Goal: Task Accomplishment & Management: Use online tool/utility

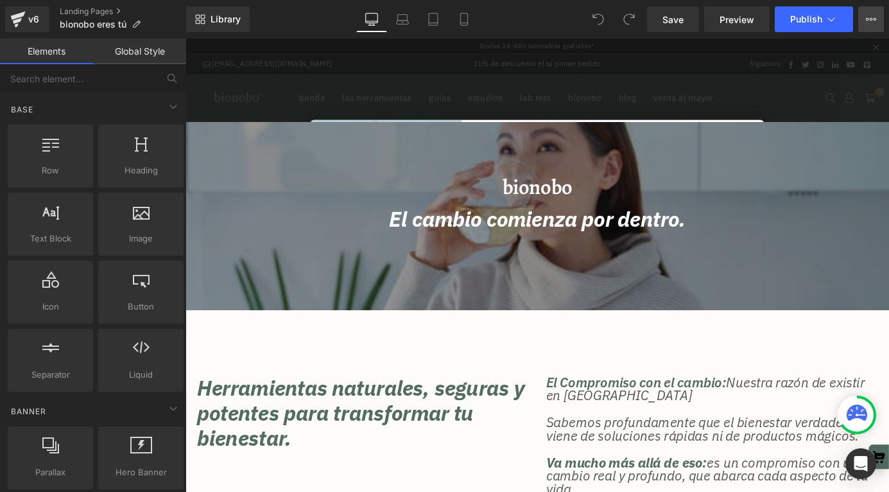
click at [869, 13] on button "View Live Page View with current Template Save Template to Library Schedule Pub…" at bounding box center [871, 19] width 26 height 26
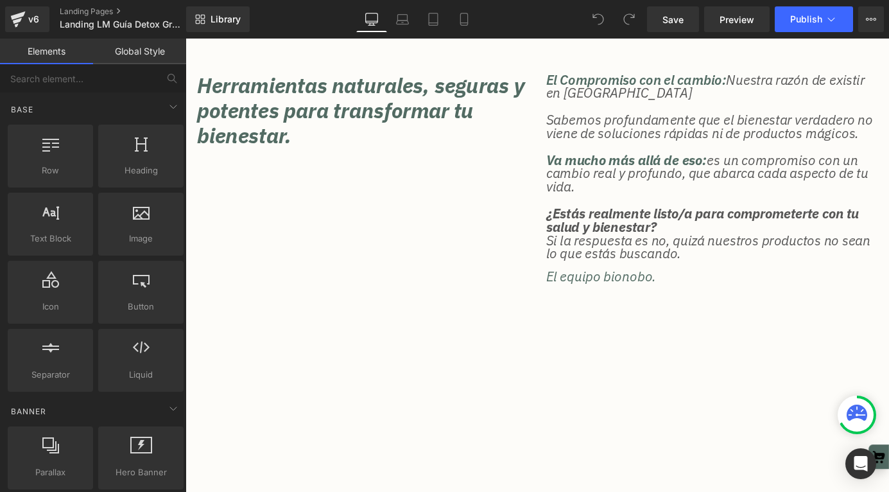
scroll to position [306, 0]
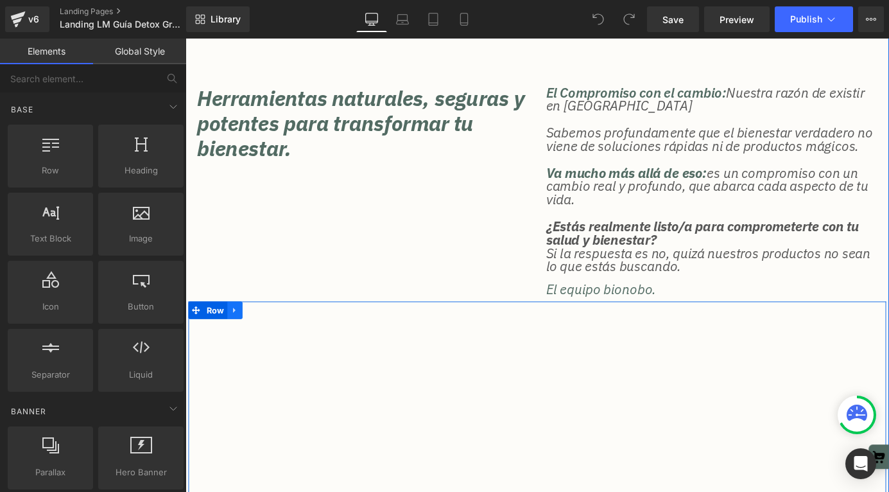
click at [239, 339] on icon at bounding box center [239, 338] width 3 height 6
click at [272, 338] on icon at bounding box center [273, 338] width 9 height 9
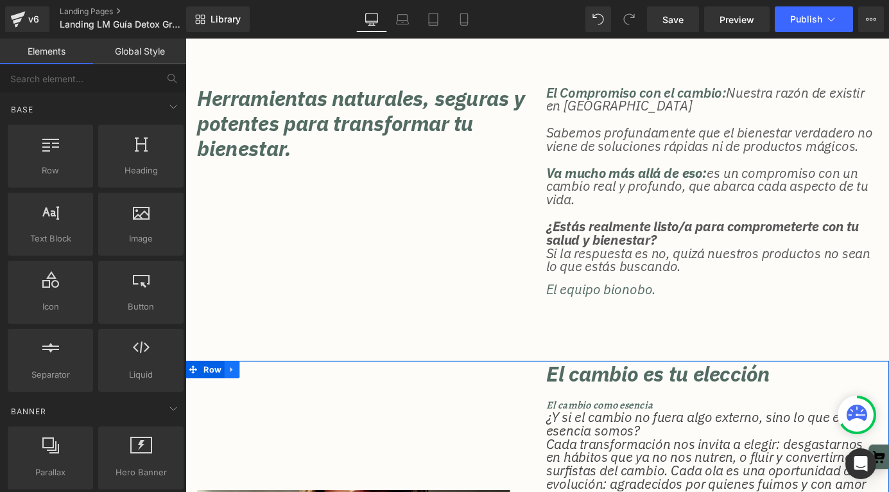
click at [238, 406] on icon at bounding box center [236, 404] width 9 height 10
click at [275, 404] on link at bounding box center [270, 403] width 17 height 19
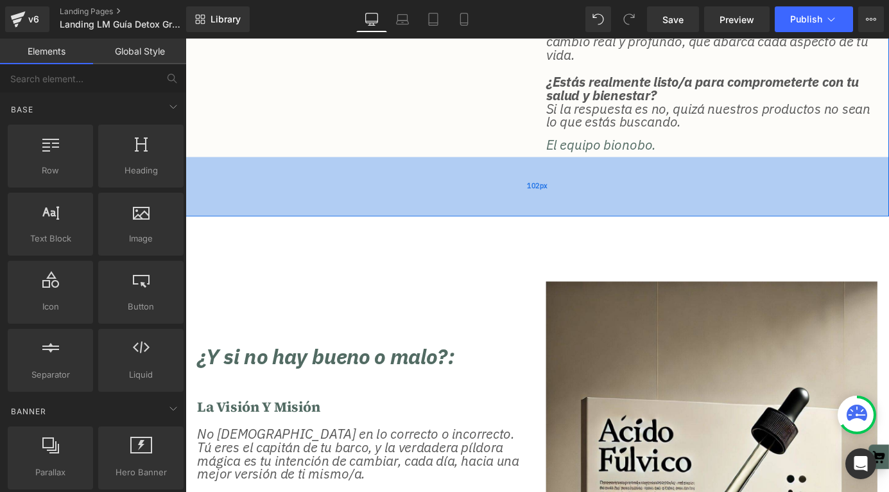
scroll to position [498, 0]
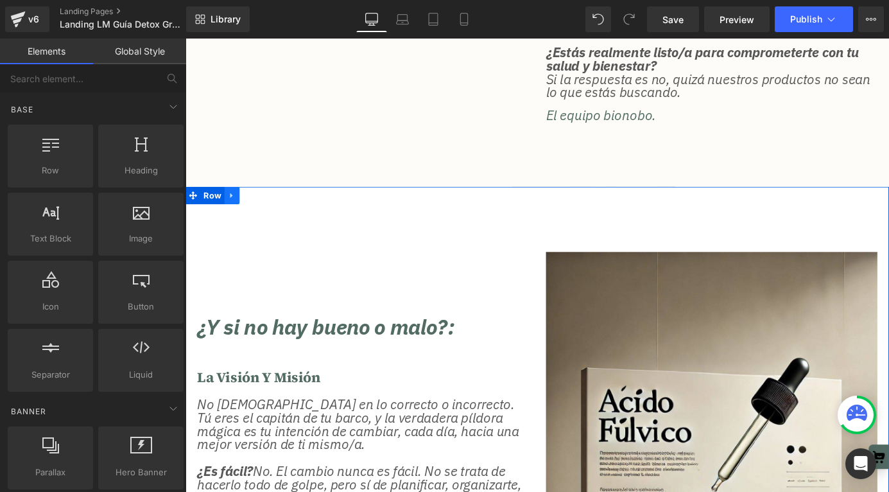
click at [237, 213] on icon at bounding box center [236, 212] width 9 height 10
click at [268, 213] on icon at bounding box center [270, 211] width 9 height 9
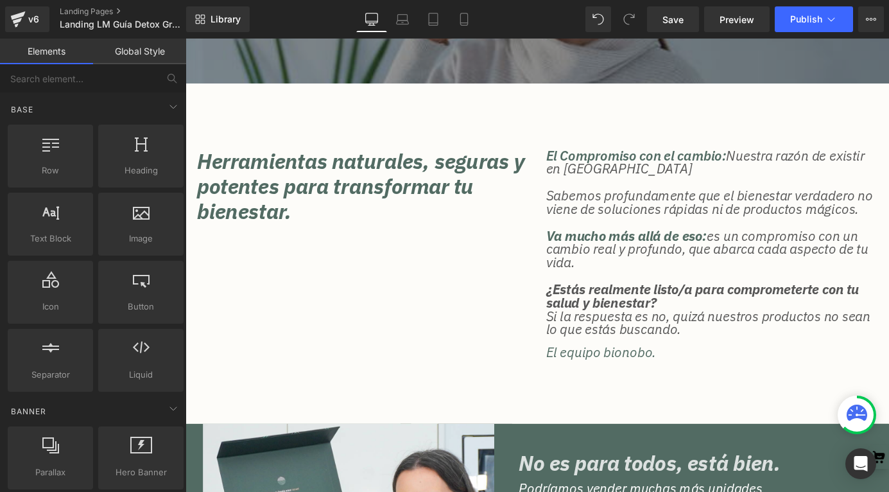
scroll to position [397, 0]
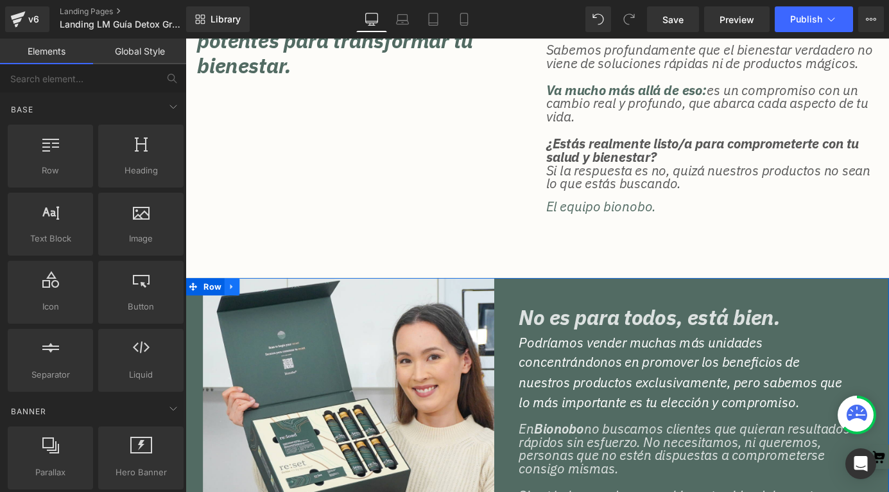
click at [238, 315] on icon at bounding box center [236, 313] width 9 height 10
click at [266, 312] on icon at bounding box center [270, 312] width 9 height 9
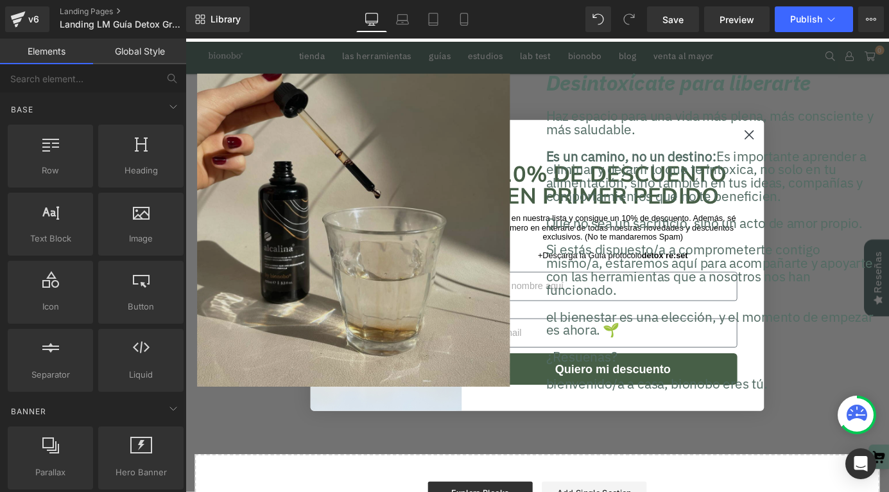
scroll to position [525, 0]
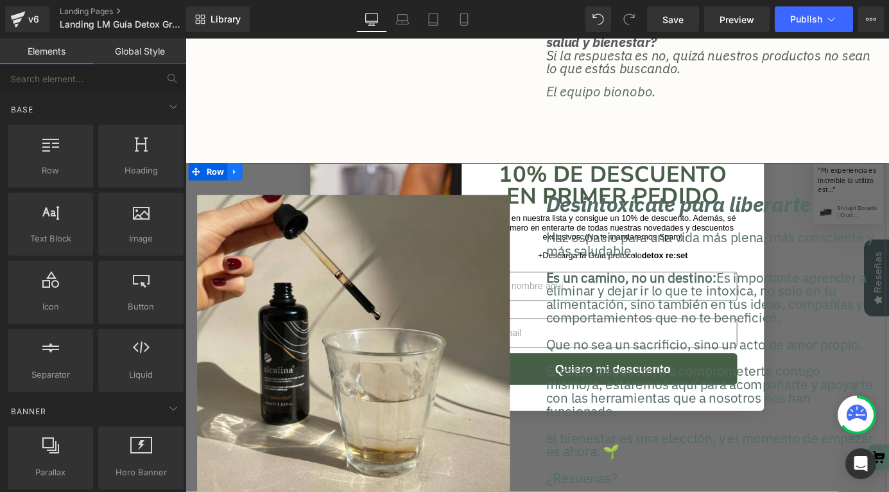
click at [239, 185] on icon at bounding box center [239, 185] width 3 height 6
click at [274, 187] on icon at bounding box center [273, 185] width 9 height 9
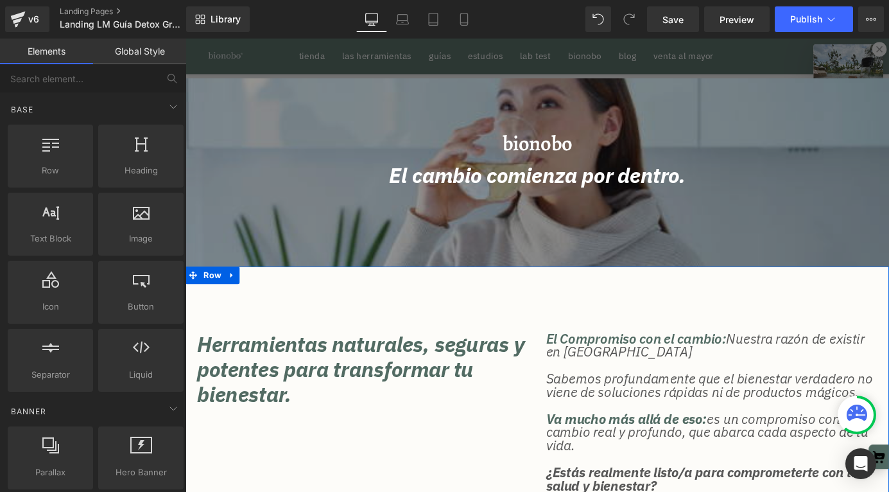
scroll to position [0, 0]
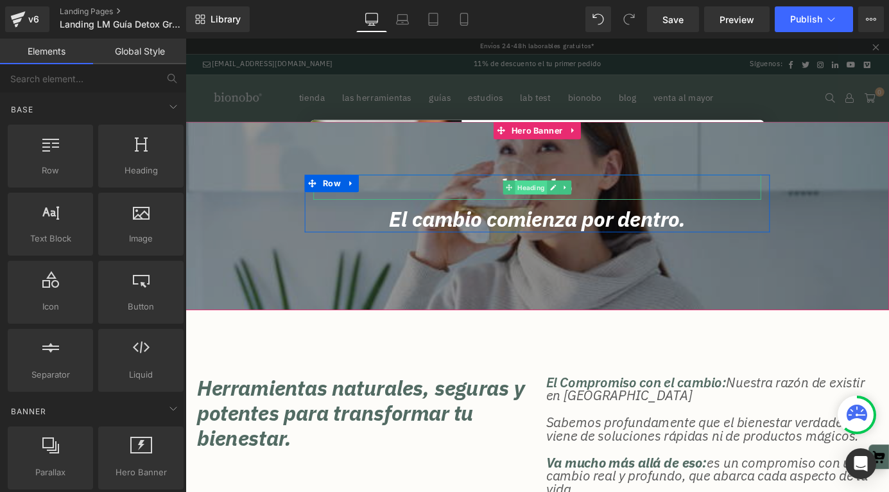
click at [570, 197] on span "Heading" at bounding box center [567, 202] width 35 height 15
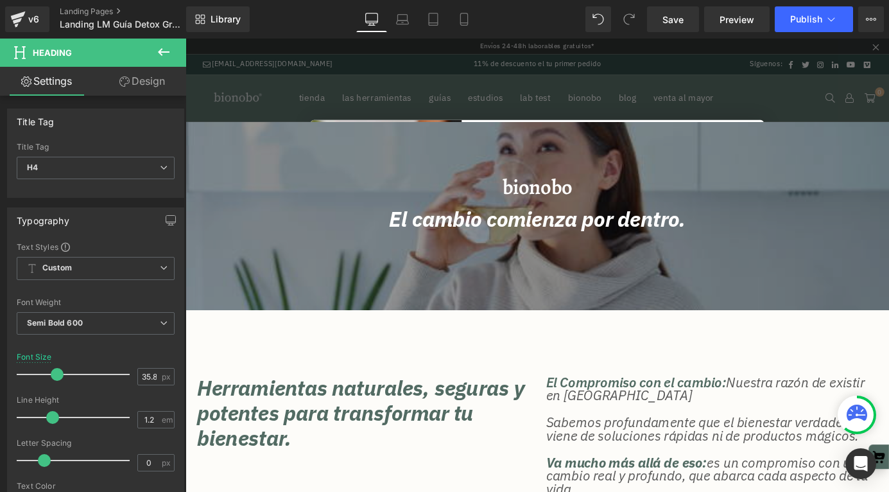
click at [569, 134] on span "Hero Banner" at bounding box center [574, 139] width 51 height 15
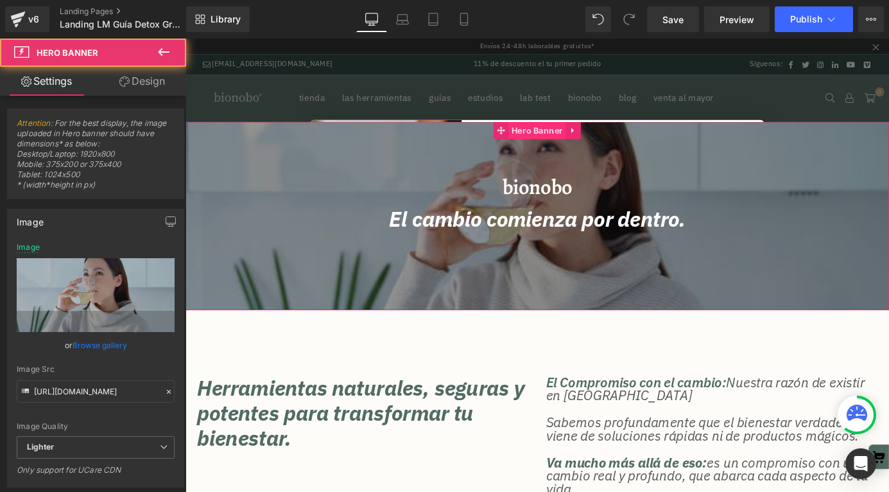
click at [569, 140] on span "Hero Banner" at bounding box center [574, 139] width 63 height 19
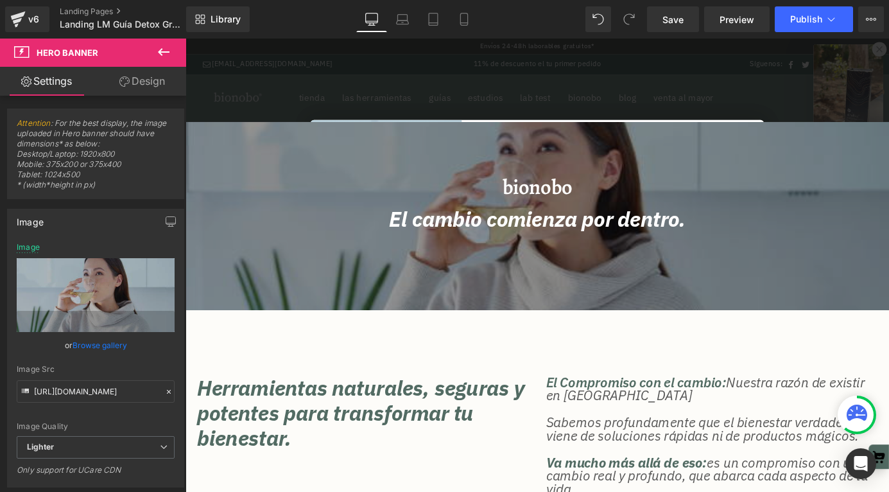
click at [162, 53] on icon at bounding box center [163, 51] width 15 height 15
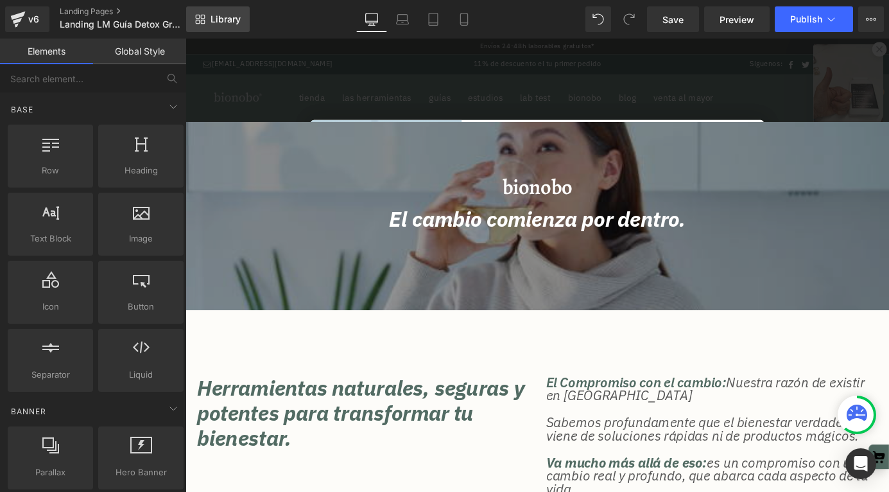
click at [207, 13] on link "Library" at bounding box center [218, 19] width 64 height 26
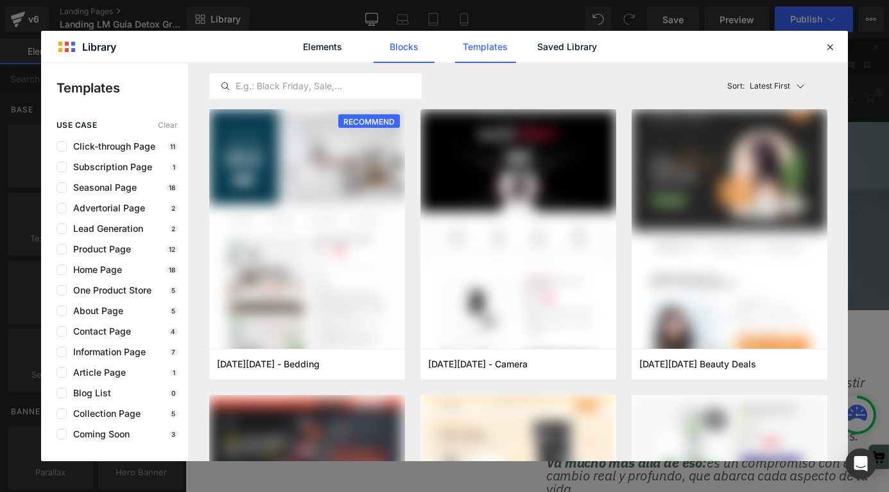
click at [406, 49] on link "Blocks" at bounding box center [404, 47] width 61 height 32
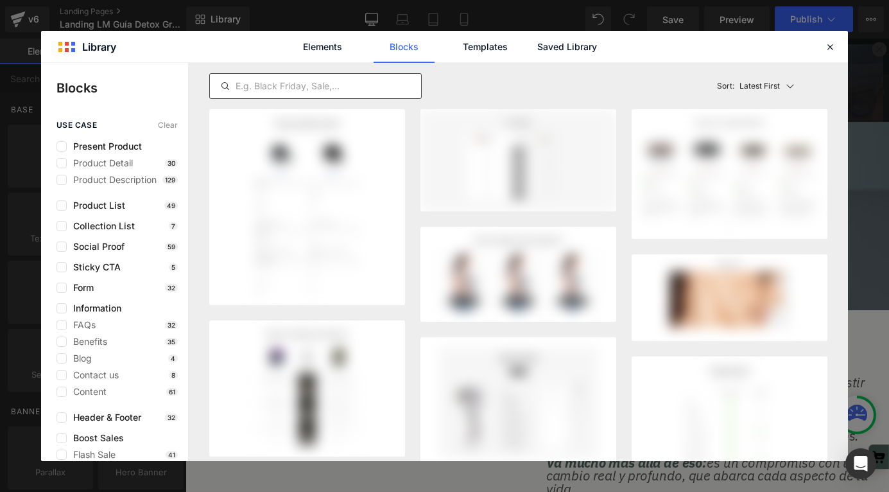
click at [327, 87] on input "text" at bounding box center [315, 85] width 211 height 15
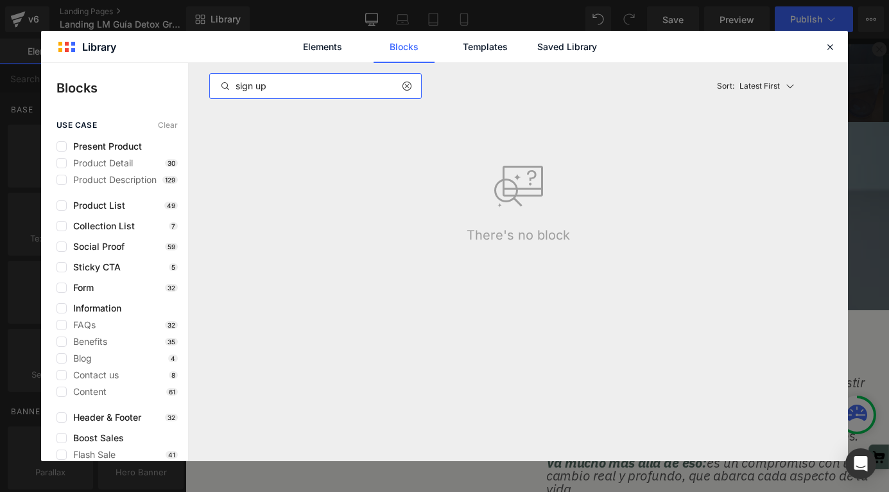
click at [327, 87] on input "sign up" at bounding box center [315, 85] width 211 height 15
type input "form"
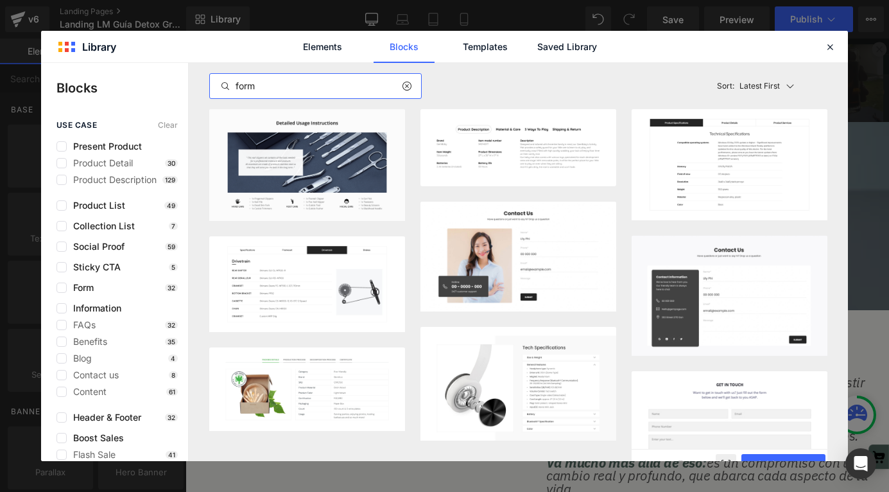
scroll to position [39, 0]
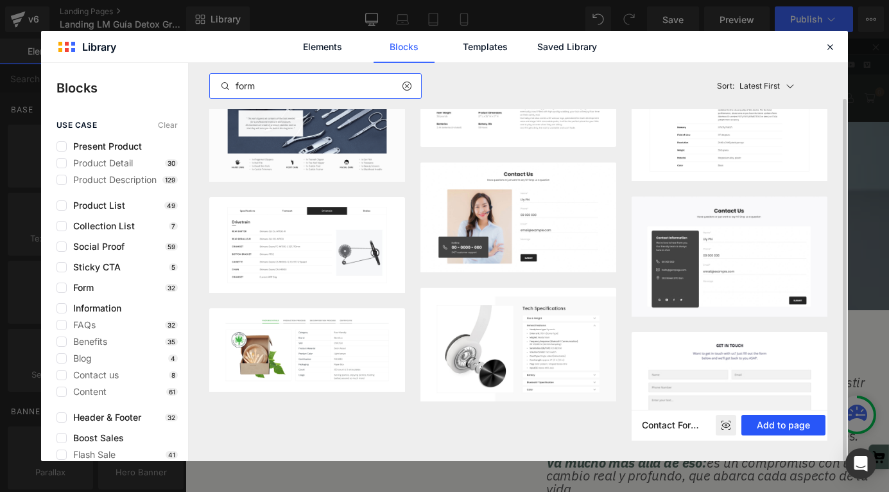
click at [772, 425] on button "Add to page" at bounding box center [784, 425] width 84 height 21
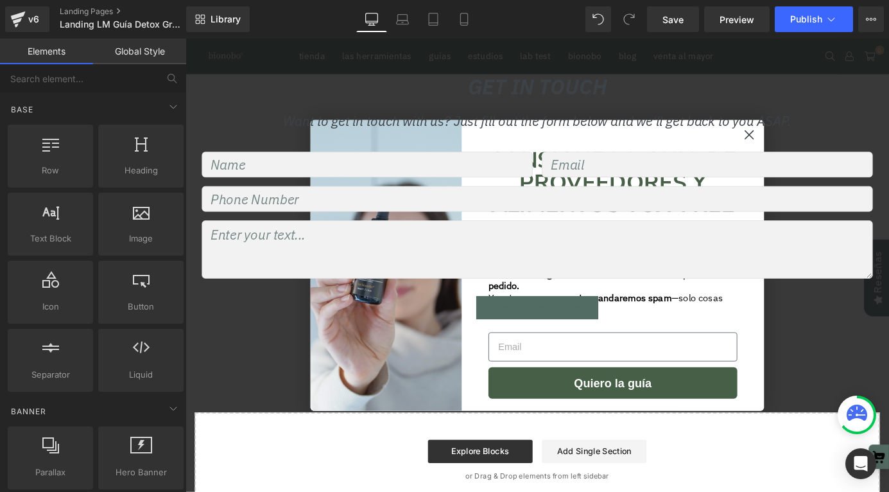
scroll to position [656, 0]
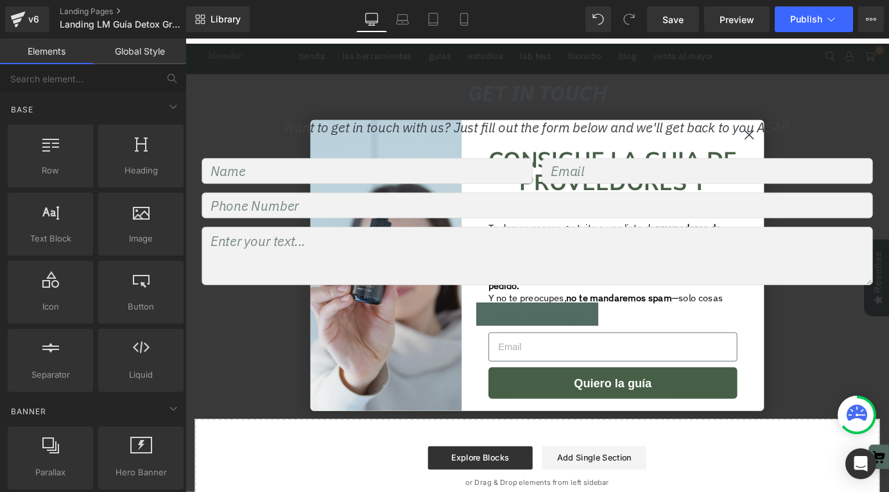
click at [828, 126] on p "Want to get in touch with us? Just fill out the form below and we'll get back t…" at bounding box center [574, 137] width 584 height 24
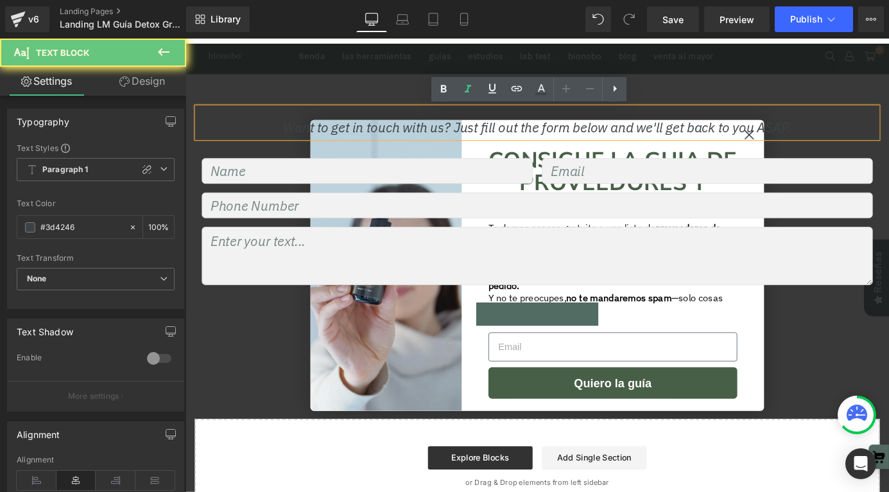
click at [805, 144] on p "Want to get in touch with us? Just fill out the form below and we'll get back t…" at bounding box center [574, 137] width 584 height 24
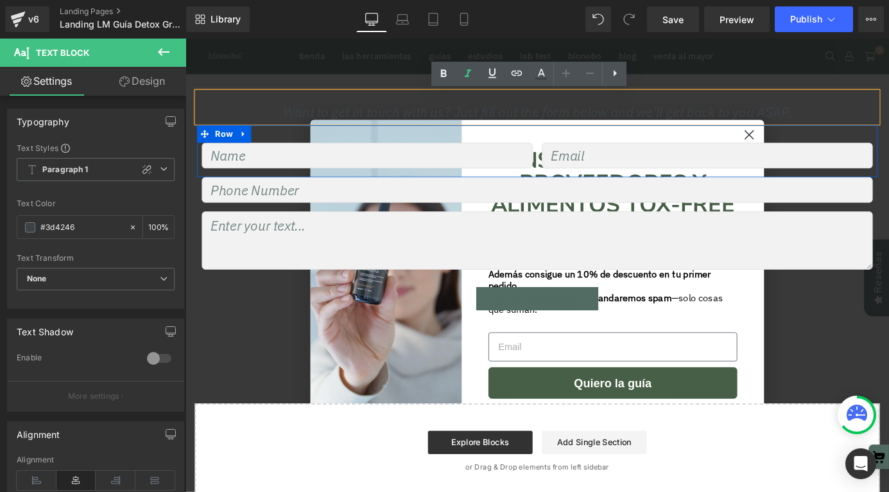
scroll to position [676, 0]
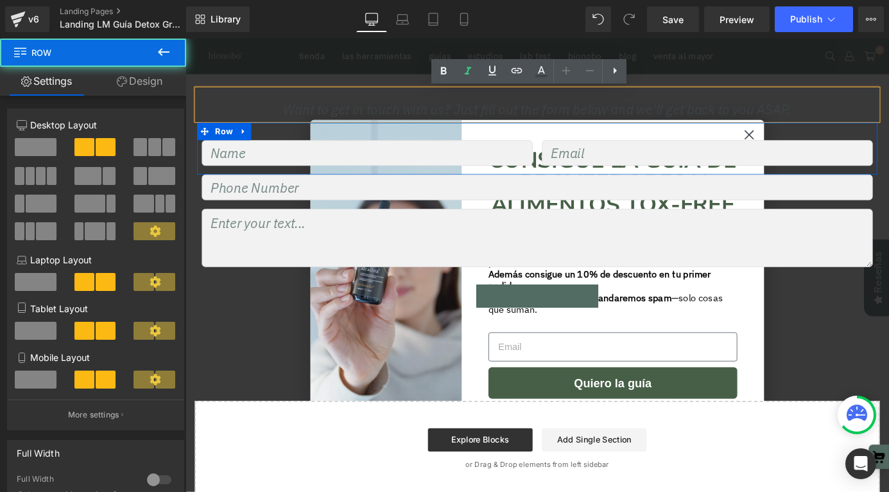
click at [810, 143] on div at bounding box center [573, 141] width 751 height 19
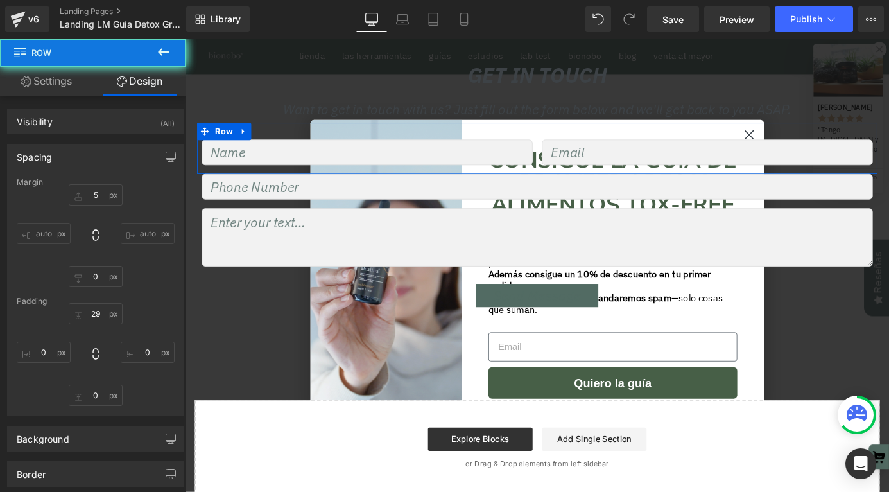
type input "29px"
click at [804, 143] on div at bounding box center [573, 141] width 751 height 19
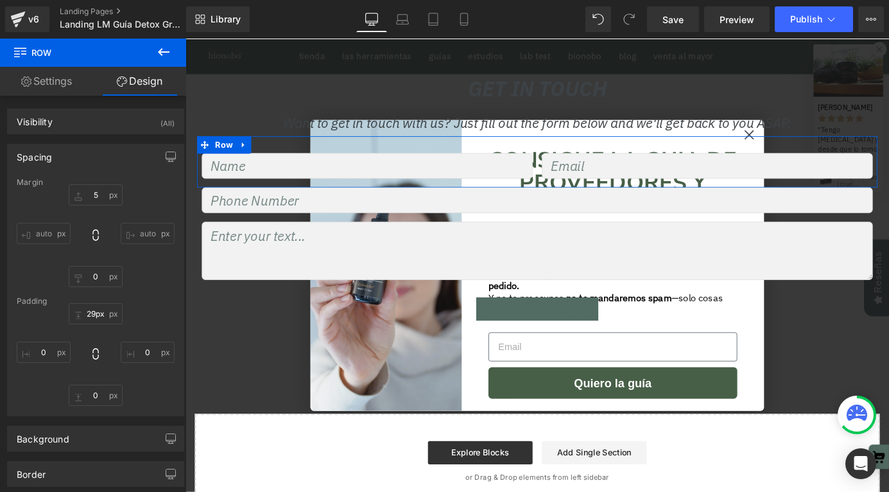
scroll to position [656, 0]
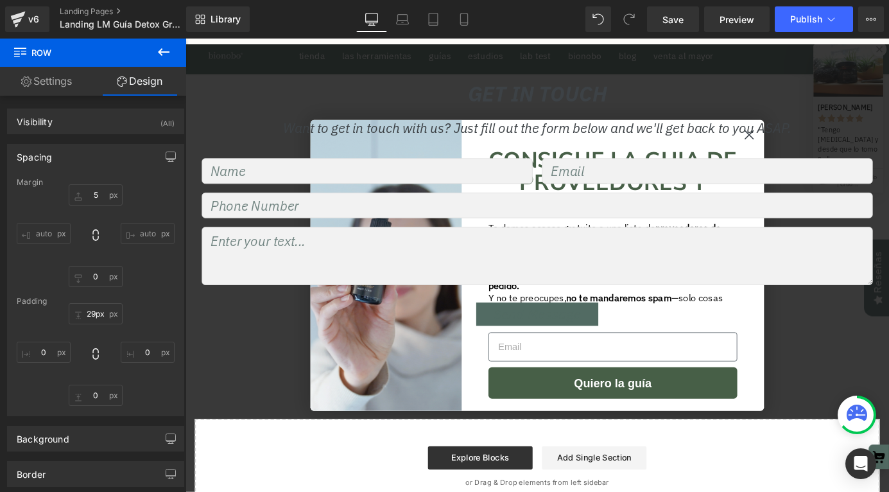
click at [804, 143] on p "Want to get in touch with us? Just fill out the form below and we'll get back t…" at bounding box center [574, 137] width 584 height 24
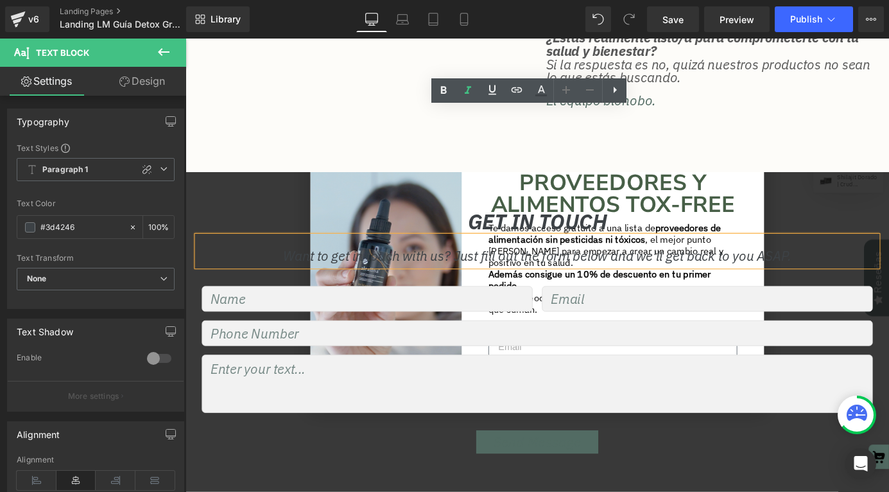
scroll to position [470, 0]
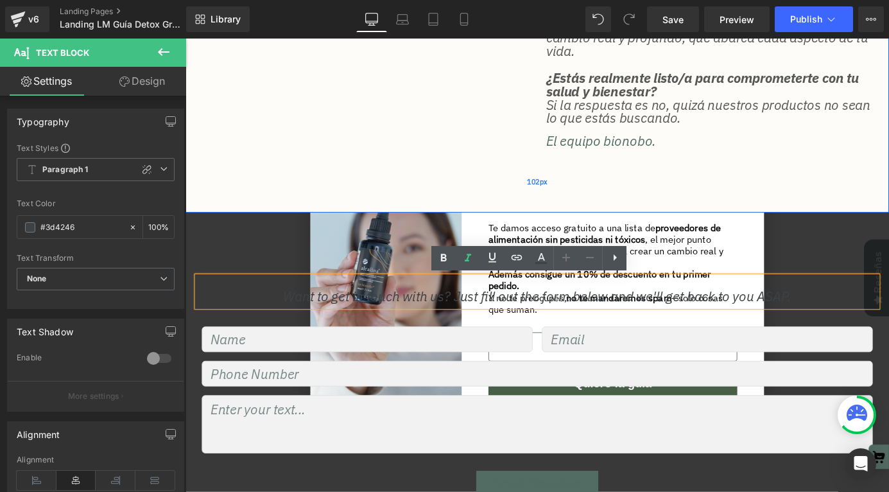
click at [241, 188] on div "102px" at bounding box center [574, 197] width 777 height 65
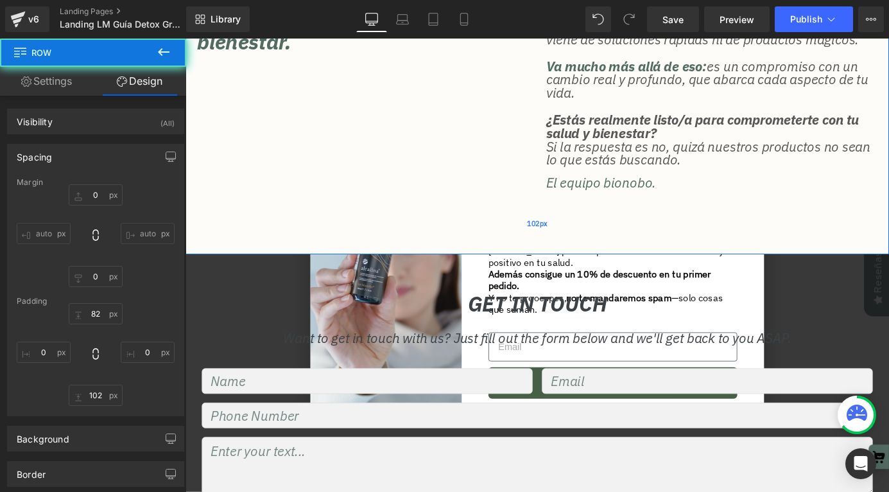
scroll to position [391, 0]
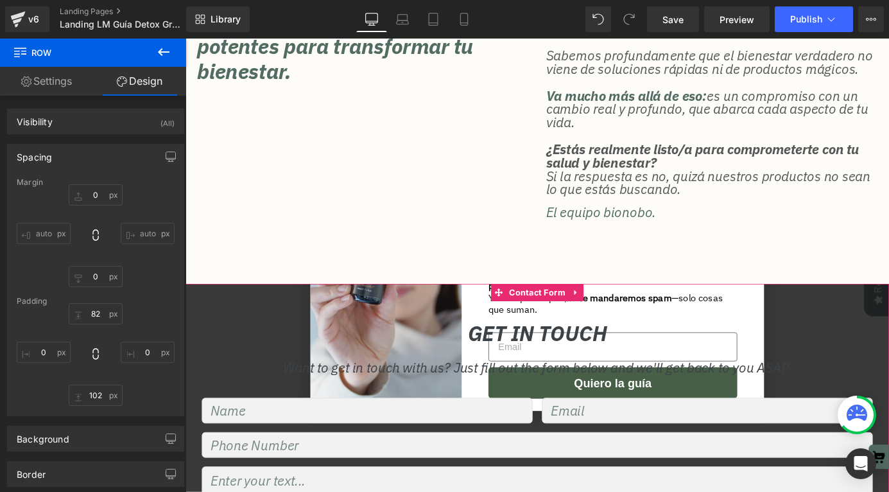
click at [620, 320] on icon at bounding box center [616, 319] width 9 height 10
click at [556, 316] on span "Contact Form" at bounding box center [574, 319] width 69 height 19
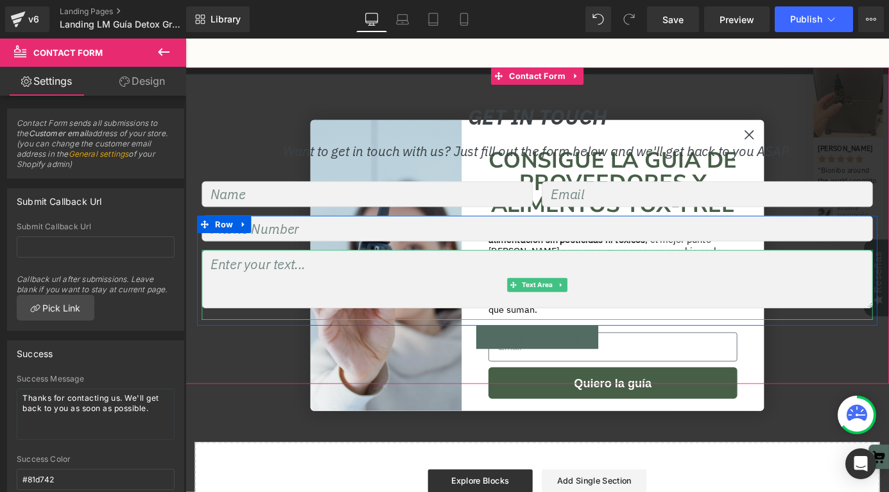
scroll to position [544, 0]
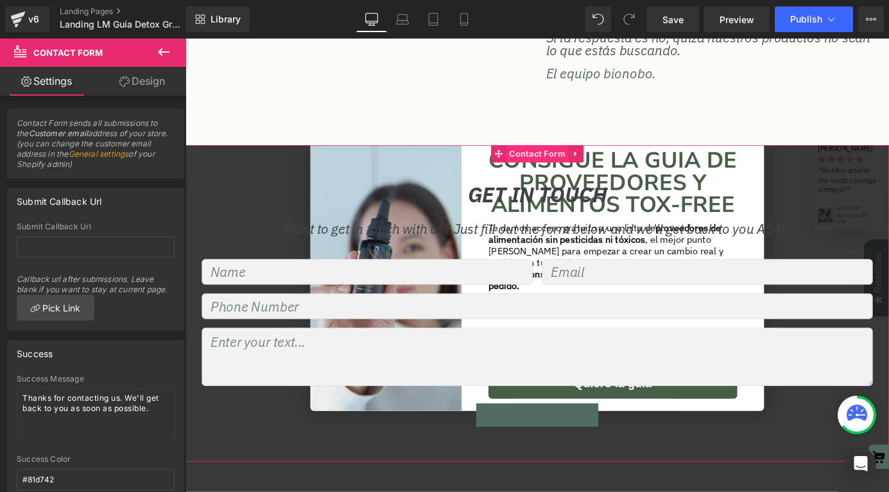
click at [562, 165] on span "Contact Form" at bounding box center [574, 165] width 69 height 19
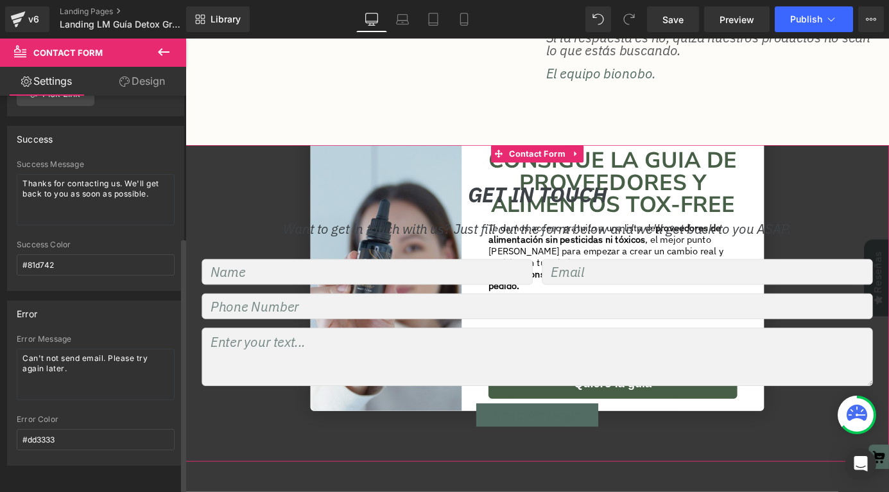
scroll to position [0, 0]
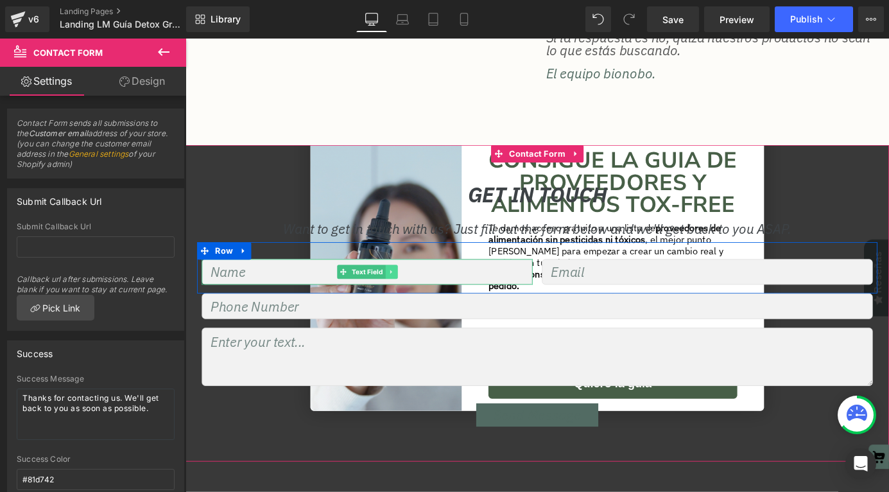
click at [412, 294] on icon at bounding box center [413, 295] width 2 height 4
click at [419, 296] on icon at bounding box center [419, 295] width 7 height 7
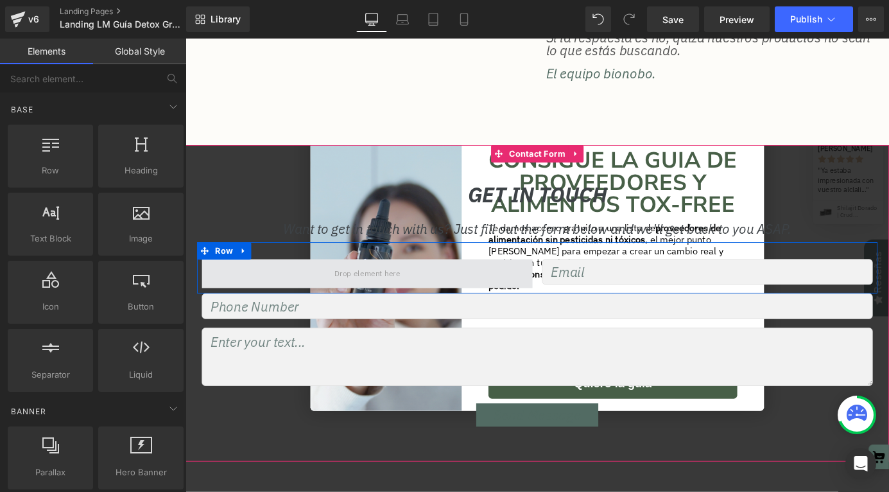
click at [469, 301] on span at bounding box center [386, 298] width 365 height 32
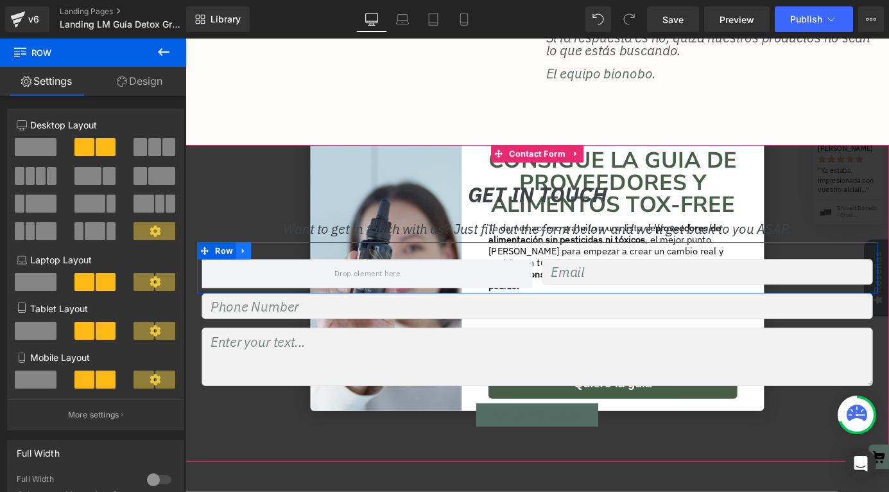
click at [243, 272] on link at bounding box center [249, 272] width 17 height 19
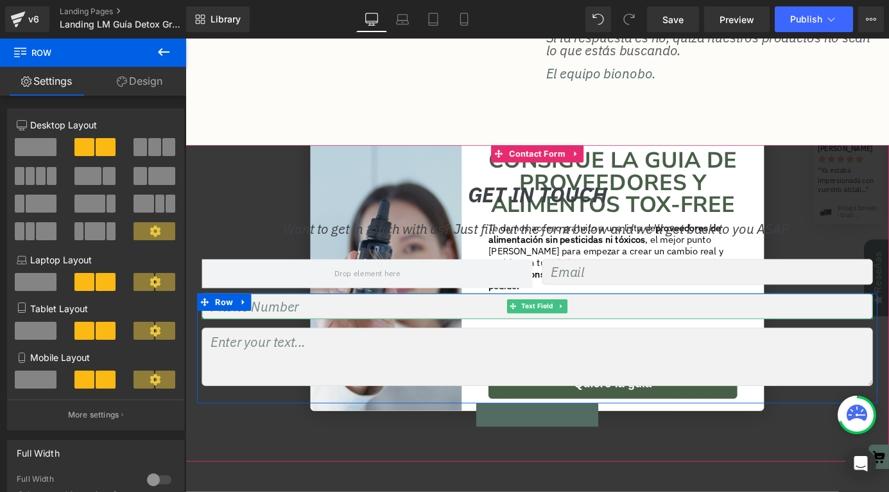
click at [629, 324] on input "text" at bounding box center [574, 334] width 741 height 28
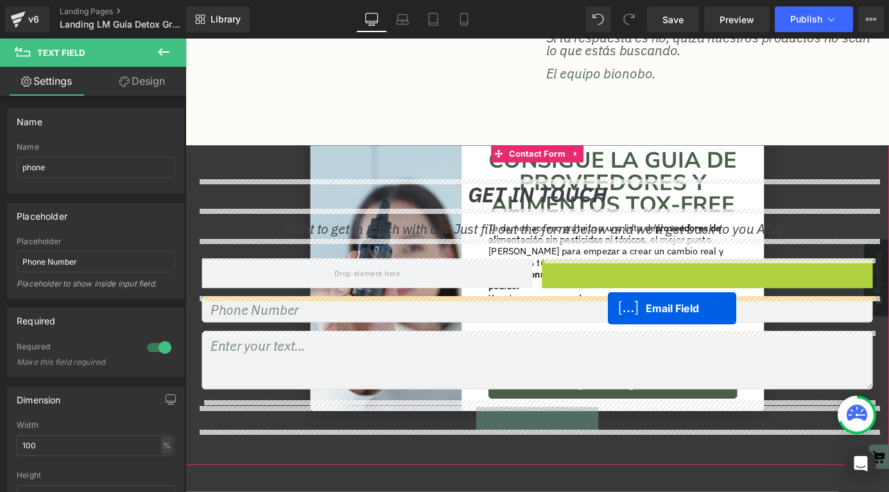
drag, startPoint x: 748, startPoint y: 297, endPoint x: 652, endPoint y: 336, distance: 104.2
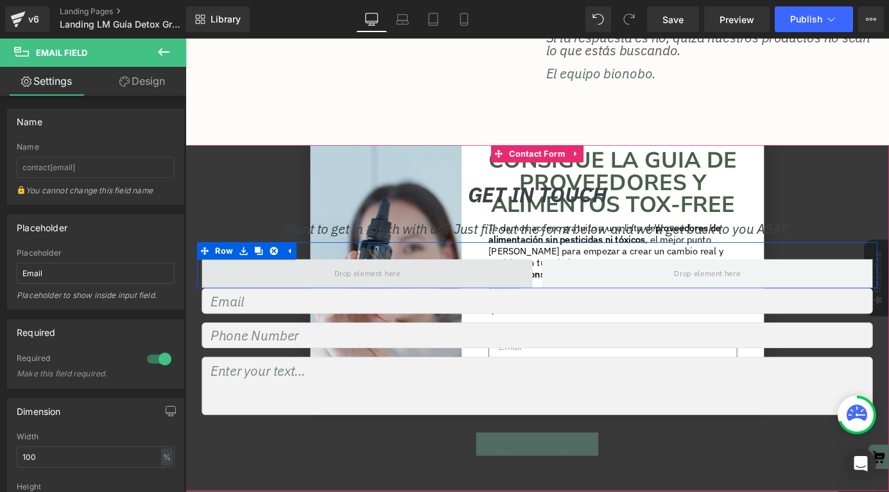
click at [507, 293] on span at bounding box center [386, 298] width 365 height 32
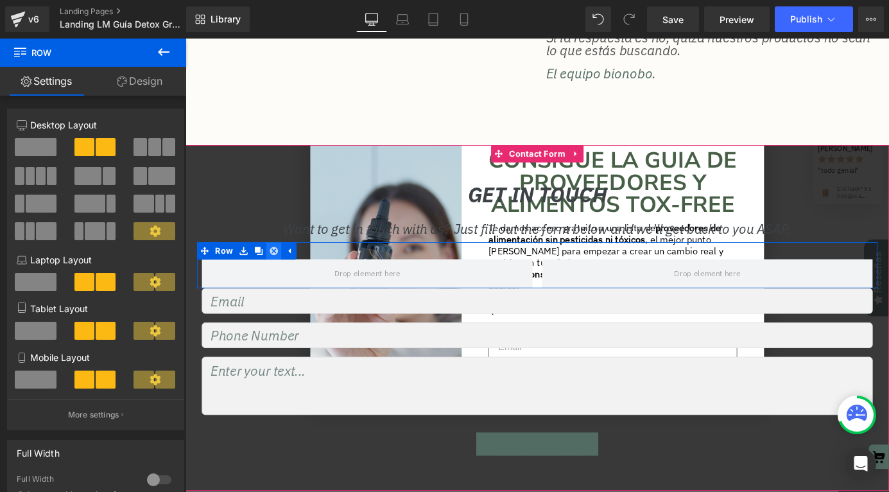
click at [286, 272] on icon at bounding box center [283, 272] width 9 height 9
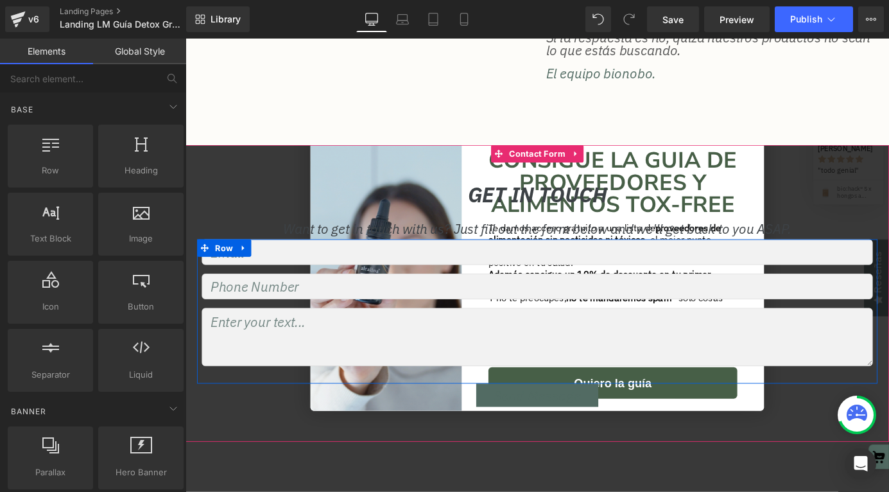
click at [257, 306] on input "text" at bounding box center [574, 312] width 741 height 28
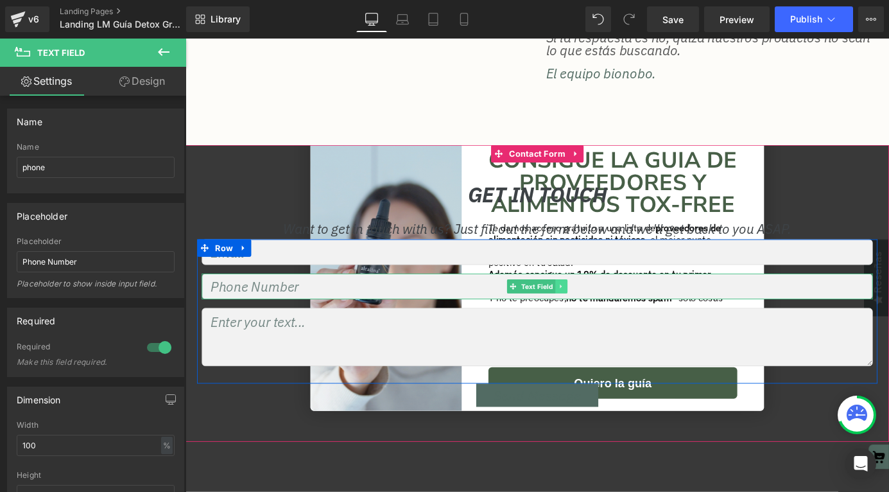
click at [598, 313] on icon at bounding box center [600, 312] width 7 height 8
click at [611, 312] on link at bounding box center [607, 311] width 13 height 15
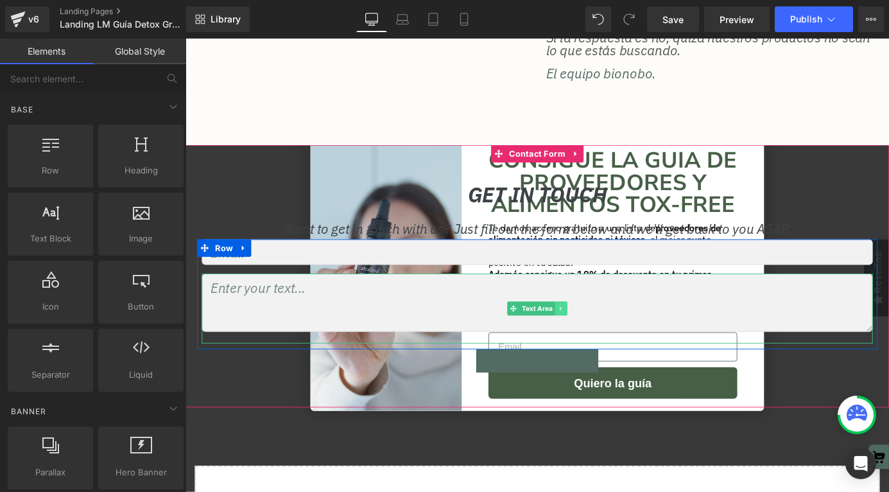
click at [600, 334] on icon at bounding box center [599, 337] width 7 height 8
click at [606, 337] on icon at bounding box center [607, 336] width 7 height 7
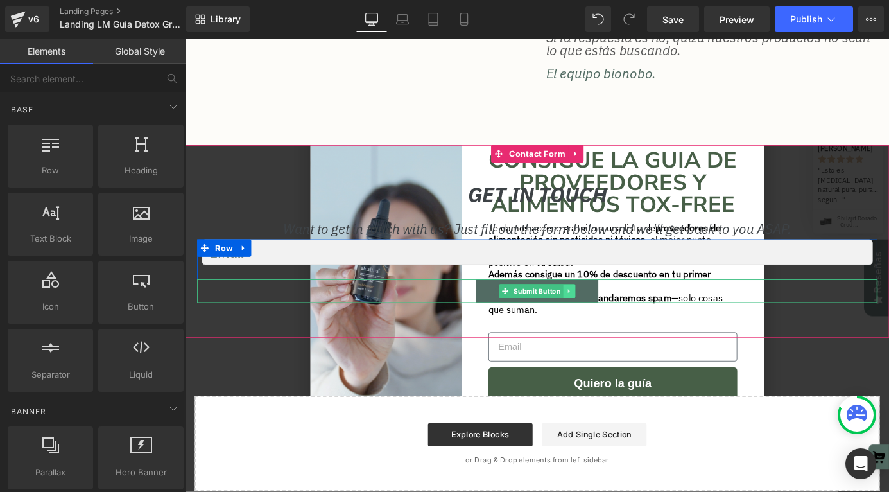
click at [611, 317] on icon at bounding box center [609, 317] width 7 height 8
click at [615, 320] on icon at bounding box center [615, 316] width 7 height 7
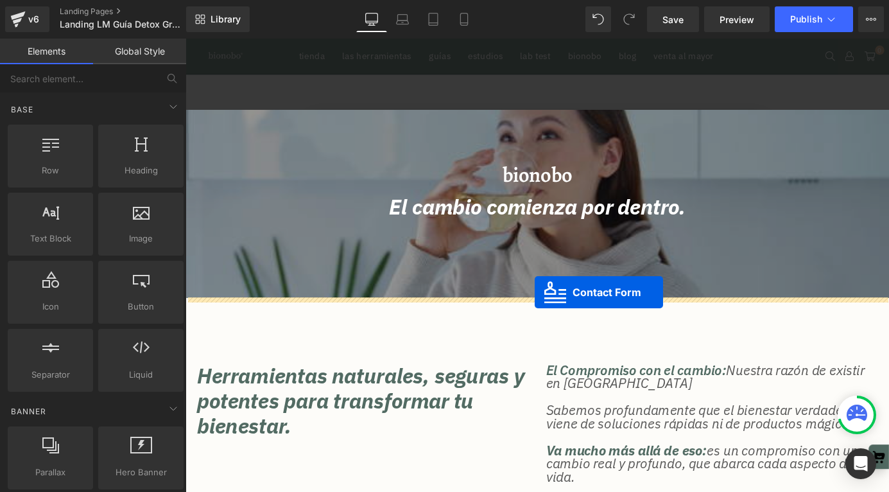
drag, startPoint x: 573, startPoint y: 372, endPoint x: 571, endPoint y: 318, distance: 54.0
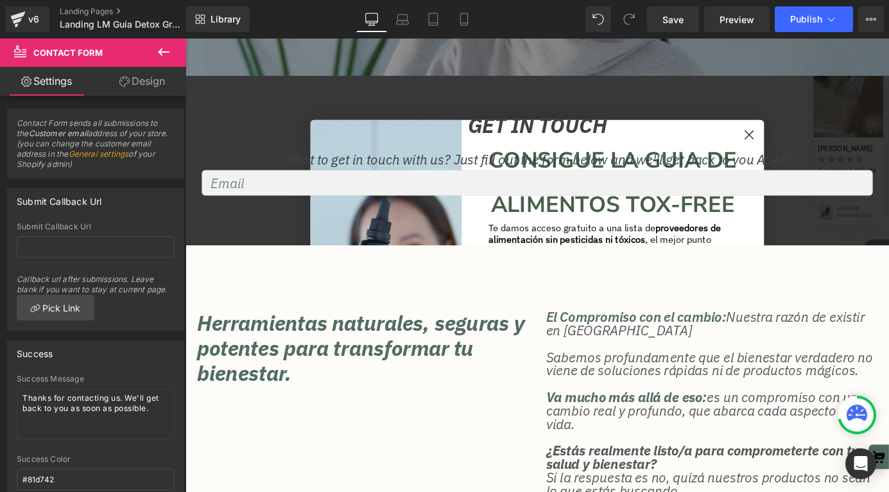
scroll to position [250, 0]
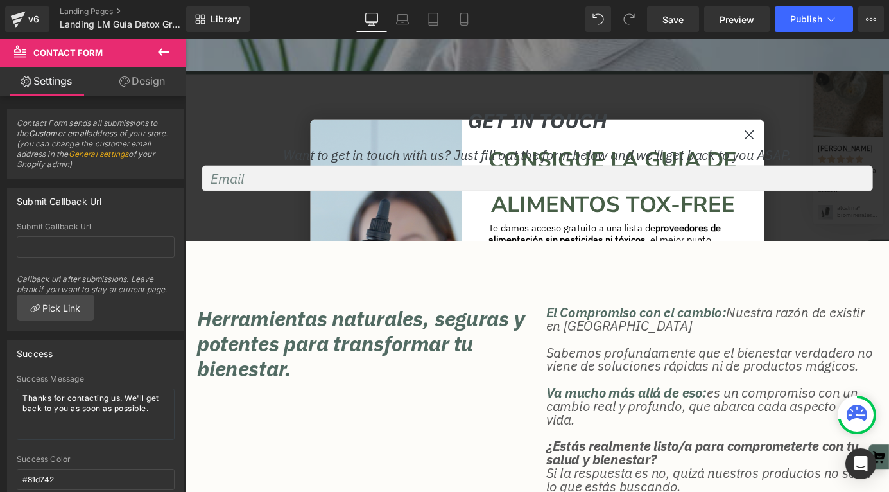
click at [157, 50] on icon at bounding box center [163, 51] width 15 height 15
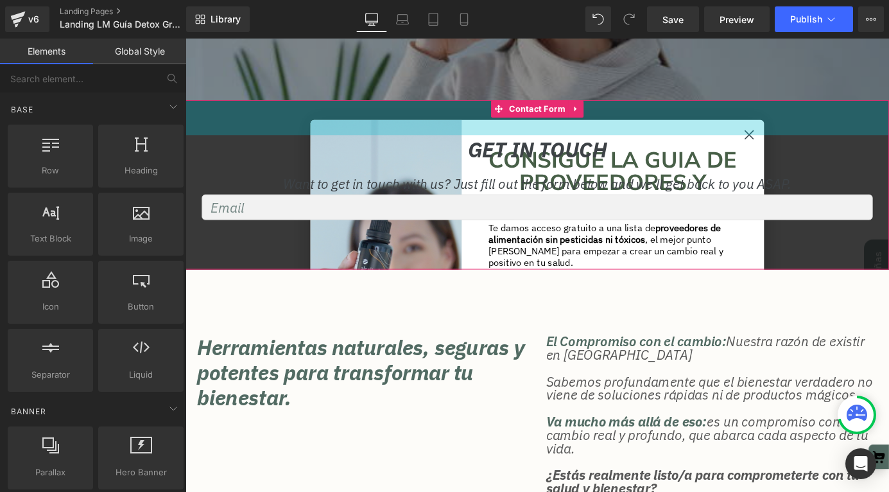
scroll to position [220, 0]
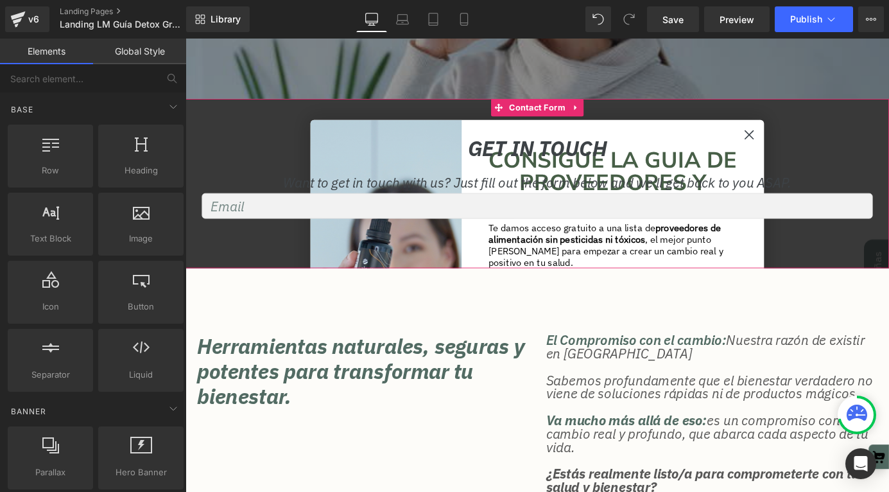
click at [809, 144] on div "GET IN TOUCH Heading" at bounding box center [573, 160] width 751 height 32
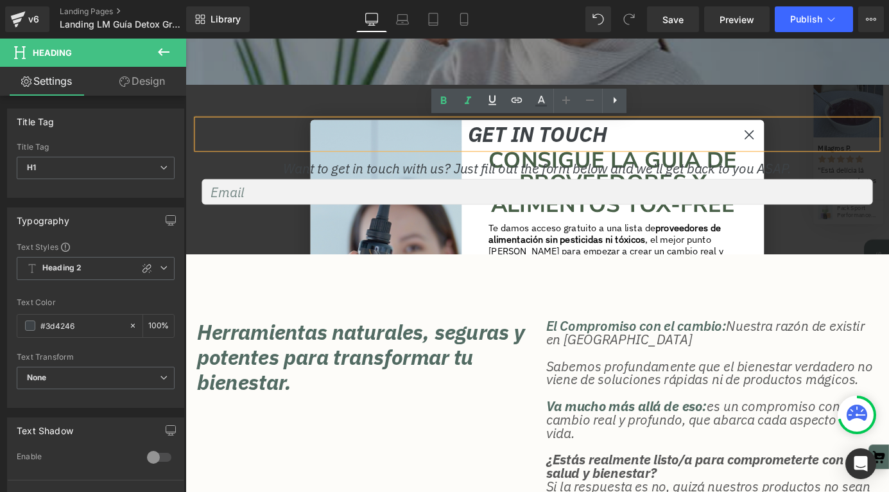
click at [808, 146] on h1 "GET IN TOUCH" at bounding box center [573, 144] width 751 height 32
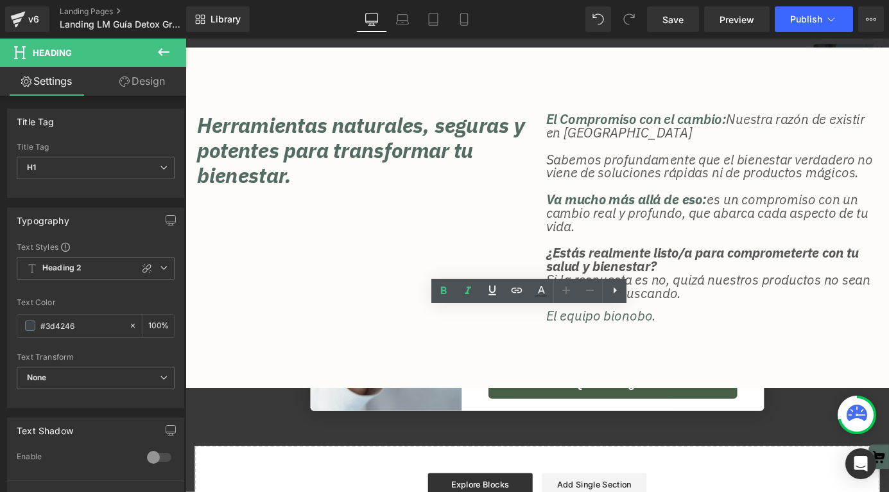
scroll to position [774, 0]
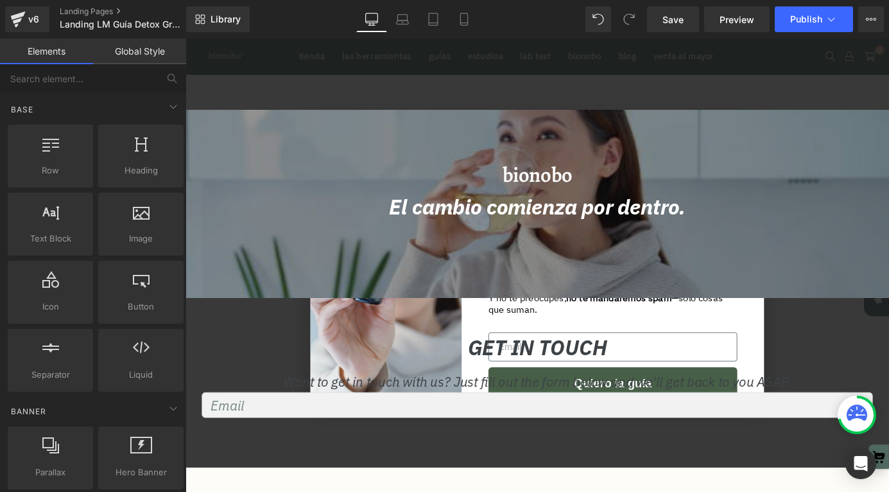
scroll to position [338, 0]
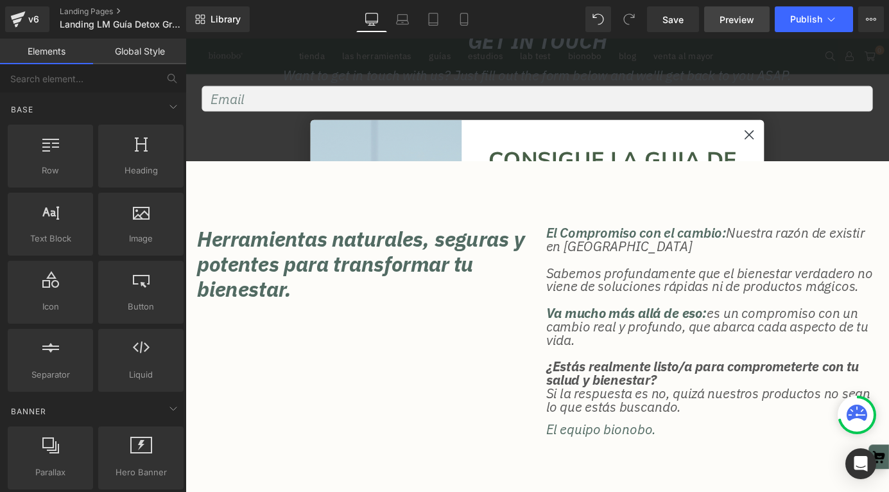
click at [736, 14] on span "Preview" at bounding box center [737, 19] width 35 height 13
click at [672, 15] on span "Save" at bounding box center [673, 19] width 21 height 13
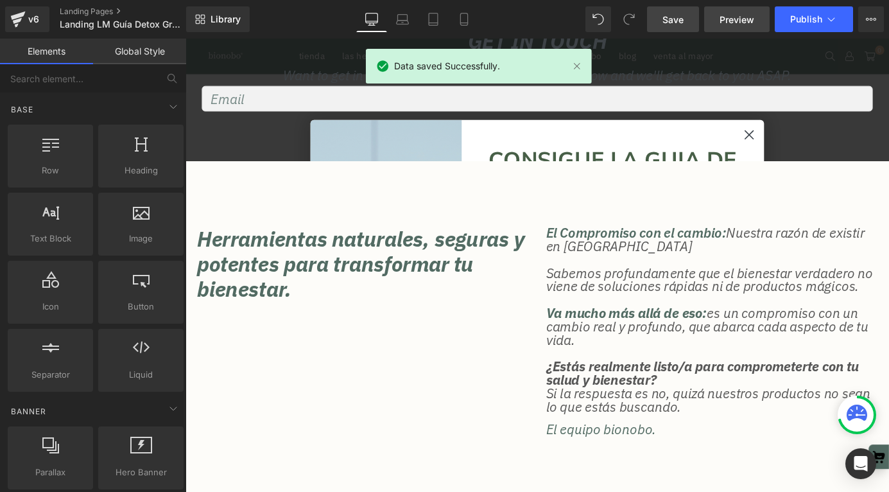
click at [747, 19] on span "Preview" at bounding box center [737, 19] width 35 height 13
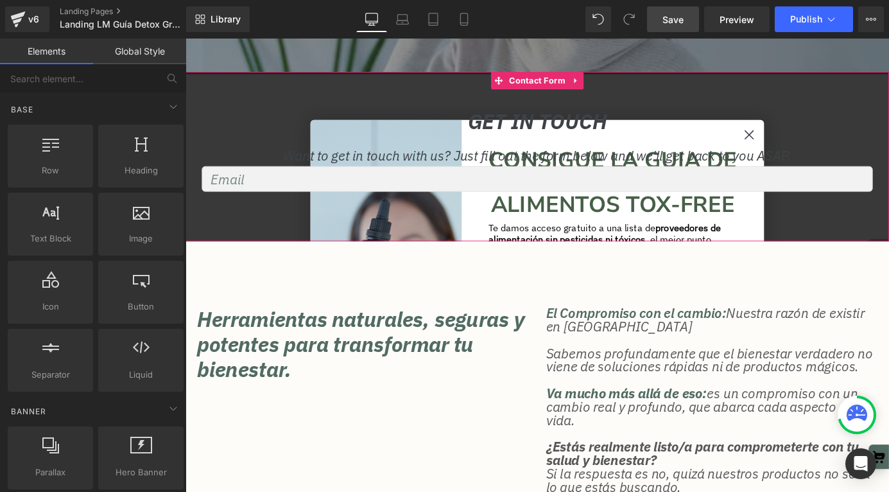
scroll to position [243, 0]
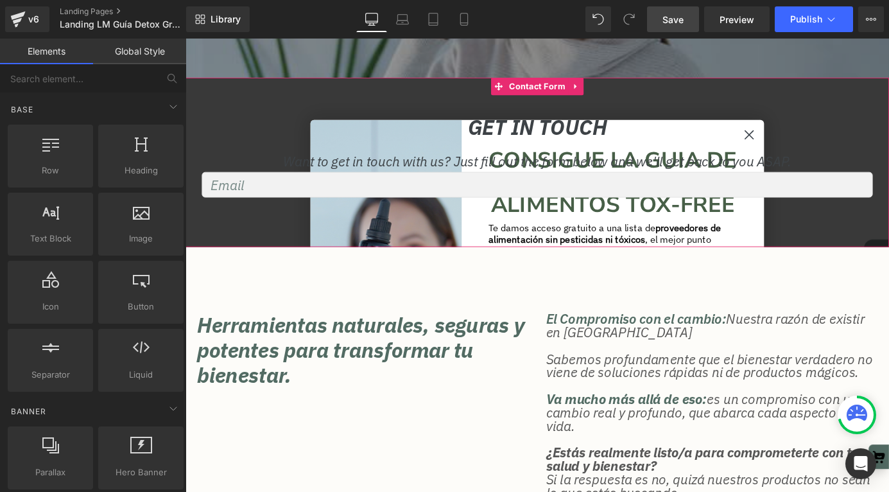
click at [566, 136] on div "GET IN TOUCH Heading" at bounding box center [573, 136] width 751 height 32
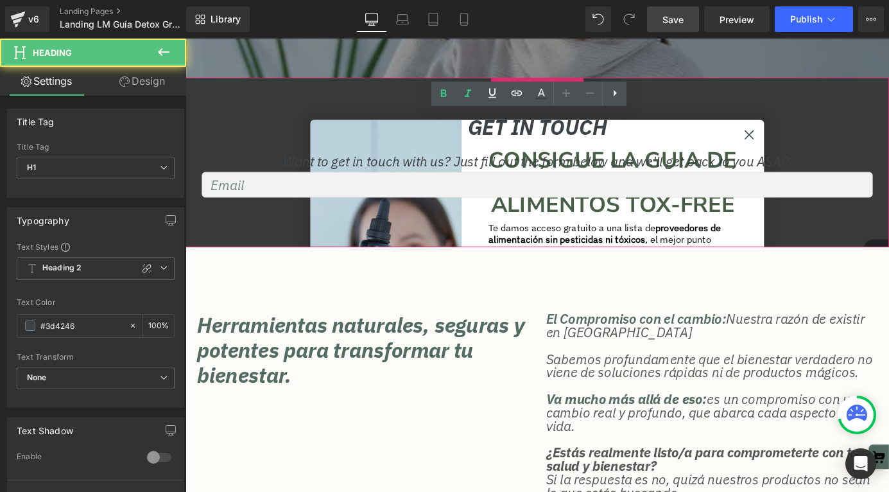
click at [566, 136] on span "Heading" at bounding box center [567, 135] width 35 height 15
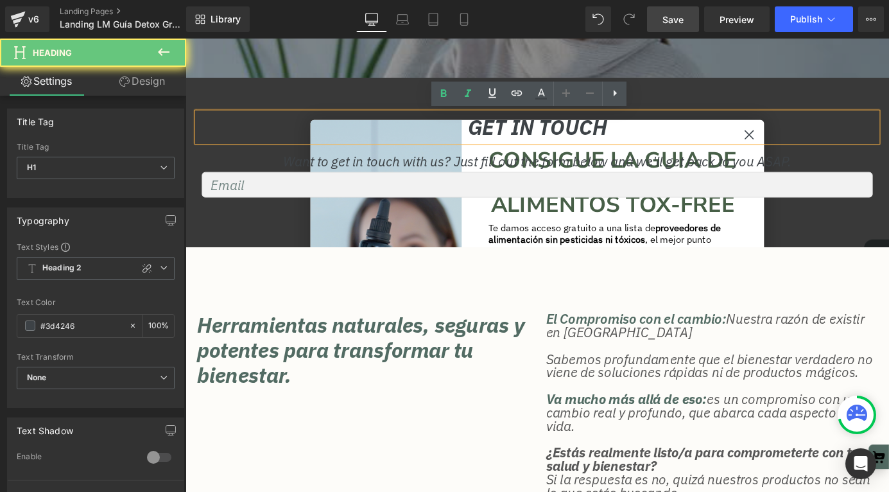
click at [566, 136] on span "Heading" at bounding box center [567, 135] width 35 height 15
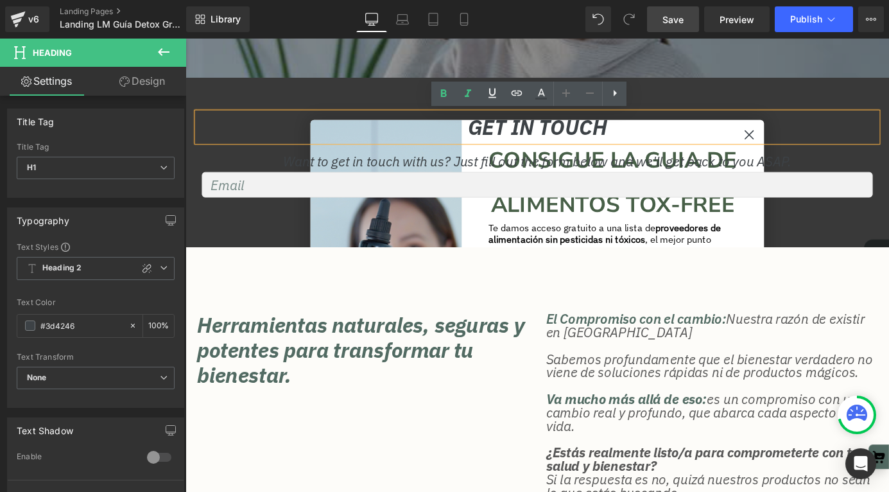
click at [583, 137] on h1 "GET IN TOUCH" at bounding box center [573, 136] width 751 height 32
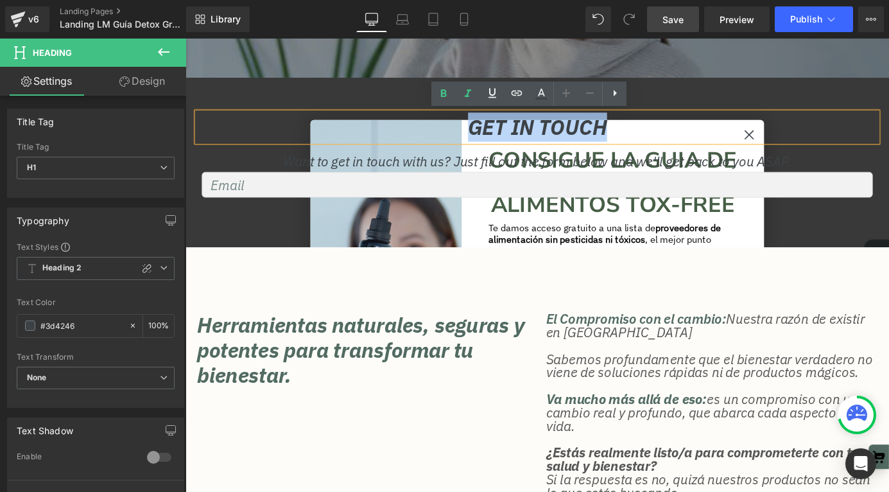
click at [583, 137] on h1 "GET IN TOUCH" at bounding box center [573, 136] width 751 height 32
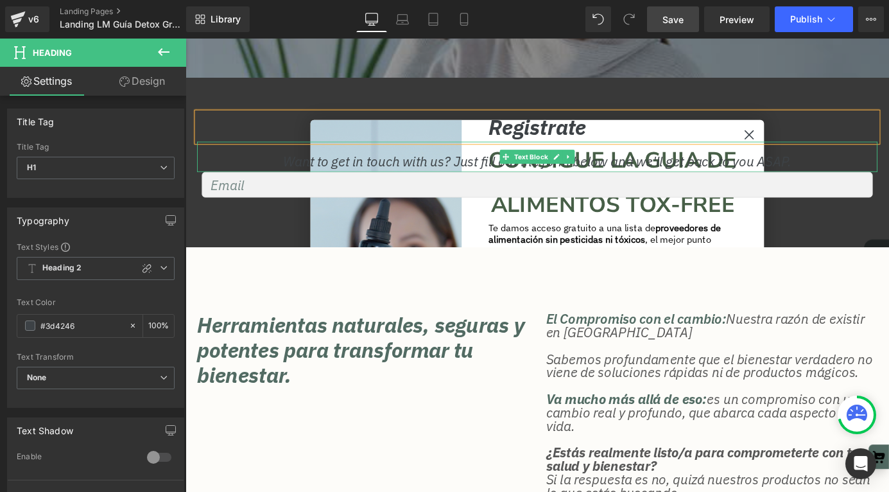
click at [497, 171] on p "Want to get in touch with us? Just fill out the form below and we'll get back t…" at bounding box center [574, 174] width 584 height 24
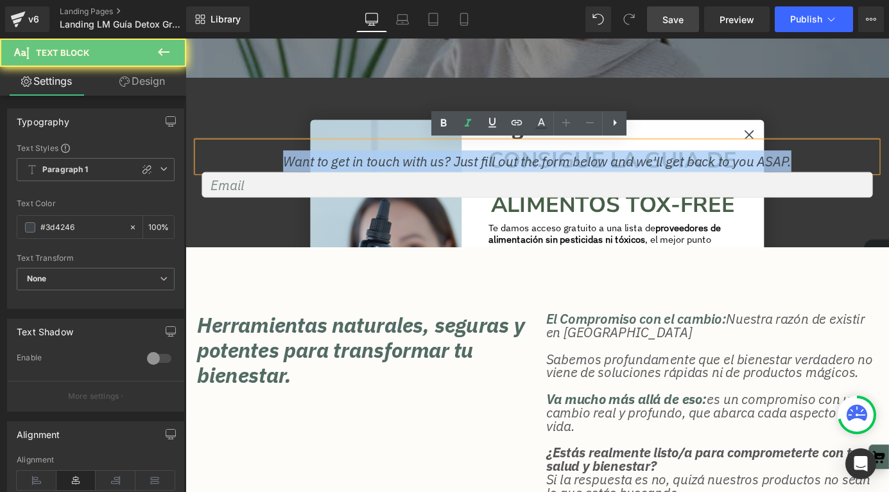
click at [497, 171] on p "Want to get in touch with us? Just fill out the form below and we'll get back t…" at bounding box center [574, 174] width 584 height 24
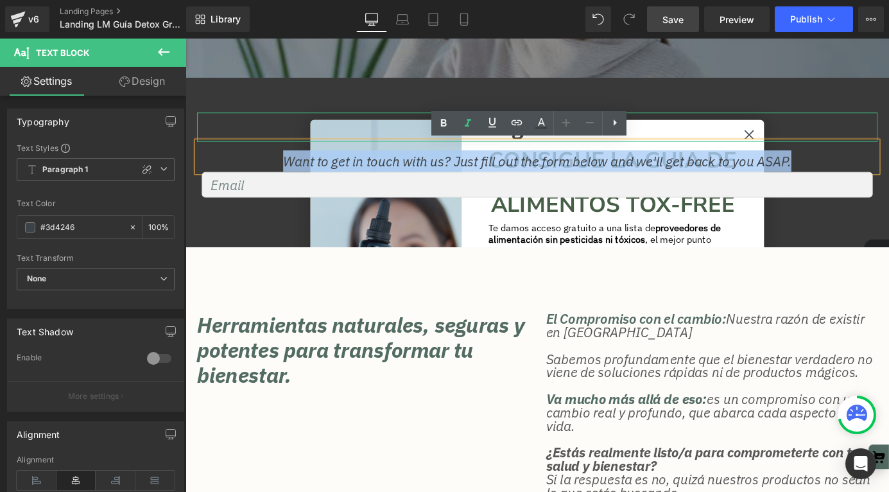
click at [706, 146] on h1 "Registrate" at bounding box center [573, 136] width 751 height 32
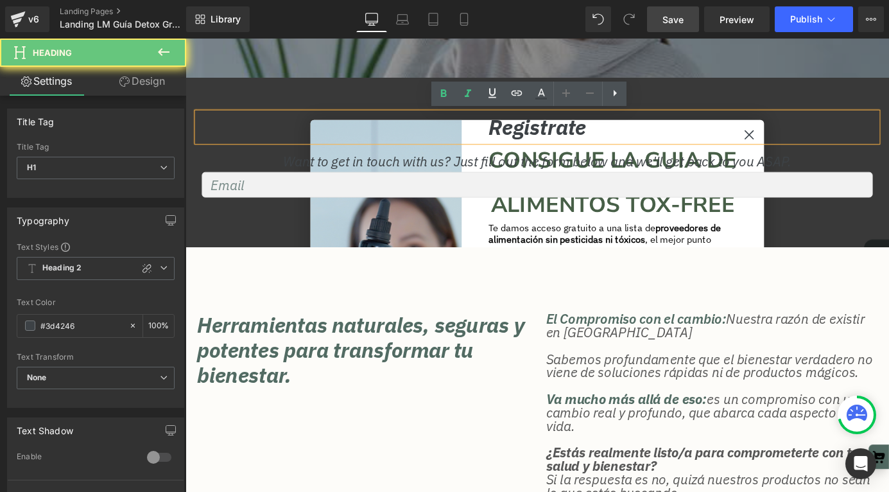
click at [706, 146] on h1 "Registrate" at bounding box center [573, 136] width 751 height 32
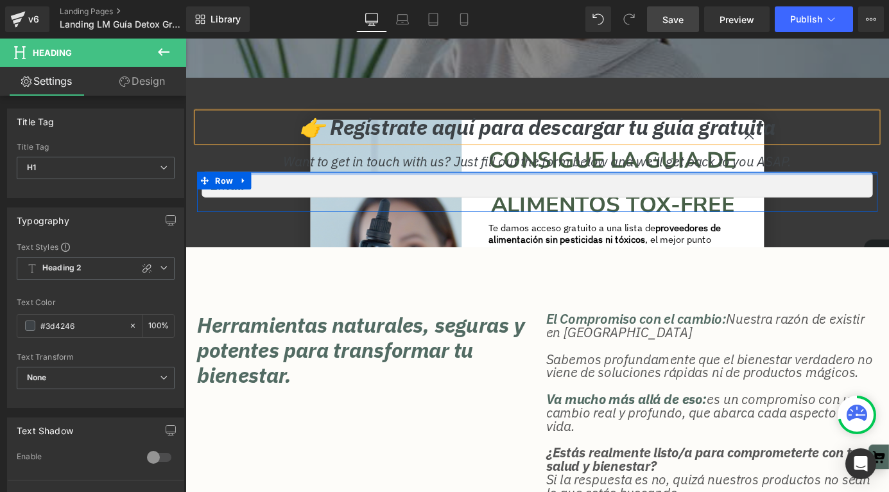
click at [458, 177] on p "Want to get in touch with us? Just fill out the form below and we'll get back t…" at bounding box center [574, 174] width 584 height 24
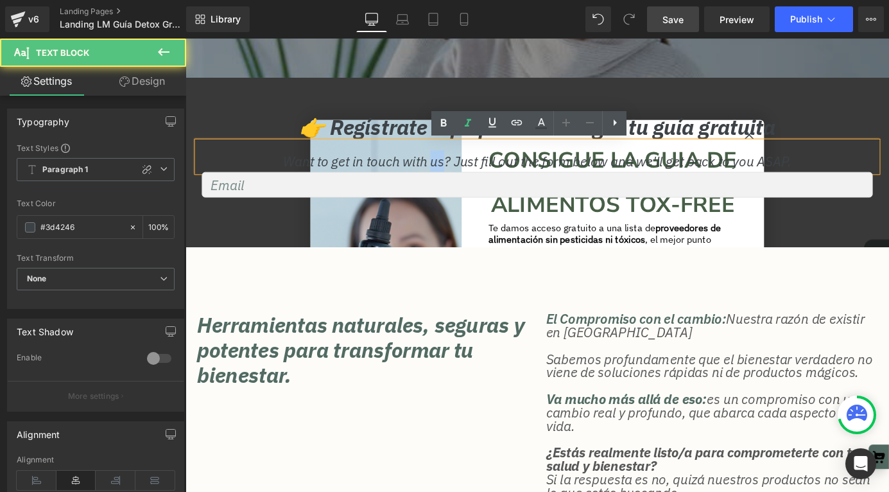
click at [458, 177] on p "Want to get in touch with us? Just fill out the form below and we'll get back t…" at bounding box center [574, 174] width 584 height 24
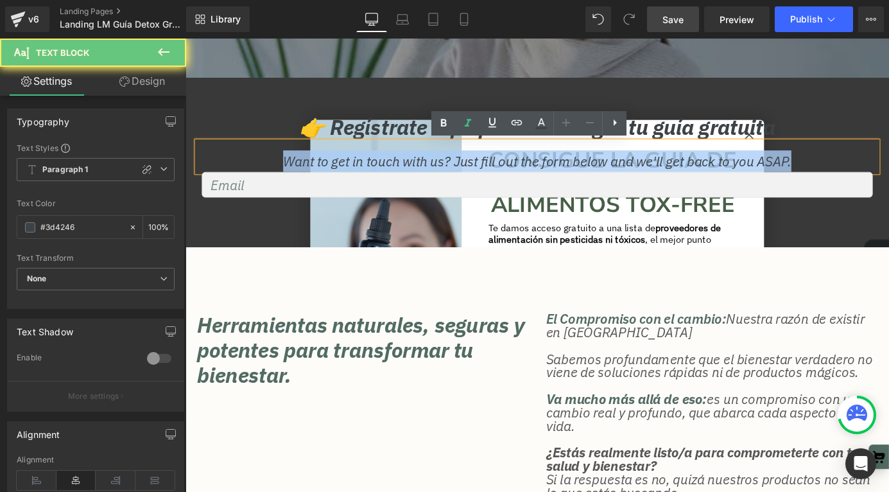
click at [458, 177] on p "Want to get in touch with us? Just fill out the form below and we'll get back t…" at bounding box center [574, 174] width 584 height 24
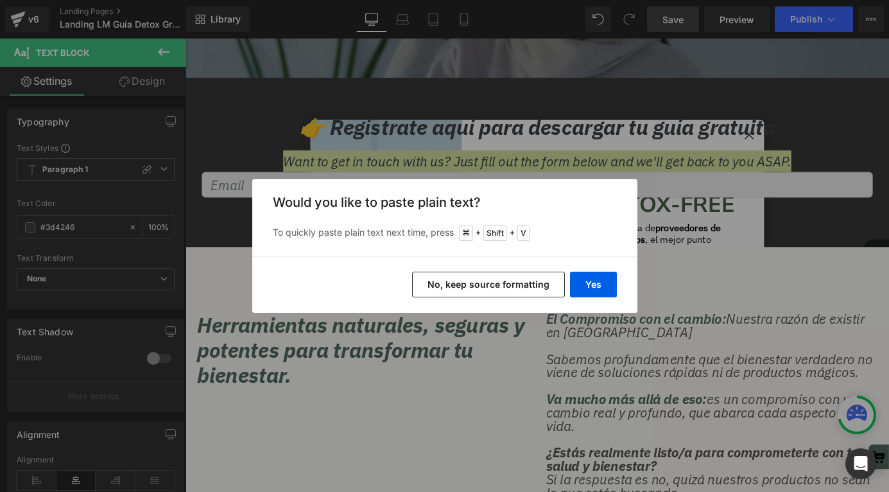
drag, startPoint x: 527, startPoint y: 286, endPoint x: 586, endPoint y: 231, distance: 80.9
click at [586, 231] on div "Back to Library Insert Would you like to paste plain text? To quickly paste pla…" at bounding box center [444, 246] width 385 height 134
click at [521, 281] on button "No, keep source formatting" at bounding box center [488, 285] width 153 height 26
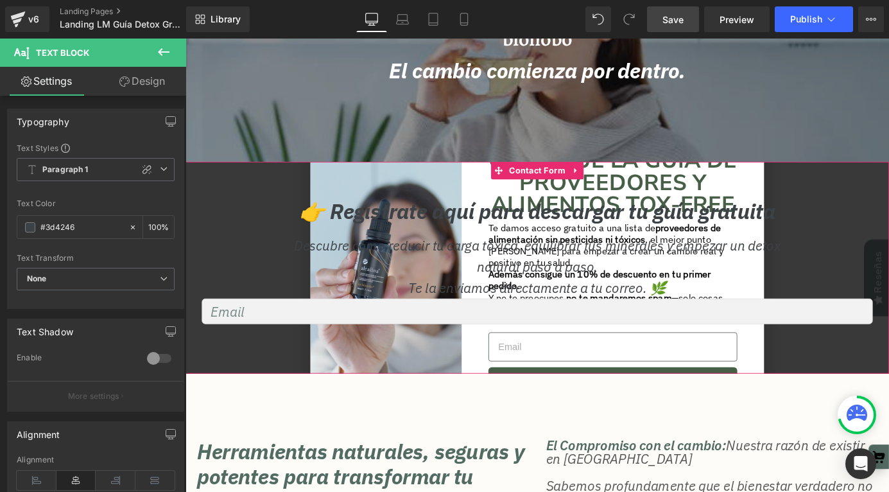
scroll to position [168, 0]
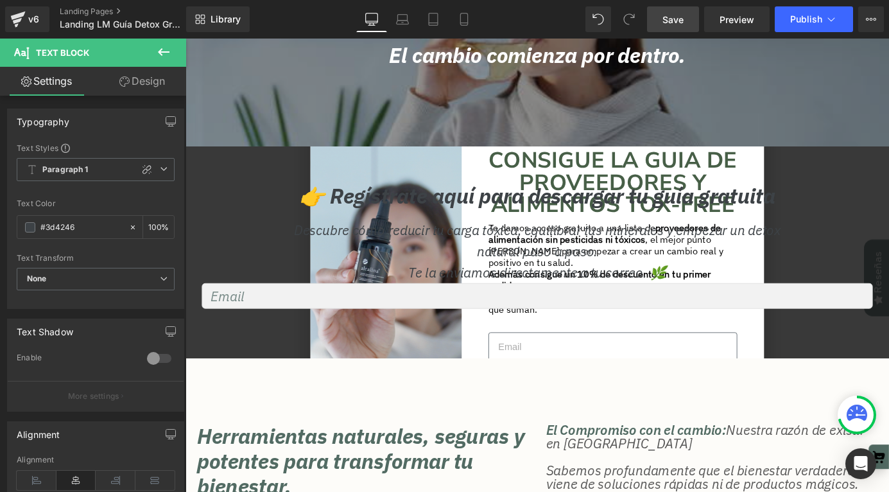
click at [685, 17] on link "Save" at bounding box center [673, 19] width 52 height 26
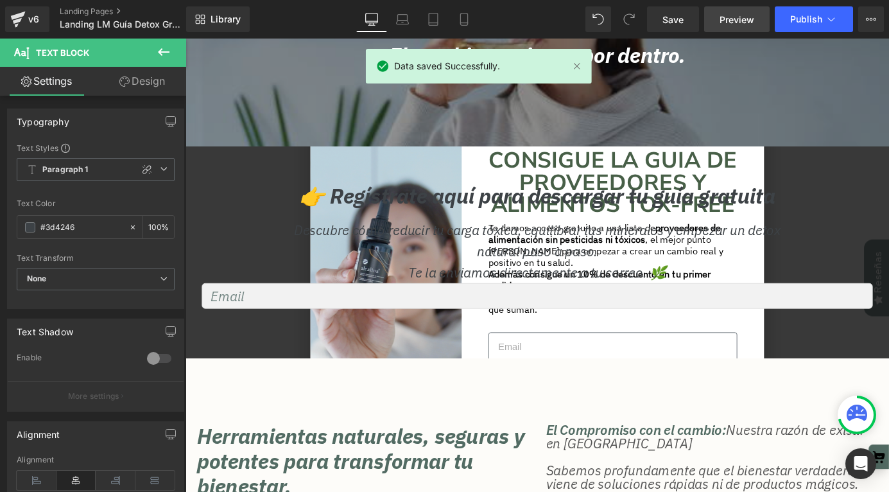
click at [724, 15] on span "Preview" at bounding box center [737, 19] width 35 height 13
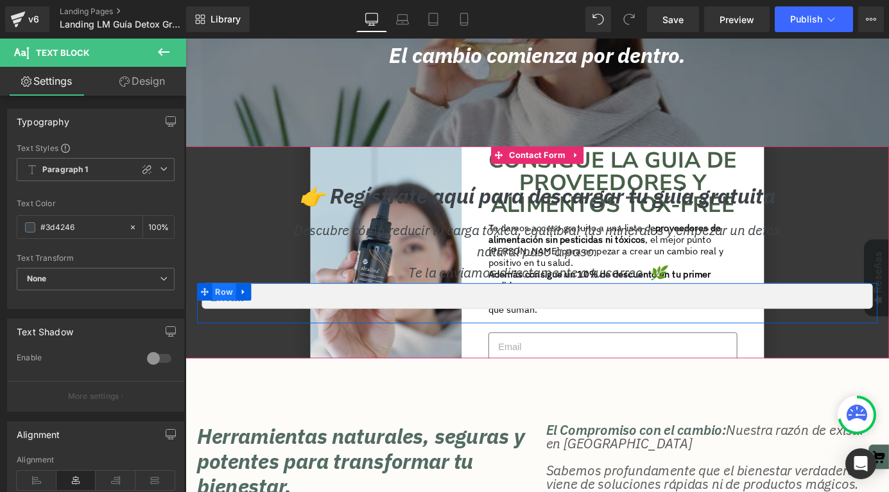
click at [221, 319] on span "Row" at bounding box center [228, 317] width 26 height 19
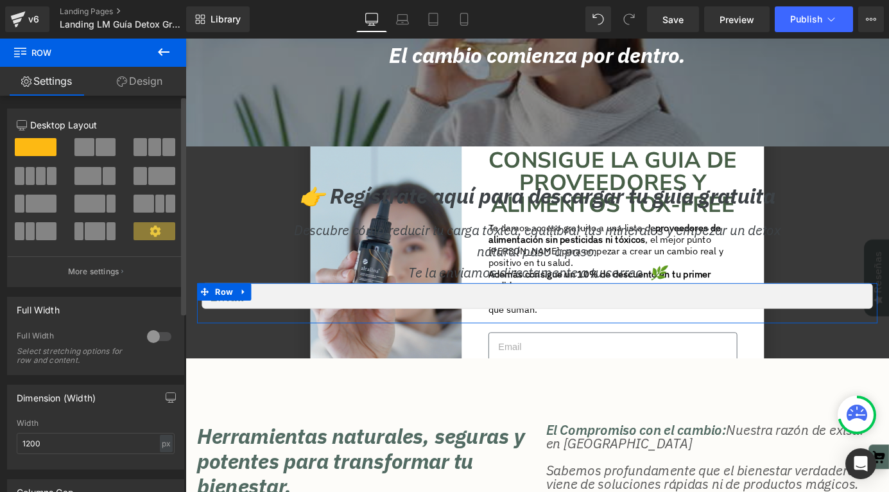
click at [156, 149] on button at bounding box center [155, 147] width 43 height 18
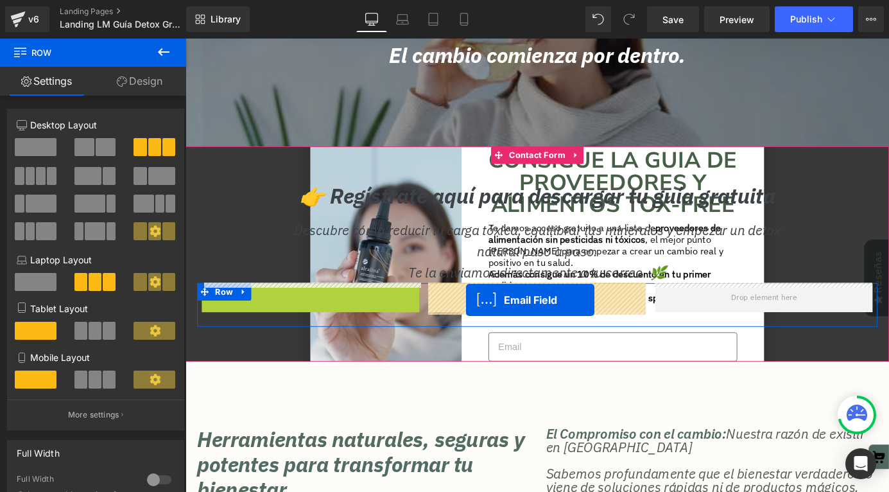
drag, startPoint x: 311, startPoint y: 324, endPoint x: 495, endPoint y: 327, distance: 183.6
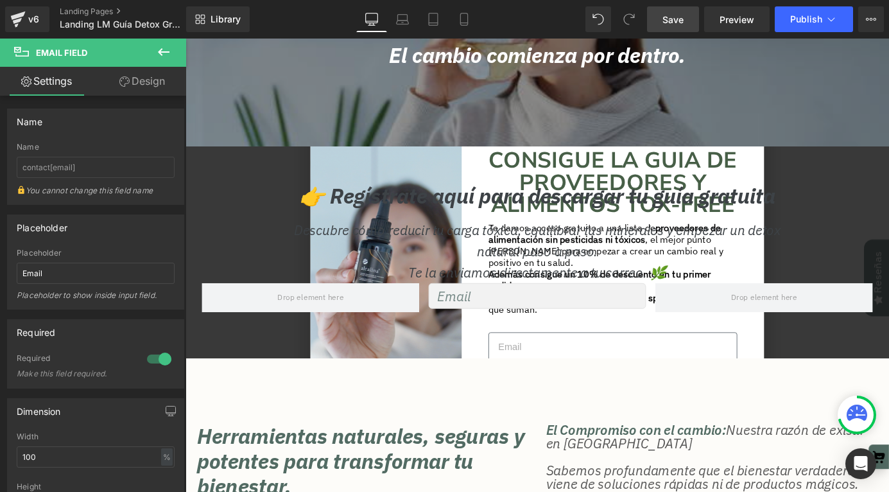
click at [693, 19] on link "Save" at bounding box center [673, 19] width 52 height 26
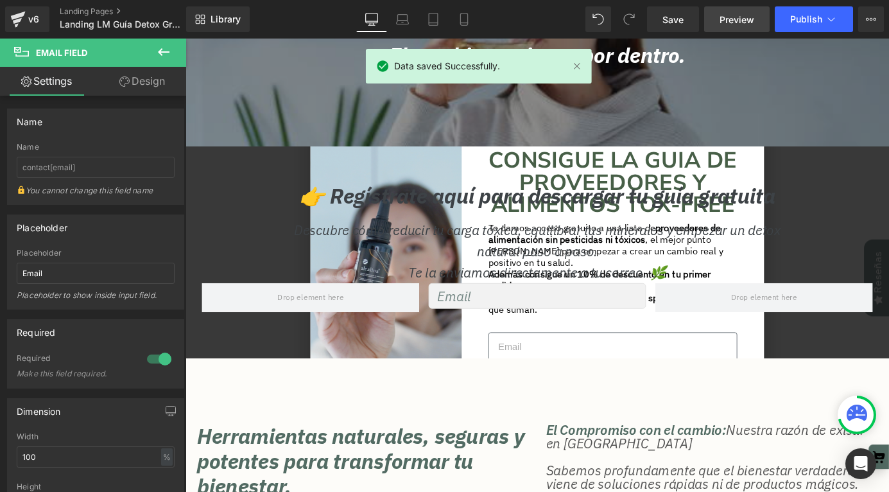
click at [733, 17] on span "Preview" at bounding box center [737, 19] width 35 height 13
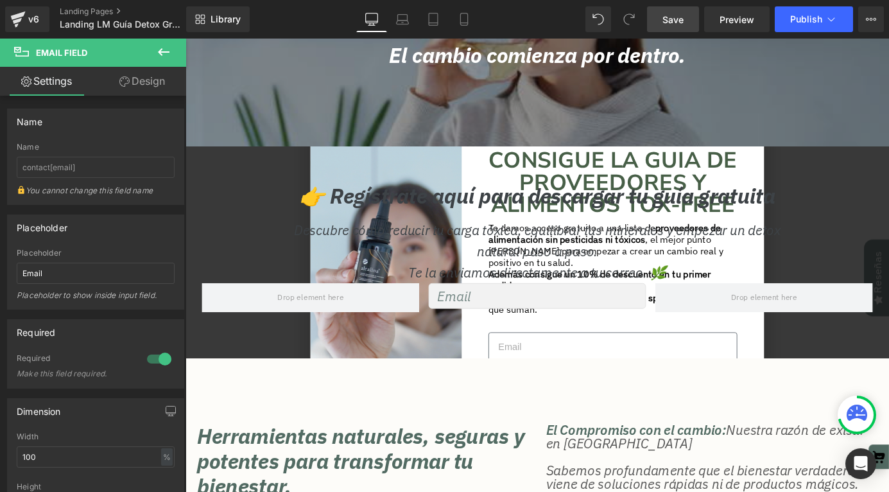
click at [682, 22] on span "Save" at bounding box center [673, 19] width 21 height 13
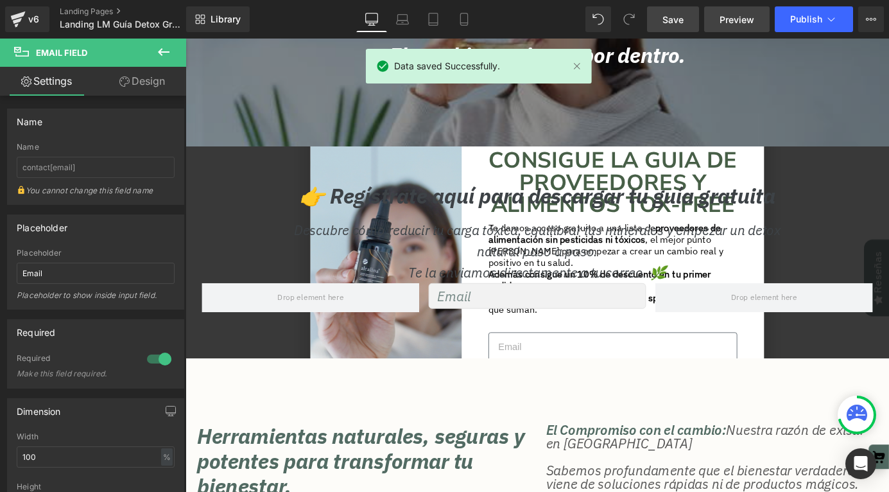
click at [735, 12] on link "Preview" at bounding box center [736, 19] width 65 height 26
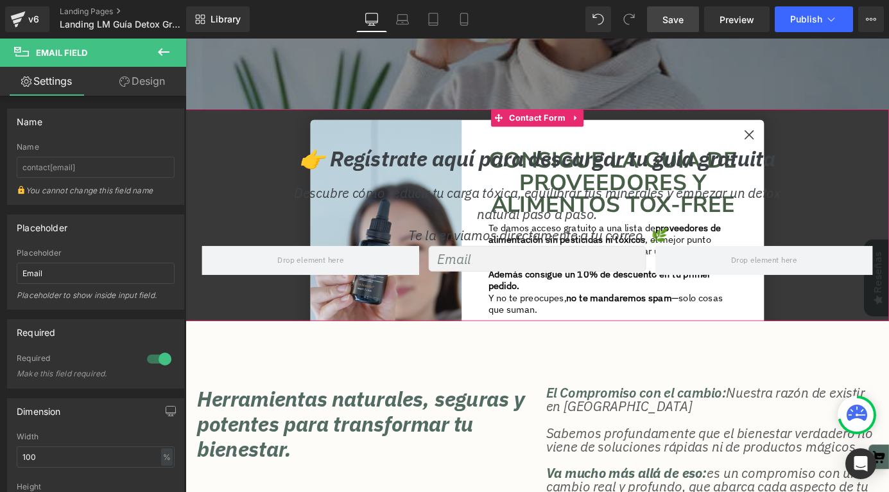
scroll to position [214, 0]
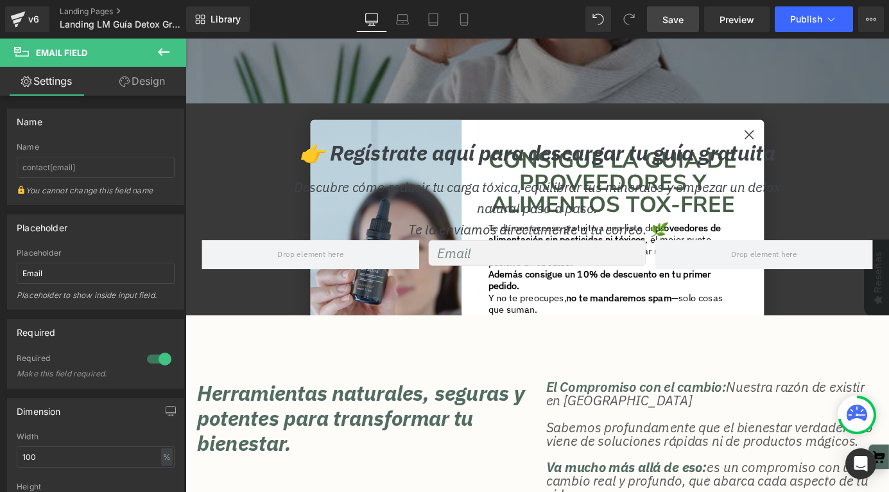
click at [524, 270] on input "email" at bounding box center [574, 275] width 240 height 28
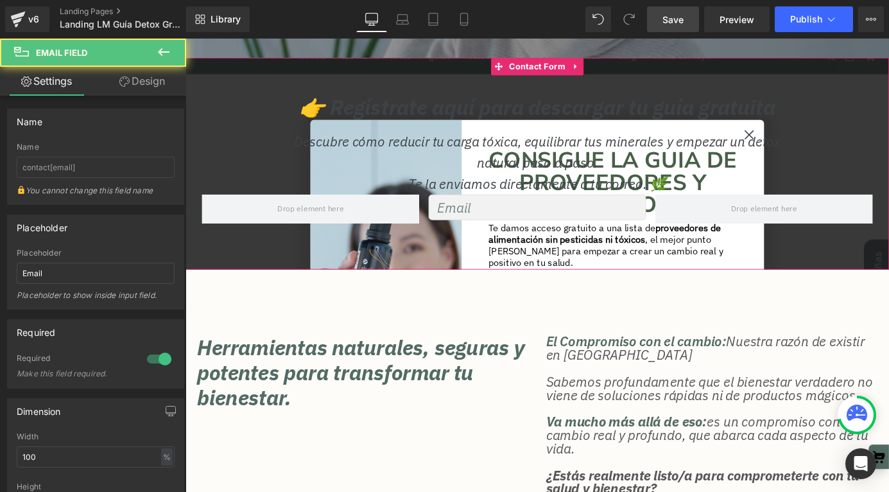
scroll to position [266, 0]
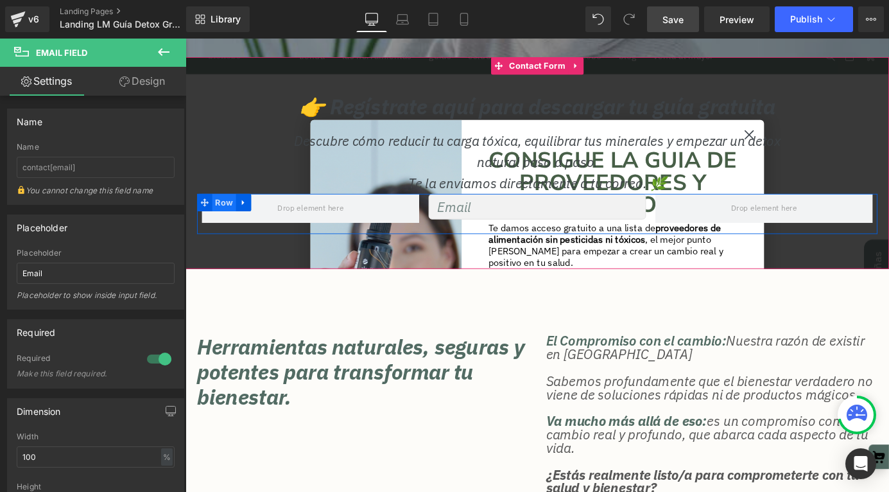
click at [221, 218] on span "Row" at bounding box center [228, 219] width 26 height 19
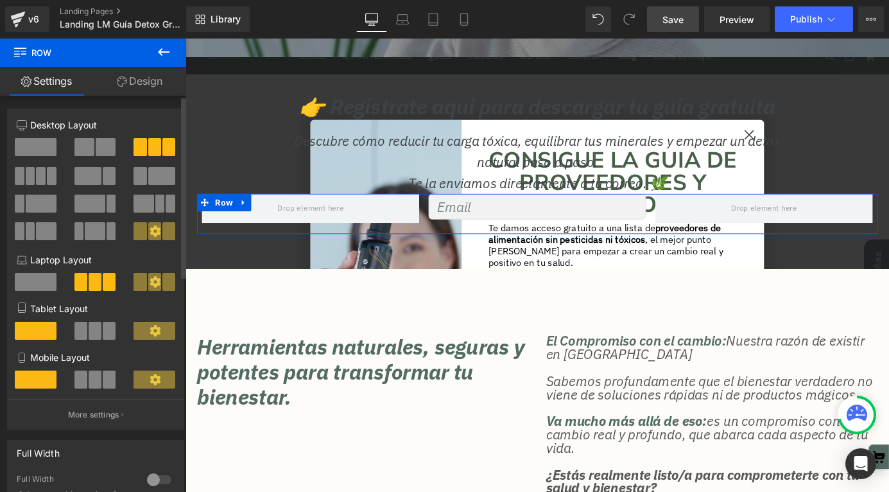
click at [45, 148] on span at bounding box center [36, 147] width 42 height 18
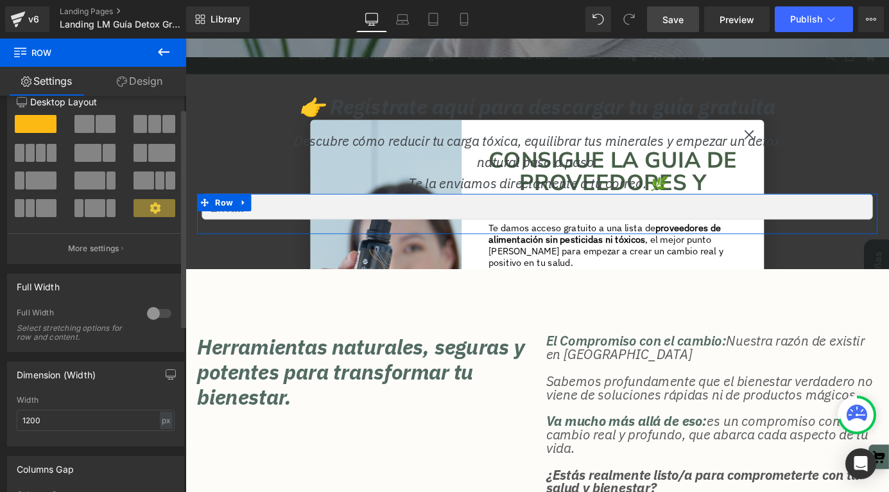
scroll to position [33, 0]
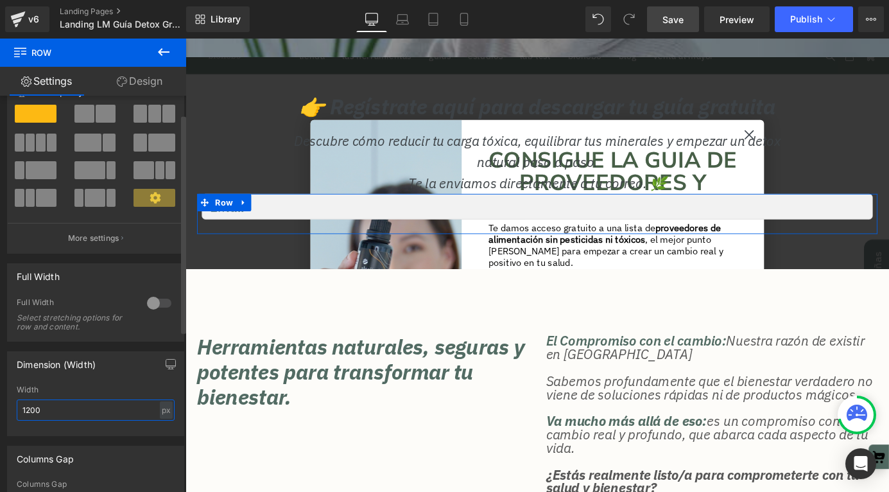
click at [67, 406] on input "1200" at bounding box center [96, 409] width 158 height 21
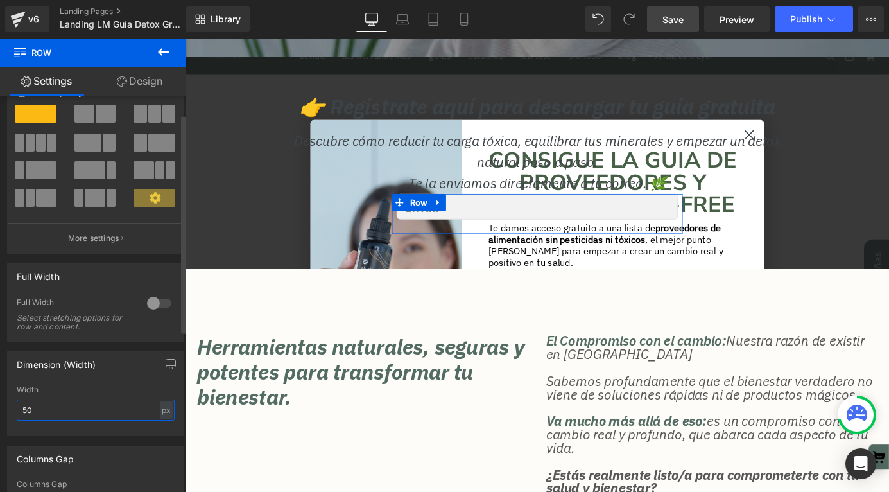
type input "5"
type input "3"
type input "400"
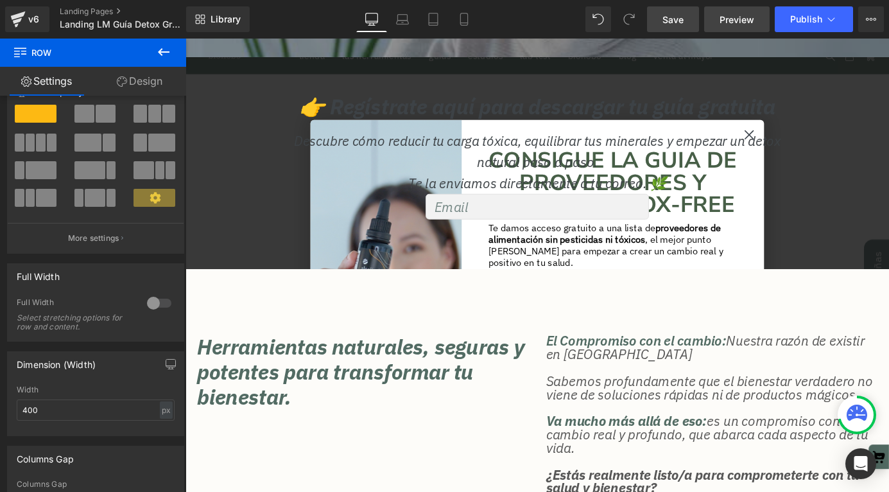
click at [732, 25] on span "Preview" at bounding box center [737, 19] width 35 height 13
click at [679, 20] on span "Save" at bounding box center [673, 19] width 21 height 13
click at [732, 21] on span "Preview" at bounding box center [737, 19] width 35 height 13
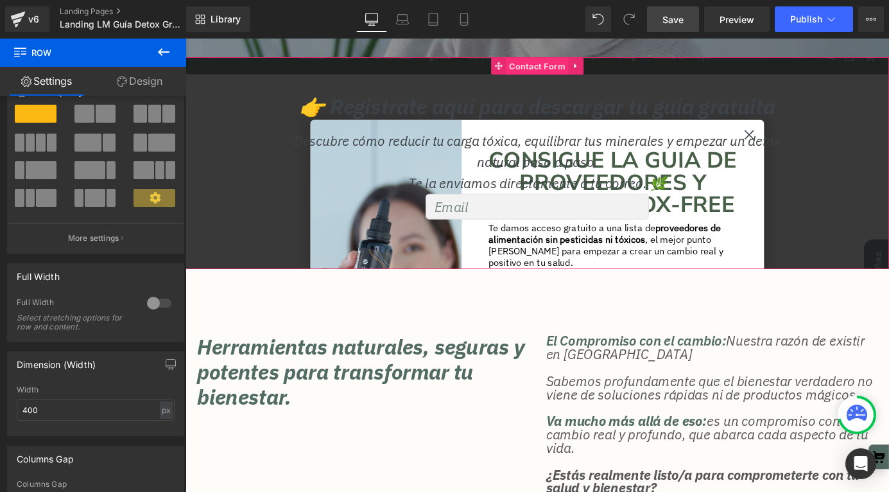
click at [569, 73] on span "Contact Form" at bounding box center [574, 69] width 69 height 19
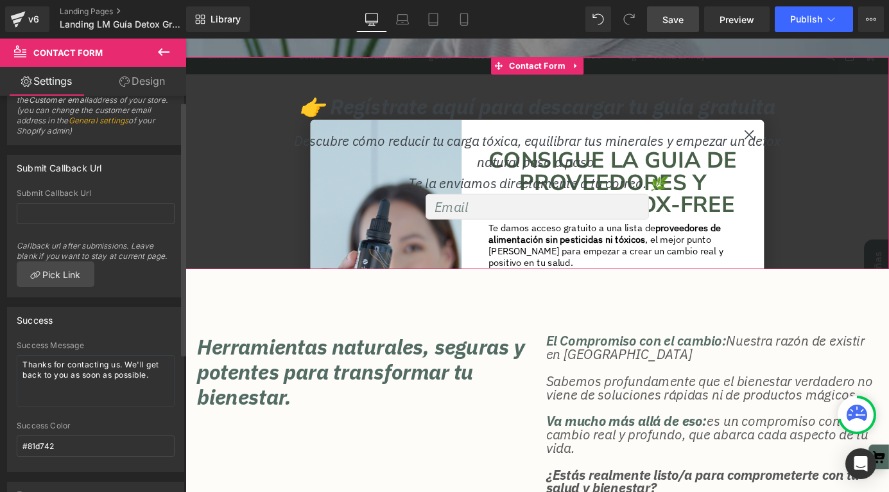
scroll to position [0, 0]
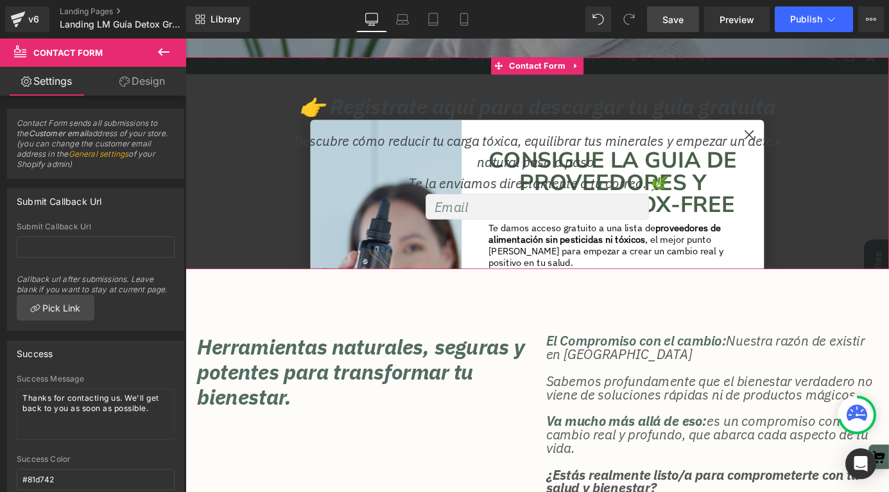
click at [130, 78] on link "Design" at bounding box center [142, 81] width 93 height 29
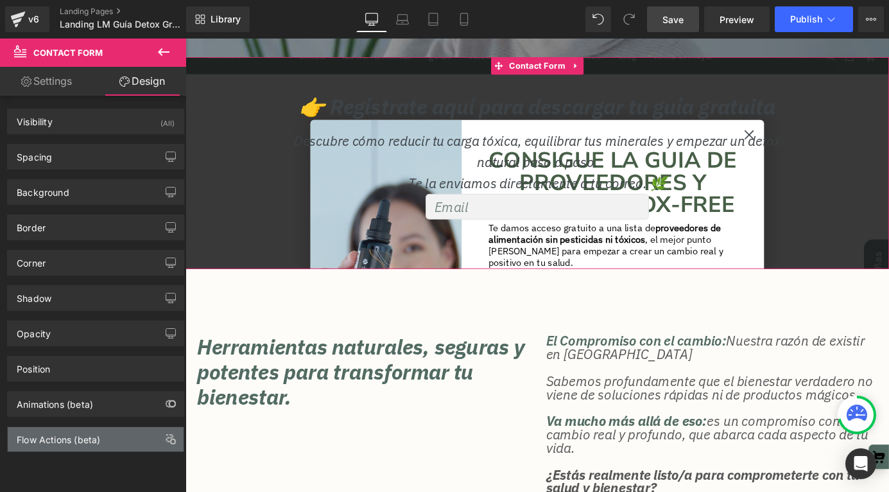
click at [80, 437] on div "Flow Actions (beta)" at bounding box center [58, 436] width 83 height 18
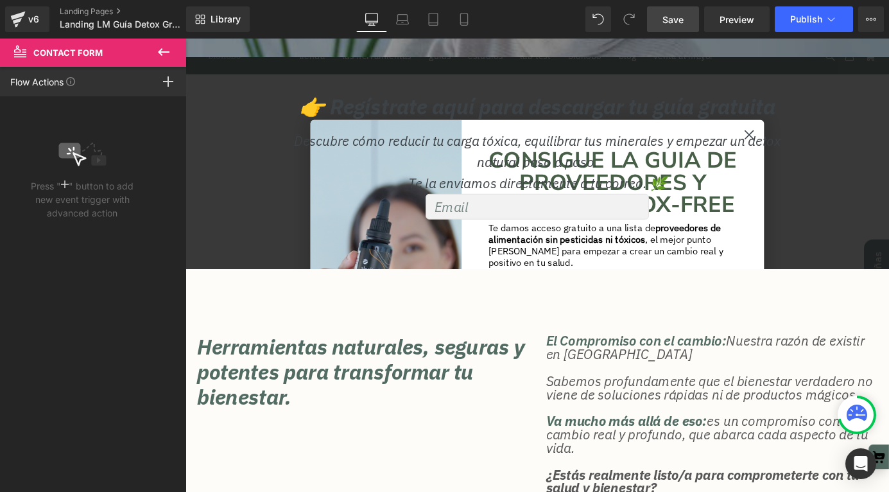
click at [159, 48] on icon at bounding box center [163, 51] width 15 height 15
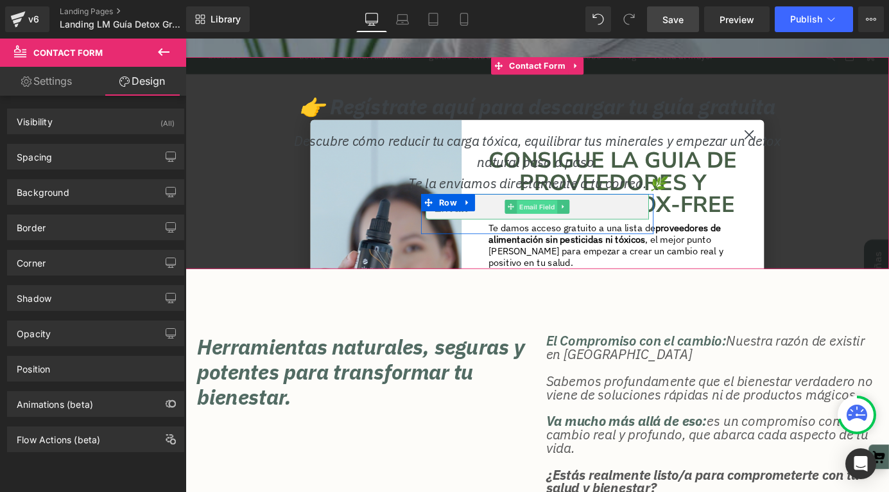
click at [586, 223] on span "Email Field" at bounding box center [573, 224] width 45 height 15
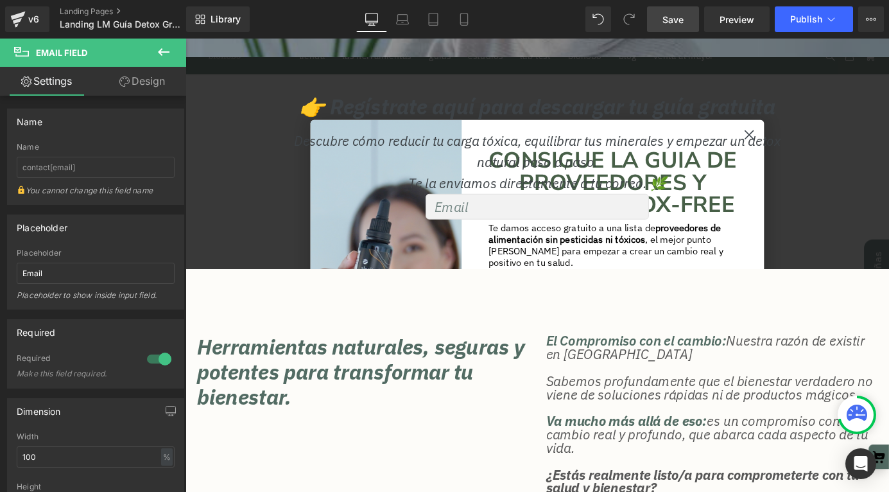
click at [163, 53] on icon at bounding box center [163, 51] width 15 height 15
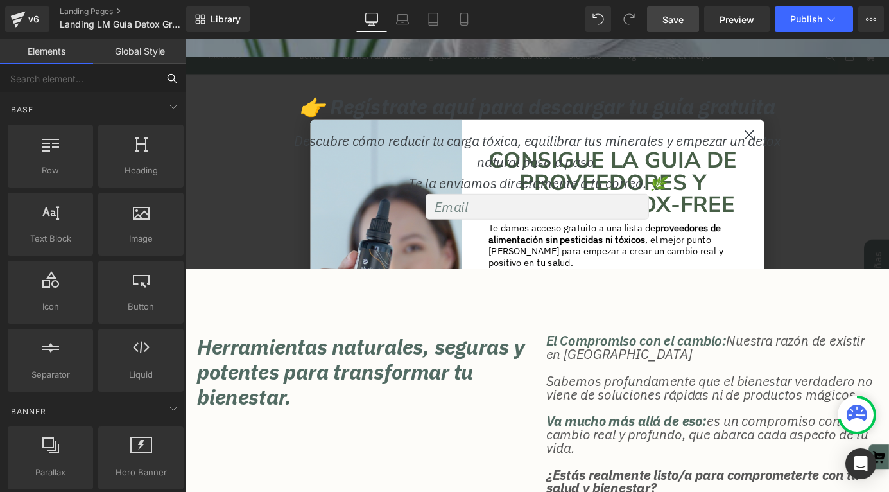
click at [85, 77] on input "text" at bounding box center [79, 78] width 158 height 28
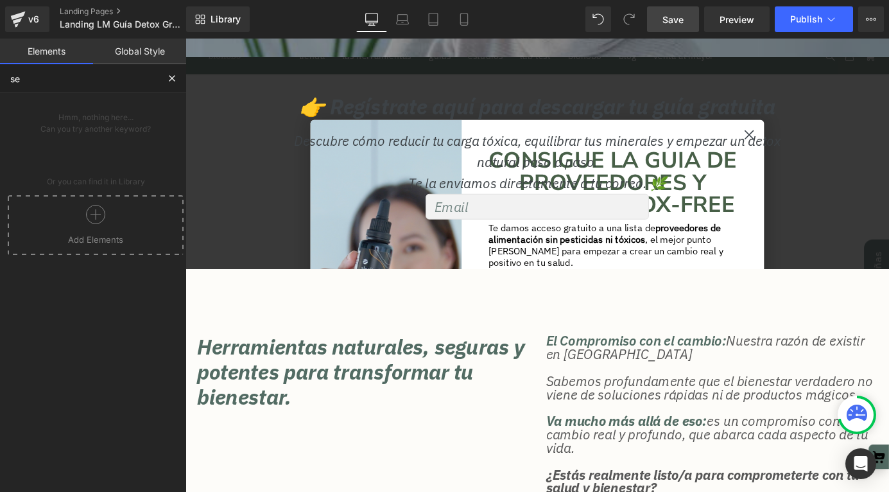
type input "s"
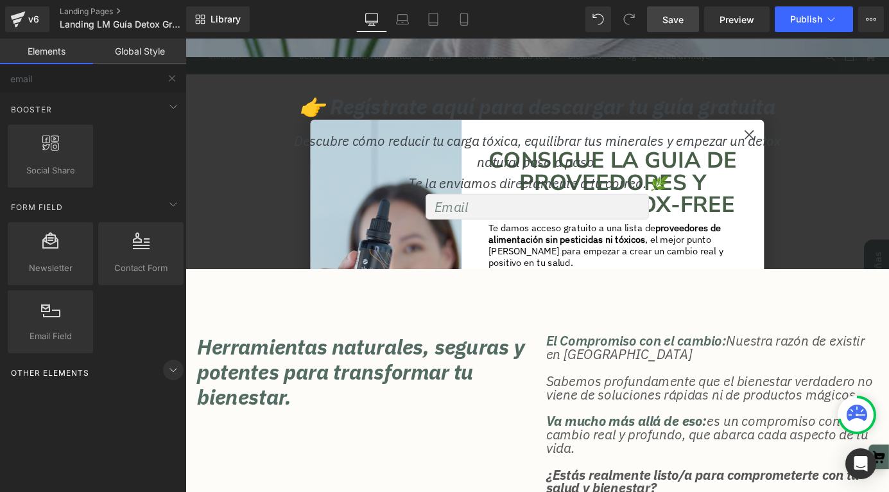
click at [166, 376] on icon at bounding box center [173, 369] width 15 height 15
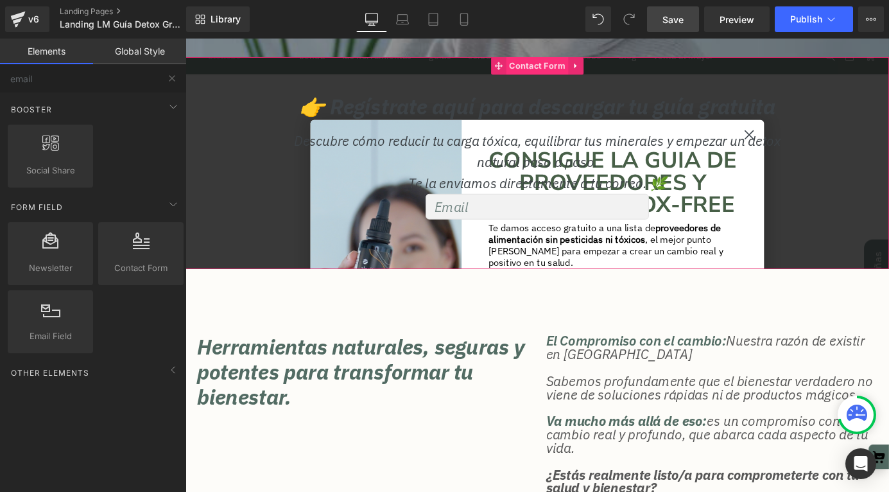
click at [573, 63] on span "Contact Form" at bounding box center [574, 68] width 69 height 19
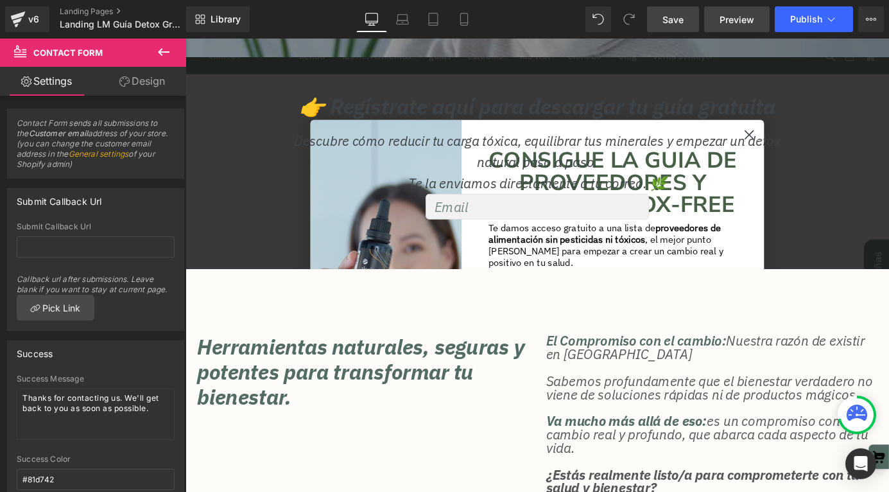
click at [758, 19] on link "Preview" at bounding box center [736, 19] width 65 height 26
click at [169, 44] on icon at bounding box center [163, 51] width 15 height 15
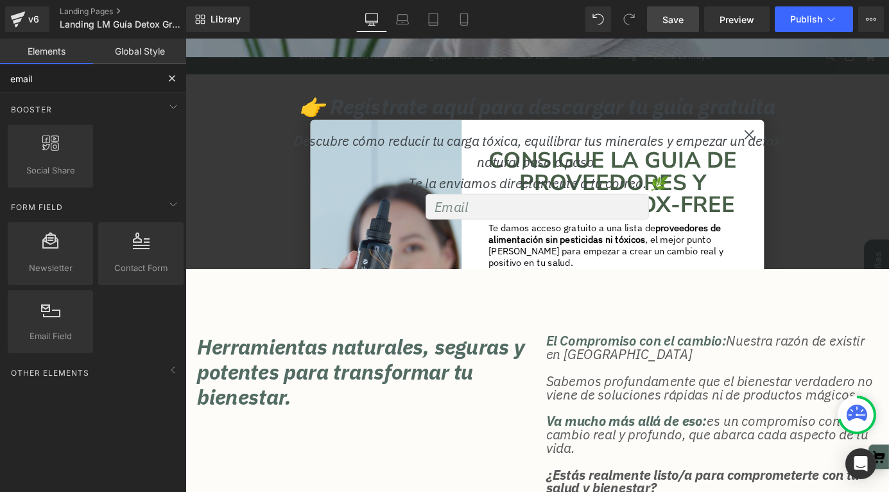
click at [88, 80] on input "email" at bounding box center [79, 78] width 158 height 28
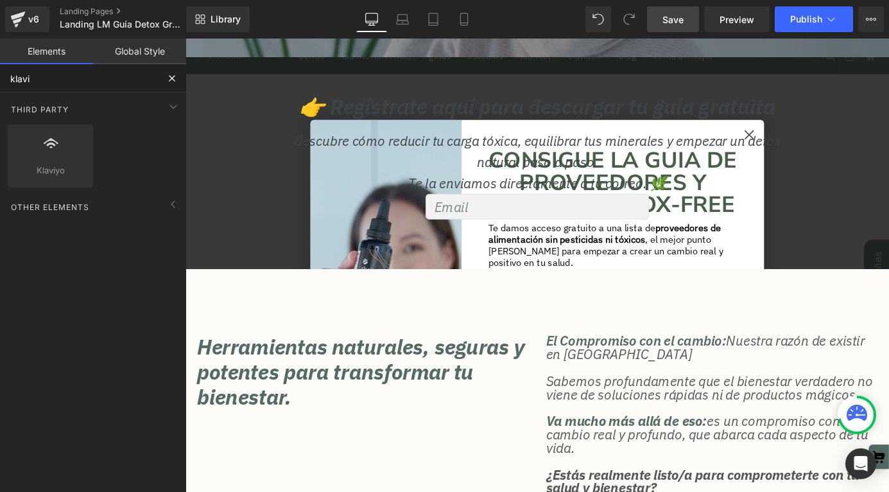
type input "klaviy"
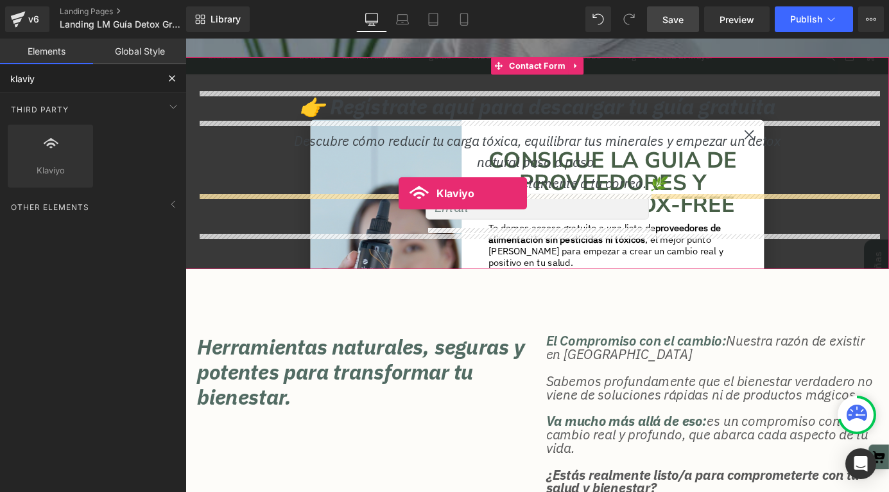
drag, startPoint x: 221, startPoint y: 171, endPoint x: 421, endPoint y: 209, distance: 203.2
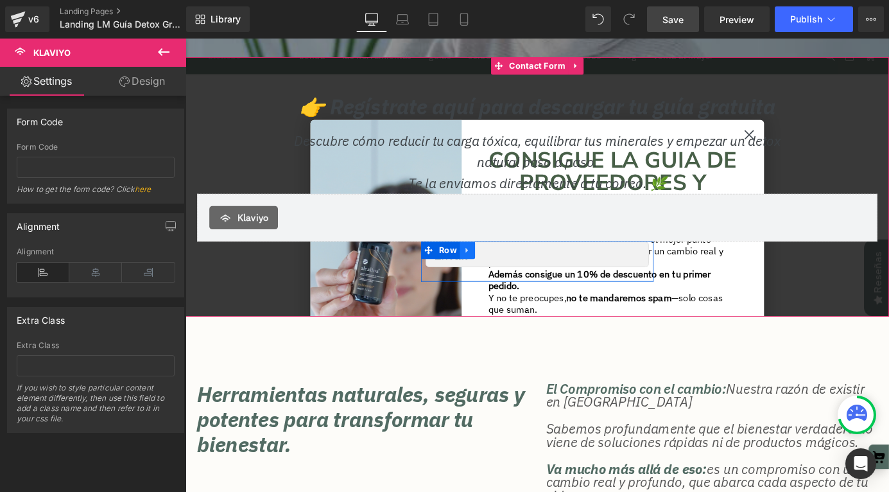
click at [494, 274] on icon at bounding box center [496, 273] width 9 height 10
click at [529, 276] on icon at bounding box center [530, 272] width 9 height 9
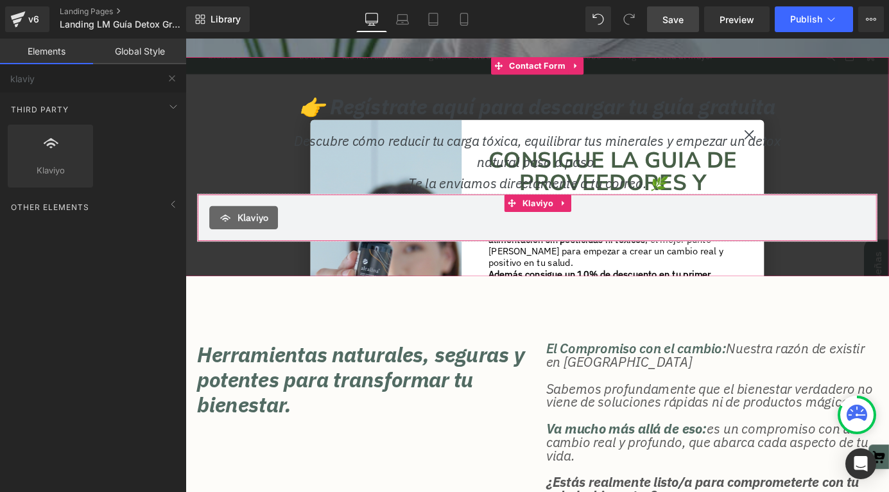
click at [296, 236] on div "Klaviyo" at bounding box center [574, 236] width 724 height 26
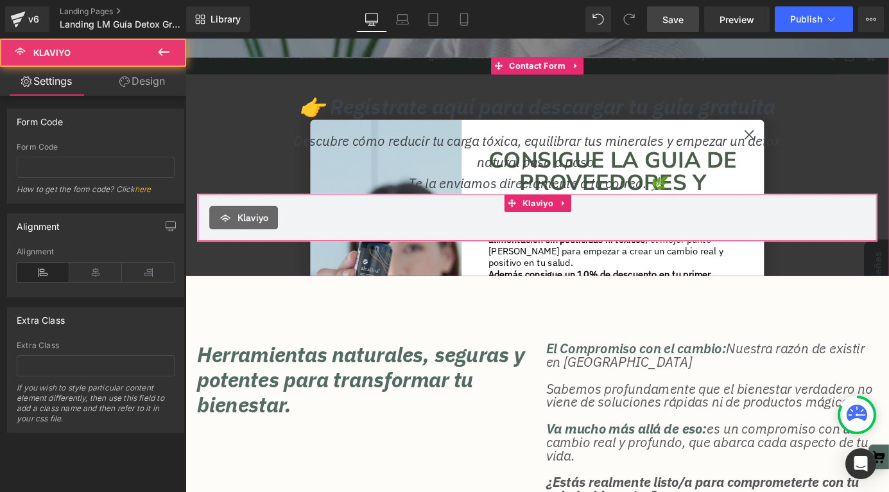
click at [257, 235] on span "Klaviyo" at bounding box center [260, 236] width 35 height 15
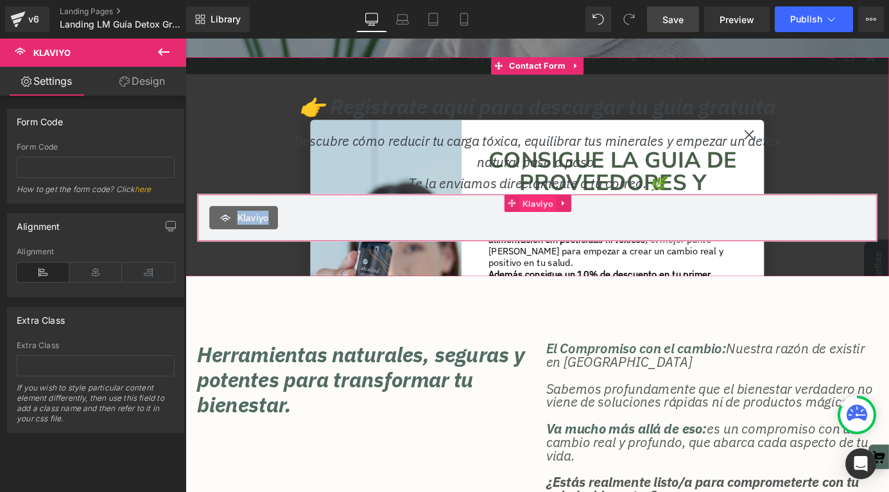
click at [571, 222] on span "Klaviyo" at bounding box center [574, 220] width 40 height 19
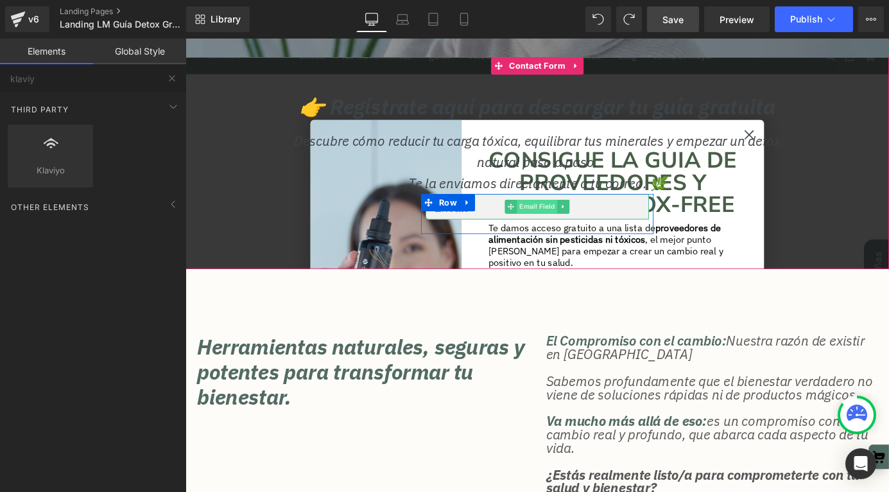
click at [562, 231] on span "Email Field" at bounding box center [573, 223] width 45 height 15
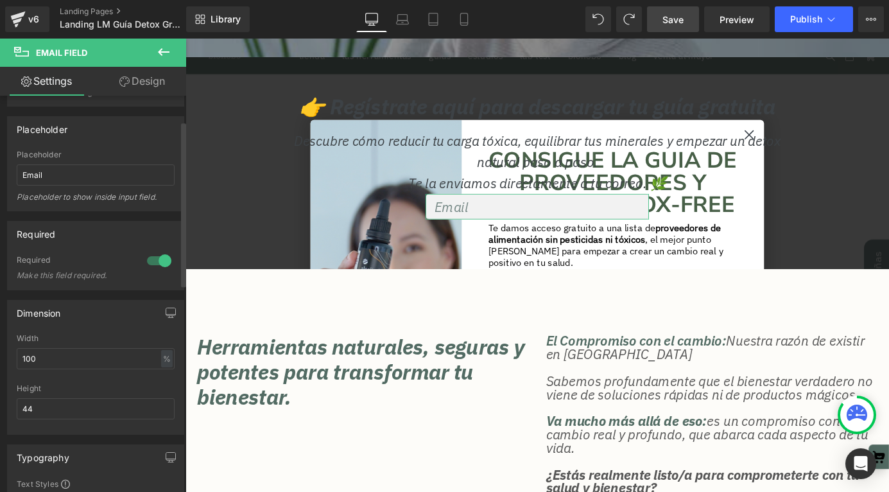
scroll to position [125, 0]
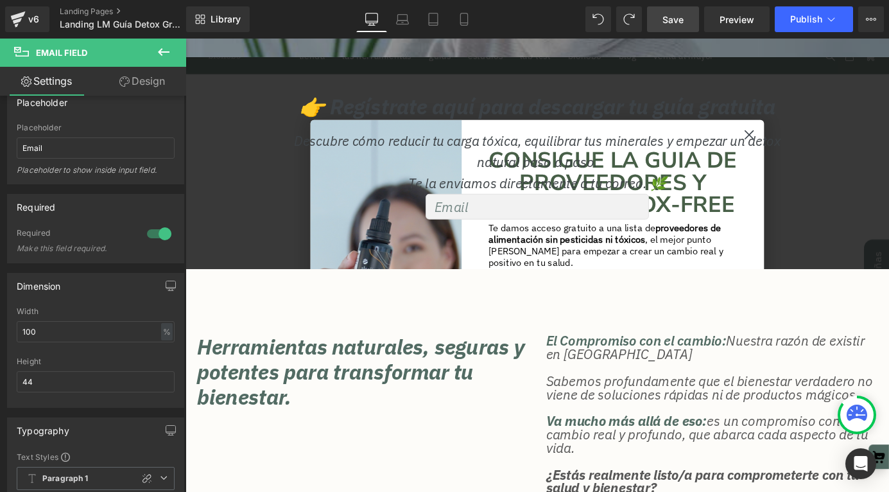
click at [165, 47] on icon at bounding box center [163, 51] width 15 height 15
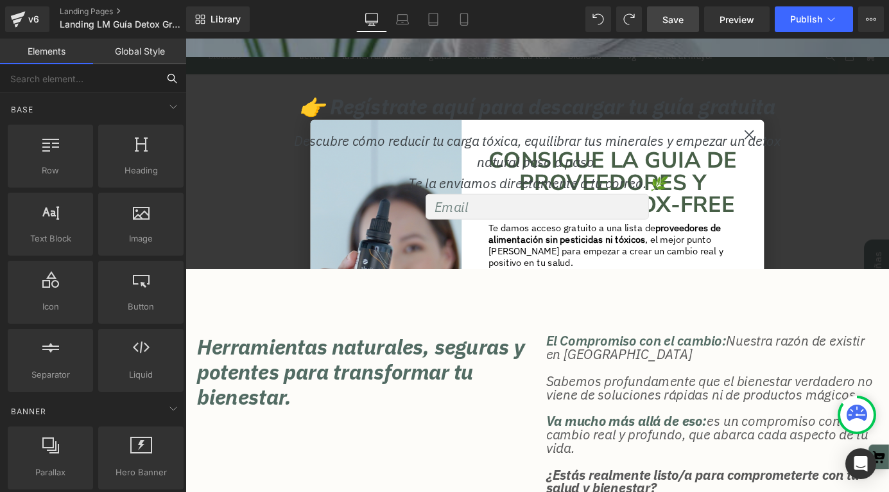
click at [69, 69] on input "text" at bounding box center [79, 78] width 158 height 28
click at [67, 71] on input "text" at bounding box center [79, 78] width 158 height 28
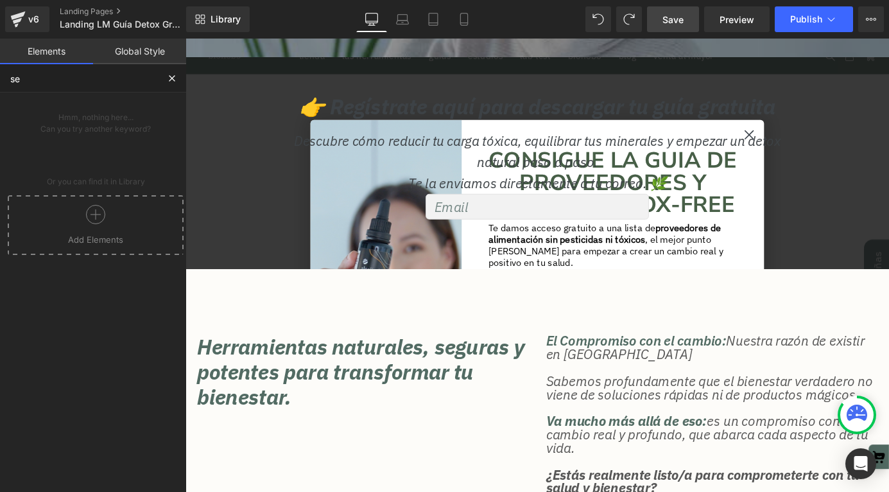
type input "s"
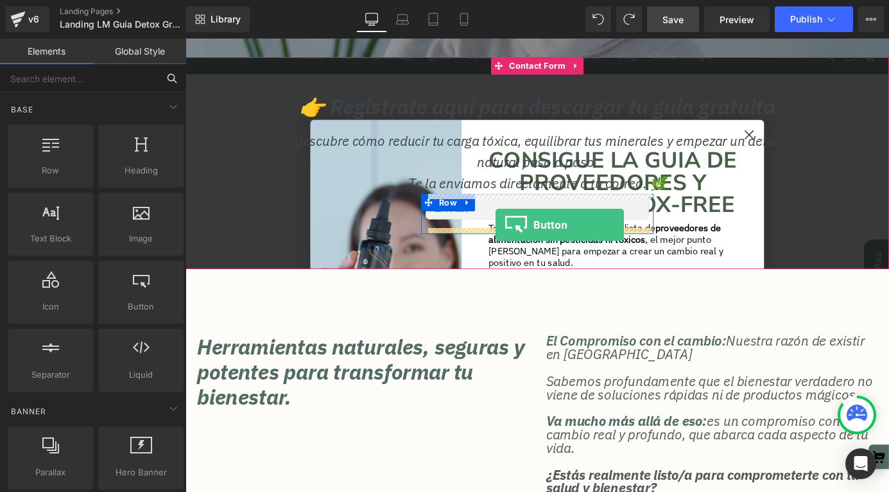
drag, startPoint x: 320, startPoint y: 345, endPoint x: 528, endPoint y: 244, distance: 230.6
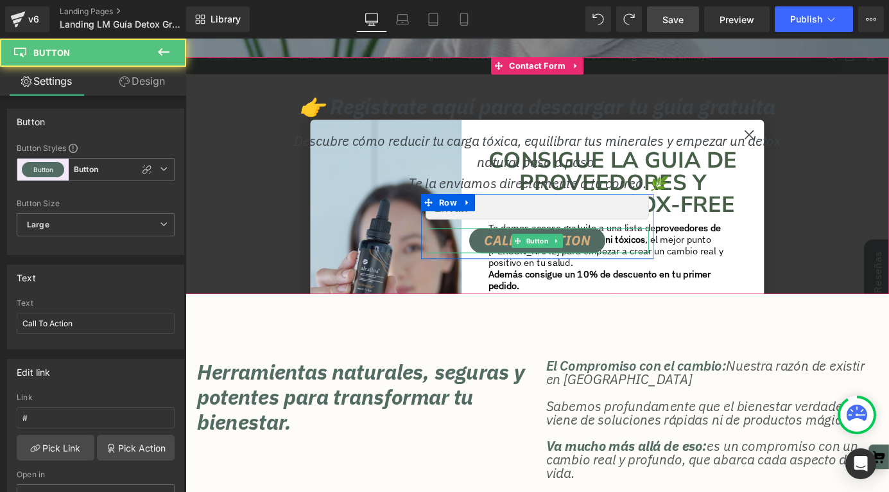
click at [544, 262] on span "Call To Action" at bounding box center [573, 261] width 117 height 15
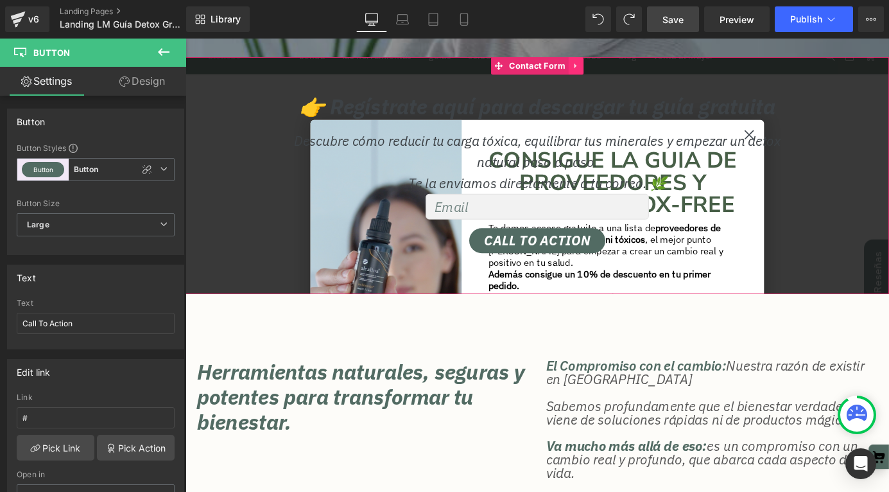
click at [616, 73] on link at bounding box center [616, 68] width 17 height 19
click at [628, 68] on icon at bounding box center [624, 68] width 9 height 9
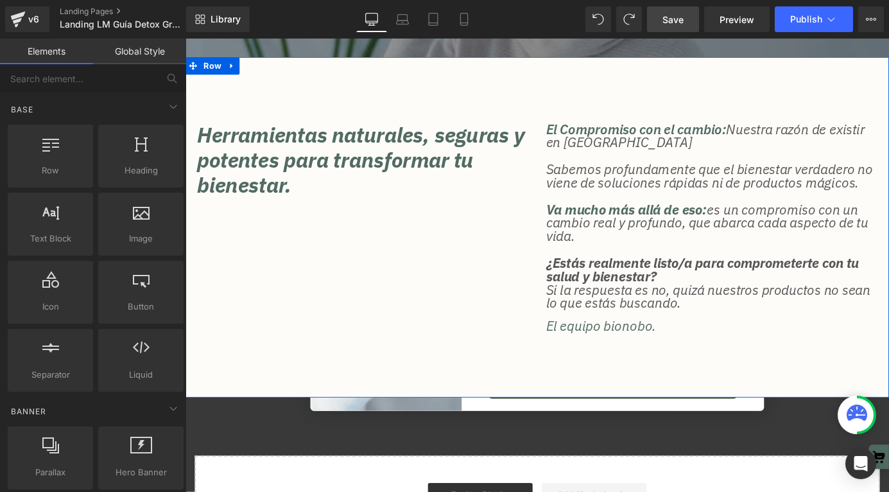
scroll to position [0, 0]
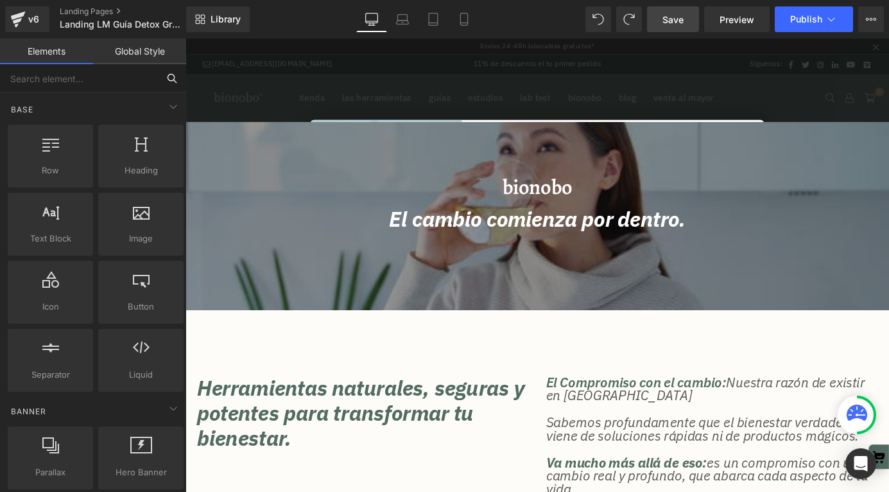
click at [51, 81] on input "text" at bounding box center [79, 78] width 158 height 28
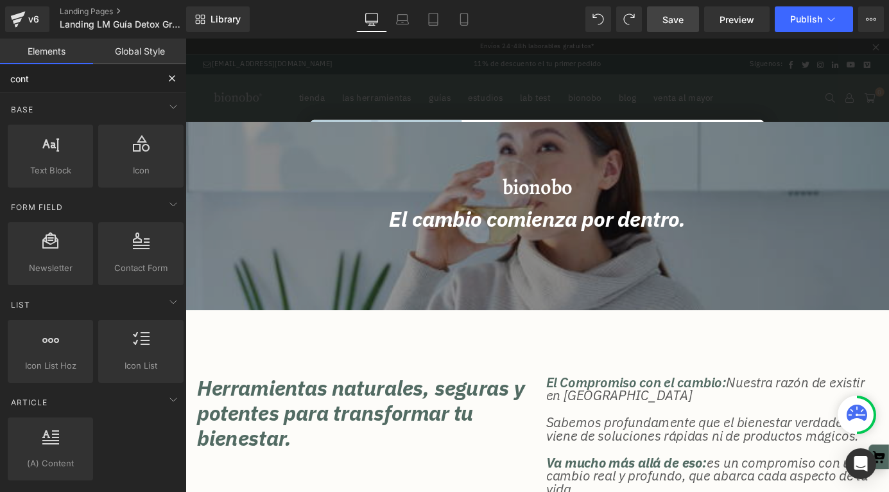
type input "conta"
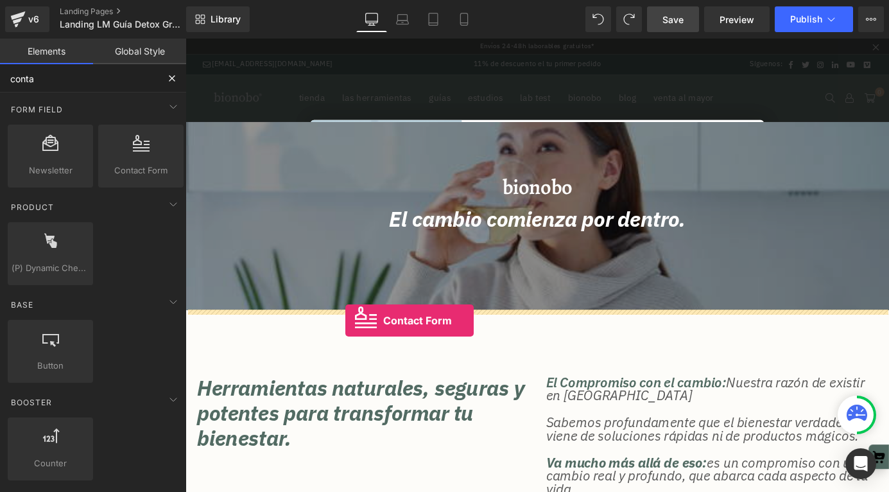
drag, startPoint x: 315, startPoint y: 191, endPoint x: 362, endPoint y: 350, distance: 166.2
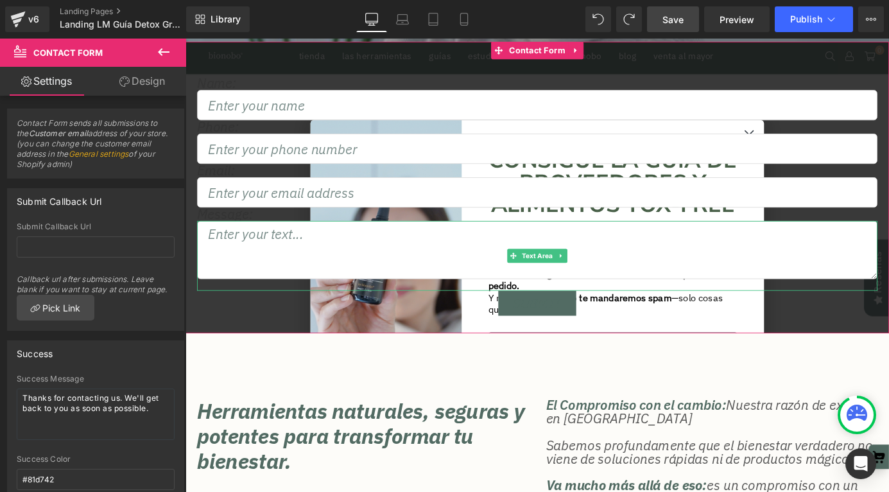
scroll to position [282, 0]
click at [606, 277] on link at bounding box center [600, 278] width 13 height 15
click at [604, 278] on icon at bounding box center [607, 278] width 7 height 7
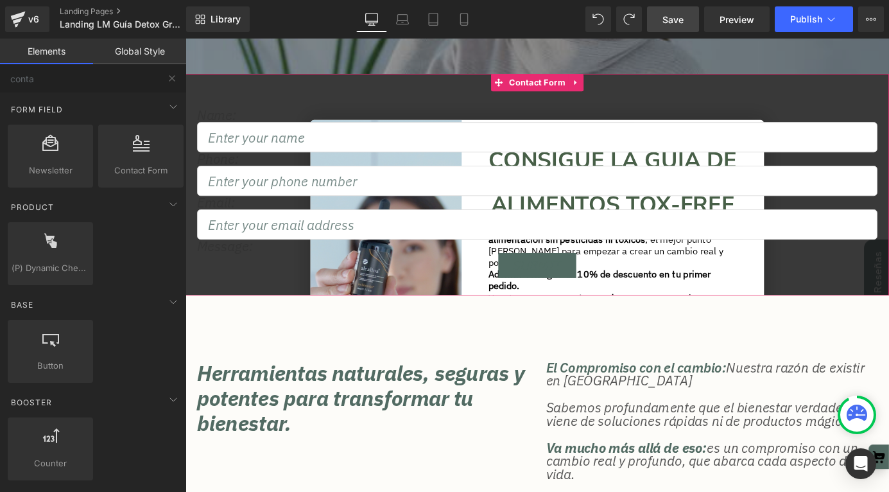
scroll to position [225, 0]
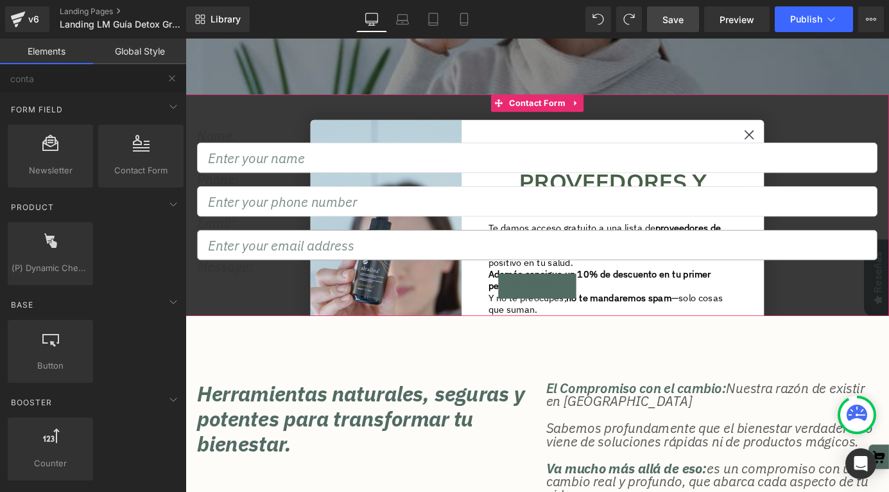
click at [606, 267] on div "Email Field" at bounding box center [573, 266] width 751 height 33
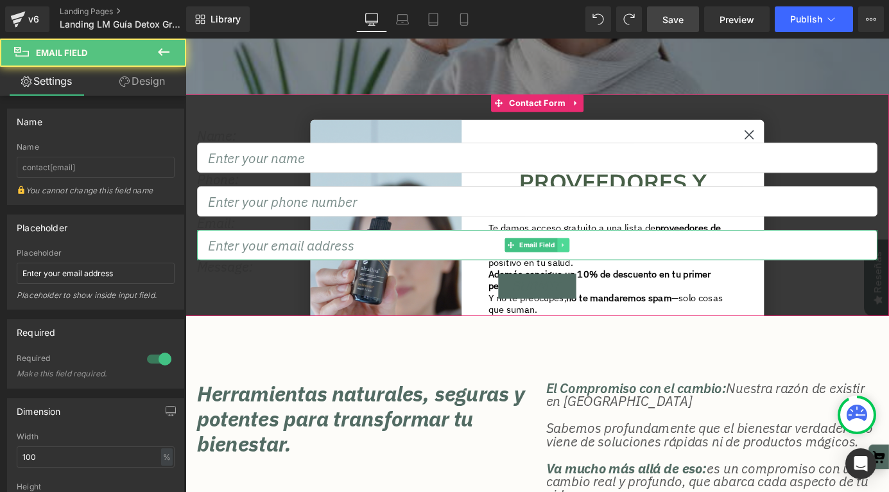
click at [604, 265] on icon at bounding box center [603, 267] width 7 height 8
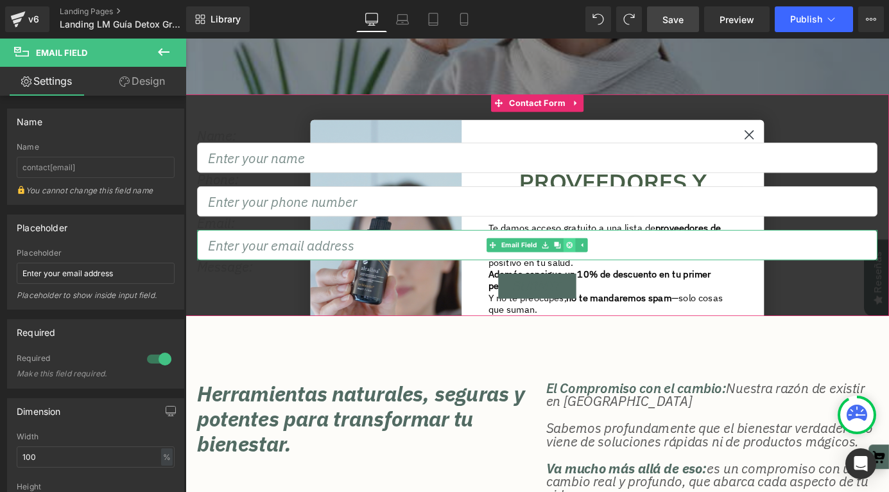
click at [608, 265] on icon at bounding box center [609, 267] width 7 height 8
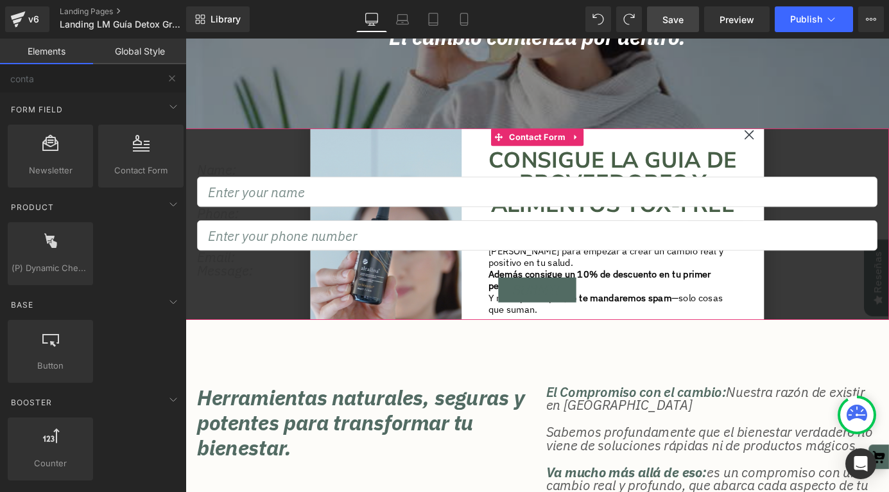
scroll to position [182, 0]
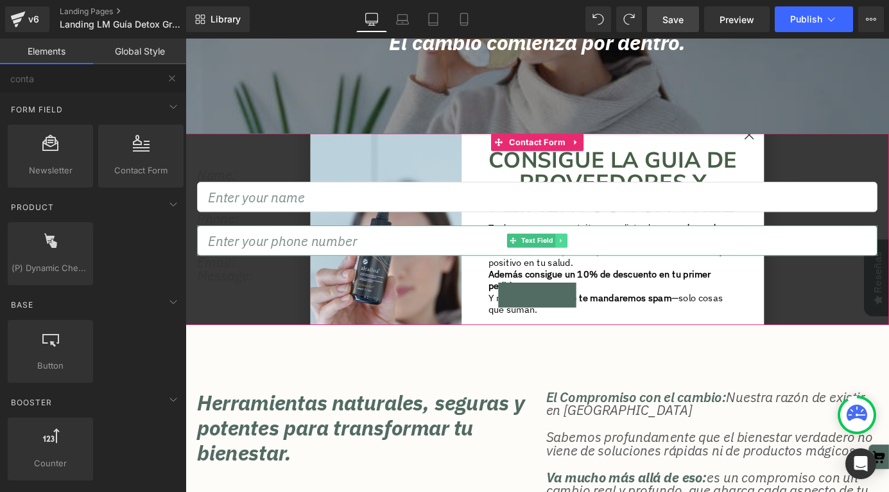
click at [605, 259] on link at bounding box center [600, 261] width 13 height 15
click at [609, 263] on icon at bounding box center [607, 260] width 7 height 7
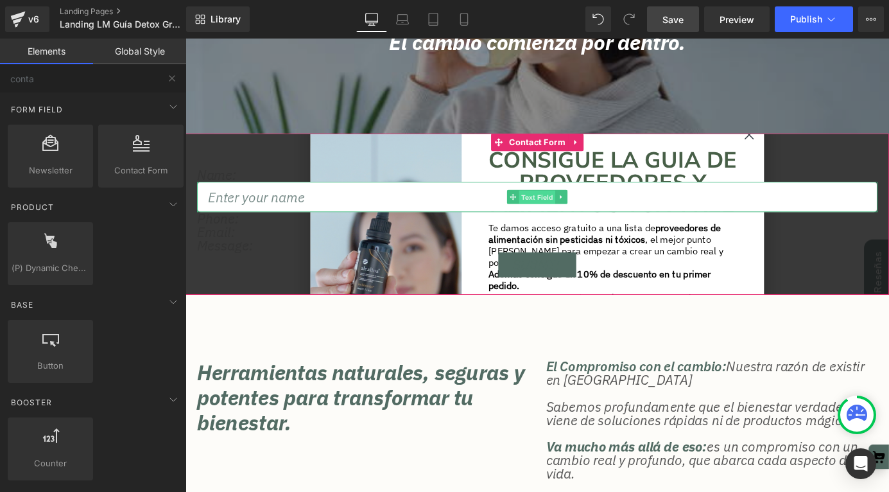
click at [575, 210] on span "Text Field" at bounding box center [574, 212] width 40 height 15
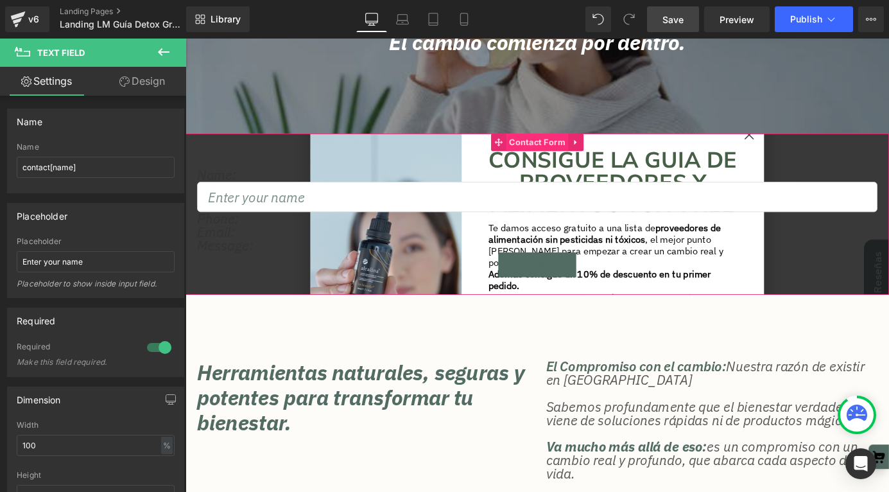
click at [551, 148] on span "Contact Form" at bounding box center [574, 152] width 69 height 19
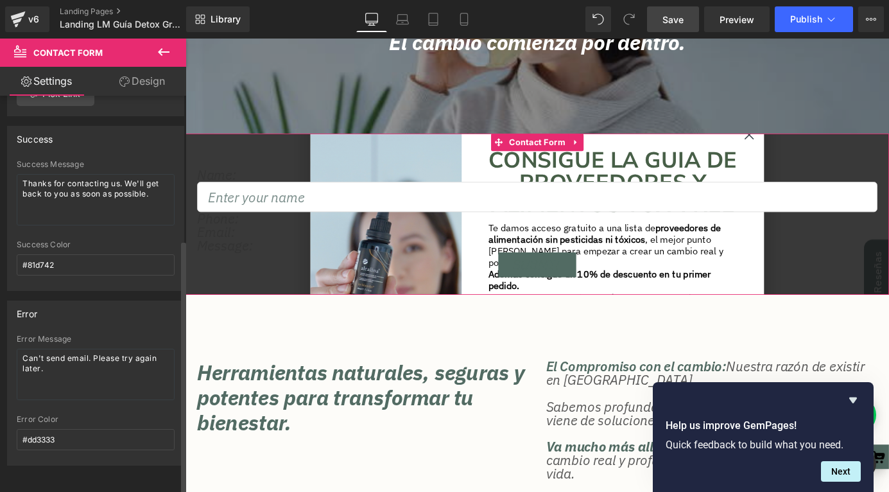
scroll to position [0, 0]
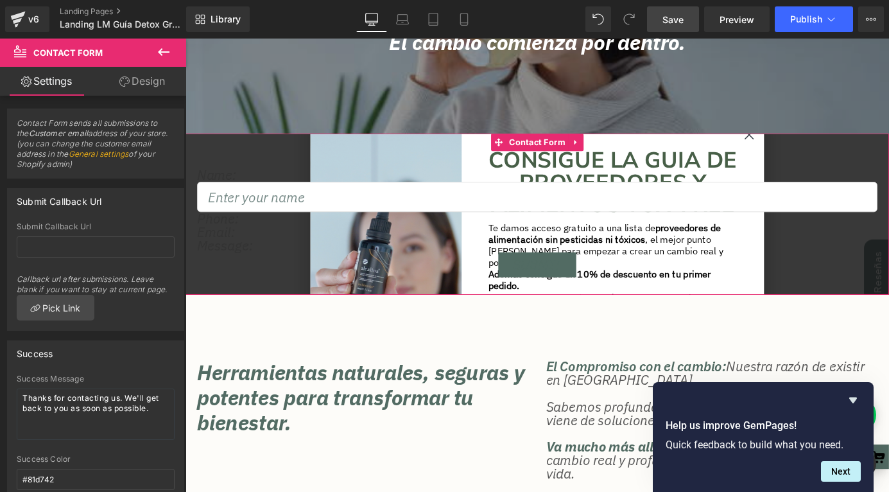
click at [132, 84] on link "Design" at bounding box center [142, 81] width 93 height 29
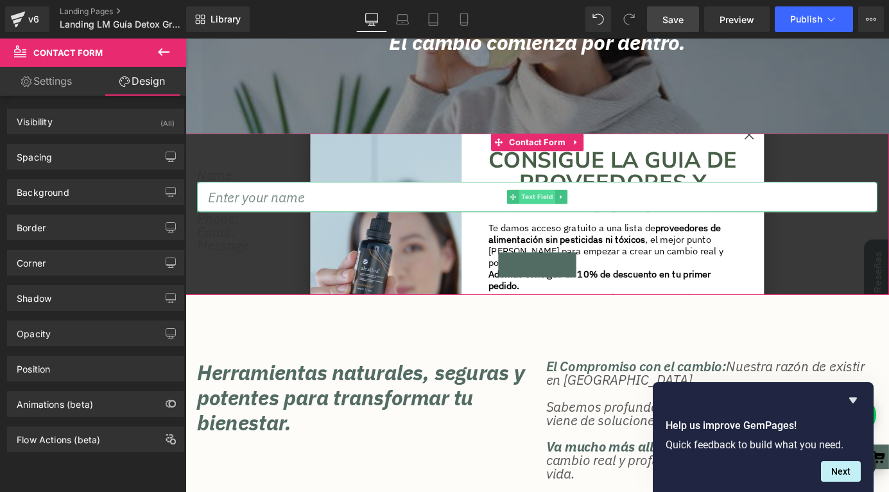
click at [577, 216] on span "Text Field" at bounding box center [574, 212] width 40 height 15
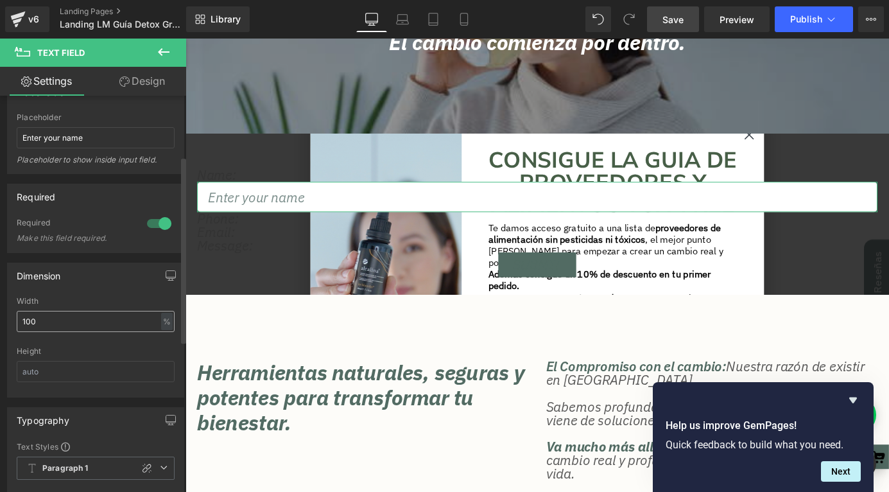
scroll to position [137, 0]
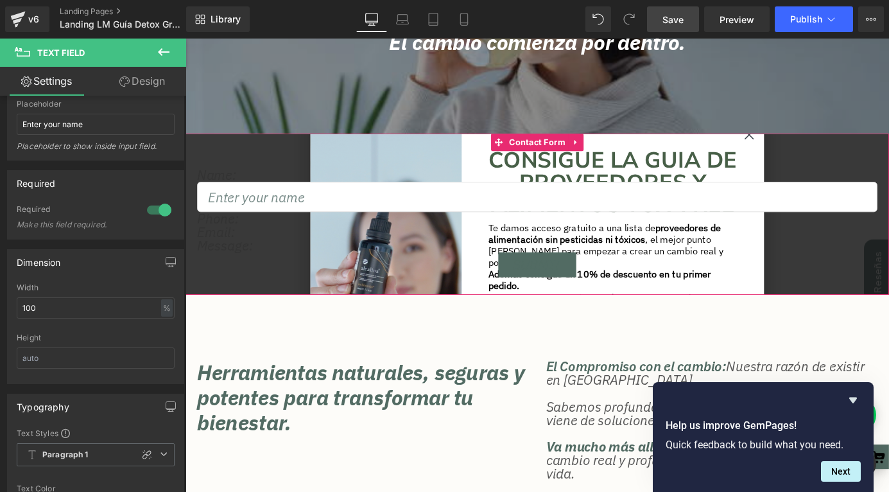
click at [186, 39] on div at bounding box center [186, 39] width 0 height 0
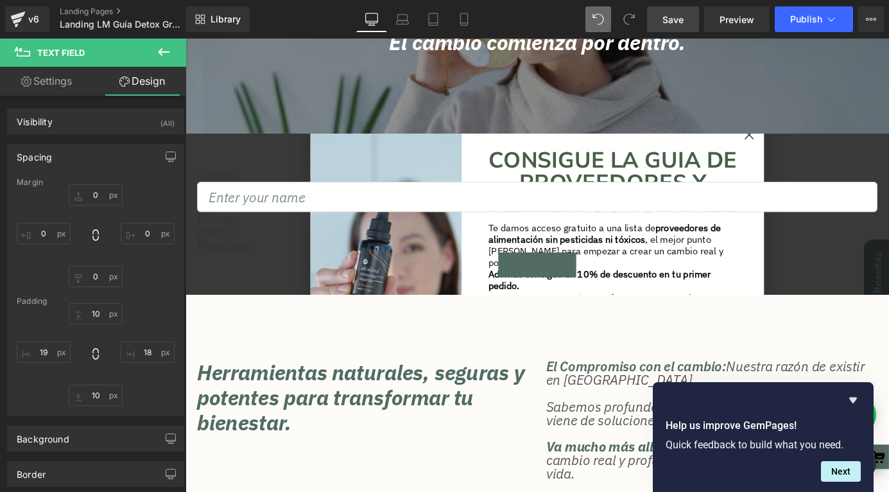
type input "0"
type input "10"
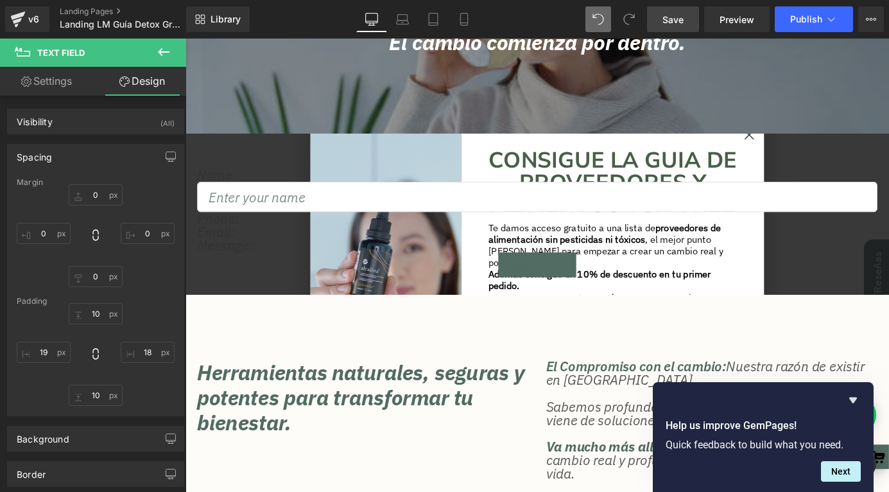
type input "18"
type input "10"
type input "18"
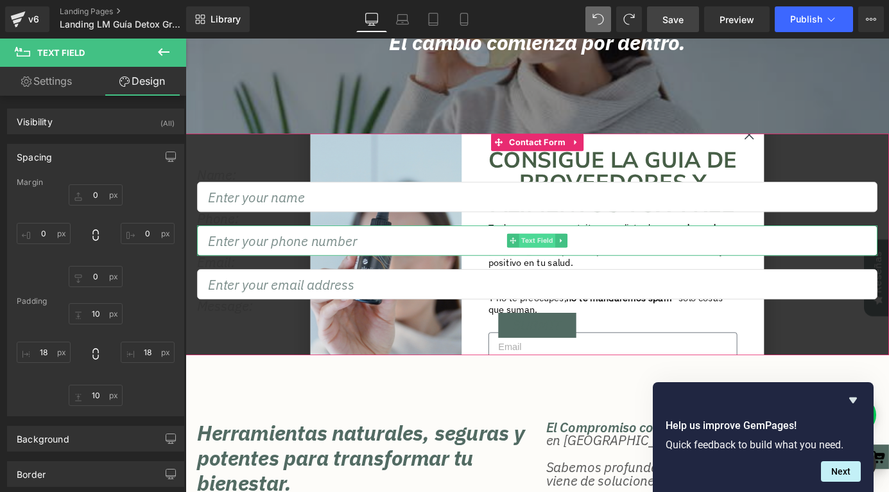
click at [553, 266] on span at bounding box center [547, 261] width 13 height 15
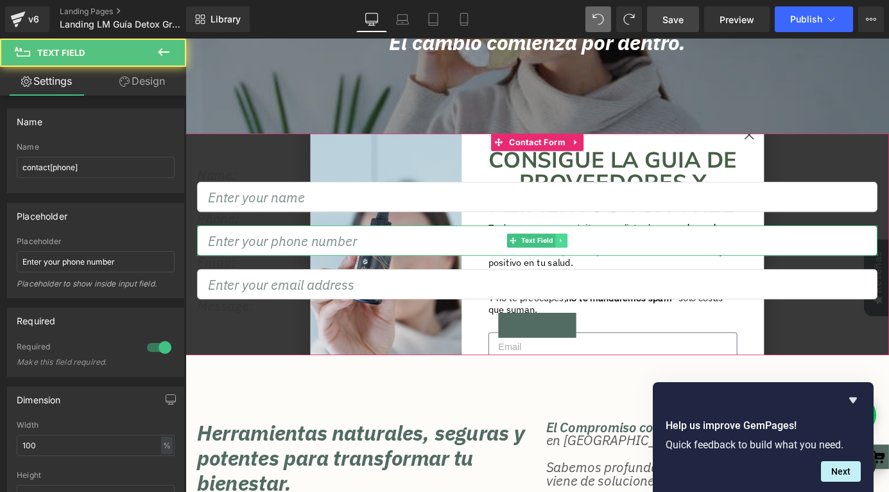
click at [595, 263] on link at bounding box center [600, 261] width 13 height 15
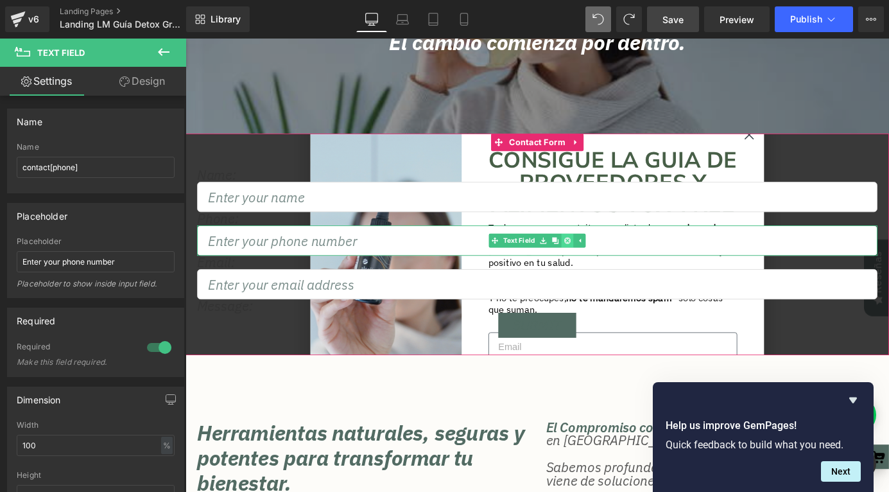
click at [607, 262] on icon at bounding box center [607, 260] width 7 height 7
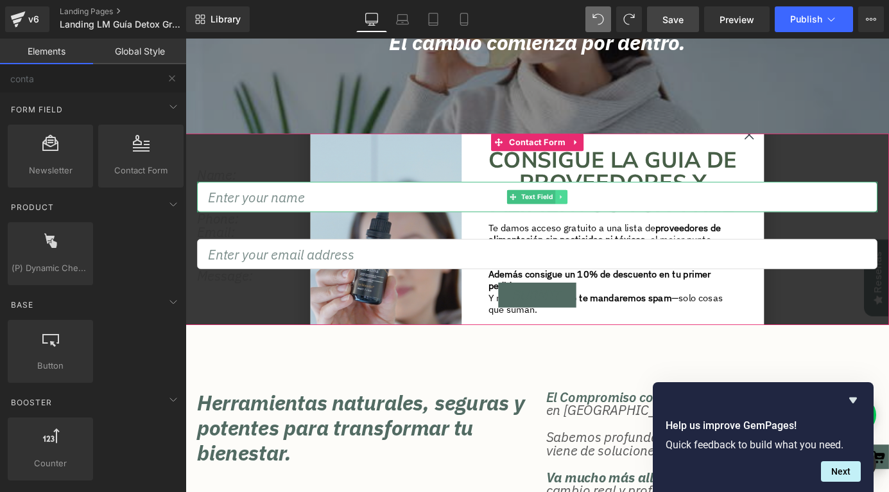
click at [603, 216] on icon at bounding box center [600, 213] width 7 height 8
click at [607, 211] on icon at bounding box center [607, 212] width 7 height 7
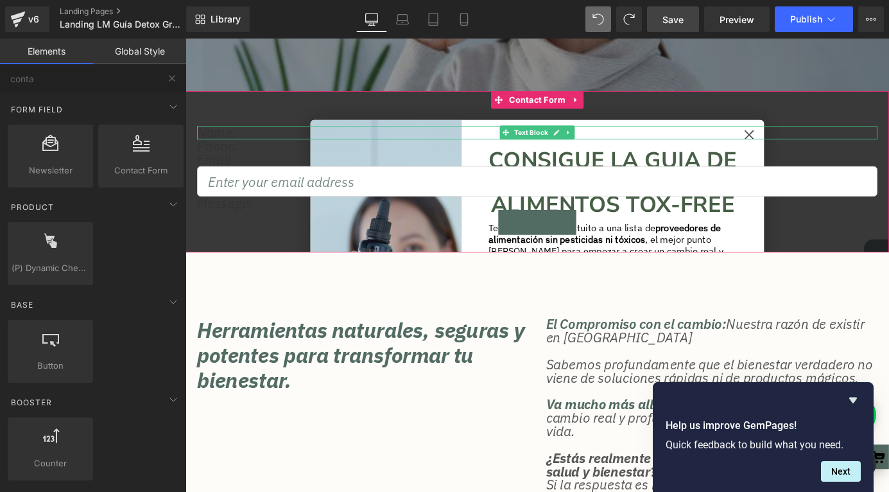
scroll to position [247, 0]
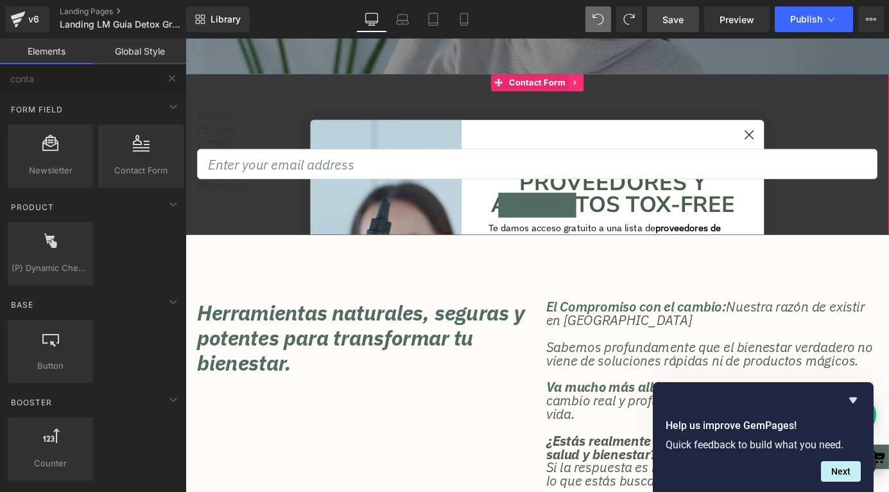
click at [621, 90] on link at bounding box center [616, 87] width 17 height 19
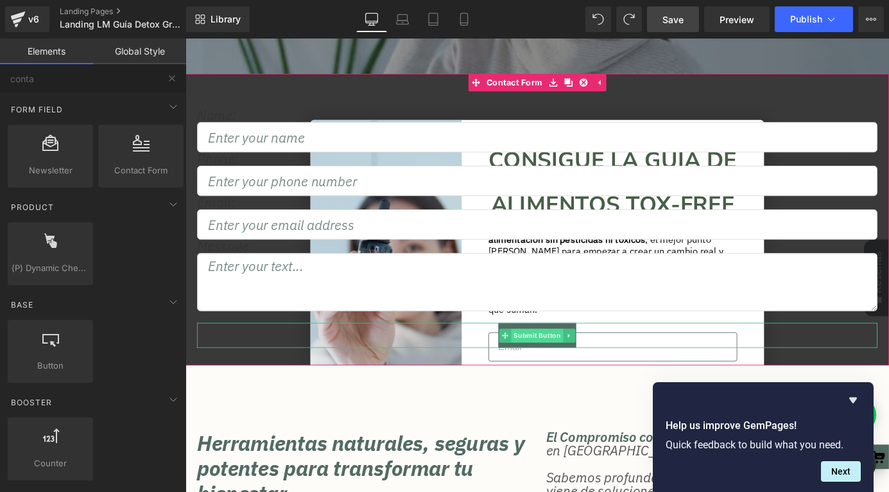
click at [573, 369] on span "Submit Button" at bounding box center [574, 366] width 58 height 15
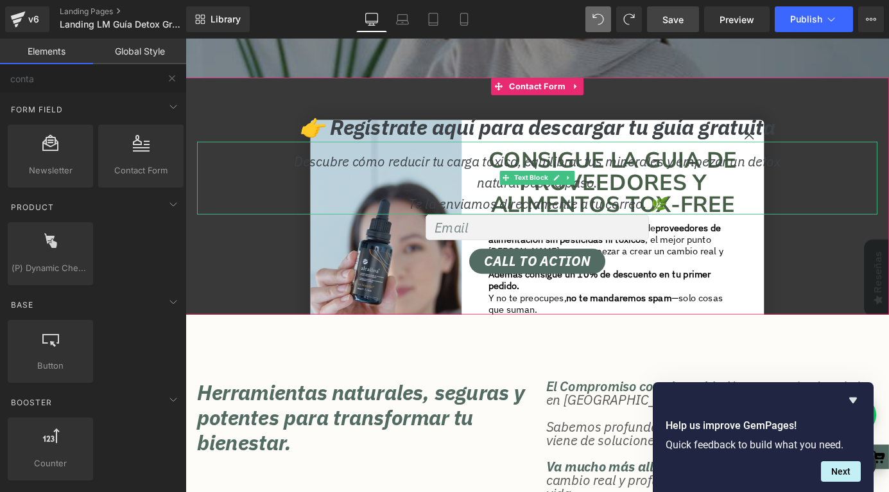
scroll to position [240, 0]
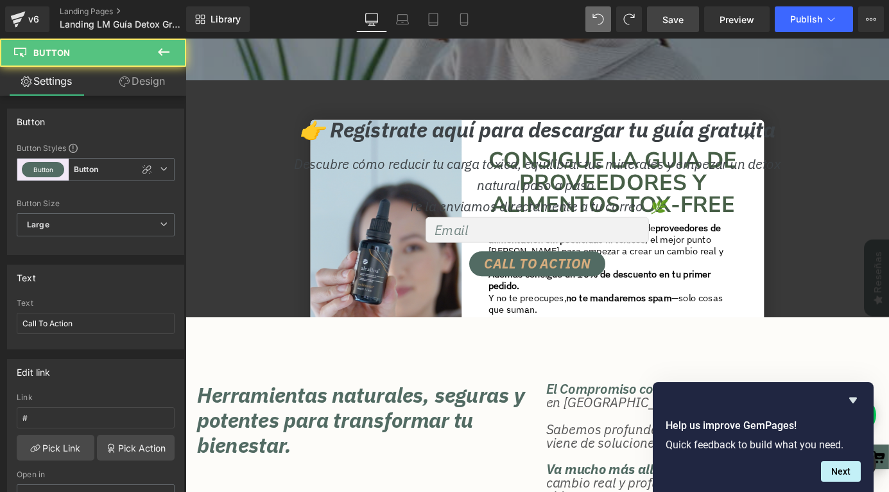
click at [609, 284] on span "Call To Action" at bounding box center [573, 287] width 117 height 15
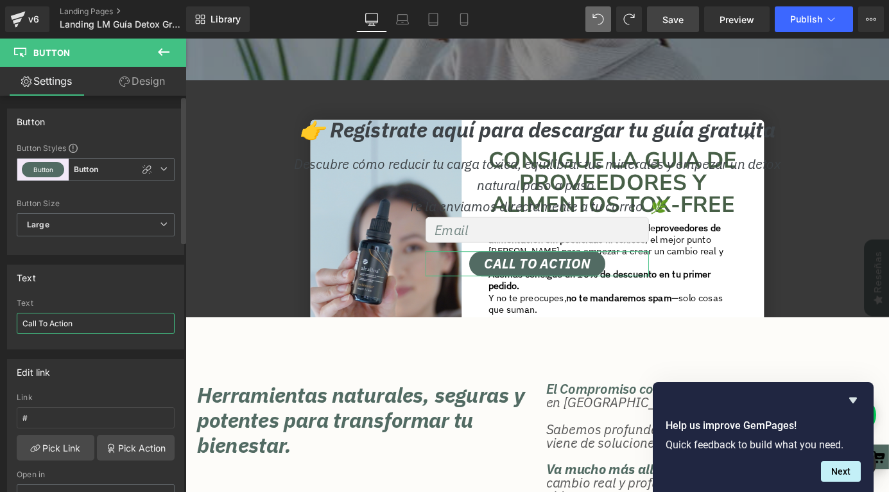
click at [52, 333] on input "Call To Action" at bounding box center [96, 323] width 158 height 21
click at [58, 322] on input "Call To Action" at bounding box center [96, 323] width 158 height 21
type input "S"
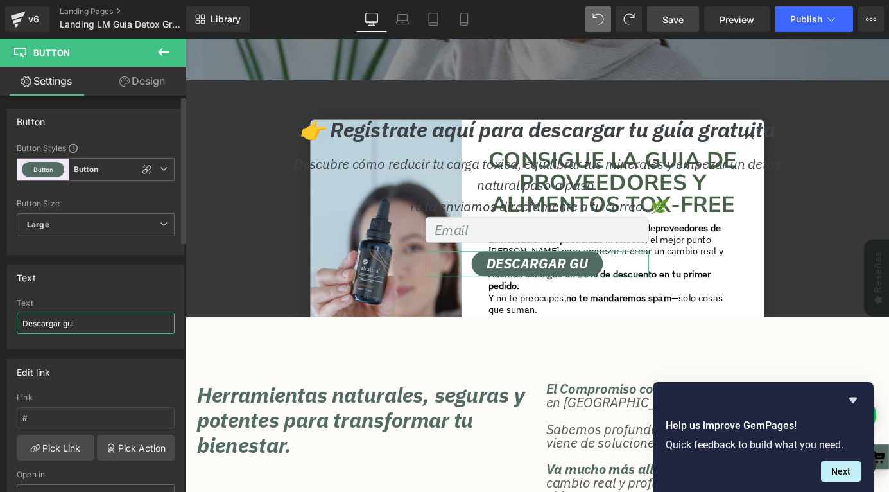
type input "Descargar guia"
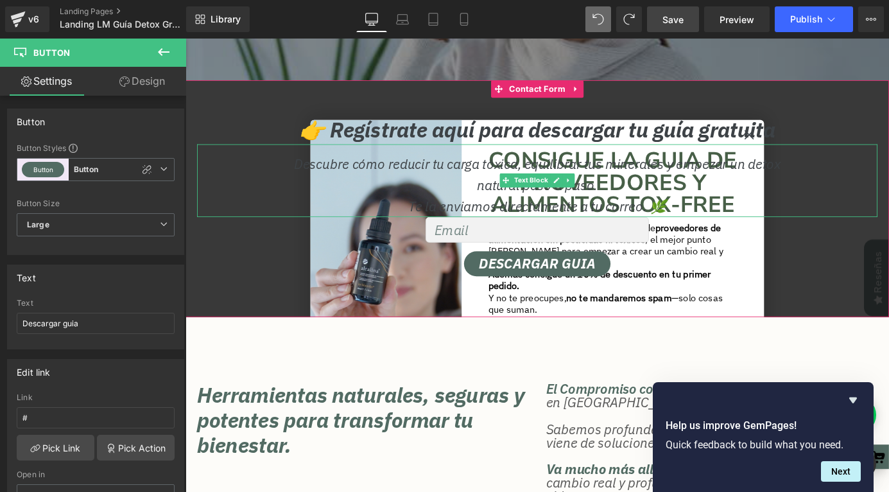
click at [885, 204] on div "Descubre cómo reducir tu carga tóxica, equilibrar tus minerales y empezar un de…" at bounding box center [573, 195] width 751 height 80
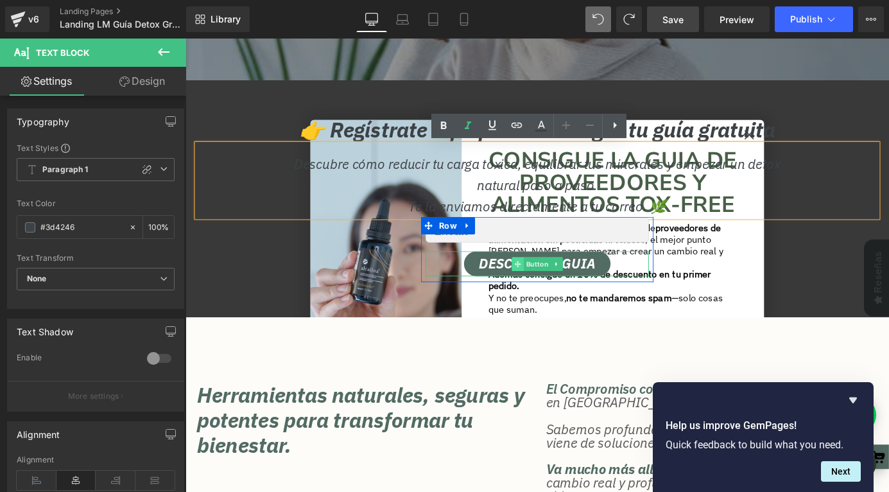
click at [554, 290] on icon at bounding box center [552, 288] width 7 height 8
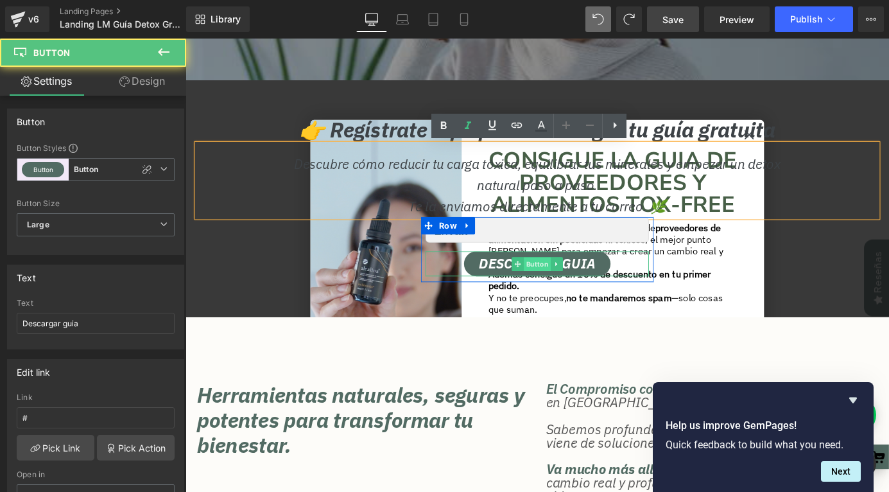
click at [570, 287] on span "Button" at bounding box center [574, 287] width 30 height 15
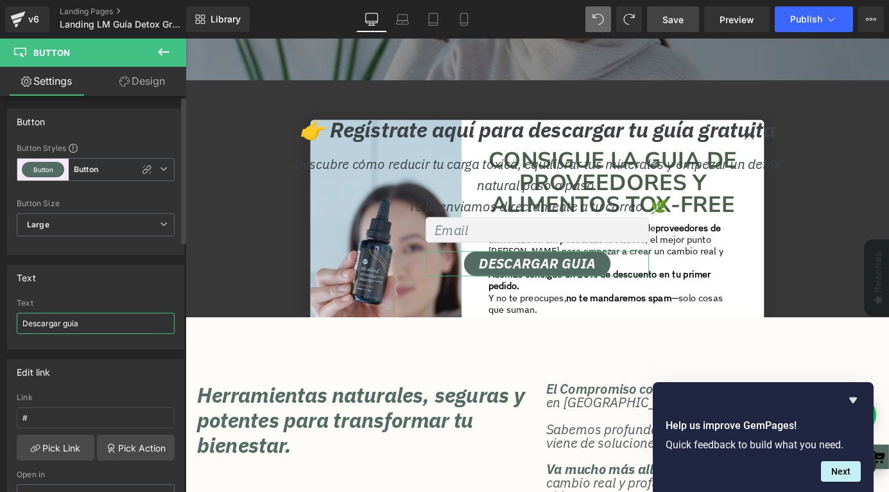
click at [91, 324] on input "Descargar guia" at bounding box center [96, 323] width 158 height 21
click at [71, 323] on input "Descargar guia" at bounding box center [96, 323] width 158 height 21
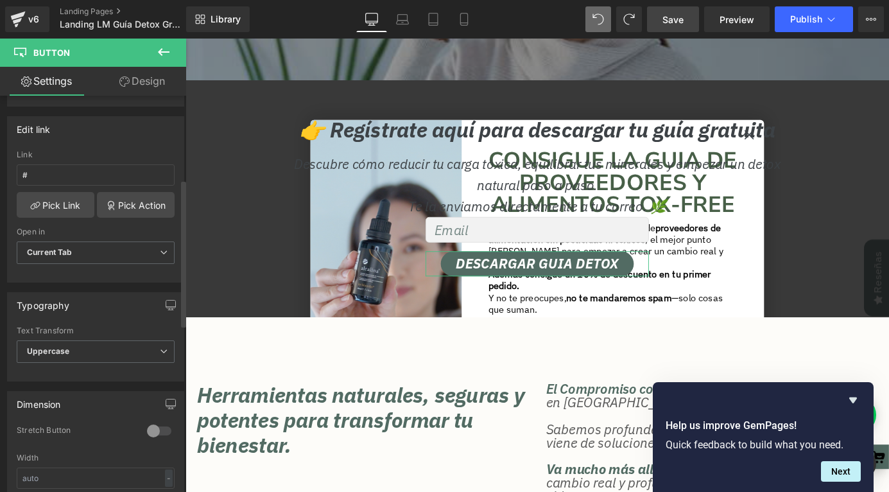
scroll to position [302, 0]
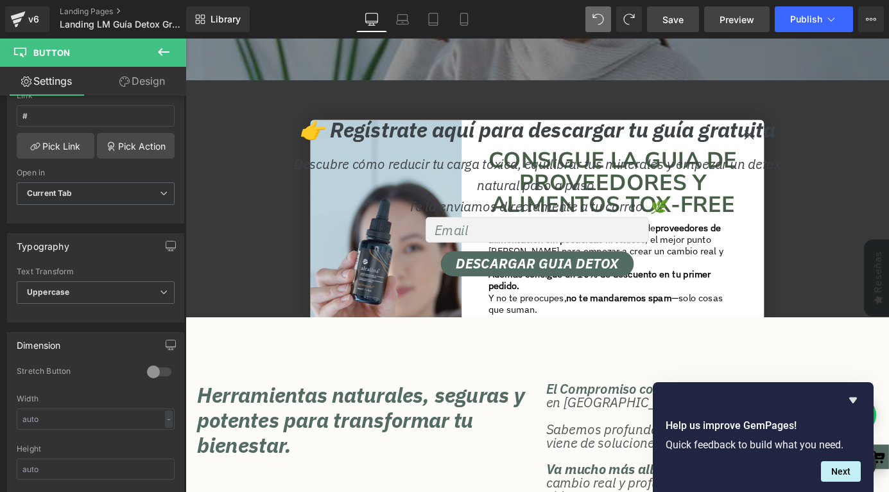
type input "Descargar Guia Detox"
click at [742, 17] on span "Preview" at bounding box center [737, 19] width 35 height 13
click at [792, 16] on span "Publish" at bounding box center [806, 19] width 32 height 10
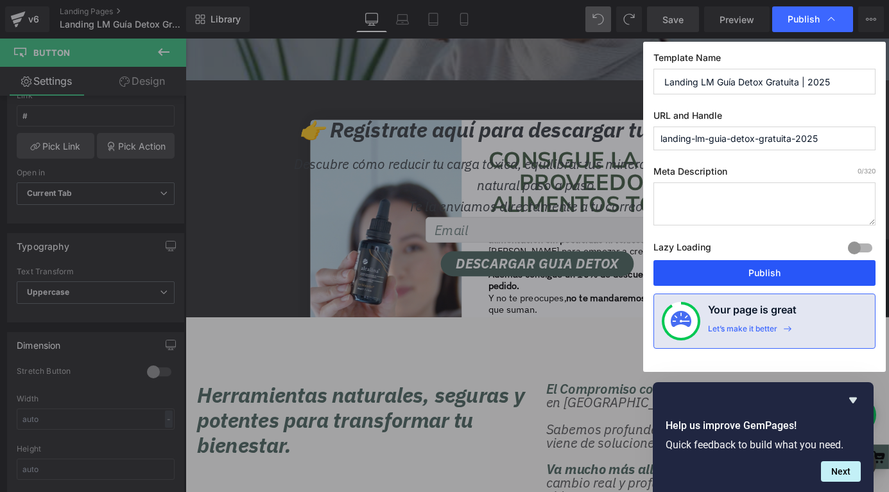
click at [741, 268] on button "Publish" at bounding box center [765, 273] width 222 height 26
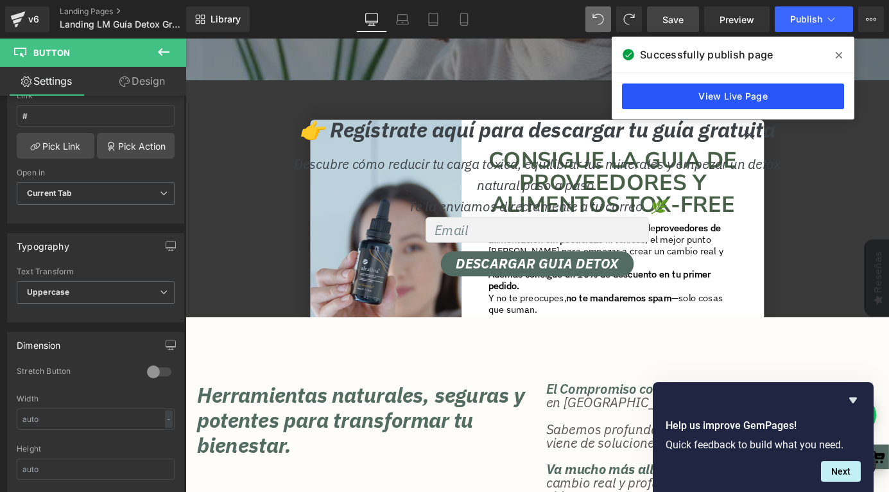
click at [722, 94] on link "View Live Page" at bounding box center [733, 96] width 222 height 26
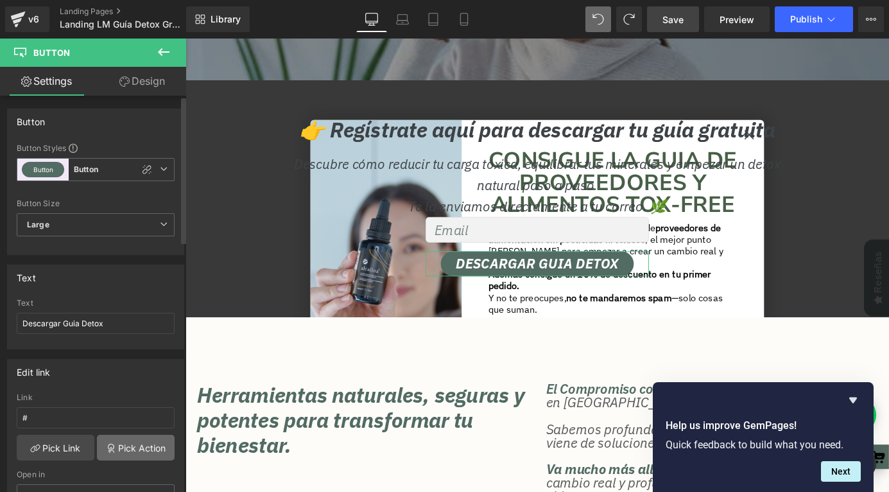
click at [116, 447] on link "Pick Action" at bounding box center [136, 448] width 78 height 26
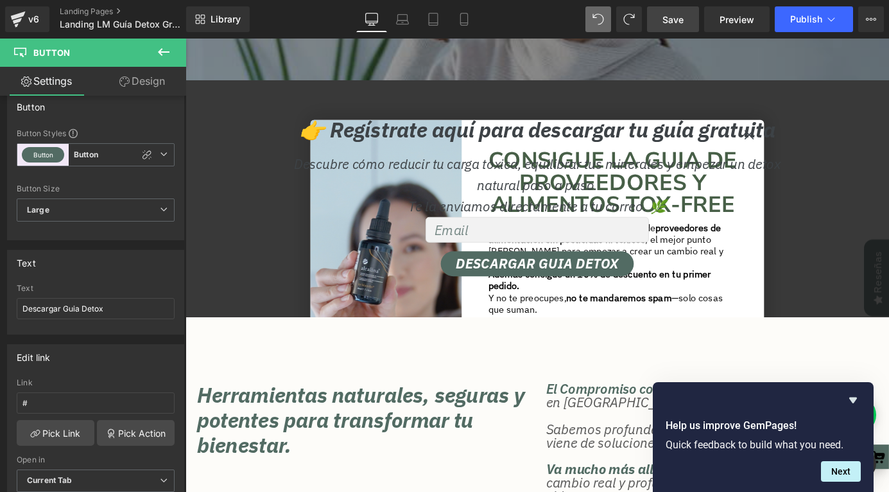
click at [667, 21] on span "Save" at bounding box center [673, 19] width 21 height 13
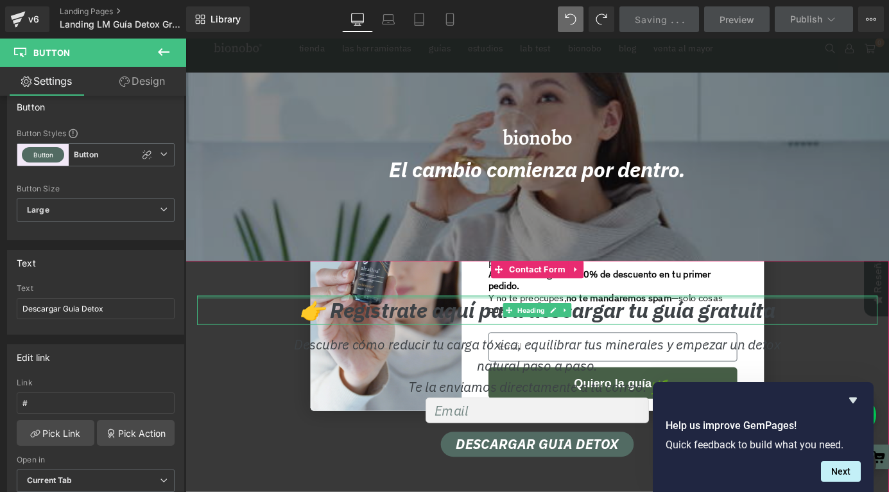
scroll to position [0, 0]
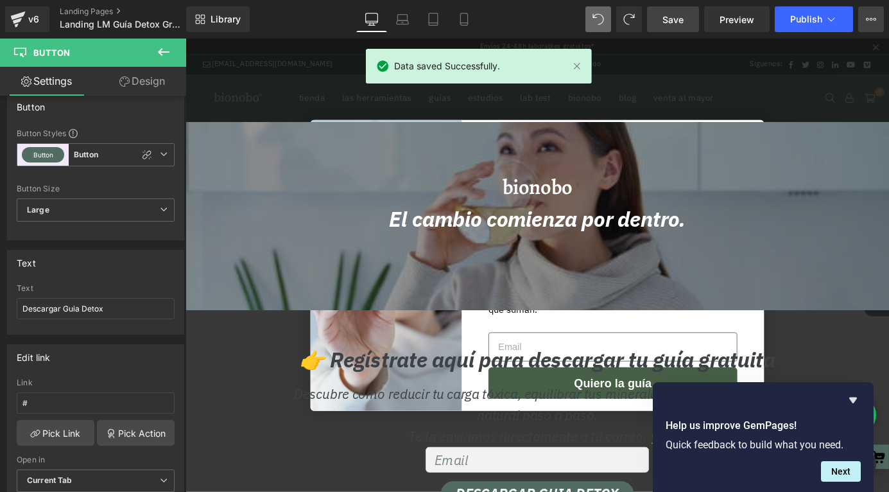
click at [874, 15] on icon at bounding box center [871, 19] width 10 height 10
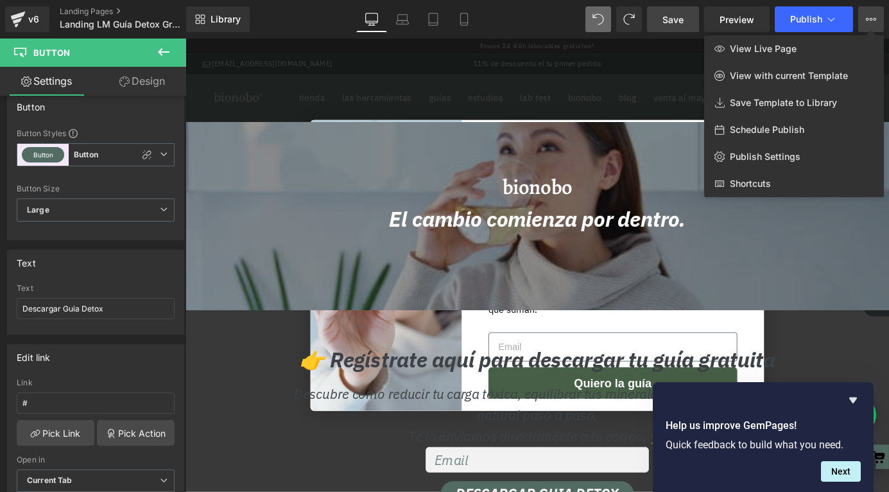
click at [162, 52] on icon at bounding box center [164, 52] width 12 height 8
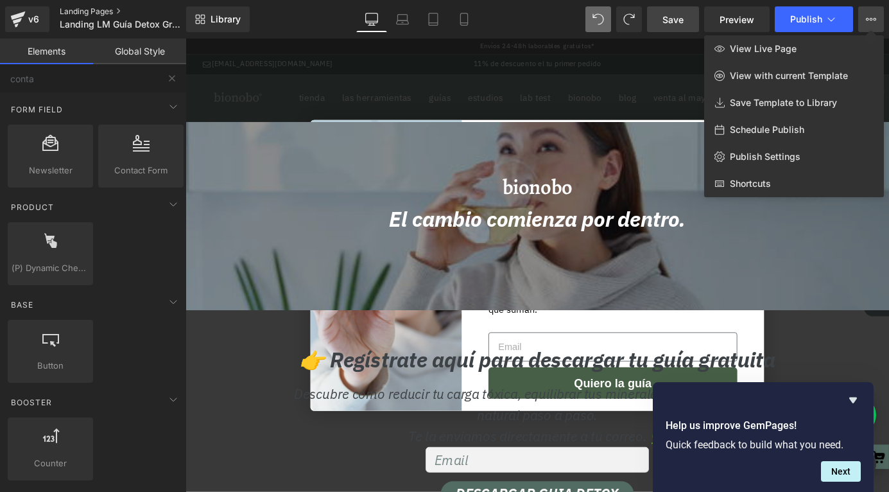
click at [105, 10] on link "Landing Pages" at bounding box center [134, 11] width 148 height 10
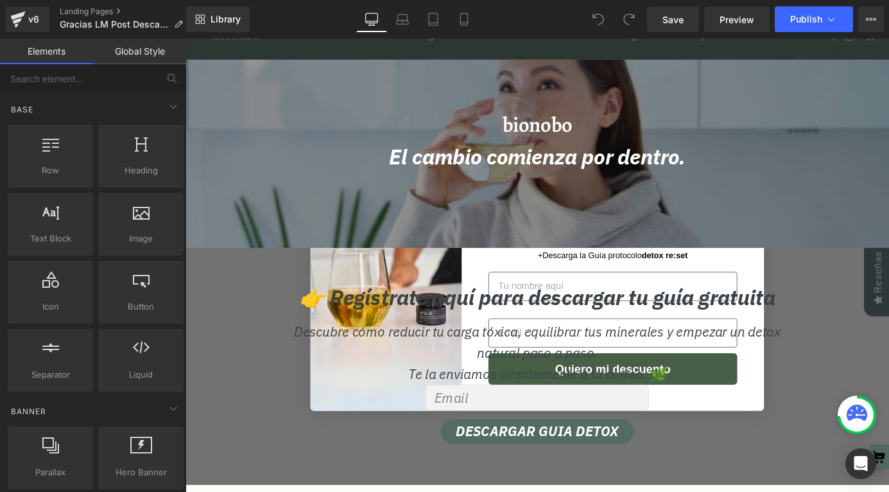
scroll to position [91, 0]
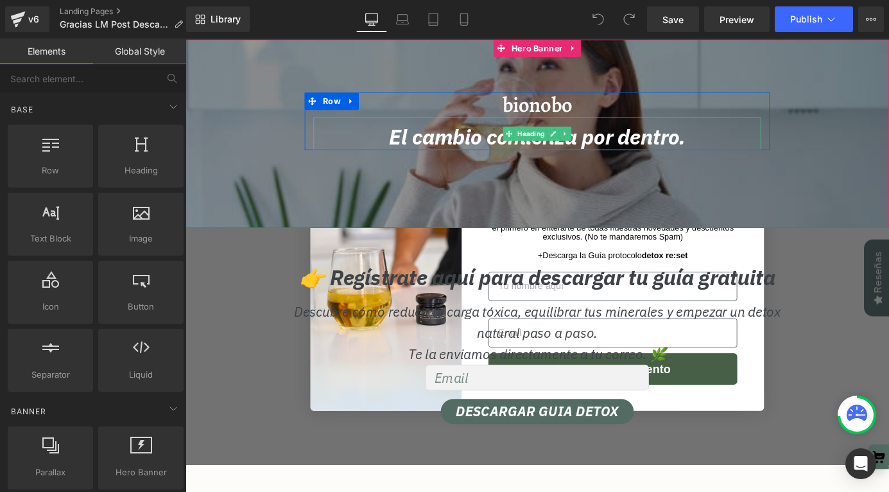
click at [559, 155] on span "El cambio comienza por dentro." at bounding box center [574, 147] width 327 height 30
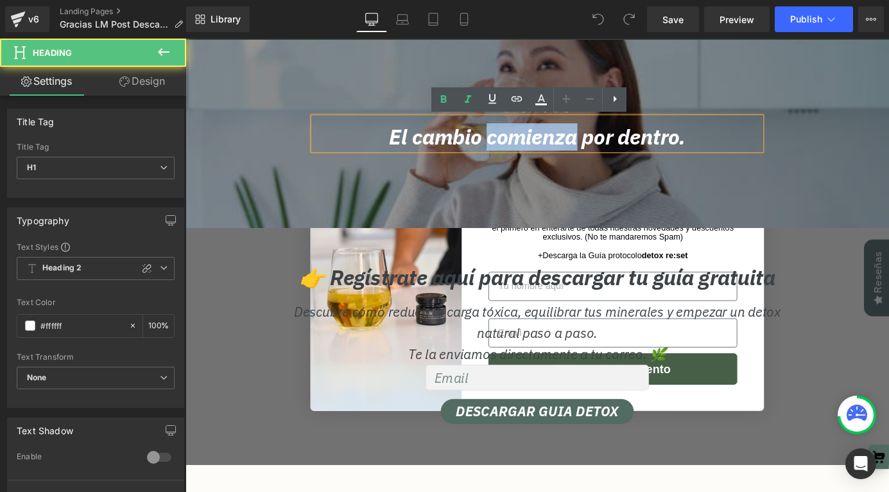
click at [559, 155] on span "El cambio comienza por dentro." at bounding box center [574, 147] width 327 height 30
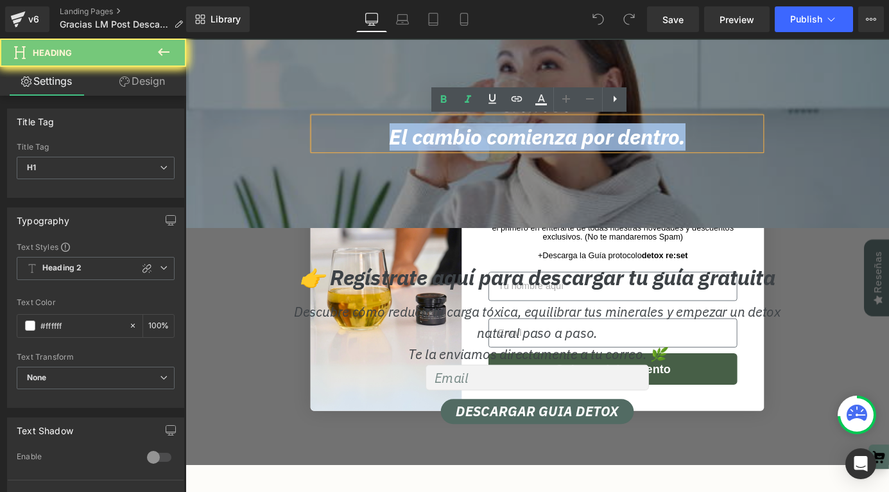
click at [559, 155] on span "El cambio comienza por dentro." at bounding box center [574, 147] width 327 height 30
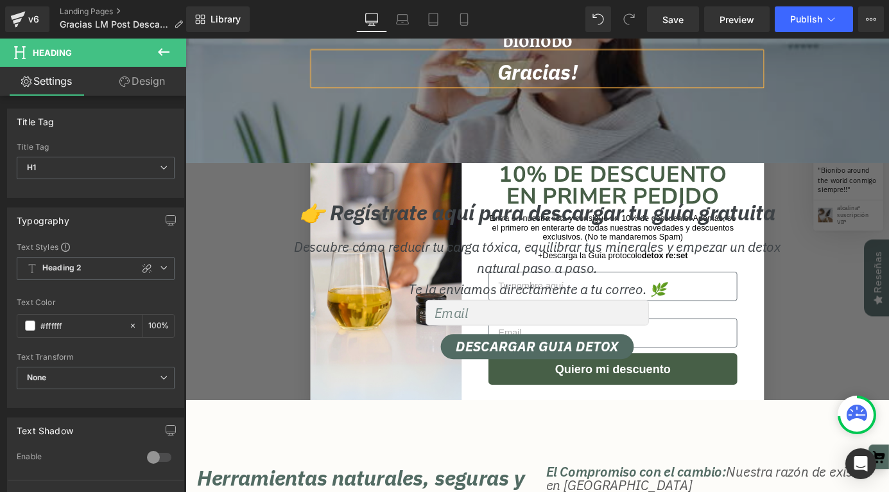
scroll to position [157, 0]
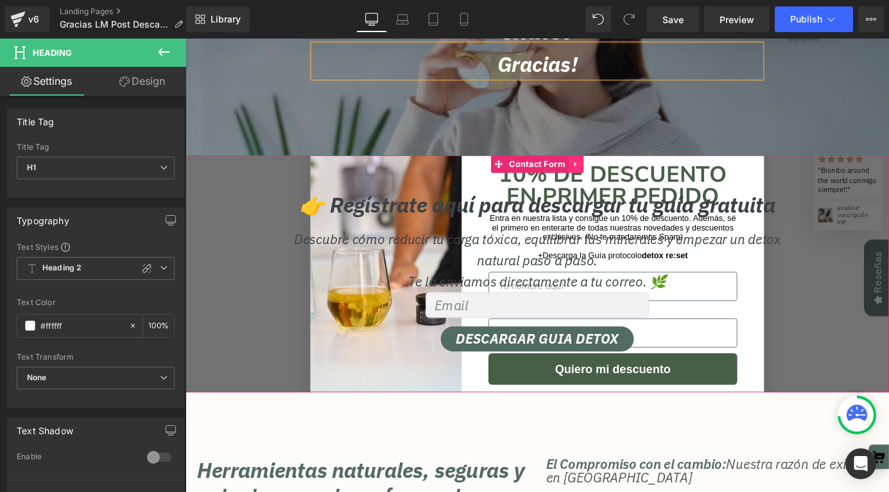
click at [616, 177] on icon at bounding box center [615, 177] width 3 height 6
click at [623, 178] on icon at bounding box center [624, 177] width 9 height 10
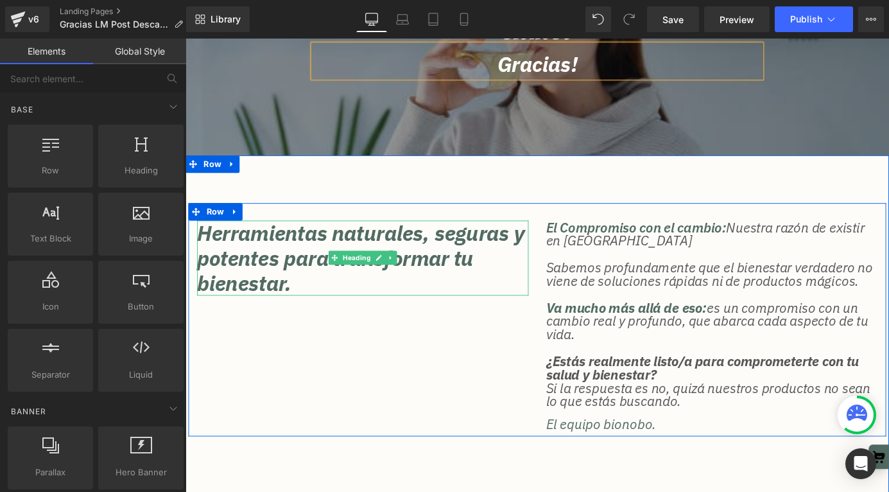
click at [417, 251] on h2 "Herramientas naturales, seguras y potentes para transformar tu bienestar." at bounding box center [381, 280] width 366 height 83
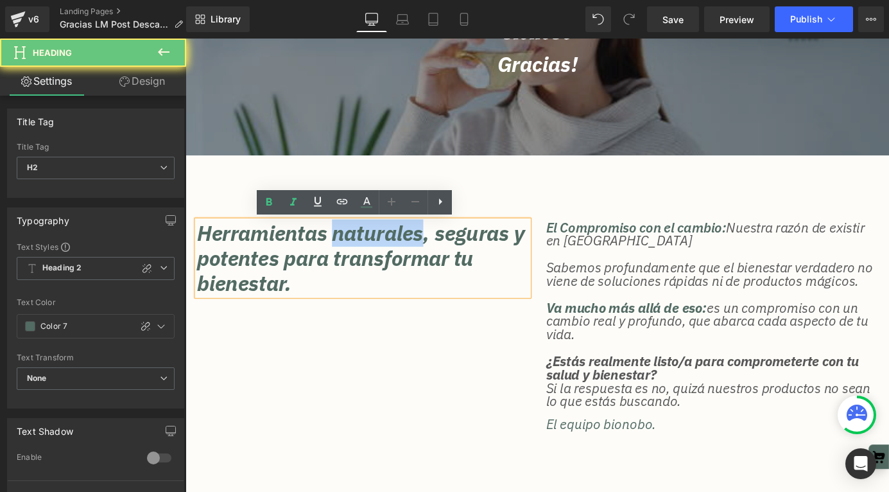
click at [419, 251] on h2 "Herramientas naturales, seguras y potentes para transformar tu bienestar." at bounding box center [381, 280] width 366 height 83
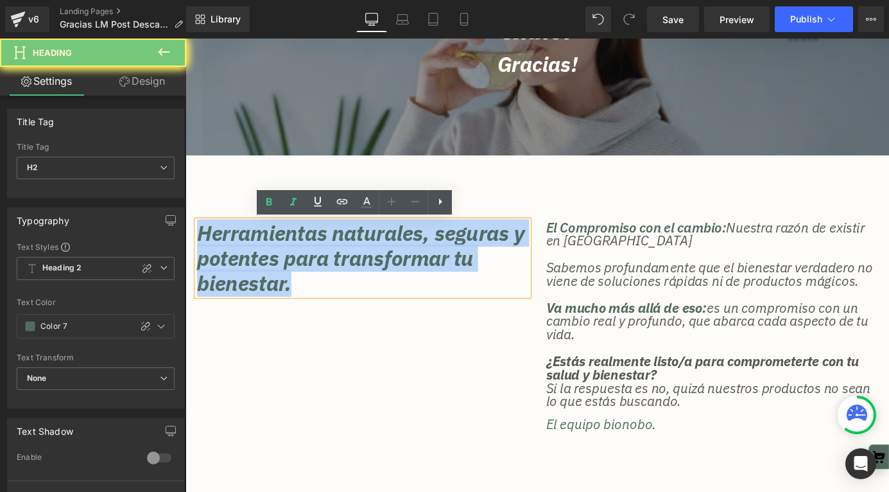
click at [419, 251] on h2 "Herramientas naturales, seguras y potentes para transformar tu bienestar." at bounding box center [381, 280] width 366 height 83
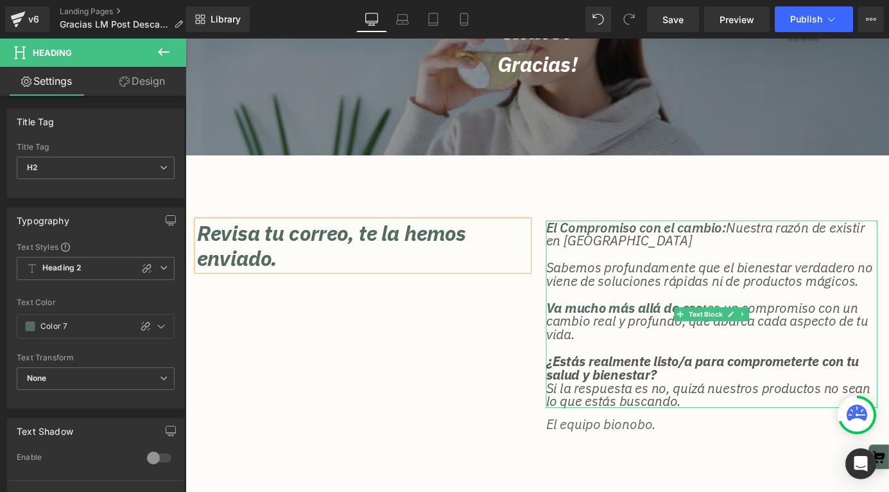
click at [668, 300] on span "Sabemos profundamente que el bienestar verdadero no viene de soluciones rápidas…" at bounding box center [764, 298] width 361 height 34
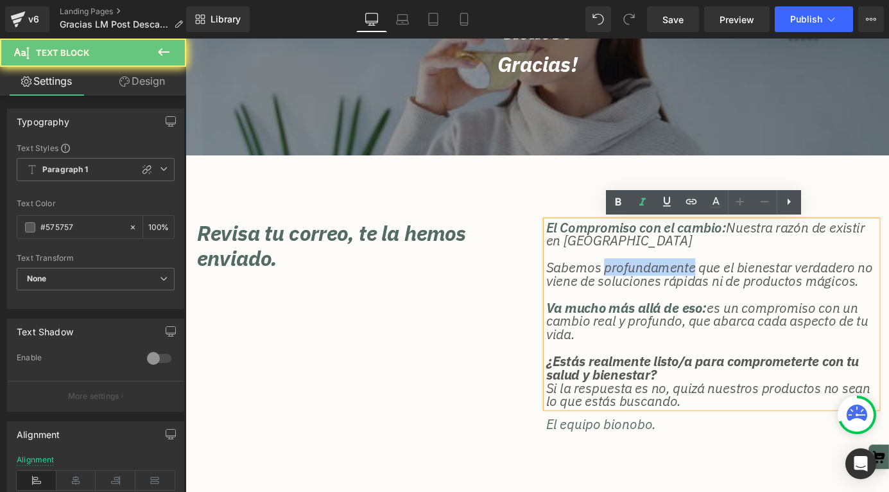
click at [668, 300] on span "Sabemos profundamente que el bienestar verdadero no viene de soluciones rápidas…" at bounding box center [764, 298] width 361 height 34
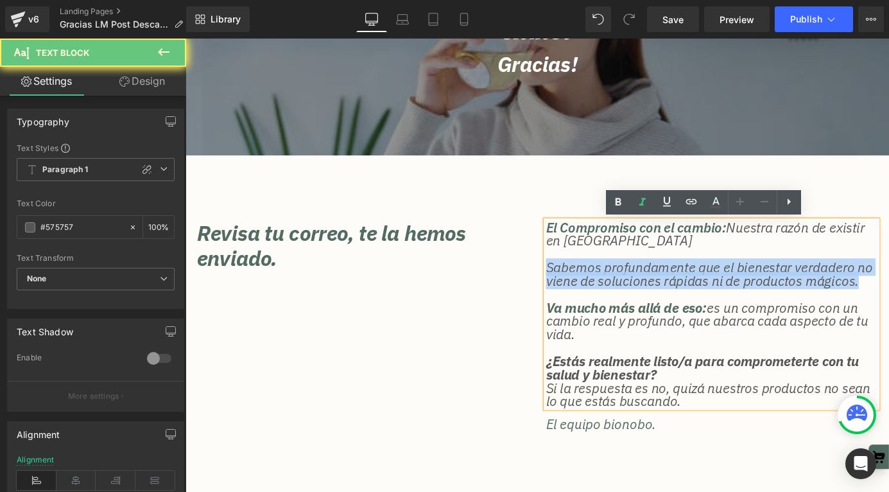
click at [668, 300] on span "Sabemos profundamente que el bienestar verdadero no viene de soluciones rápidas…" at bounding box center [764, 298] width 361 height 34
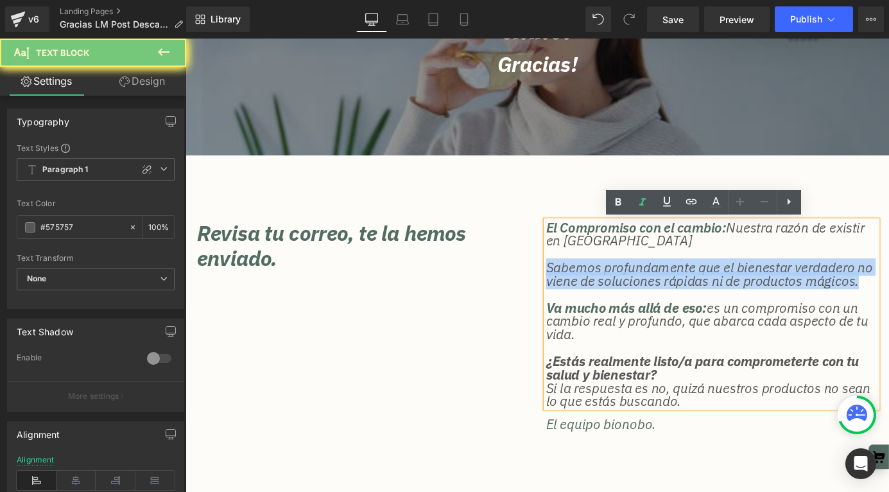
click at [668, 300] on span "Sabemos profundamente que el bienestar verdadero no viene de soluciones rápidas…" at bounding box center [764, 298] width 361 height 34
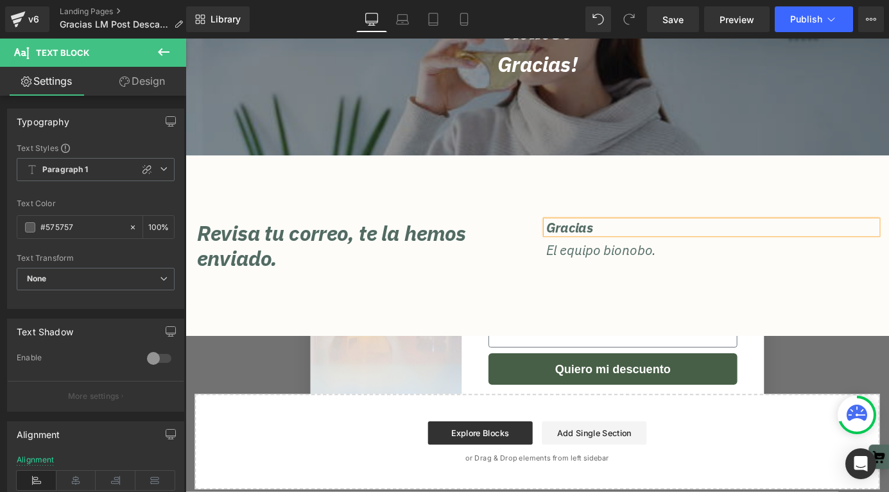
click at [734, 336] on div "Revisa tu correo, te la hemos enviado. Heading Gracias Text Block El equipo bio…" at bounding box center [574, 267] width 777 height 199
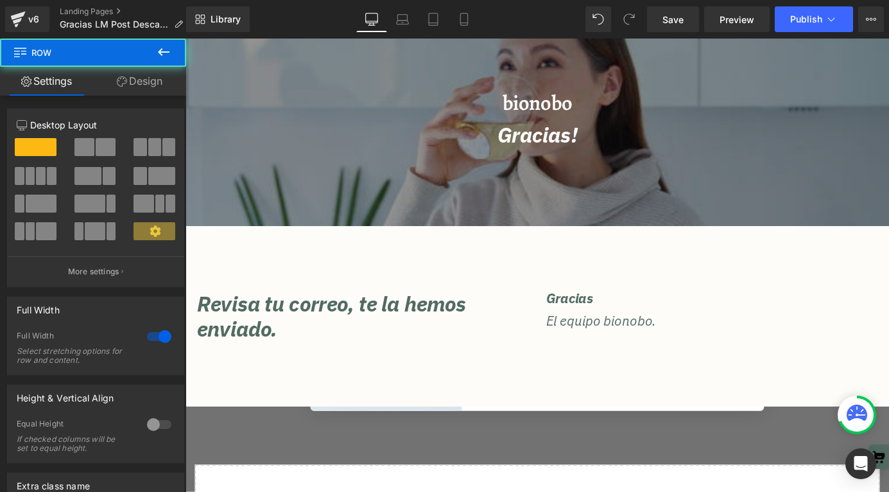
scroll to position [0, 0]
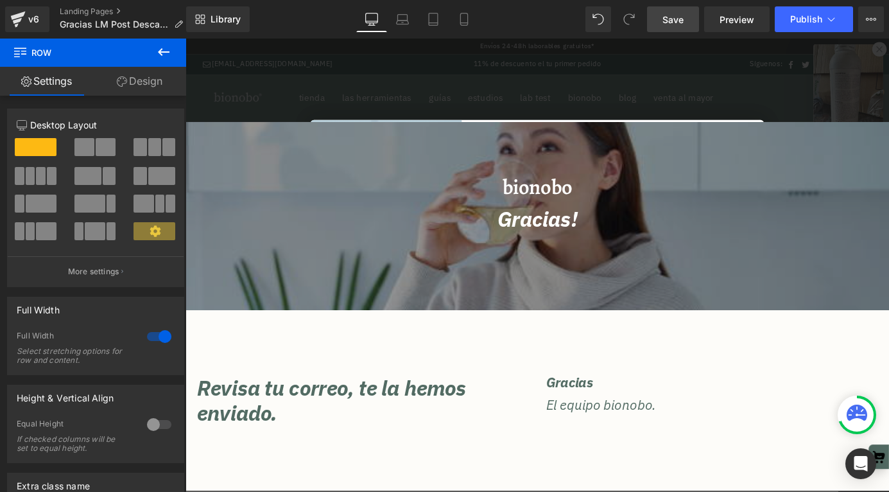
click at [683, 22] on span "Save" at bounding box center [673, 19] width 21 height 13
click at [800, 21] on span "Publish" at bounding box center [806, 19] width 32 height 10
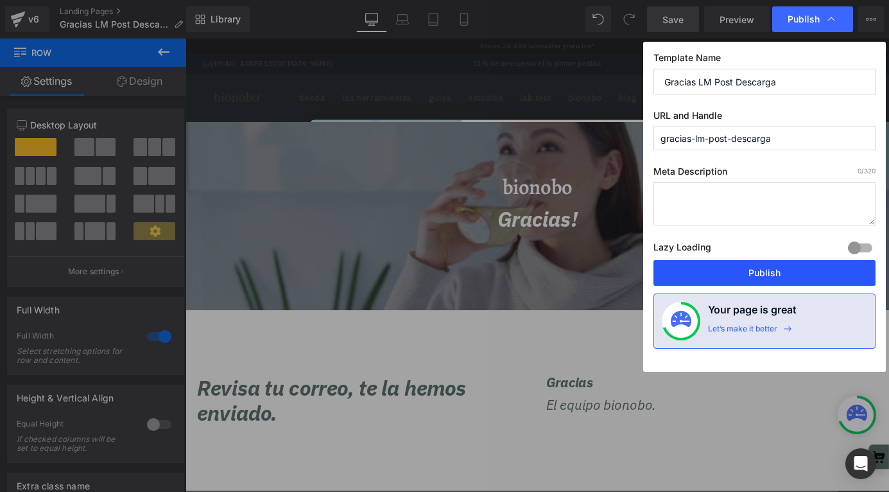
click at [697, 269] on button "Publish" at bounding box center [765, 273] width 222 height 26
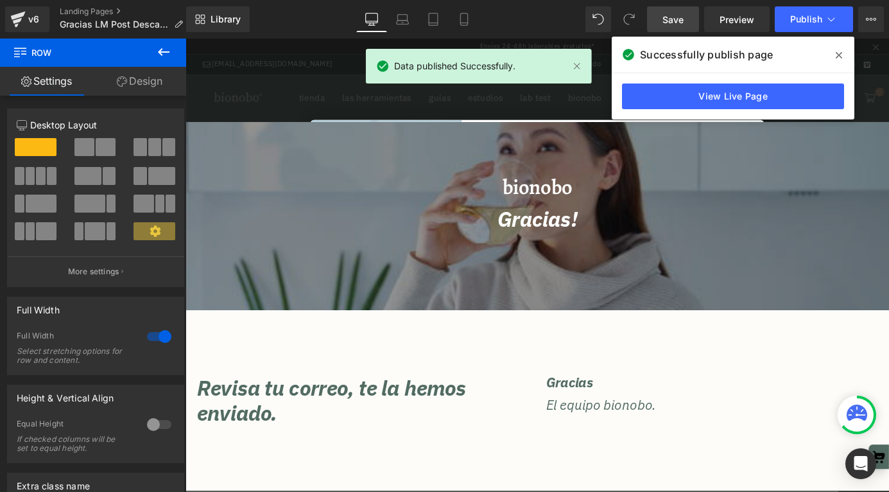
click at [837, 53] on icon at bounding box center [839, 55] width 6 height 6
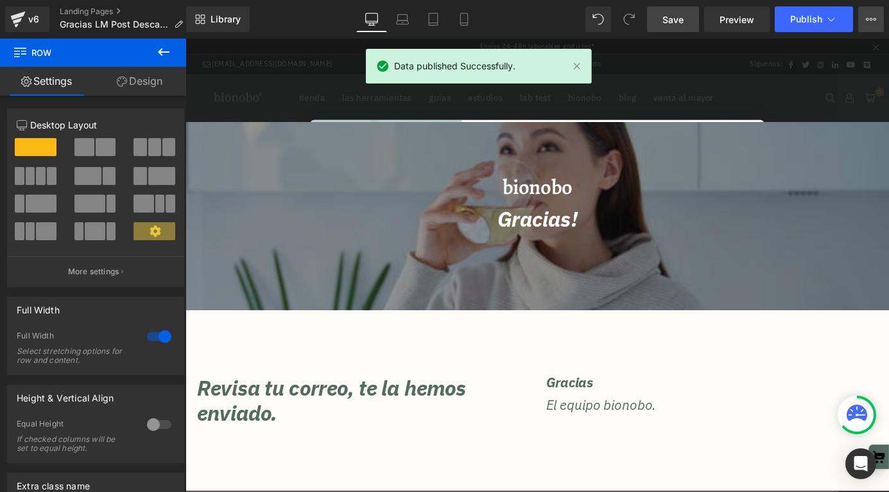
click at [863, 22] on button "View Live Page View with current Template Save Template to Library Schedule Pub…" at bounding box center [871, 19] width 26 height 26
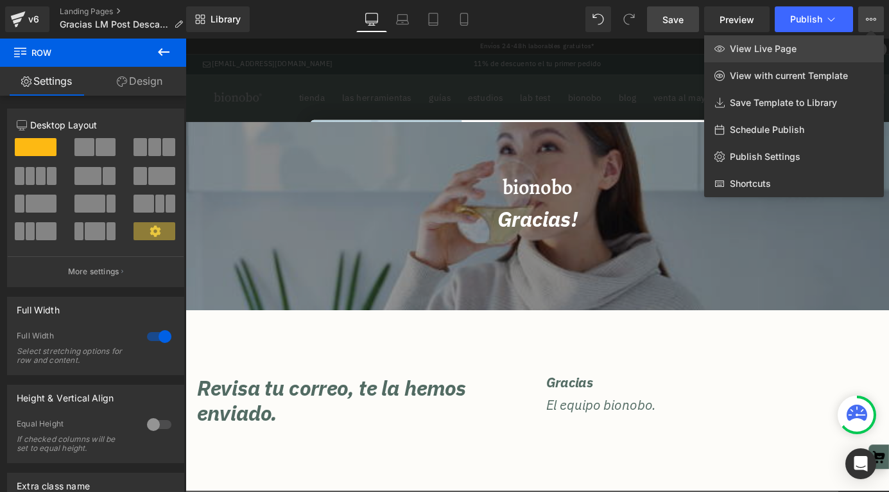
click at [745, 55] on link "View Live Page" at bounding box center [794, 48] width 180 height 27
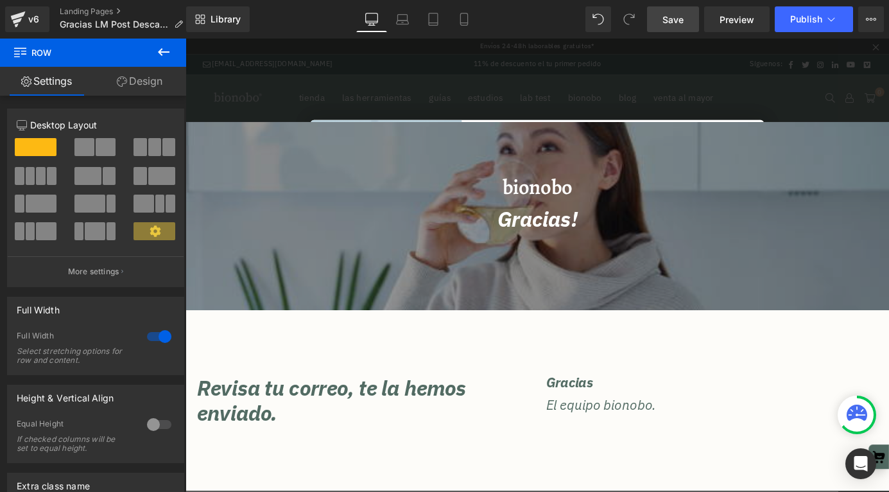
click at [163, 48] on icon at bounding box center [163, 51] width 15 height 15
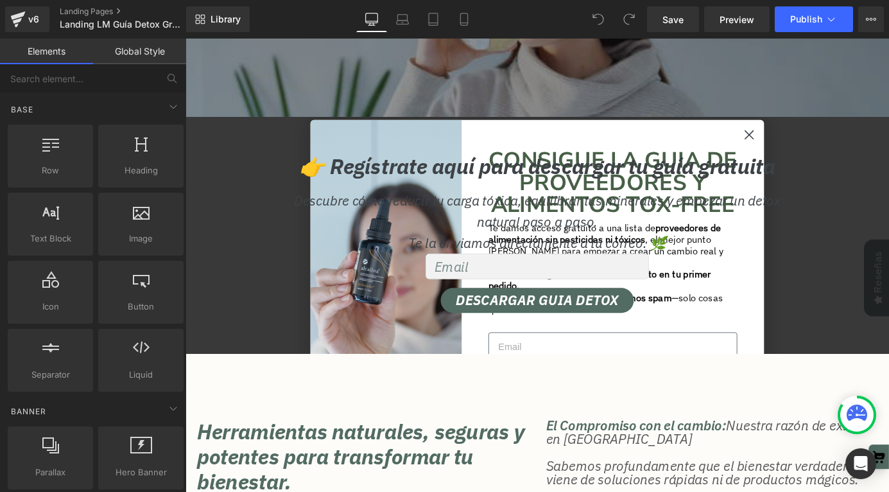
scroll to position [166, 0]
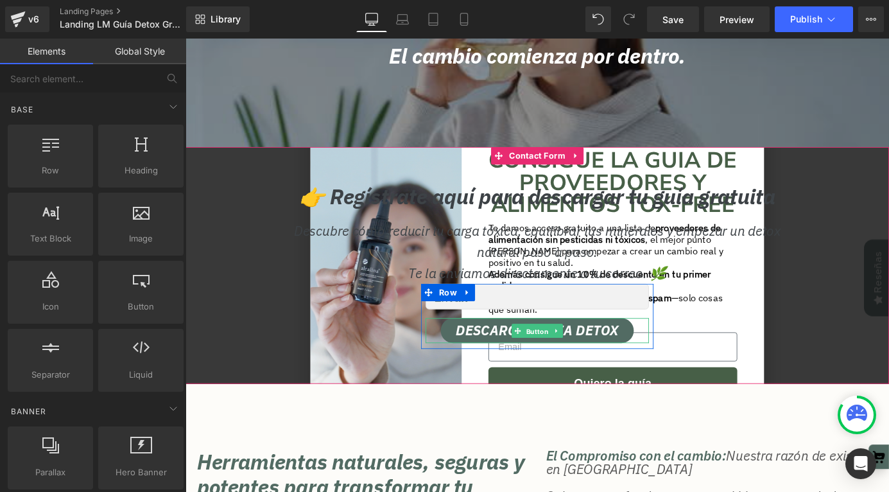
click at [571, 363] on span "Button" at bounding box center [574, 361] width 30 height 15
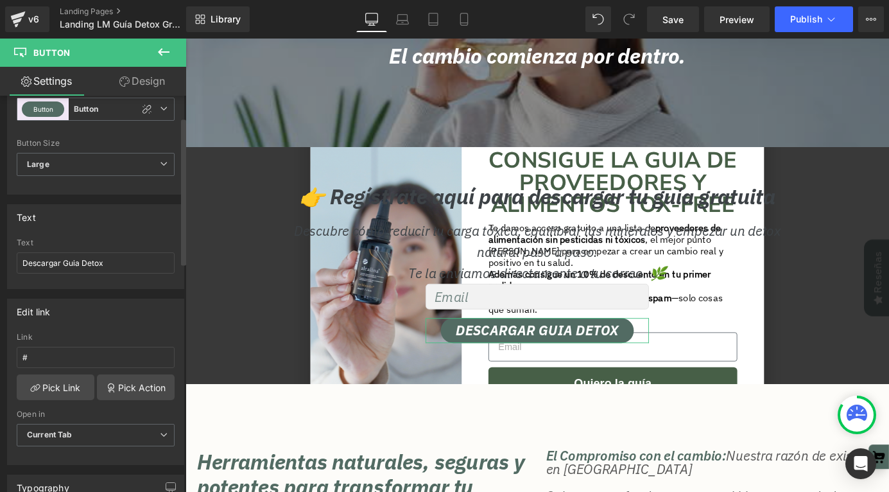
scroll to position [63, 0]
click at [60, 349] on input "#" at bounding box center [96, 354] width 158 height 21
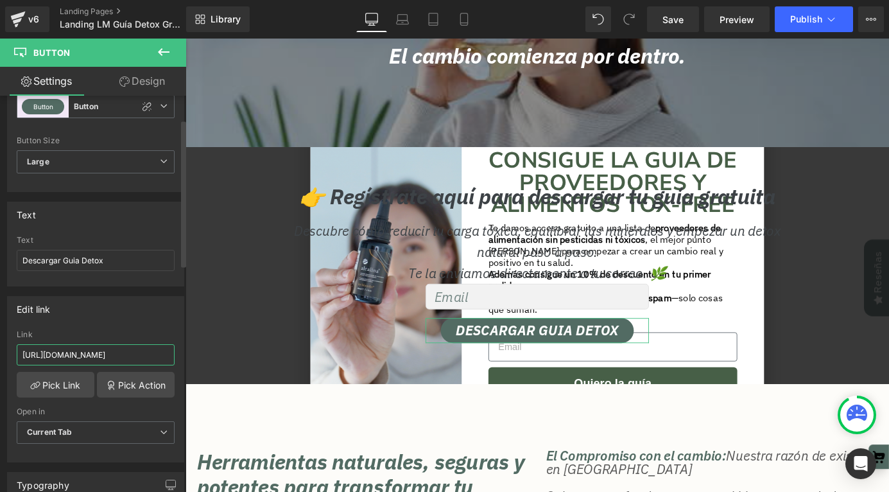
type input "#"
click at [125, 376] on link "Pick Action" at bounding box center [136, 385] width 78 height 26
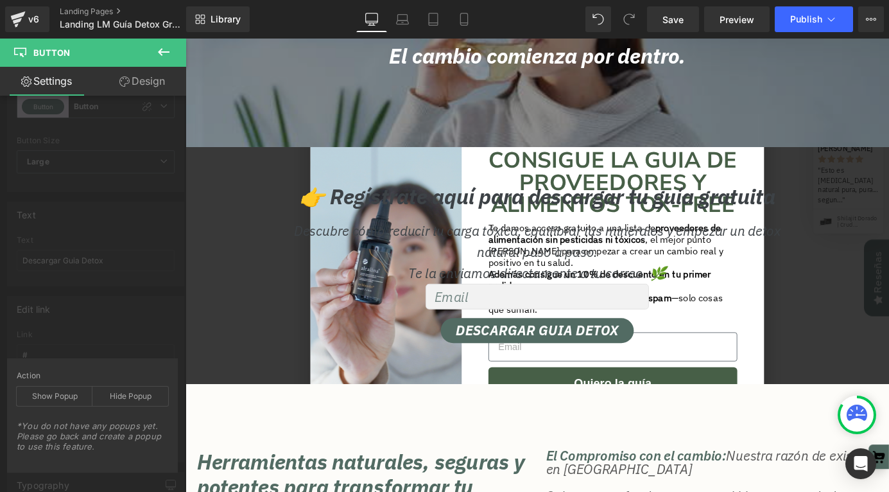
click at [156, 50] on icon at bounding box center [163, 51] width 15 height 15
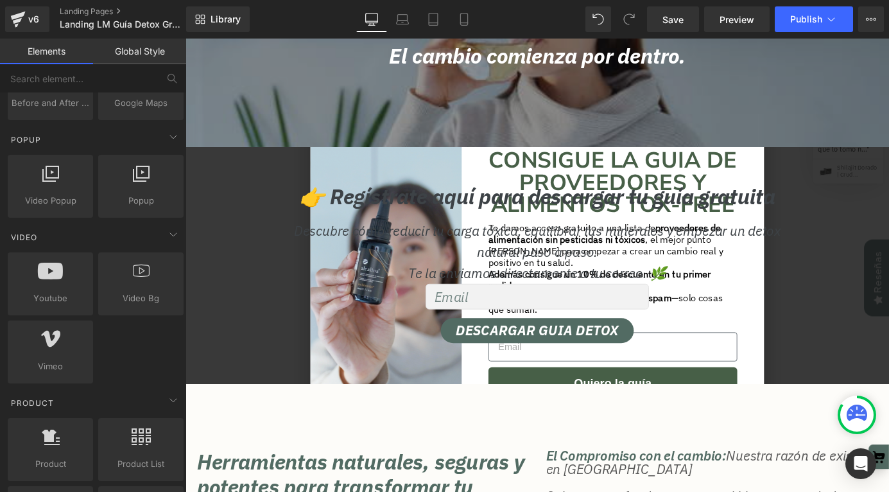
scroll to position [763, 0]
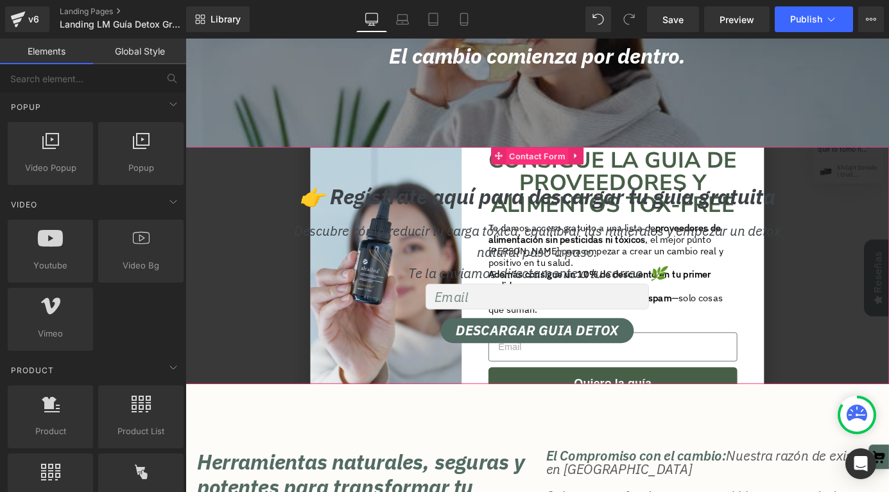
click at [578, 161] on span "Contact Form" at bounding box center [574, 168] width 69 height 19
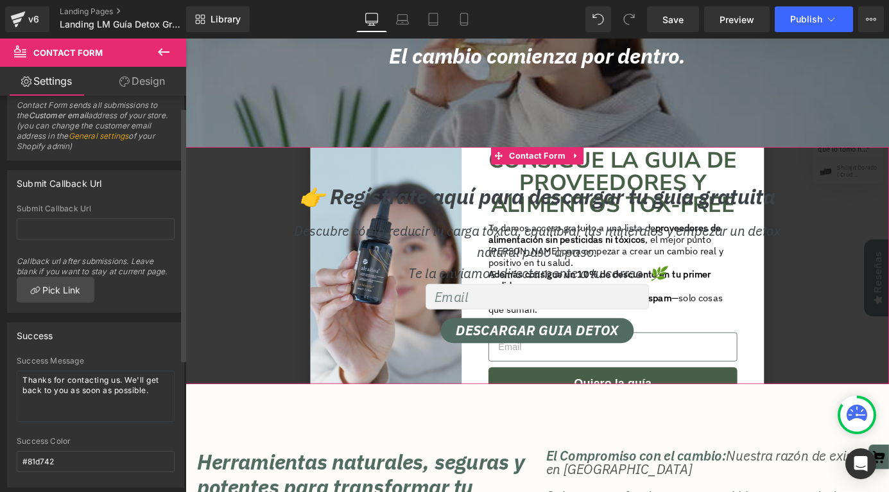
scroll to position [19, 0]
click at [76, 224] on input "text" at bounding box center [96, 228] width 158 height 21
paste input "https://bionobo.com/pages/gracias-lm-post-descarga"
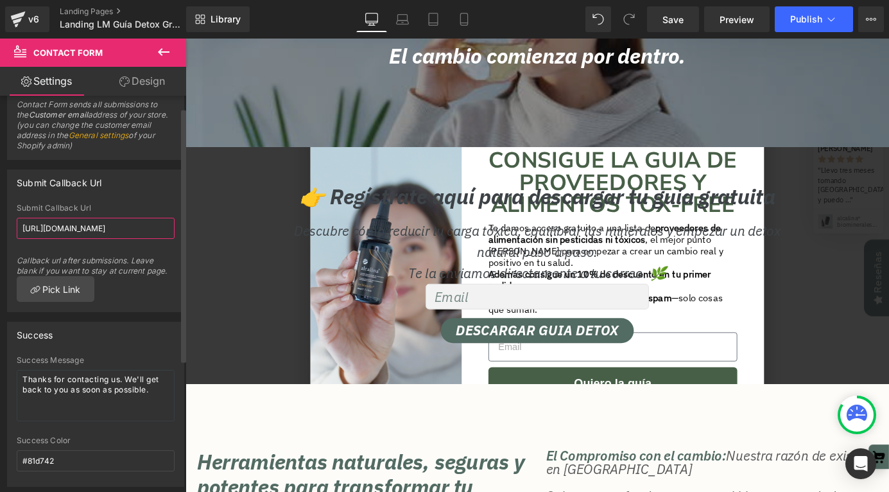
type input "https://bionobo.com/pages/gracias-lm-post-descarga"
click at [132, 302] on div "https://bionobo.com/pages/gracias-lm-post-descarga Submit Callback Url https://…" at bounding box center [96, 258] width 176 height 108
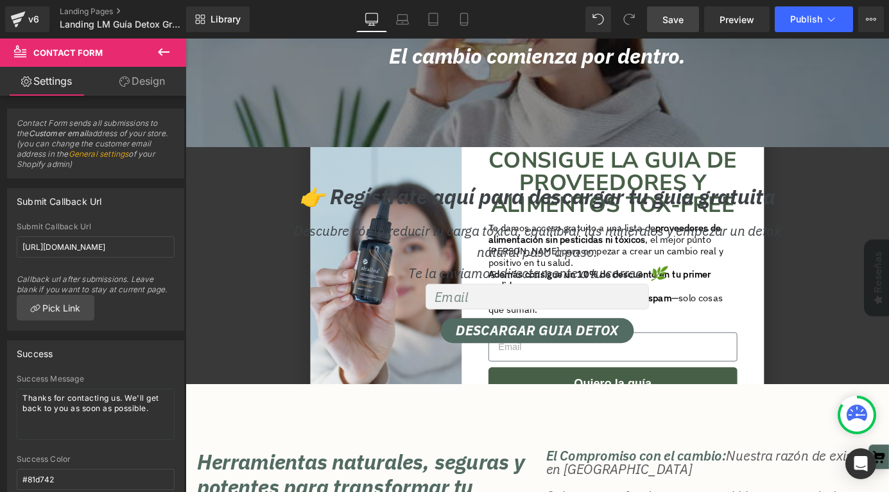
click at [683, 19] on span "Save" at bounding box center [673, 19] width 21 height 13
click at [736, 19] on span "Preview" at bounding box center [737, 19] width 35 height 13
click at [808, 12] on button "Publish" at bounding box center [814, 19] width 78 height 26
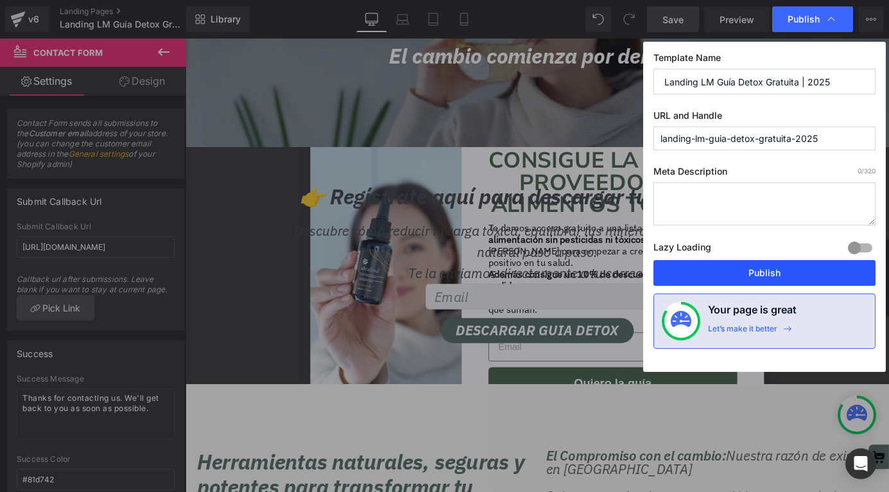
click at [726, 263] on button "Publish" at bounding box center [765, 273] width 222 height 26
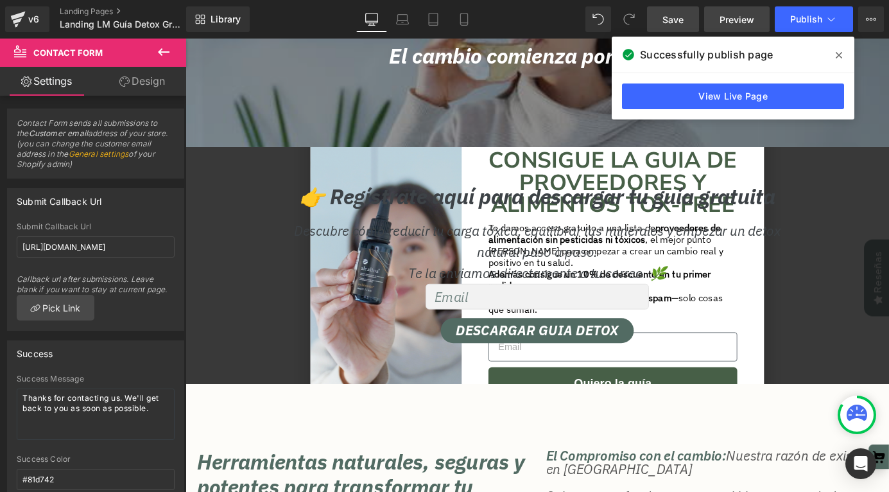
click at [743, 19] on span "Preview" at bounding box center [737, 19] width 35 height 13
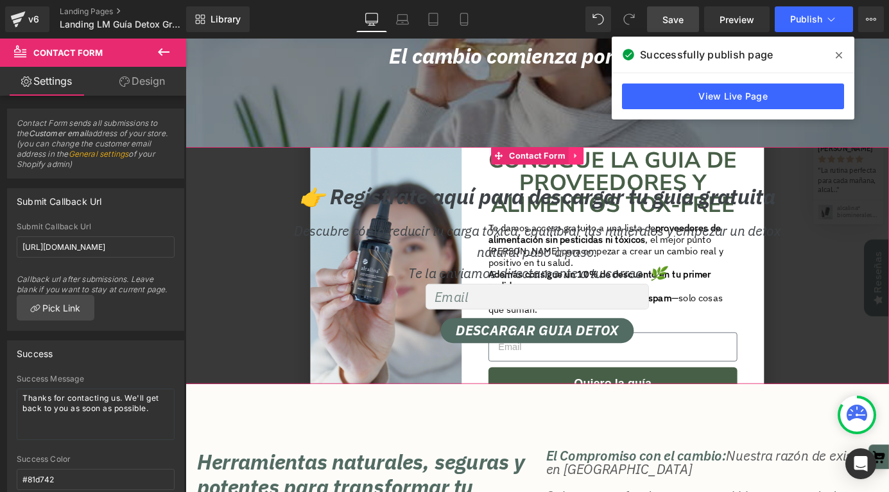
click at [619, 167] on icon at bounding box center [616, 168] width 9 height 10
click at [626, 169] on icon at bounding box center [624, 168] width 9 height 10
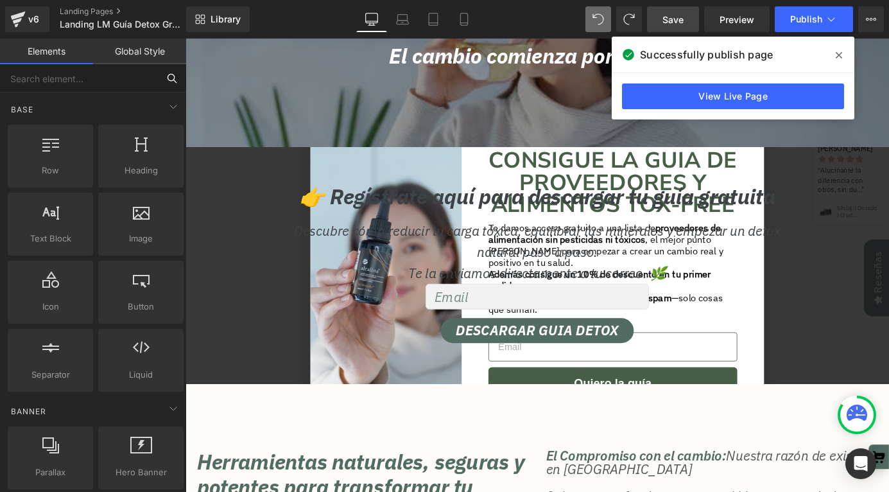
click at [82, 80] on input "text" at bounding box center [79, 78] width 158 height 28
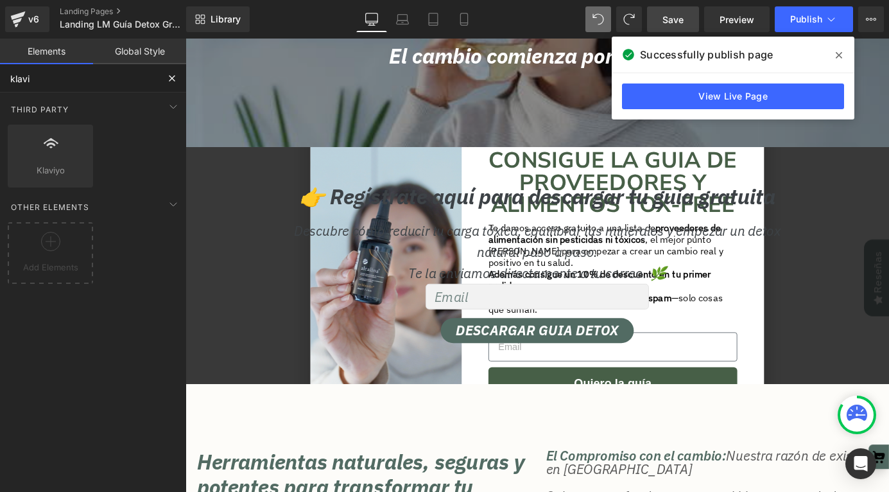
type input "klaviy"
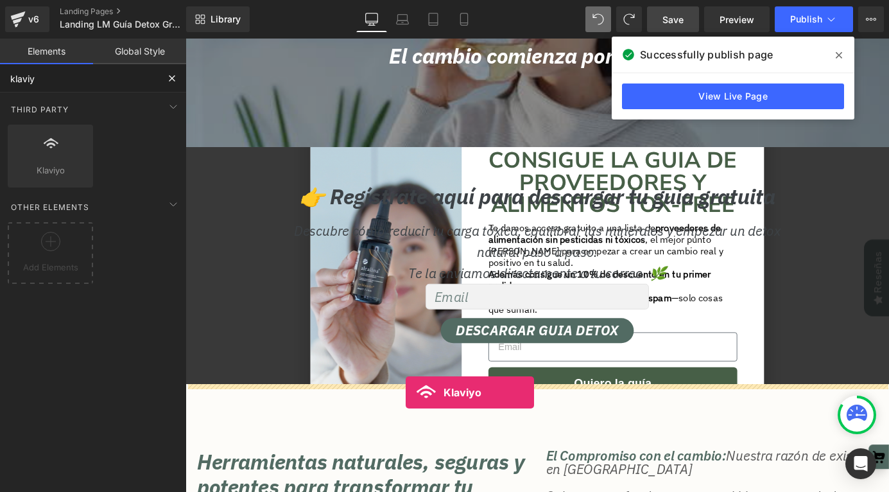
drag, startPoint x: 230, startPoint y: 201, endPoint x: 429, endPoint y: 429, distance: 302.2
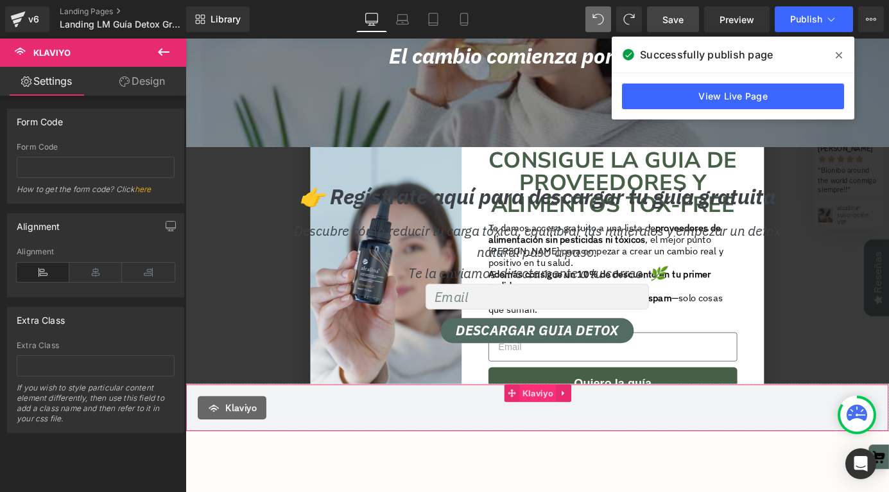
click at [571, 428] on span "Klaviyo" at bounding box center [574, 430] width 40 height 19
click at [237, 444] on span "Klaviyo" at bounding box center [247, 446] width 35 height 15
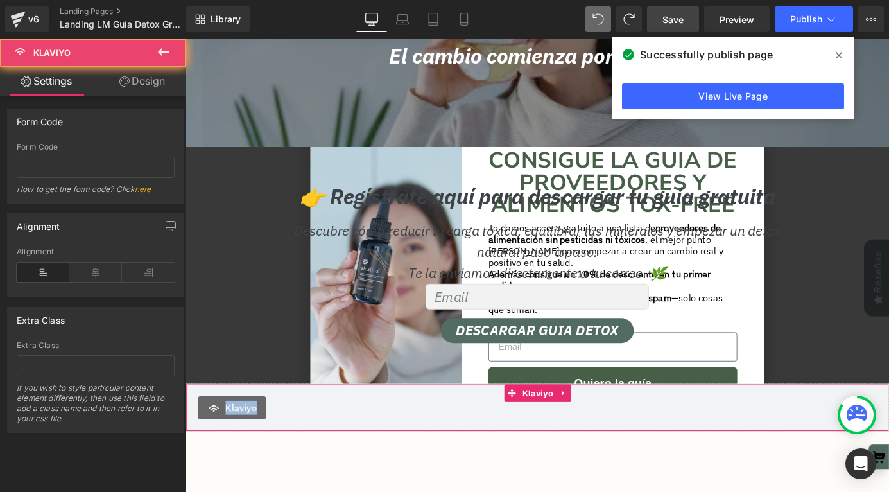
click at [237, 444] on span "Klaviyo" at bounding box center [247, 446] width 35 height 15
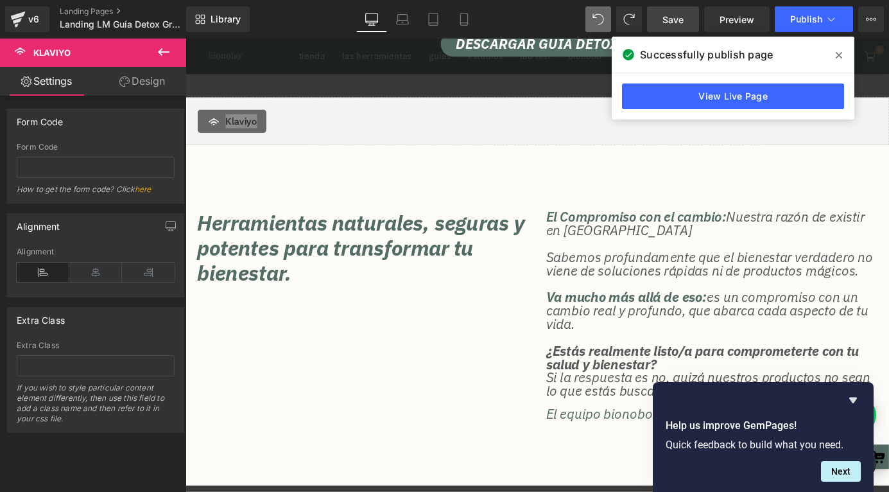
scroll to position [497, 0]
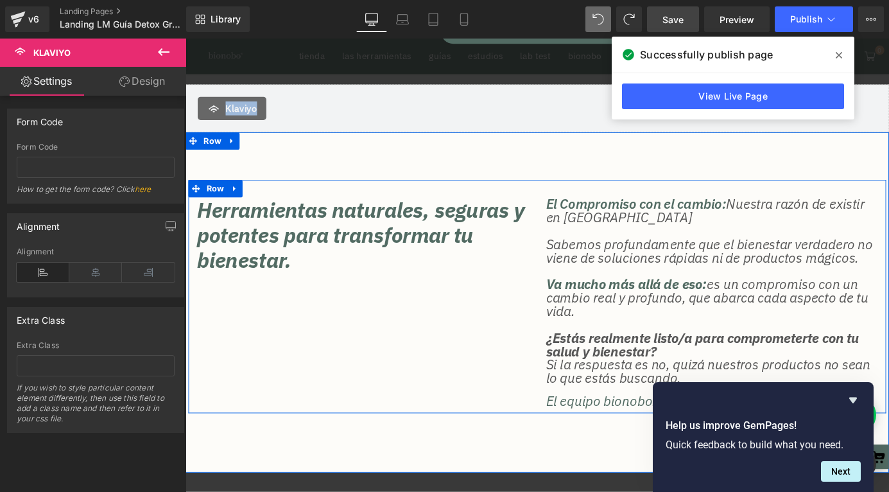
click at [474, 335] on div "Herramientas naturales, seguras y potentes para transformar tu bienestar. Headi…" at bounding box center [574, 323] width 770 height 257
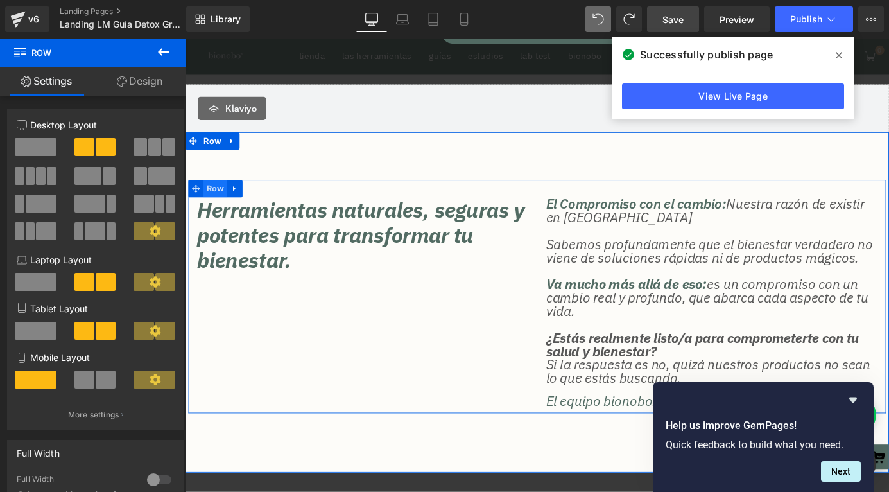
click at [220, 211] on span "Row" at bounding box center [218, 204] width 26 height 19
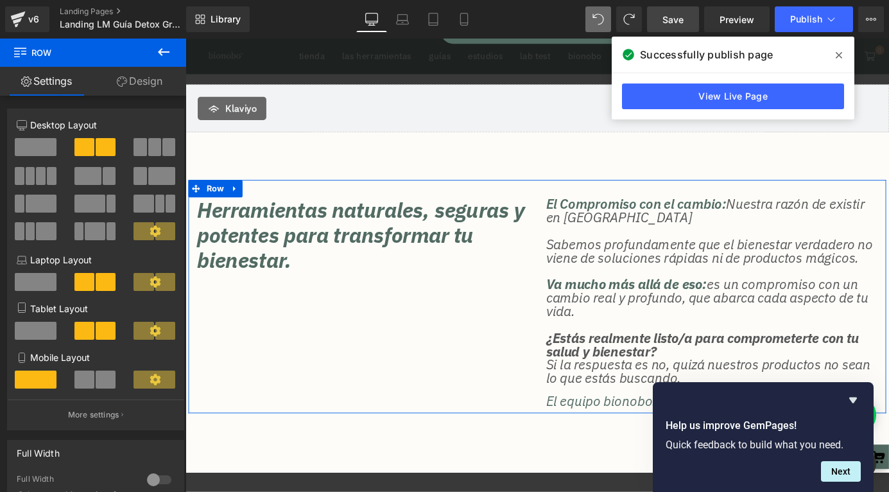
click at [125, 80] on icon at bounding box center [122, 81] width 10 height 10
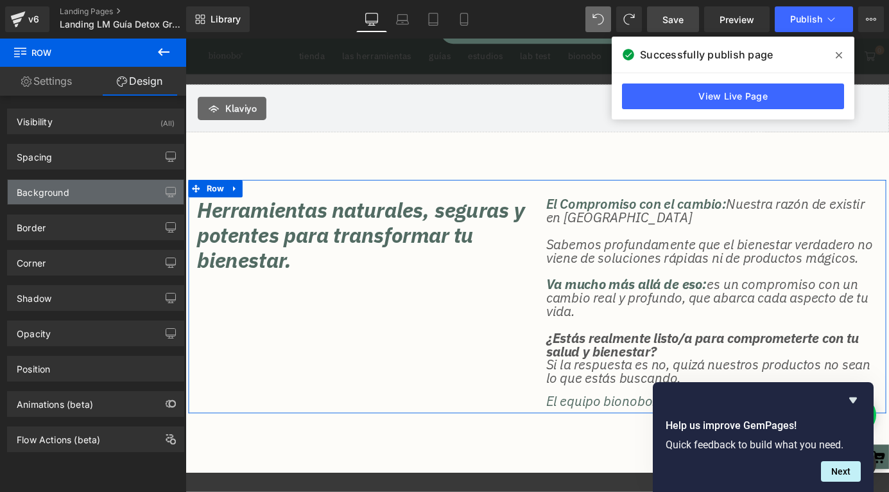
click at [95, 185] on div "Background" at bounding box center [96, 192] width 176 height 24
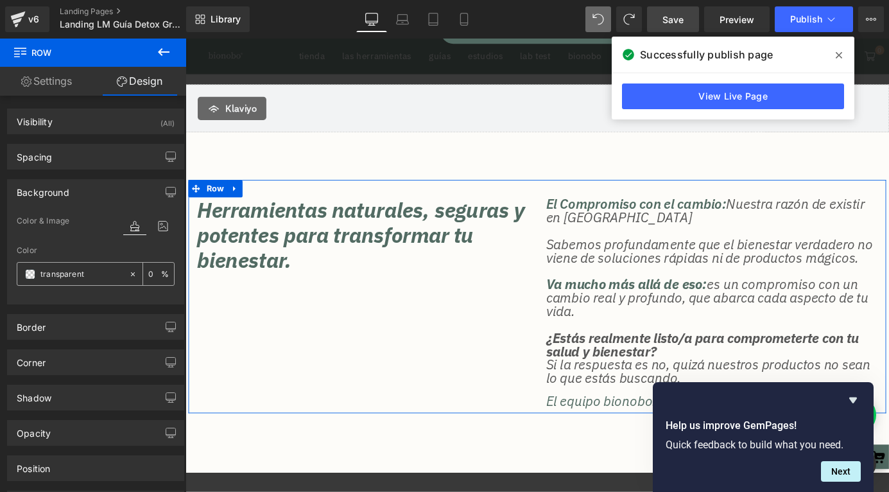
scroll to position [96, 0]
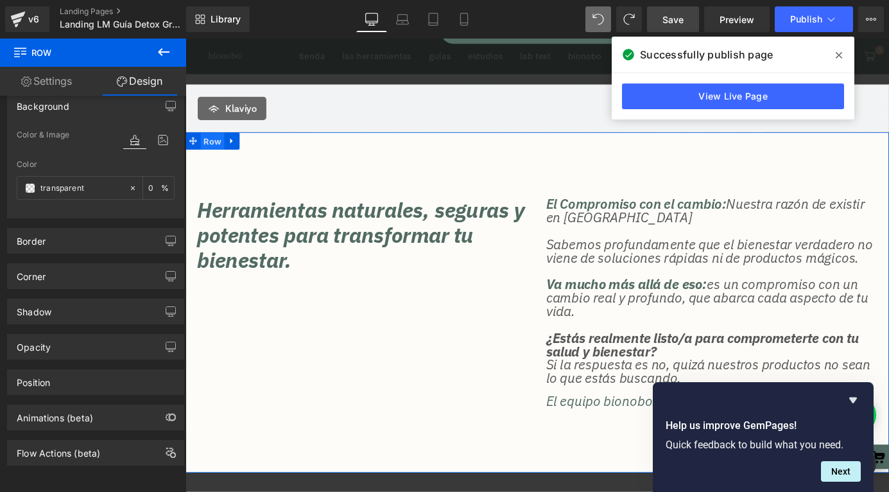
click at [221, 153] on span "Row" at bounding box center [215, 152] width 26 height 19
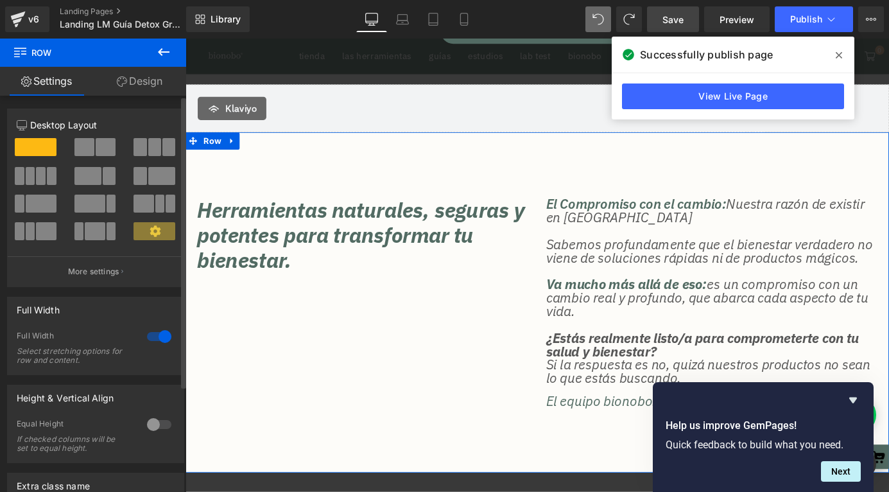
scroll to position [143, 0]
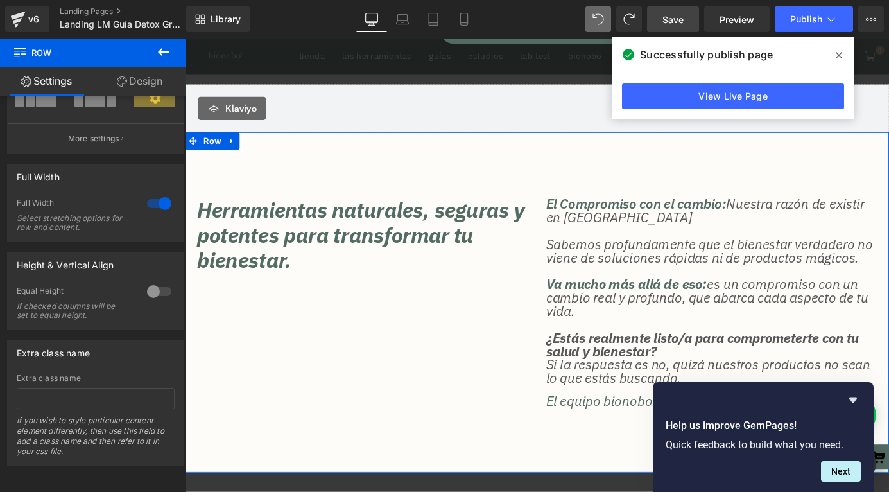
click at [137, 69] on link "Design" at bounding box center [139, 81] width 93 height 29
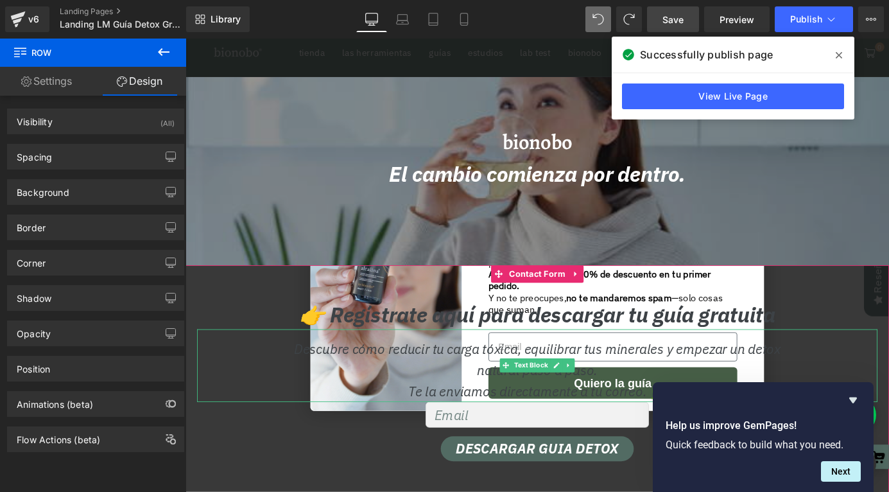
scroll to position [334, 0]
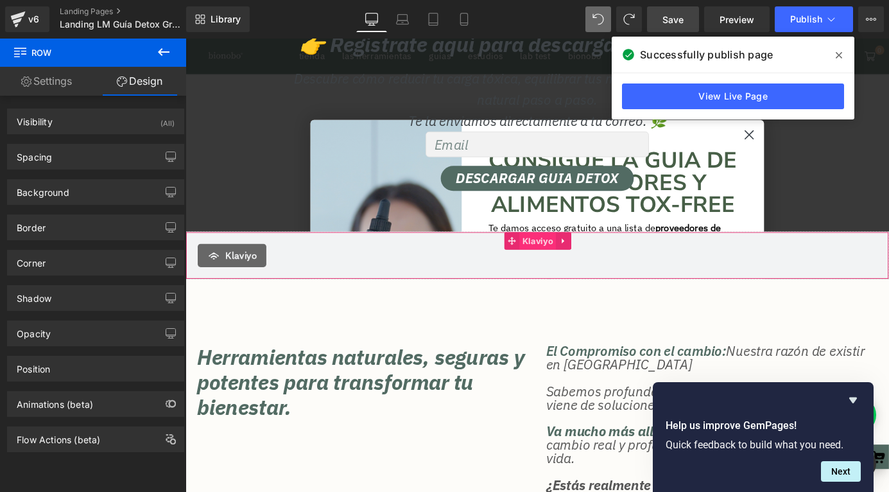
click at [570, 265] on span "Klaviyo" at bounding box center [574, 261] width 40 height 19
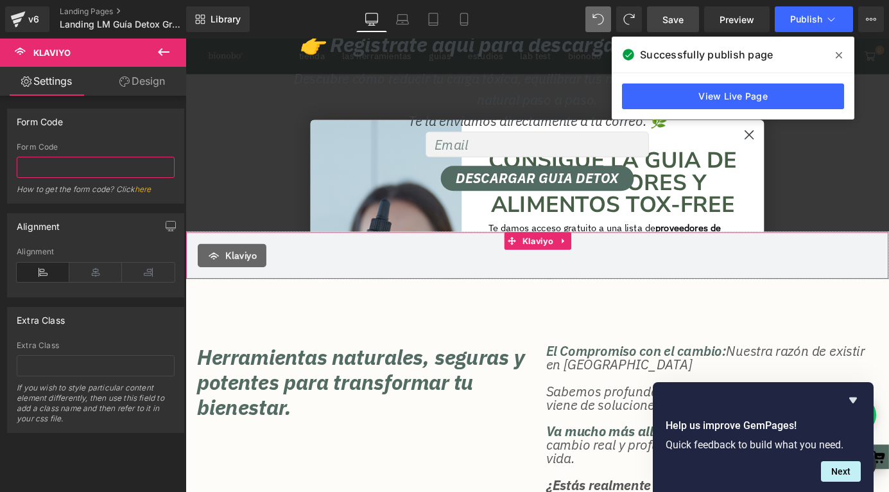
click at [96, 169] on input "text" at bounding box center [96, 167] width 158 height 21
click at [143, 188] on link "here" at bounding box center [143, 189] width 17 height 10
click at [94, 159] on input "text" at bounding box center [96, 167] width 158 height 21
paste input "<div class="klaviyo-form-YzgMi6"></div>"
type input "YzgMi6"
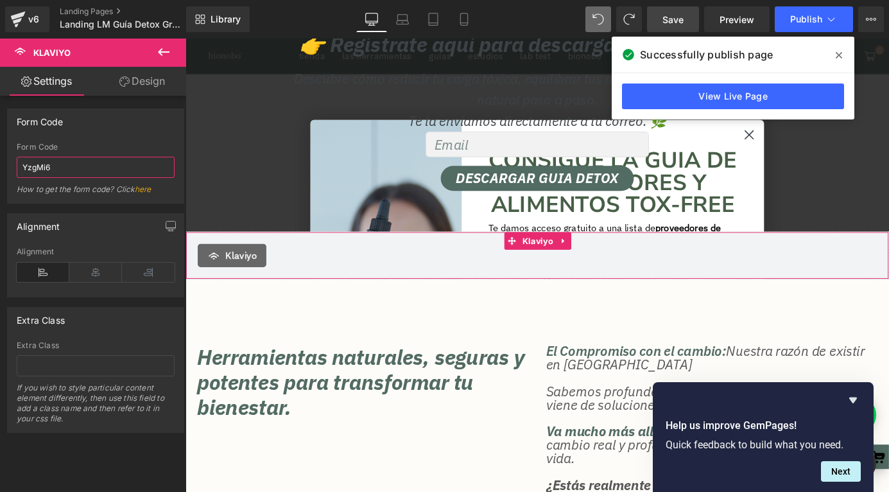
scroll to position [0, 0]
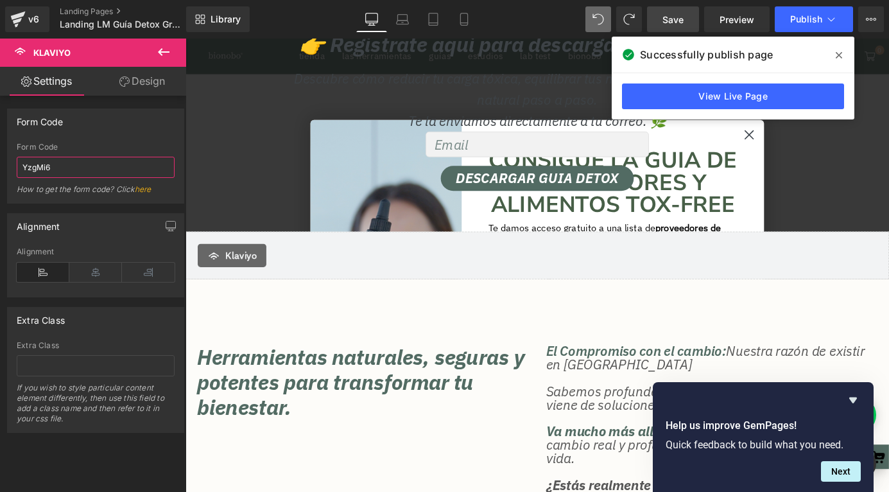
click at [81, 171] on input "YzgMi6" at bounding box center [96, 167] width 158 height 21
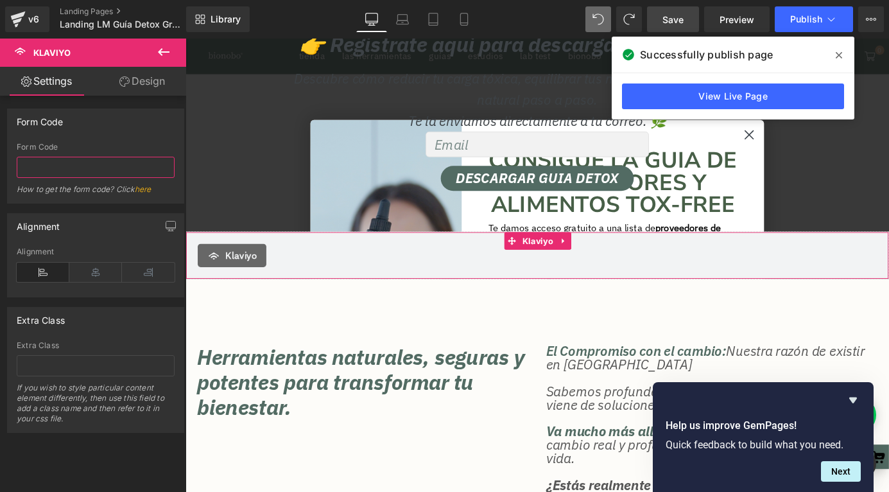
paste input "<div class="klaviyo-form-YzgMi6"></div>"
click at [71, 164] on input "YzgMi6" at bounding box center [96, 167] width 158 height 21
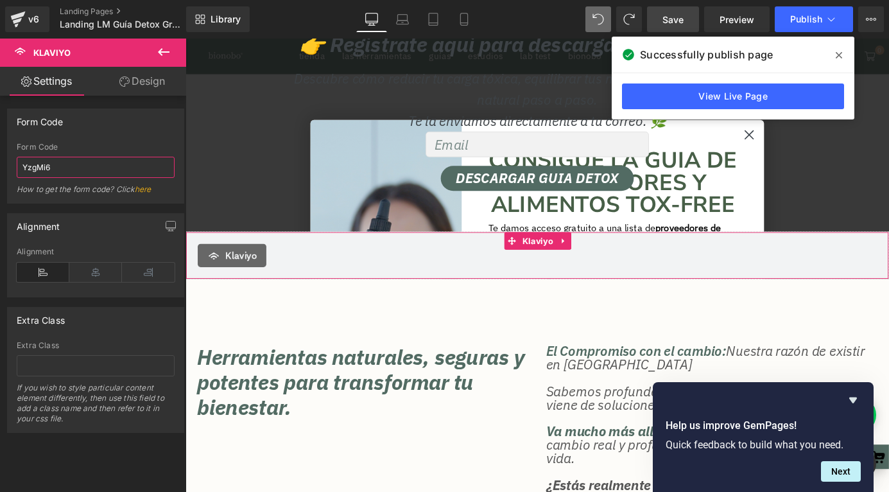
paste input "<div class="klaviyo-form-YzgMi6"></div>"
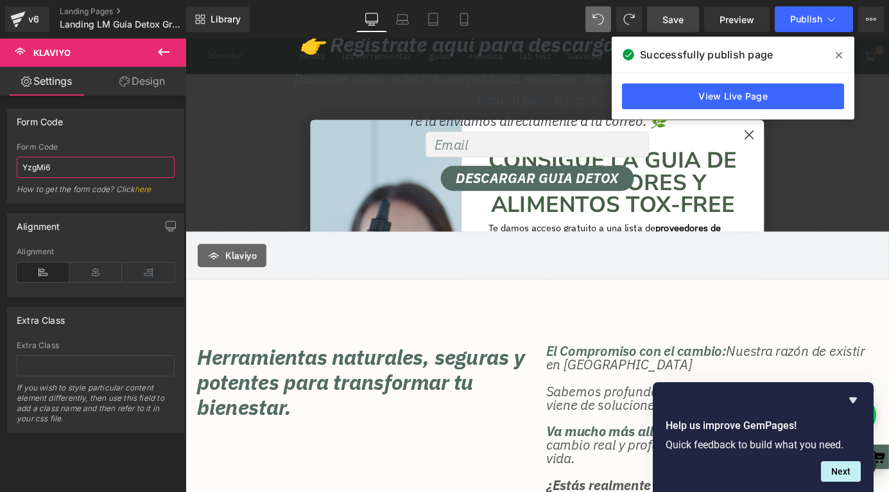
click at [78, 164] on input "YzgMi6" at bounding box center [96, 167] width 158 height 21
paste input "<div class="klaviyo-form-YzgMi6"></div>"
type input "Y"
paste input "<div class="klaviyo-form-YzgMi6"></div>"
type input "YzgMi6"
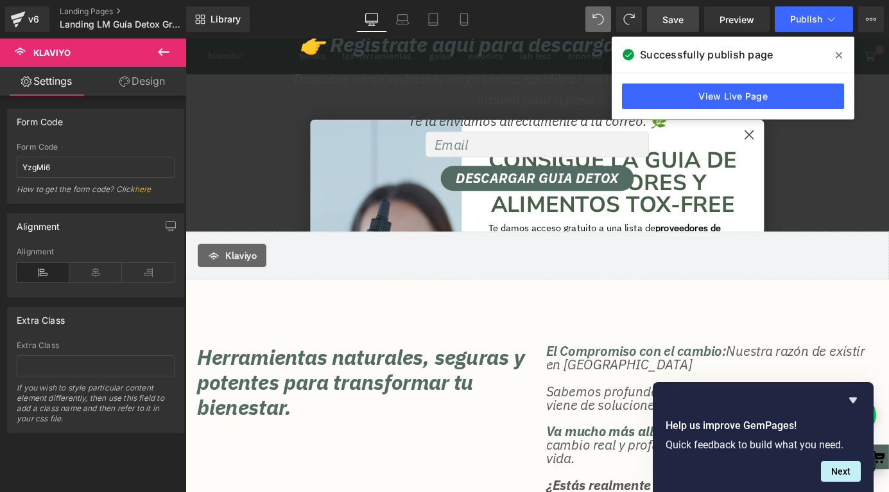
click at [113, 132] on div "Form Code" at bounding box center [96, 121] width 176 height 24
click at [769, 94] on link "View Live Page" at bounding box center [733, 96] width 222 height 26
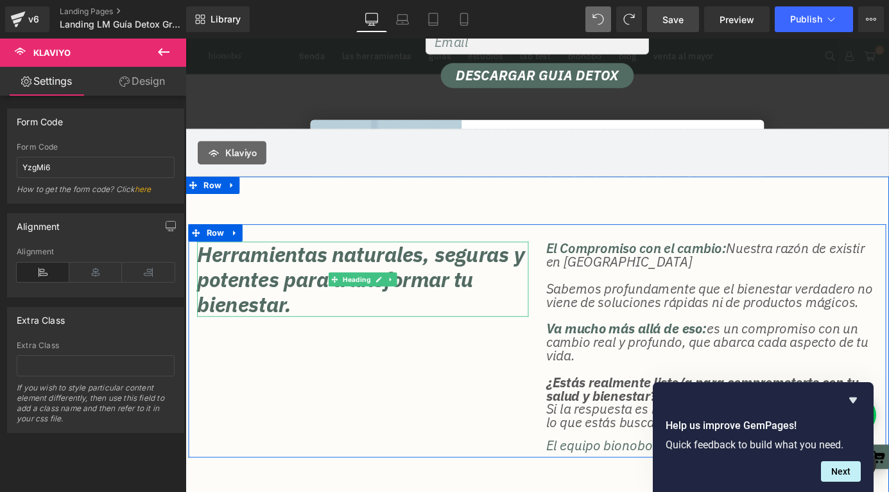
scroll to position [435, 0]
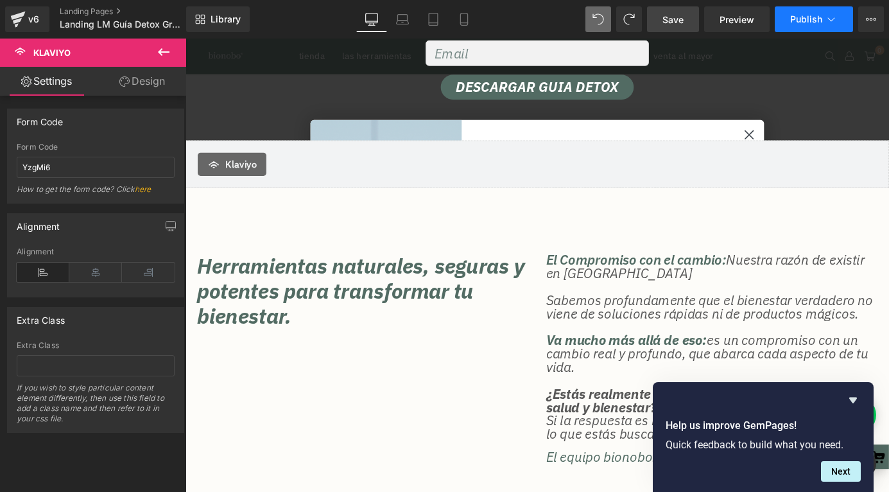
click at [791, 19] on span "Publish" at bounding box center [806, 19] width 32 height 10
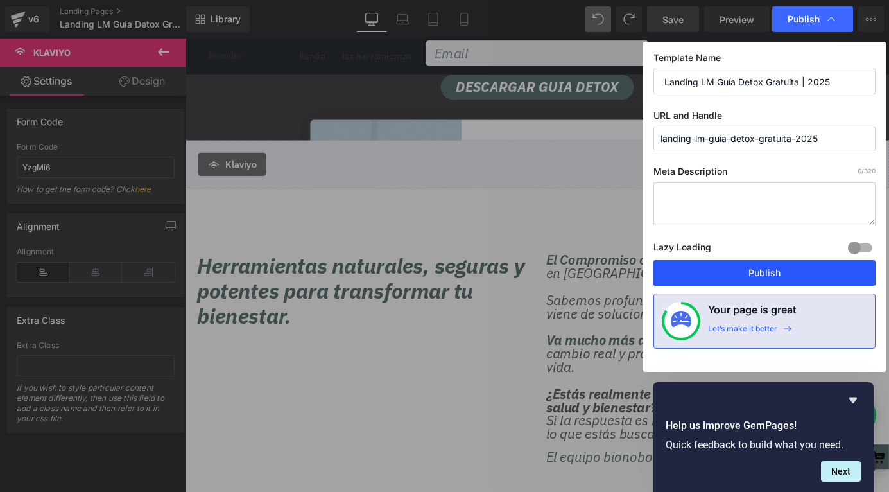
click at [684, 274] on button "Publish" at bounding box center [765, 273] width 222 height 26
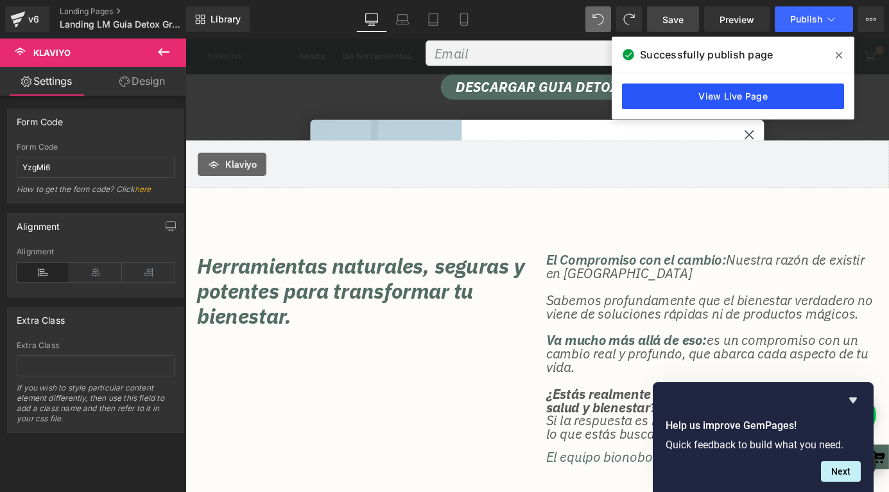
click at [720, 96] on link "View Live Page" at bounding box center [733, 96] width 222 height 26
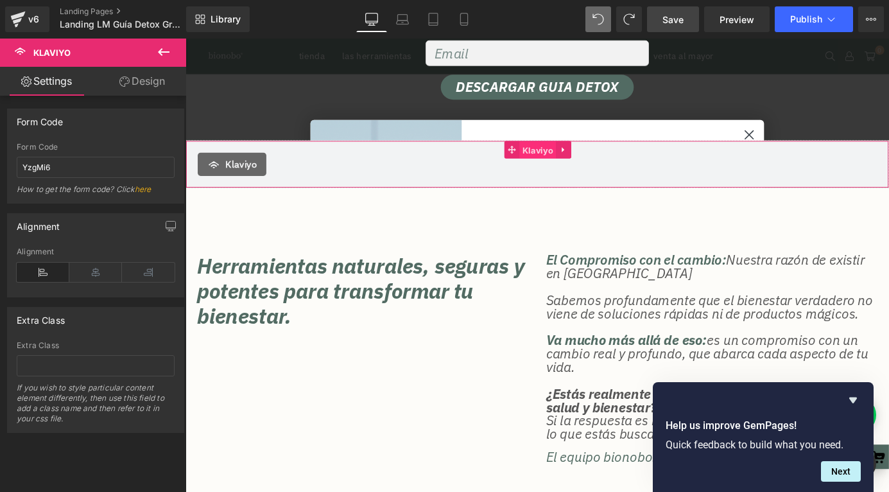
click at [569, 157] on span "Klaviyo" at bounding box center [574, 161] width 40 height 19
click at [105, 270] on icon at bounding box center [95, 272] width 53 height 19
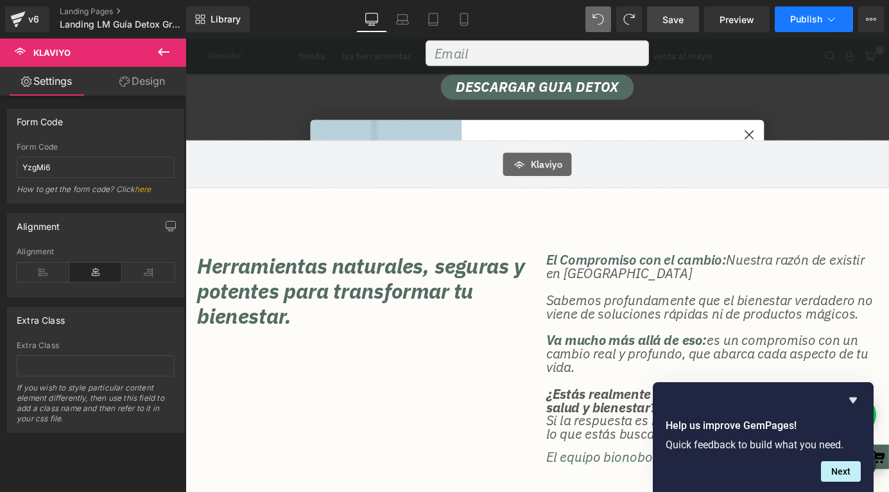
click at [793, 16] on span "Publish" at bounding box center [806, 19] width 32 height 10
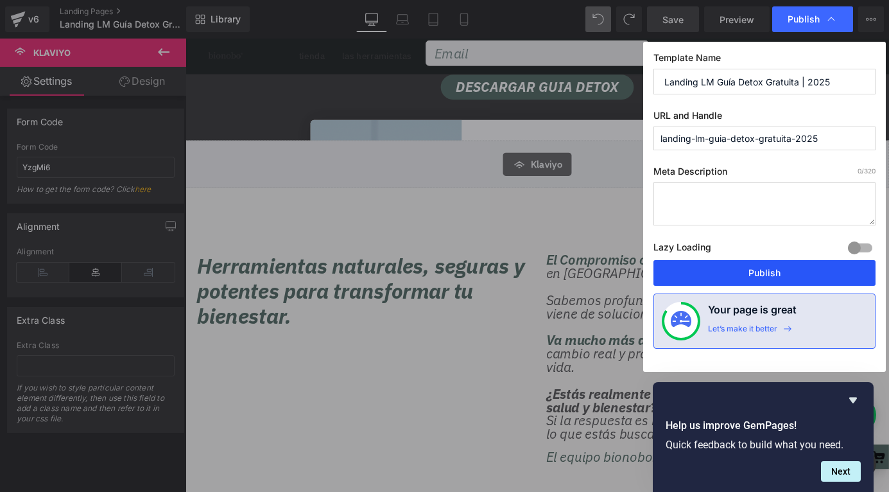
click at [699, 265] on button "Publish" at bounding box center [765, 273] width 222 height 26
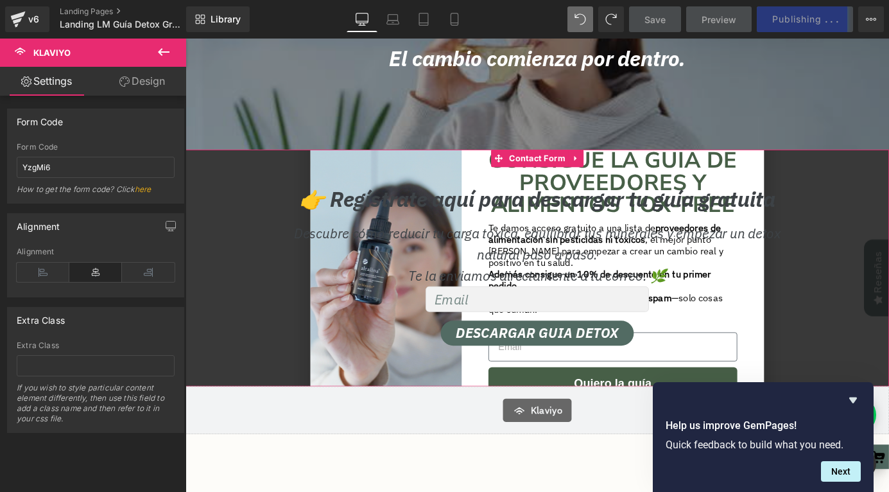
scroll to position [128, 0]
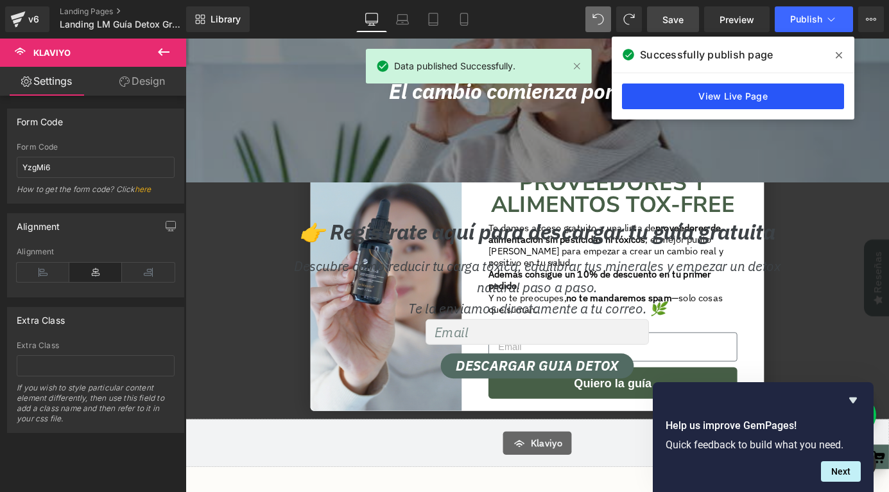
click at [708, 103] on link "View Live Page" at bounding box center [733, 96] width 222 height 26
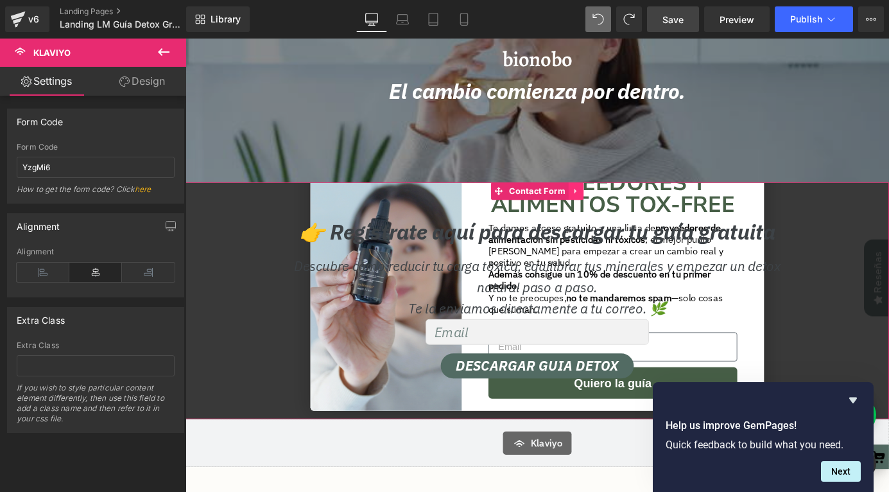
click at [614, 205] on icon at bounding box center [616, 207] width 9 height 10
click at [626, 207] on icon at bounding box center [624, 207] width 9 height 10
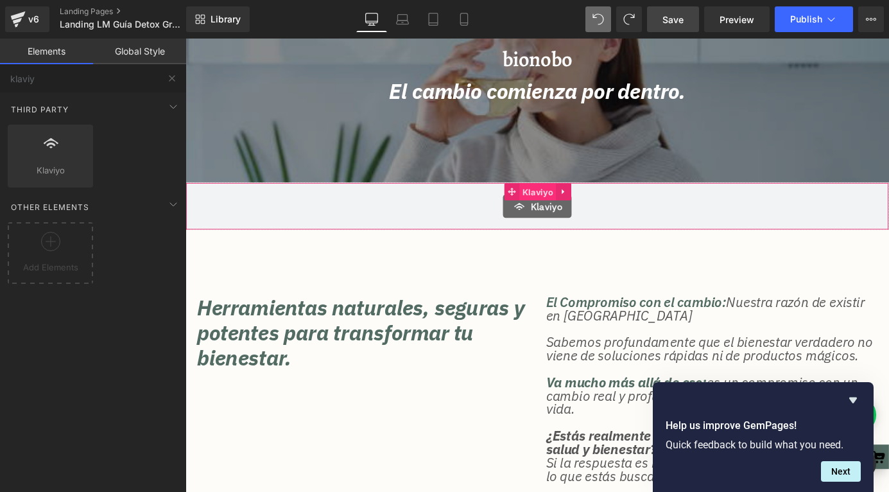
click at [573, 202] on span "Klaviyo" at bounding box center [574, 207] width 40 height 19
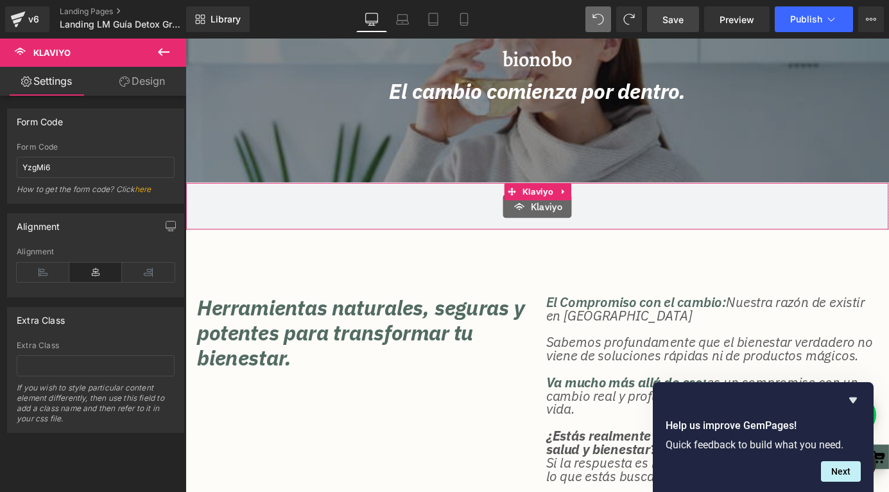
click at [143, 188] on link "here" at bounding box center [143, 189] width 17 height 10
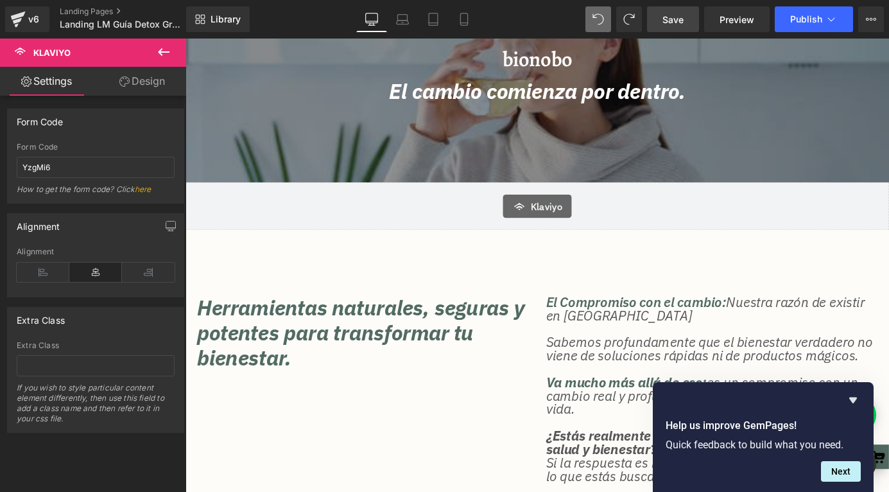
click at [672, 15] on span "Save" at bounding box center [673, 19] width 21 height 13
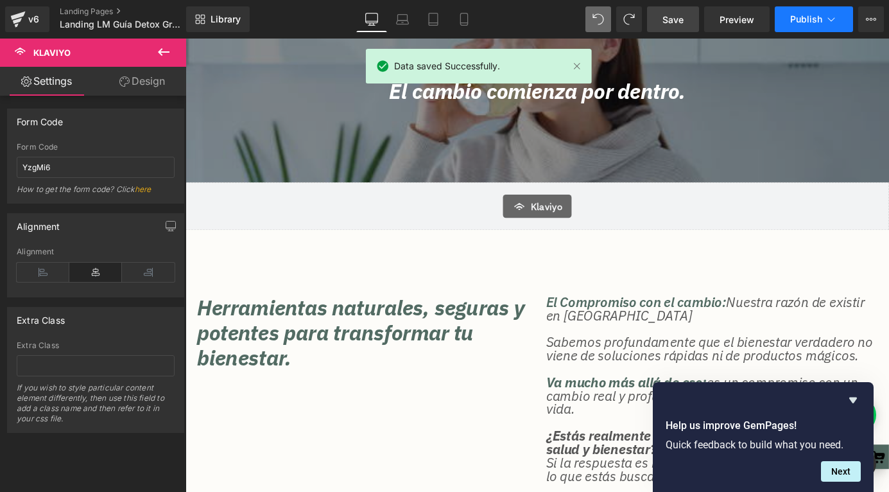
click at [797, 17] on span "Publish" at bounding box center [806, 19] width 32 height 10
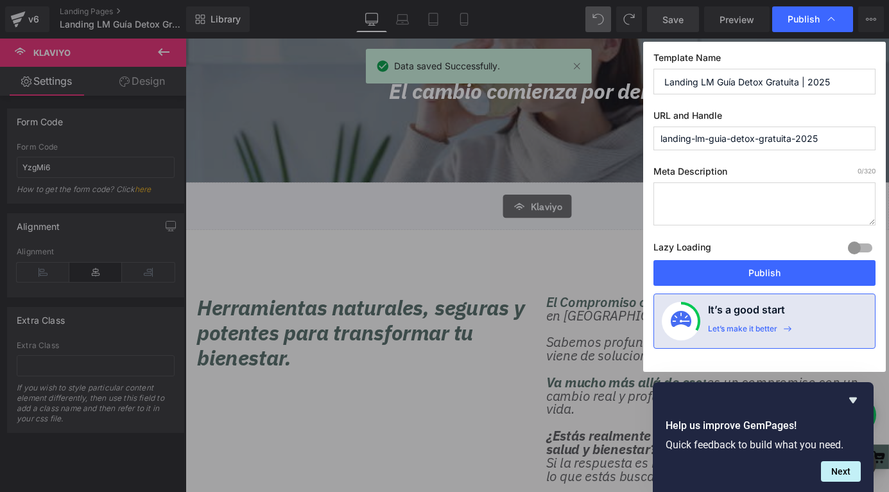
click at [797, 17] on span "Publish" at bounding box center [804, 19] width 32 height 12
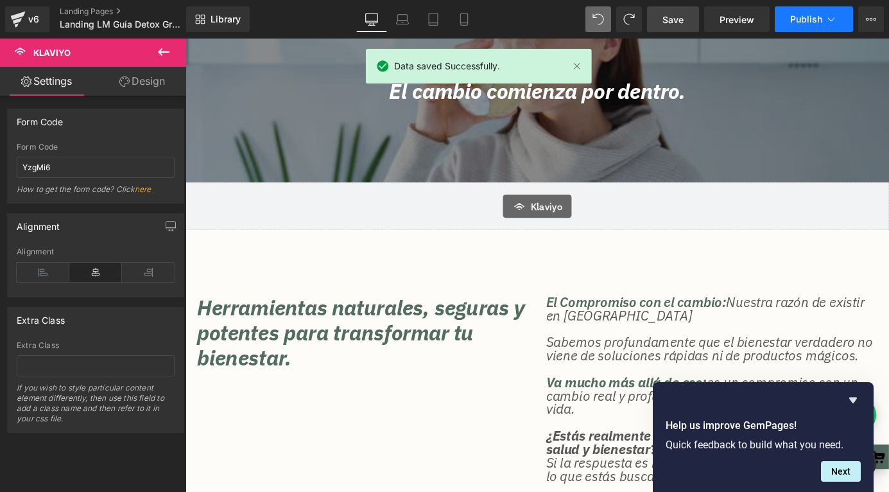
click at [797, 17] on span "Publish" at bounding box center [806, 19] width 32 height 10
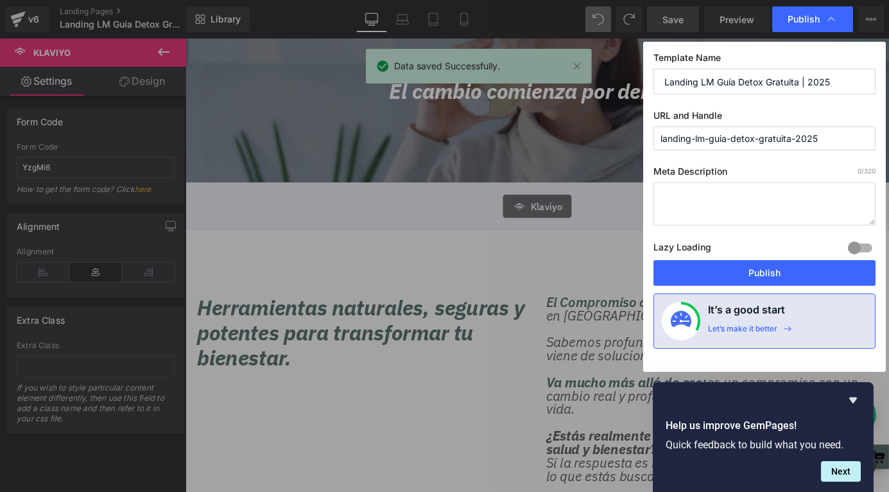
click at [707, 258] on label "Lazy Loading Build" at bounding box center [683, 249] width 58 height 21
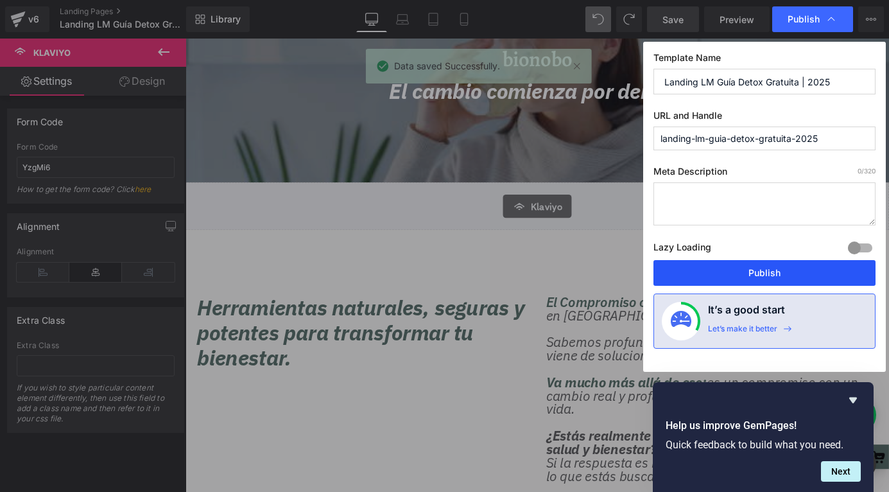
click at [707, 270] on button "Publish" at bounding box center [765, 273] width 222 height 26
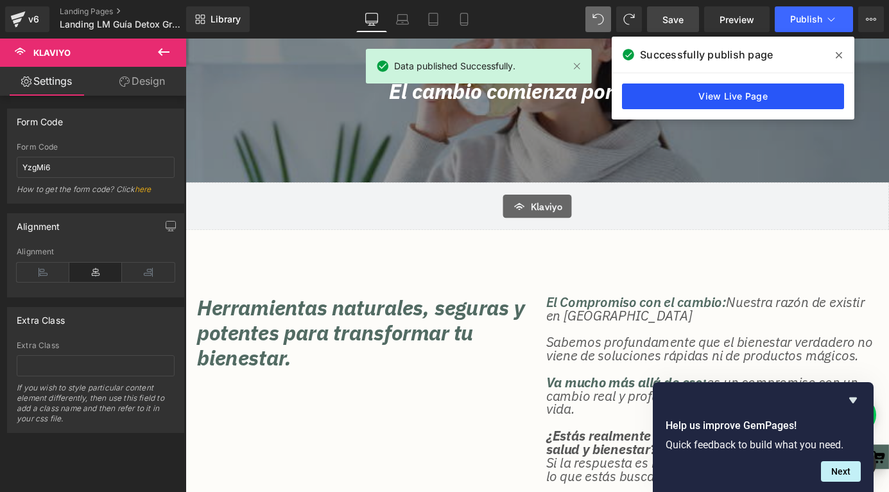
click at [745, 102] on link "View Live Page" at bounding box center [733, 96] width 222 height 26
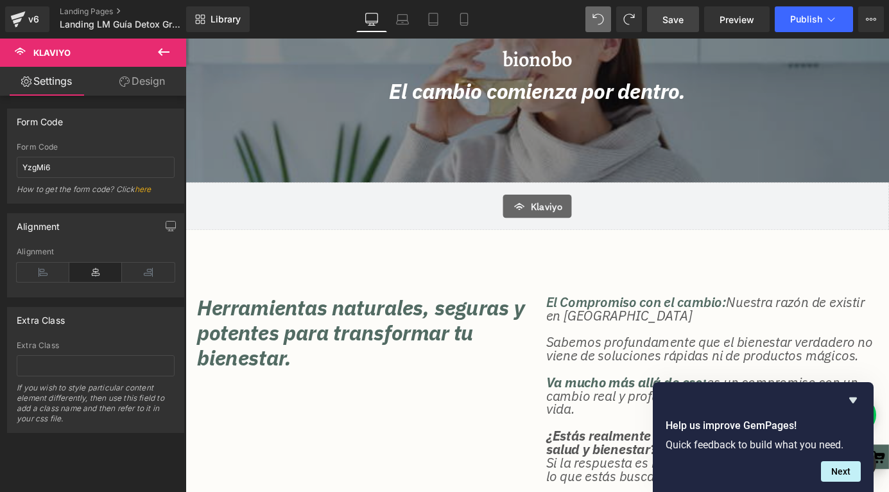
click at [559, 218] on icon at bounding box center [553, 223] width 15 height 15
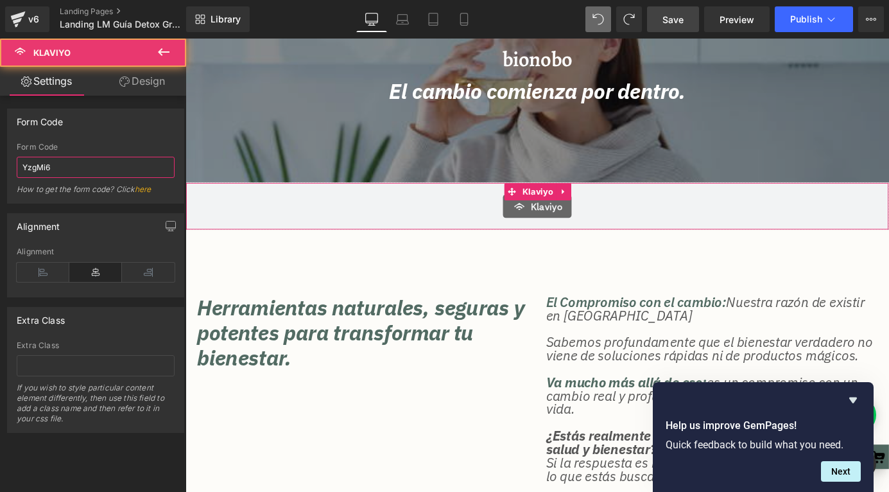
click at [146, 163] on input "YzgMi6" at bounding box center [96, 167] width 158 height 21
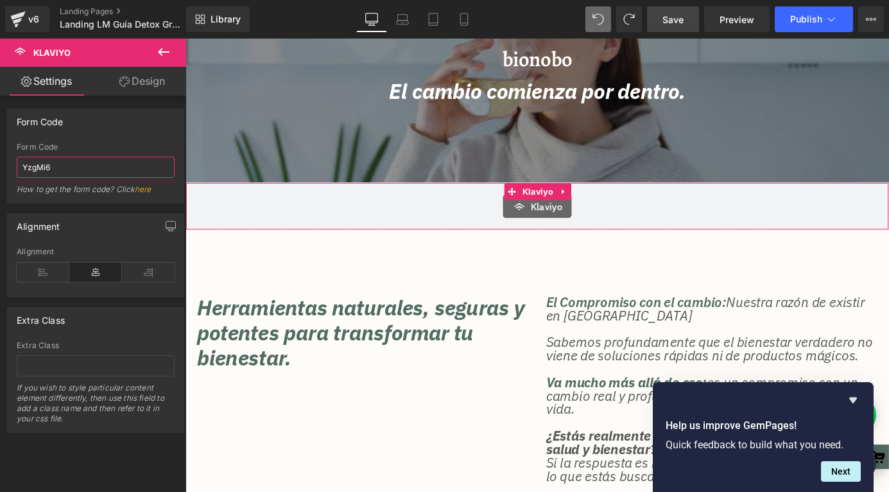
click at [146, 163] on input "YzgMi6" at bounding box center [96, 167] width 158 height 21
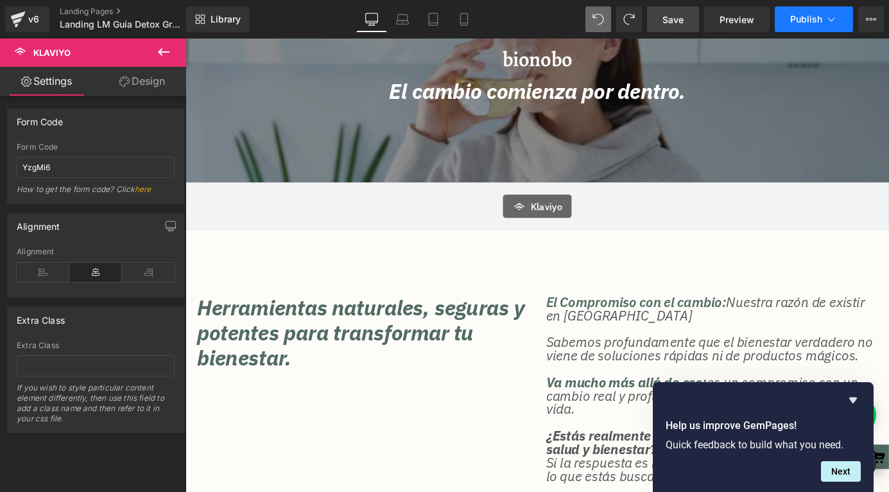
click at [804, 16] on span "Publish" at bounding box center [806, 19] width 32 height 10
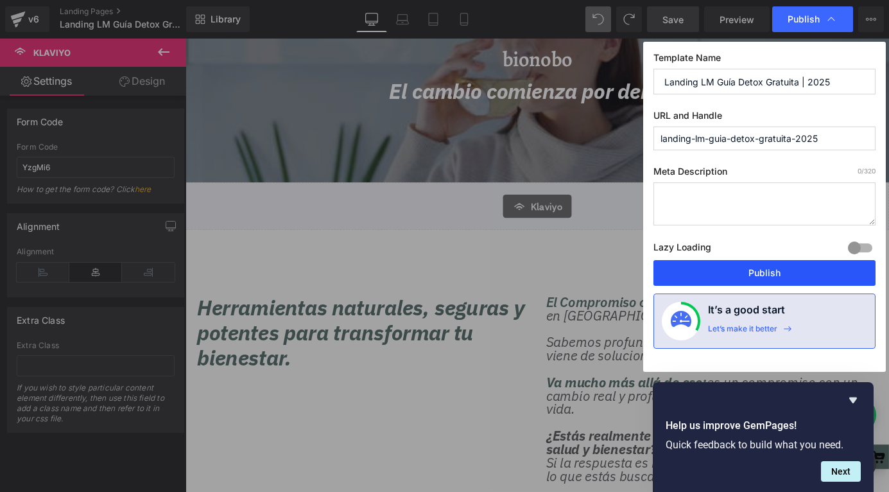
click at [735, 269] on button "Publish" at bounding box center [765, 273] width 222 height 26
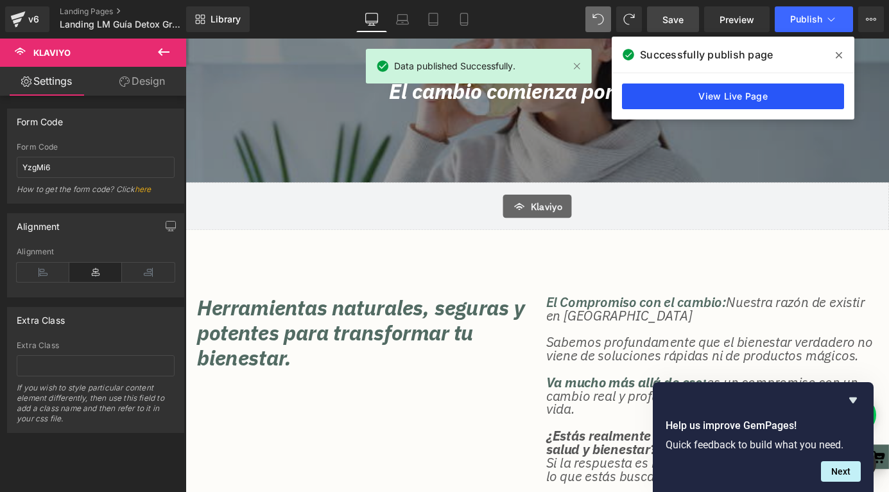
click at [684, 103] on link "View Live Page" at bounding box center [733, 96] width 222 height 26
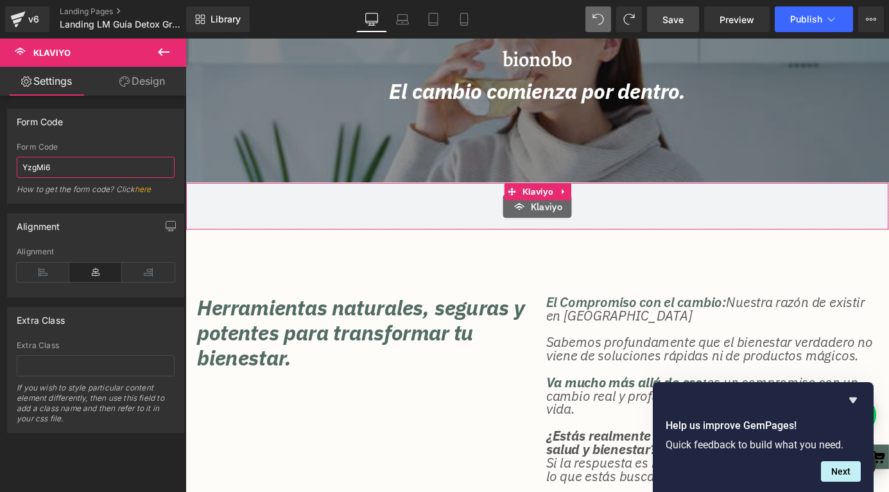
click at [60, 159] on input "YzgMi6" at bounding box center [96, 167] width 158 height 21
paste input "<div class="klaviyo-form-YzgMi6"></div>"
type input "YzgMi6"
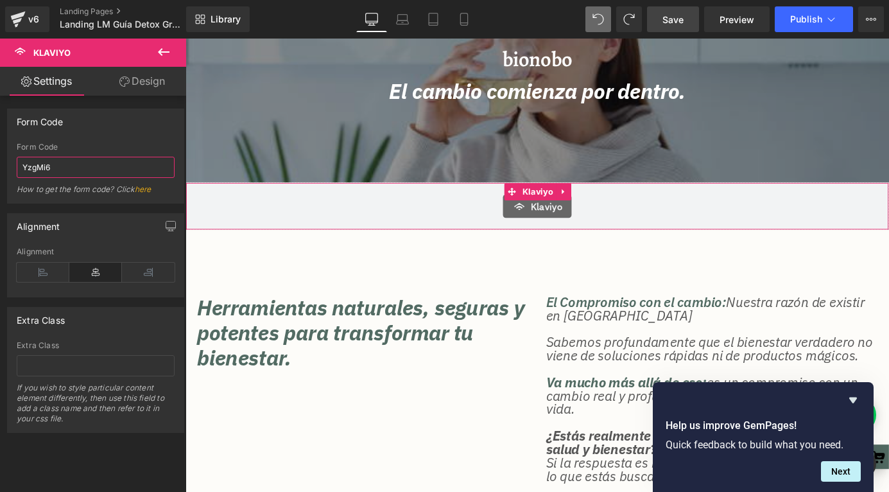
scroll to position [0, 0]
click at [578, 223] on span "Klaviyo" at bounding box center [584, 223] width 35 height 15
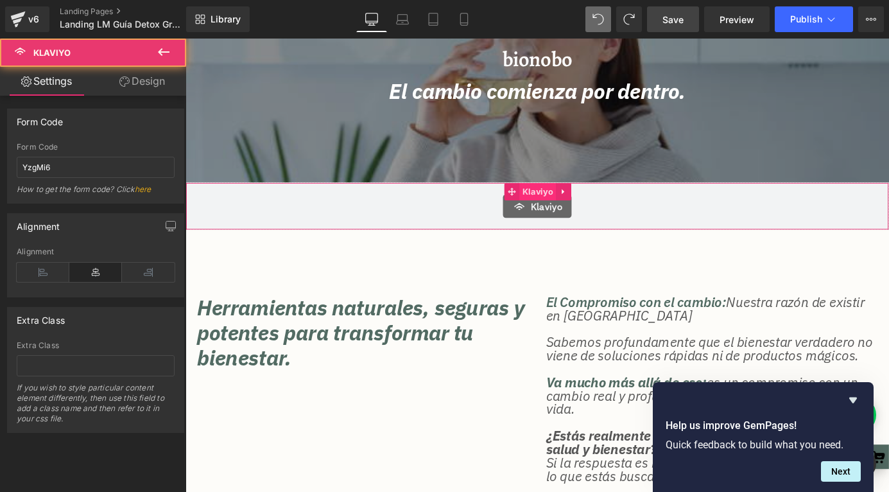
click at [581, 202] on span "Klaviyo" at bounding box center [574, 207] width 40 height 19
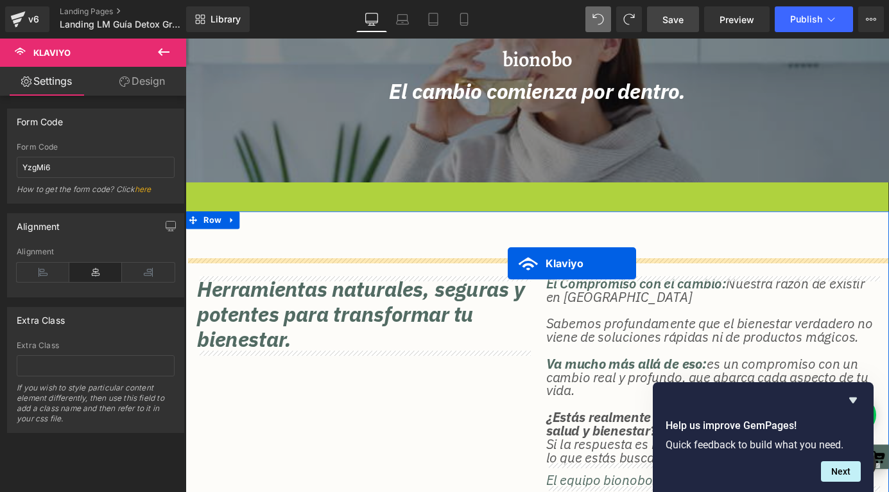
drag, startPoint x: 566, startPoint y: 202, endPoint x: 541, endPoint y: 286, distance: 88.2
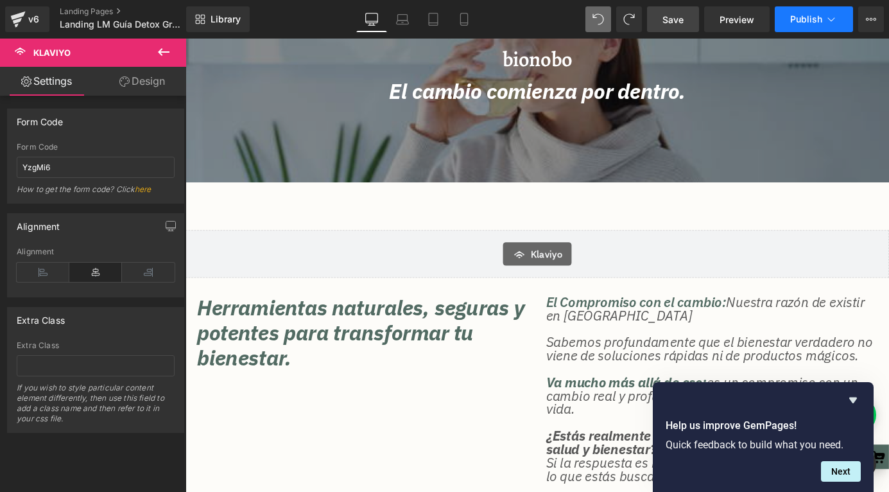
click at [816, 22] on span "Publish" at bounding box center [806, 19] width 32 height 10
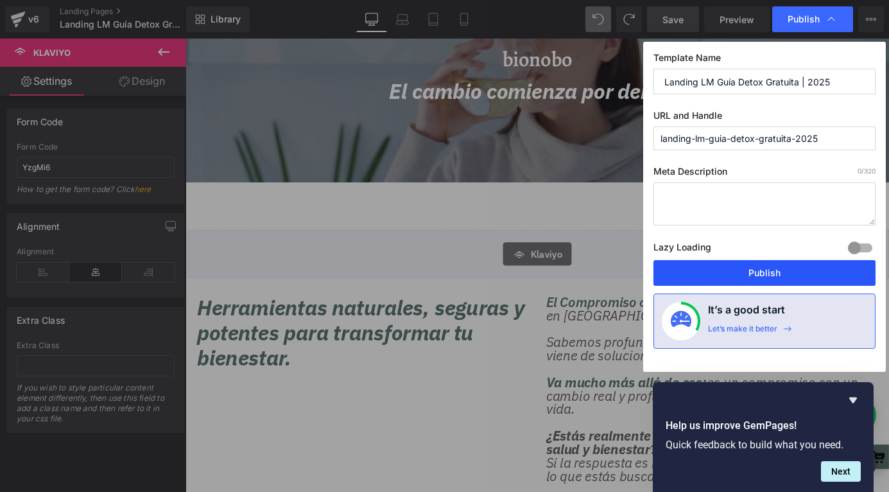
click at [677, 275] on button "Publish" at bounding box center [765, 273] width 222 height 26
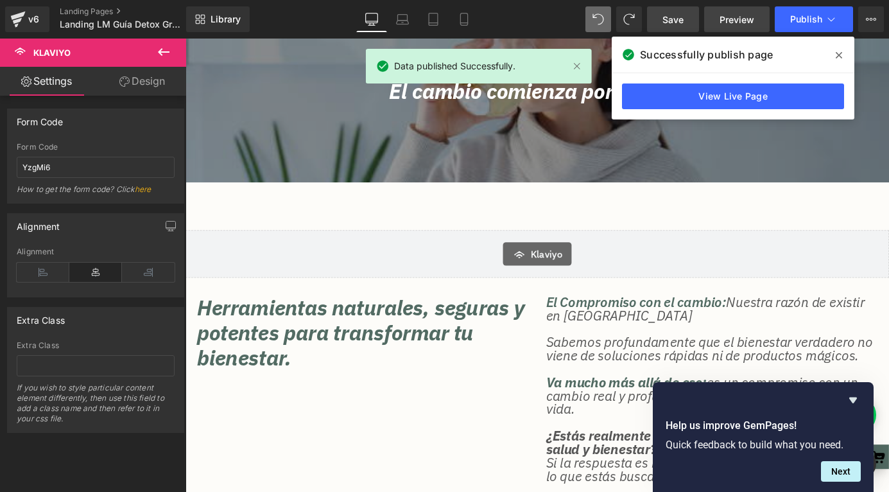
click at [736, 22] on span "Preview" at bounding box center [737, 19] width 35 height 13
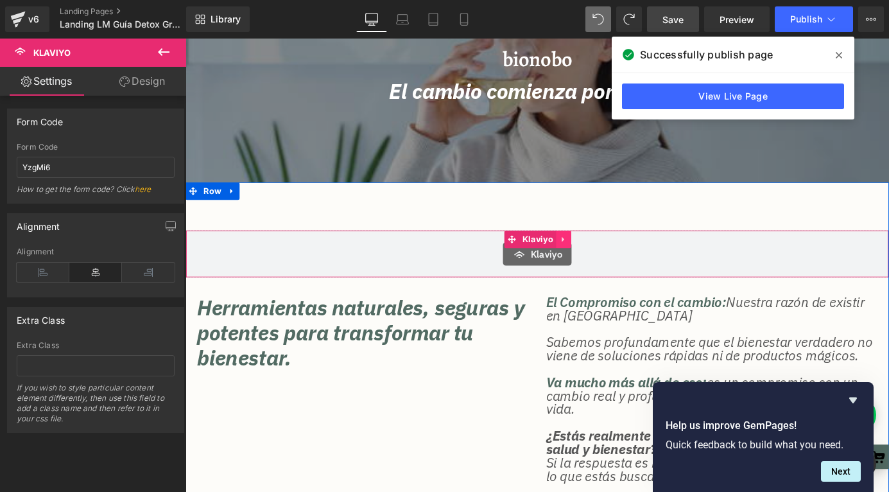
click at [599, 261] on icon at bounding box center [603, 260] width 9 height 10
click at [614, 259] on icon at bounding box center [611, 260] width 9 height 9
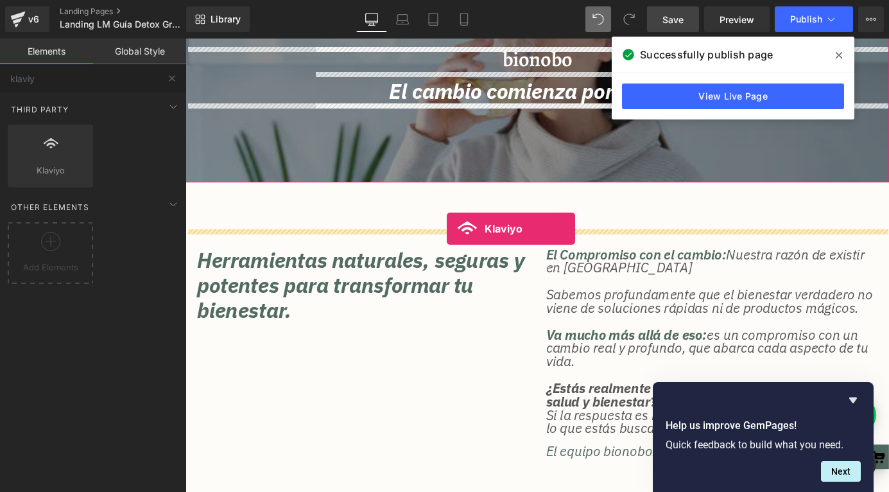
drag, startPoint x: 245, startPoint y: 186, endPoint x: 474, endPoint y: 248, distance: 237.5
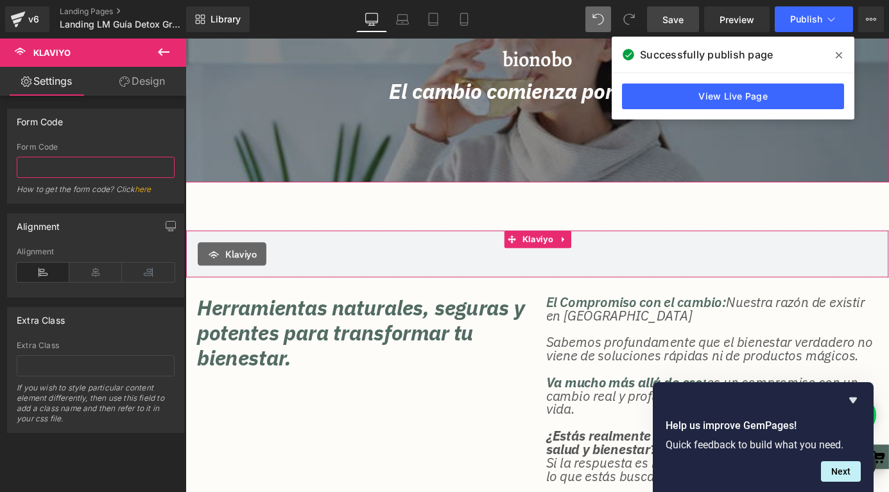
click at [82, 162] on input "text" at bounding box center [96, 167] width 158 height 21
paste input "<div class="klaviyo-form-YzgMi6"></div>"
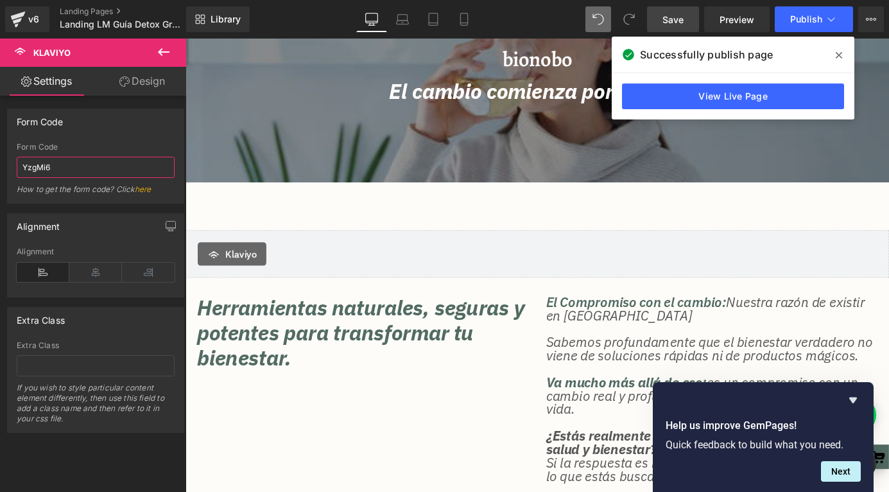
type input "YzgMi6"
click at [656, 21] on link "Save" at bounding box center [673, 19] width 52 height 26
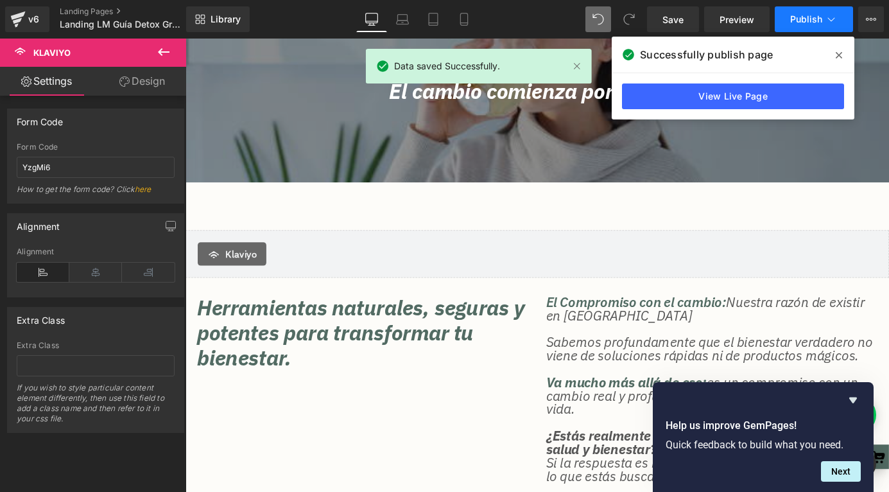
click at [790, 21] on button "Publish" at bounding box center [814, 19] width 78 height 26
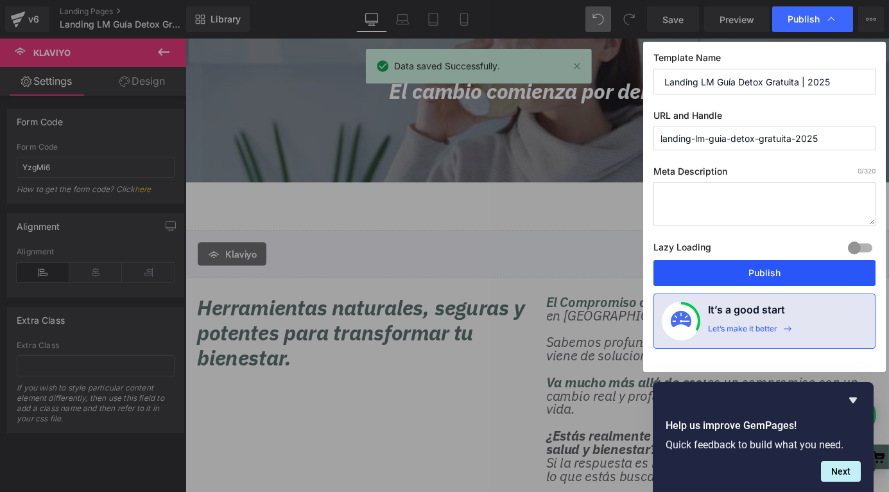
click at [730, 261] on button "Publish" at bounding box center [765, 273] width 222 height 26
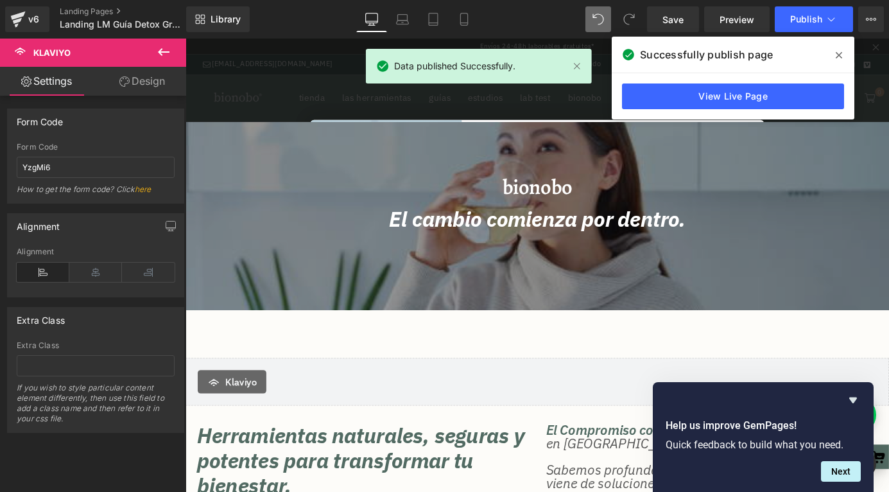
click at [718, 82] on div "View Live Page" at bounding box center [733, 96] width 243 height 46
click at [716, 96] on link "View Live Page" at bounding box center [733, 96] width 222 height 26
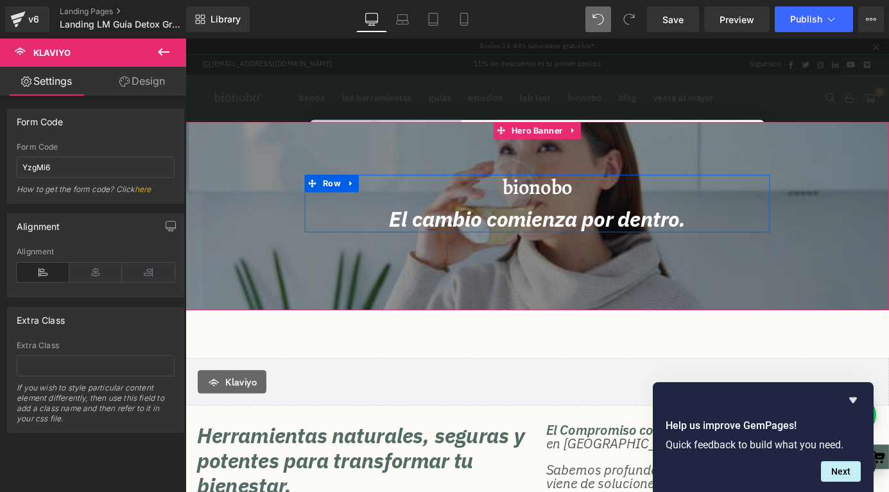
click at [568, 209] on span "Heading" at bounding box center [567, 202] width 35 height 15
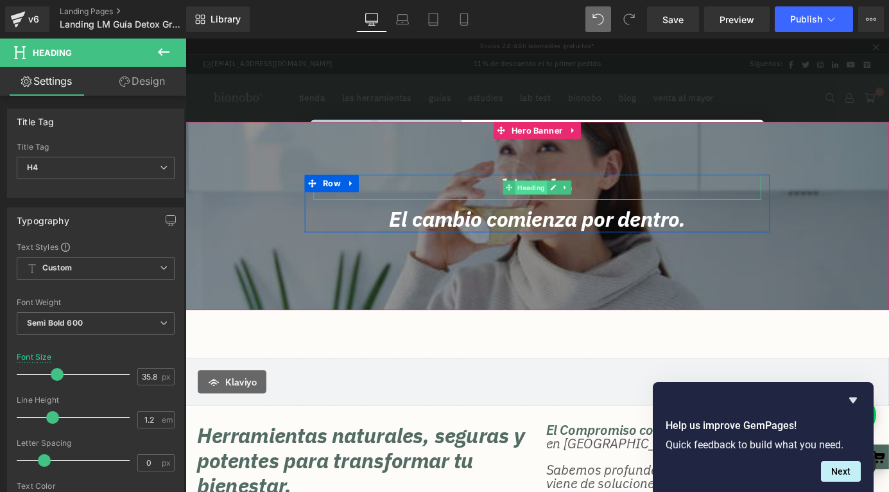
click at [572, 202] on span "Heading" at bounding box center [567, 203] width 35 height 15
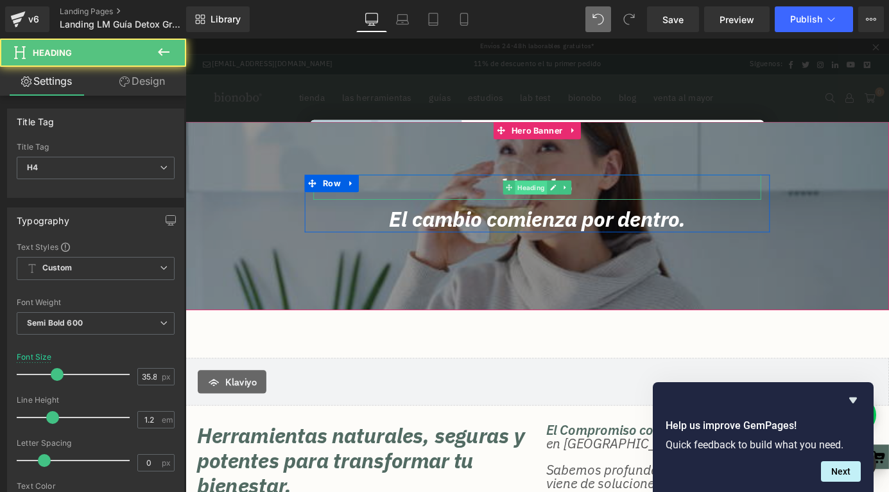
click at [572, 202] on span "Heading" at bounding box center [567, 203] width 35 height 15
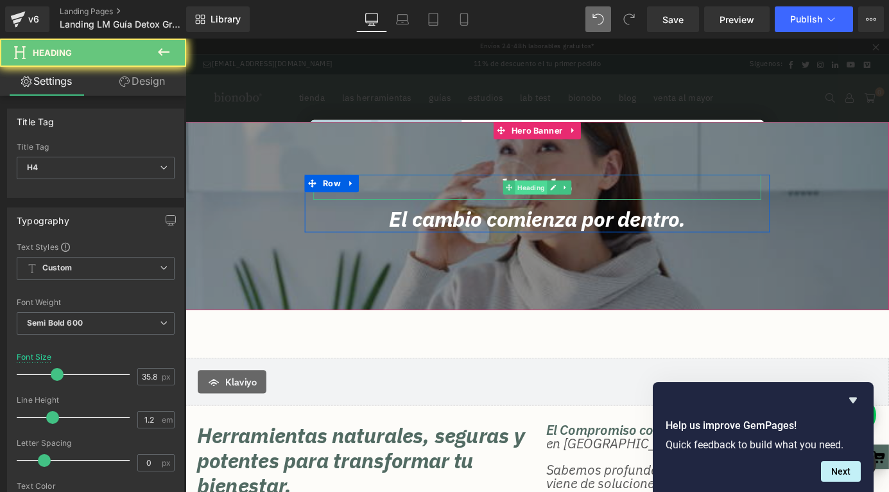
click at [572, 202] on span "Heading" at bounding box center [567, 202] width 35 height 15
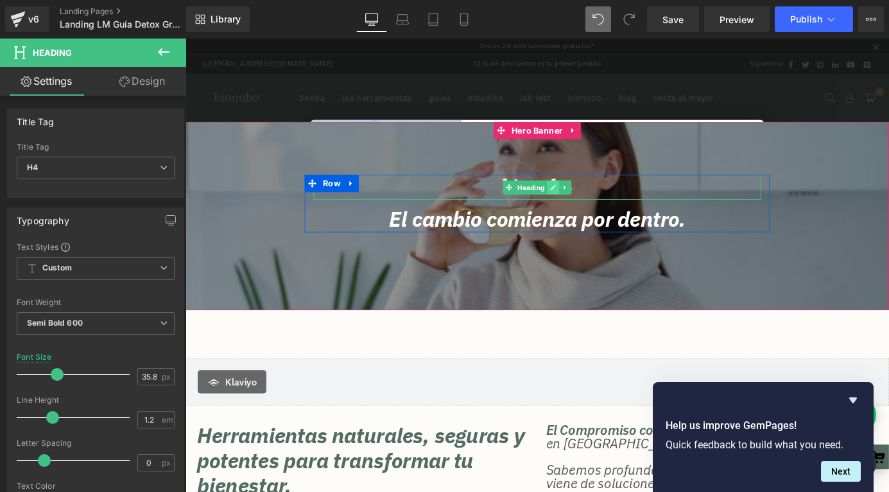
click at [596, 202] on link at bounding box center [591, 202] width 13 height 15
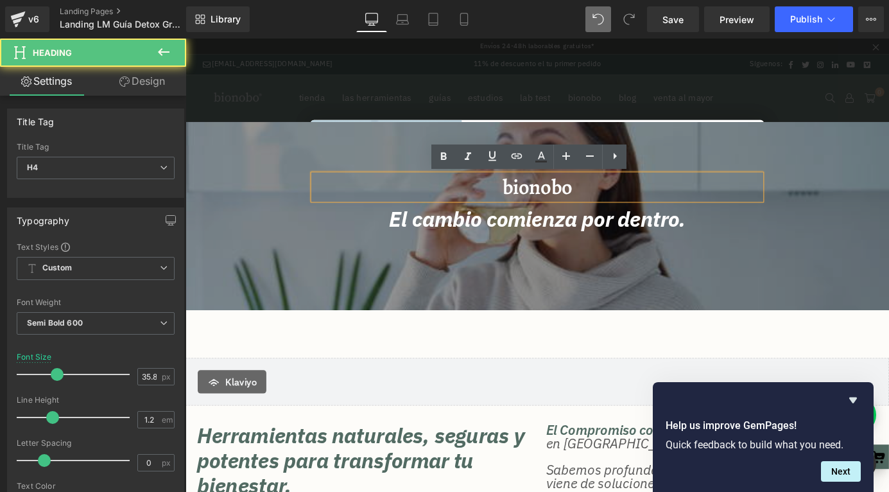
click at [578, 203] on h4 "bionobo" at bounding box center [574, 203] width 494 height 28
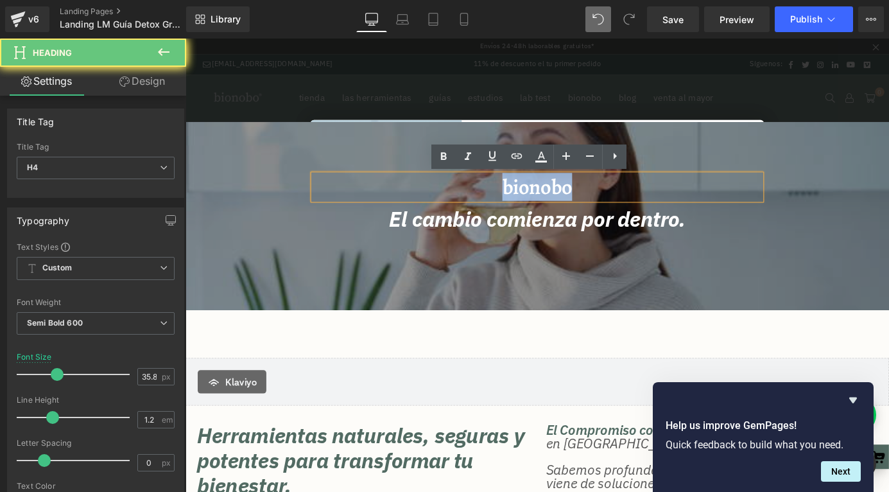
click at [578, 203] on h4 "bionobo" at bounding box center [574, 203] width 494 height 28
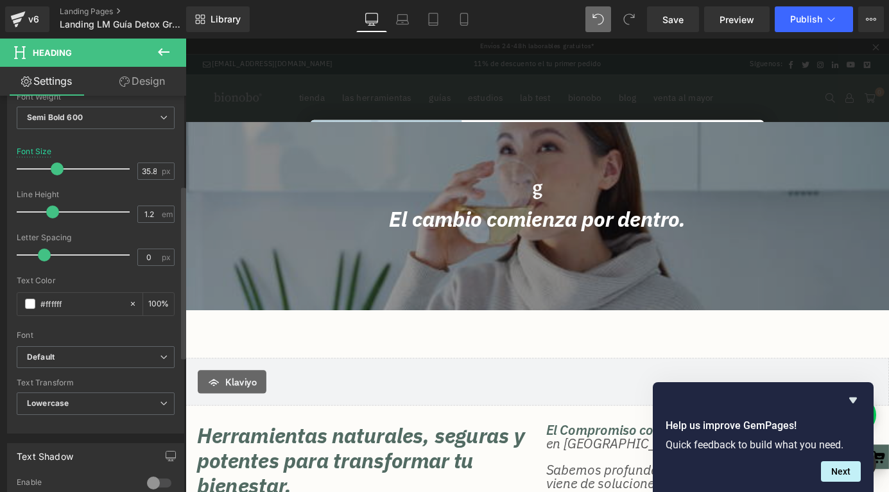
scroll to position [206, 0]
click at [52, 401] on b "Lowercase" at bounding box center [48, 402] width 42 height 10
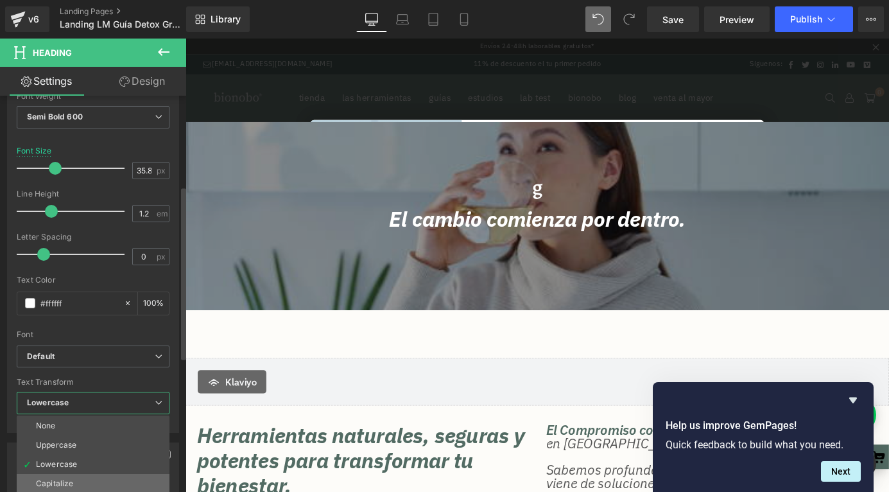
click at [60, 478] on li "Capitalize" at bounding box center [93, 483] width 153 height 19
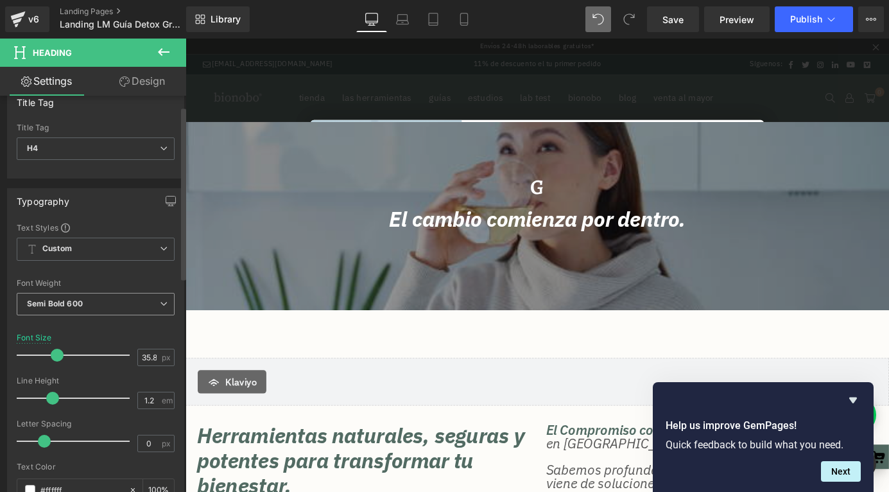
scroll to position [0, 0]
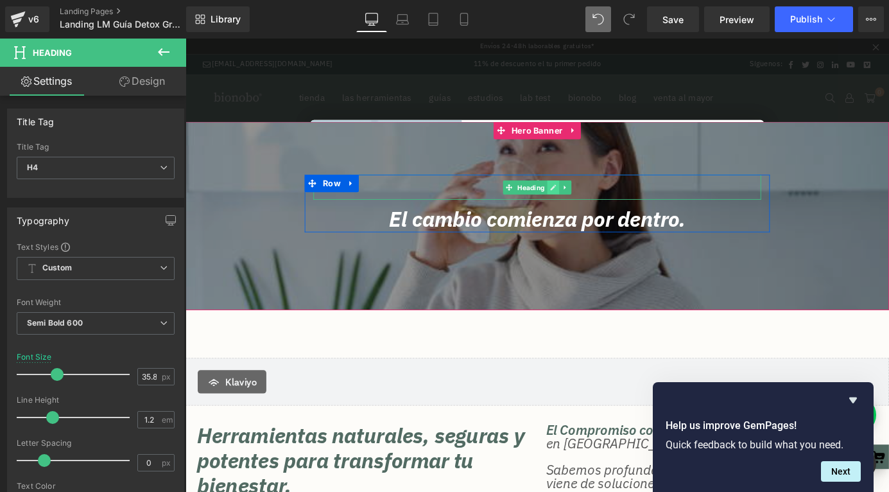
click at [589, 201] on icon at bounding box center [591, 203] width 7 height 8
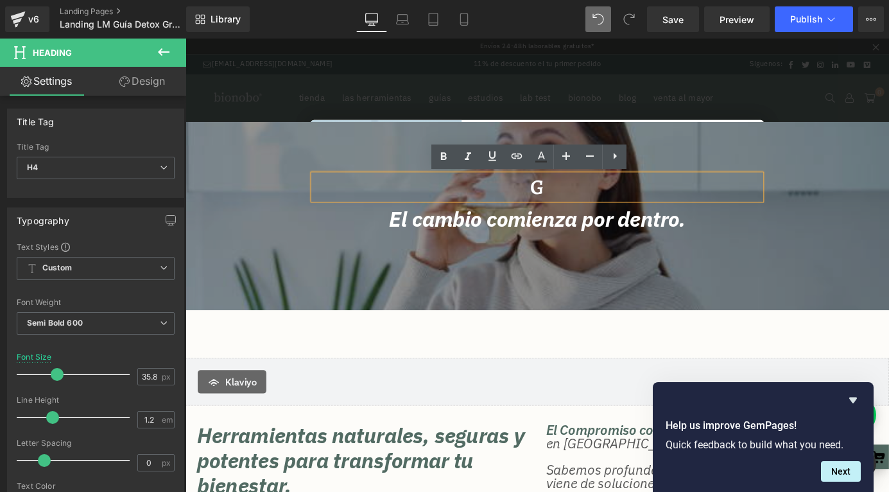
click at [589, 200] on h4 "g" at bounding box center [574, 203] width 494 height 28
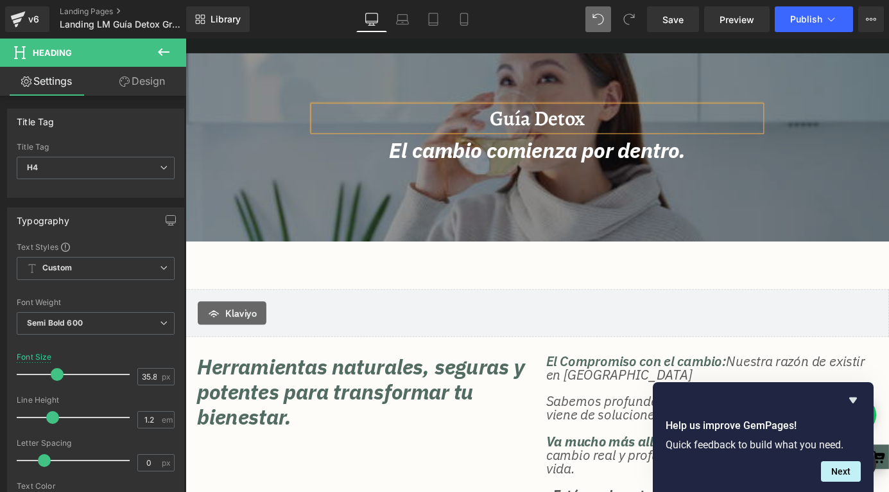
scroll to position [79, 0]
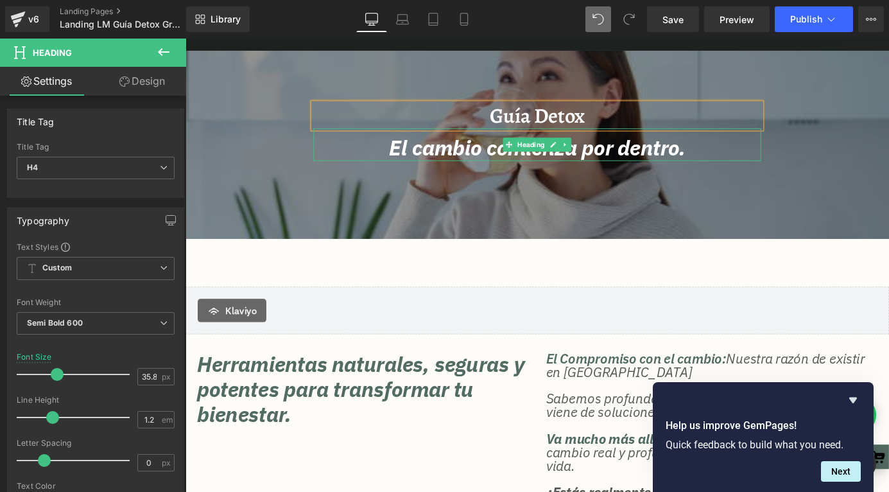
click at [572, 167] on span "El cambio comienza por dentro." at bounding box center [574, 159] width 327 height 30
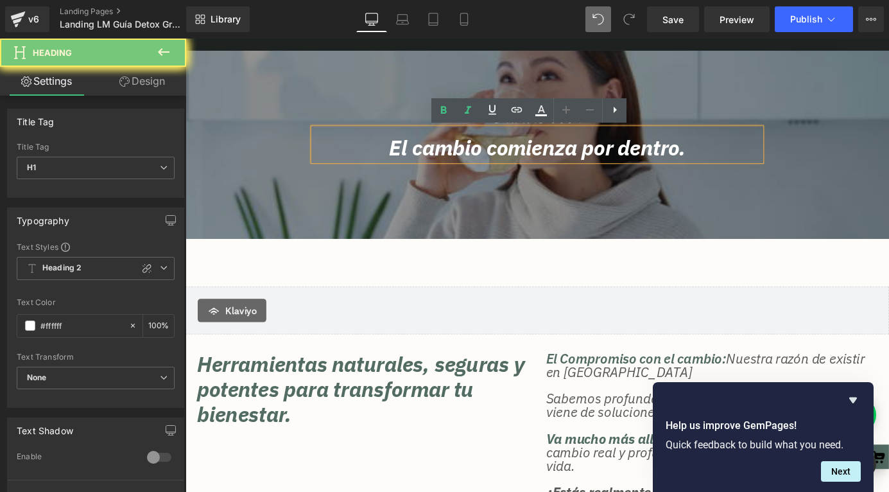
click at [572, 167] on span "El cambio comienza por dentro." at bounding box center [574, 159] width 327 height 30
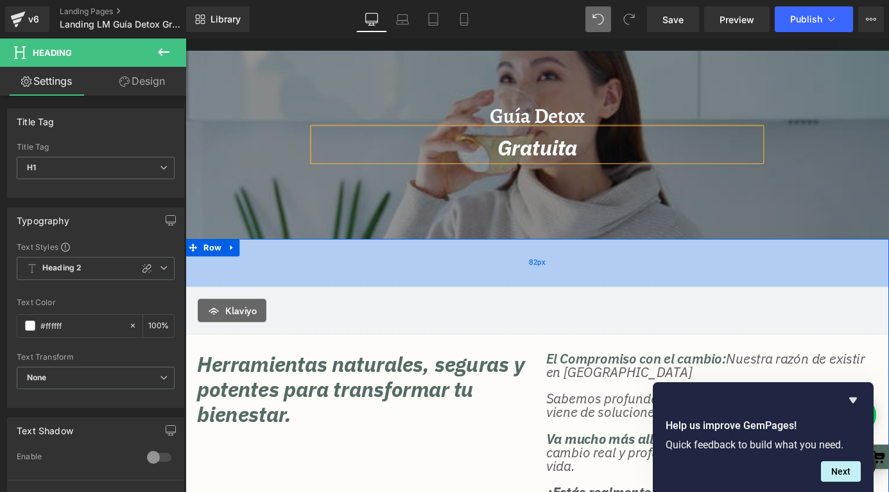
click at [777, 309] on div "82px" at bounding box center [574, 285] width 777 height 53
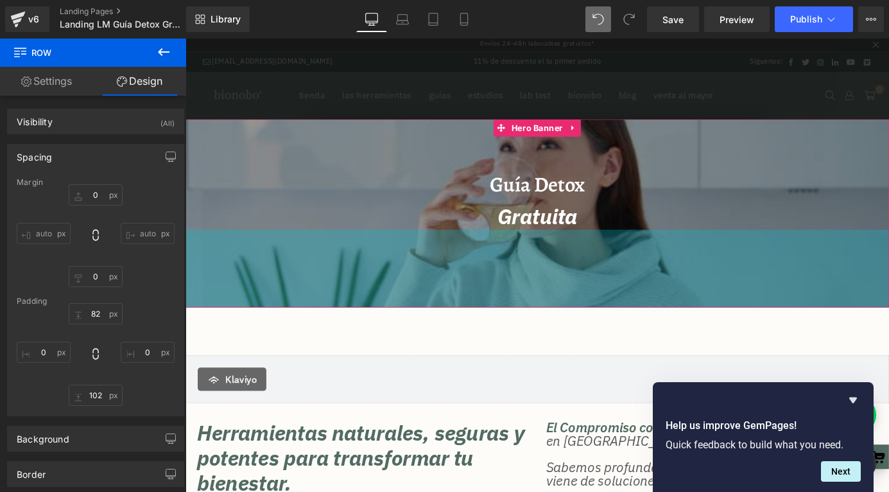
scroll to position [0, 0]
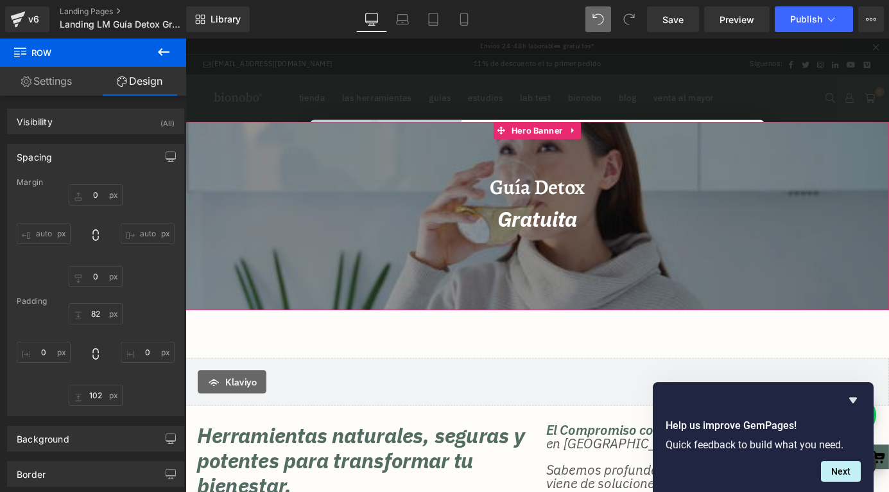
click at [813, 211] on h4 "guía detox" at bounding box center [574, 203] width 494 height 28
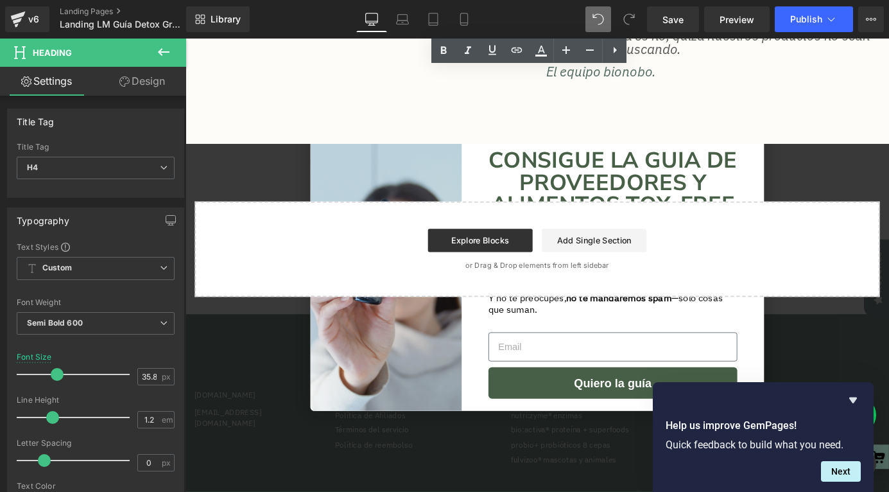
scroll to position [639, 0]
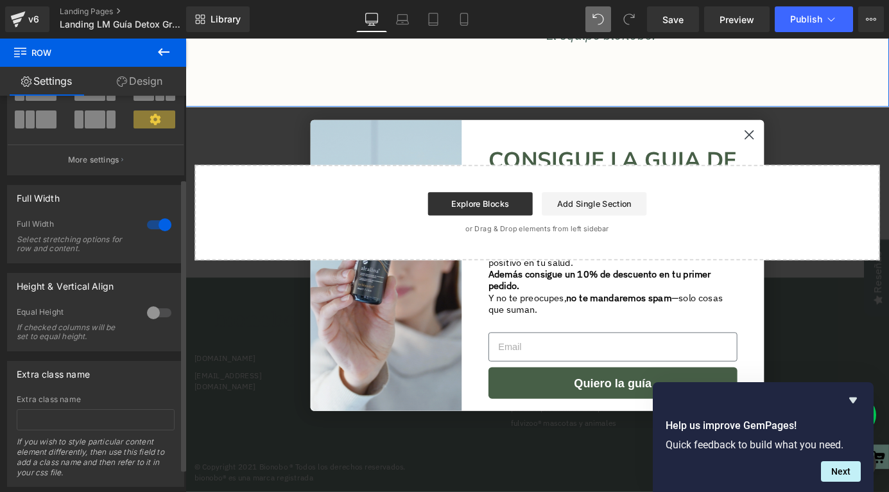
scroll to position [0, 0]
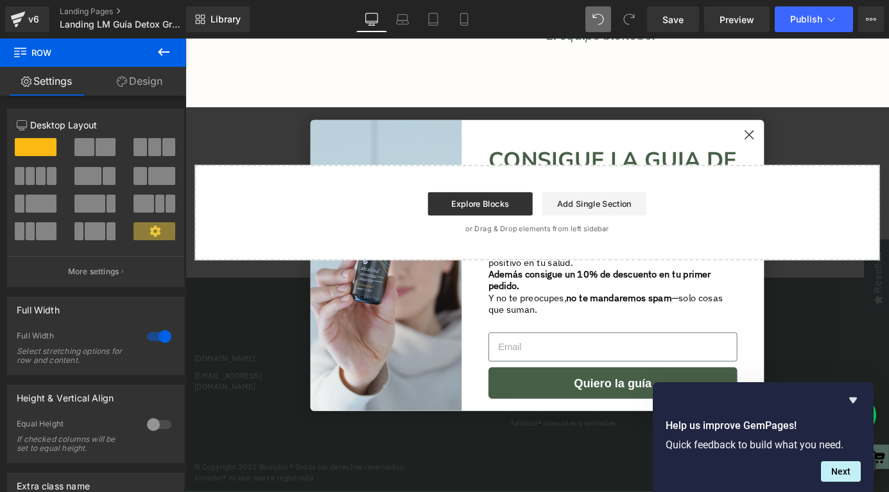
click at [161, 49] on icon at bounding box center [164, 52] width 12 height 8
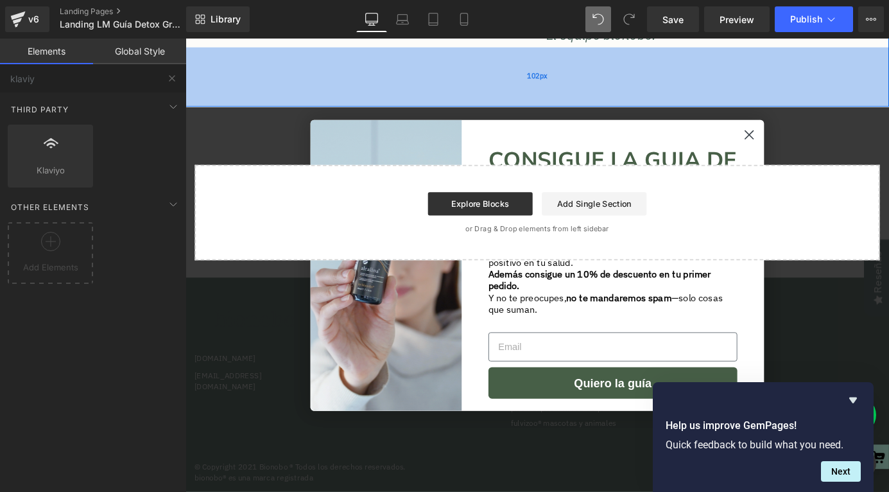
click at [299, 89] on div "102px" at bounding box center [574, 80] width 777 height 65
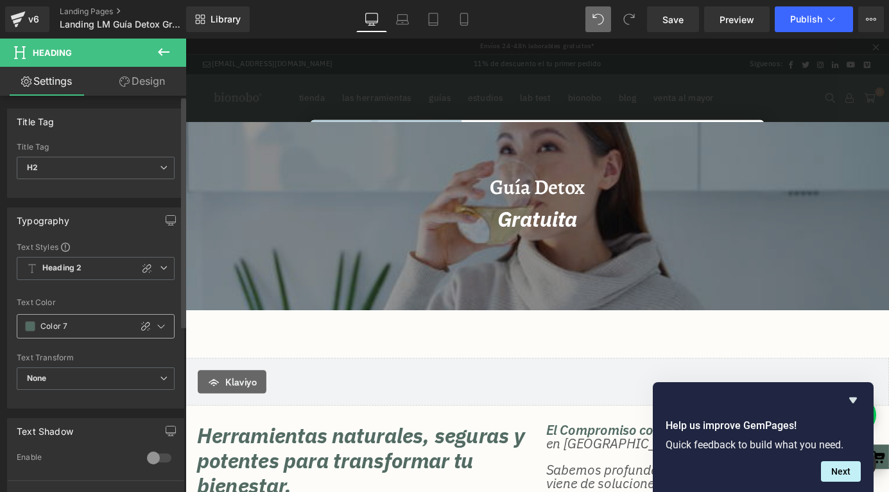
click at [51, 327] on input "Color 7" at bounding box center [82, 326] width 84 height 14
click at [27, 327] on span at bounding box center [30, 326] width 10 height 10
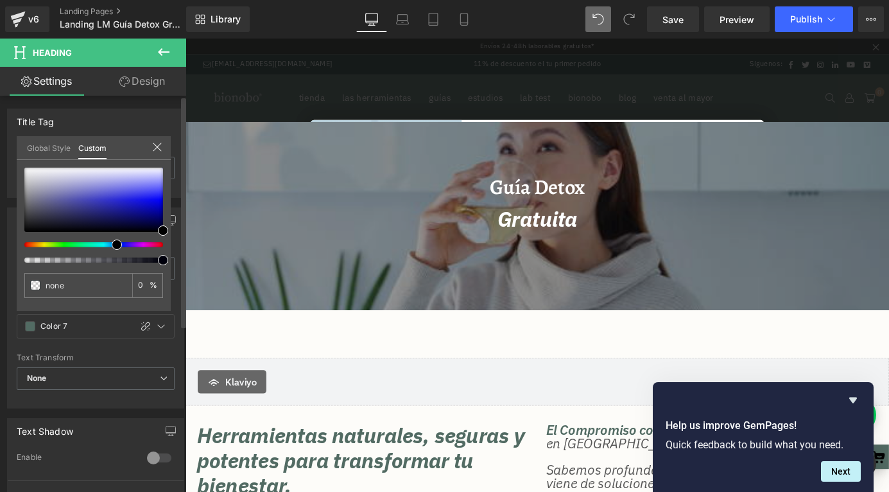
click at [49, 141] on link "Global Style" at bounding box center [49, 147] width 44 height 22
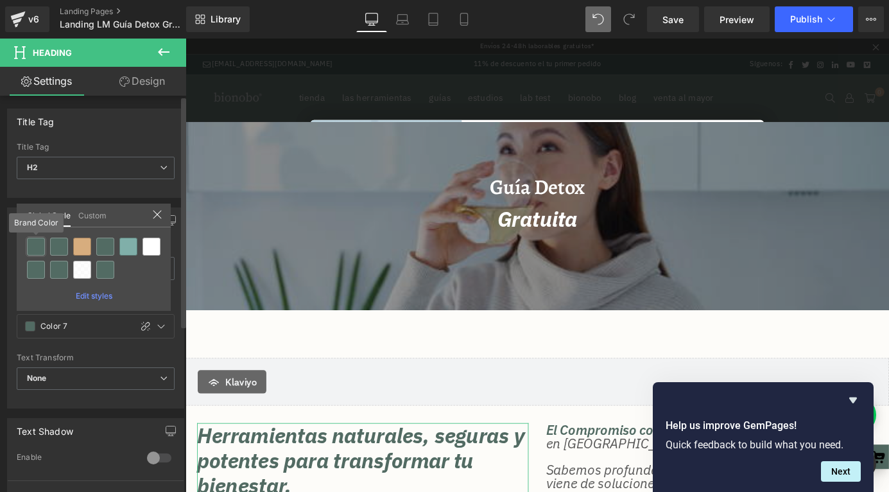
click at [39, 245] on div at bounding box center [36, 247] width 18 height 18
type input "Brand Color"
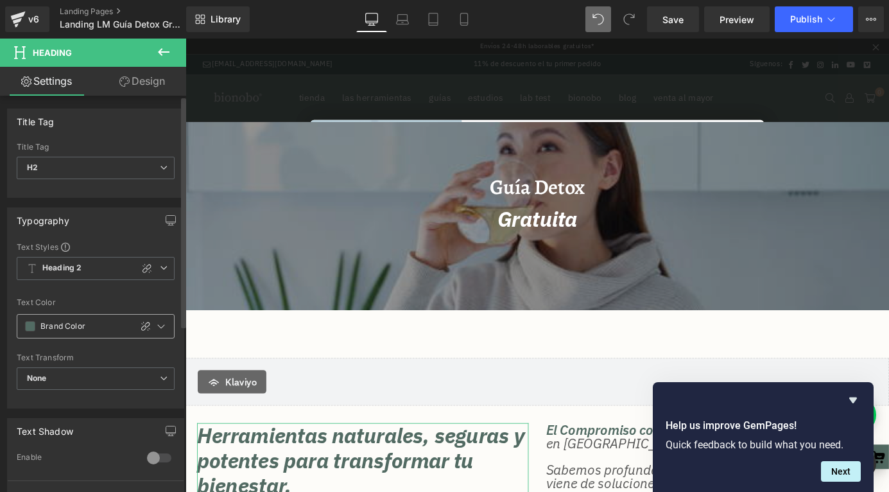
click at [33, 326] on span at bounding box center [30, 326] width 10 height 10
click at [34, 326] on span at bounding box center [30, 326] width 10 height 10
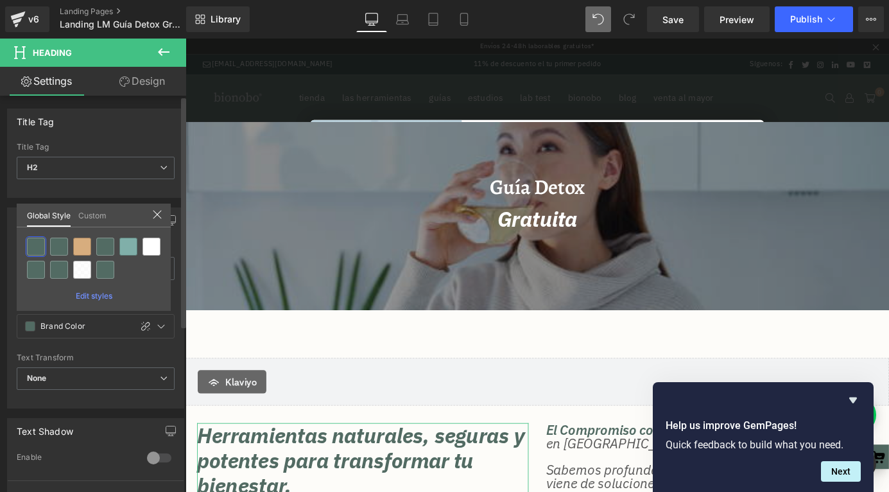
click at [84, 295] on span "Edit styles" at bounding box center [94, 296] width 37 height 10
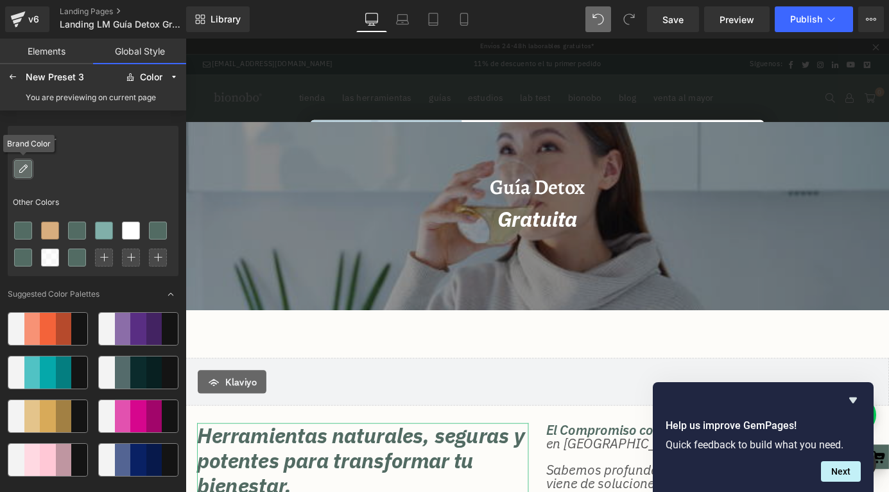
click at [25, 167] on icon at bounding box center [23, 169] width 10 height 10
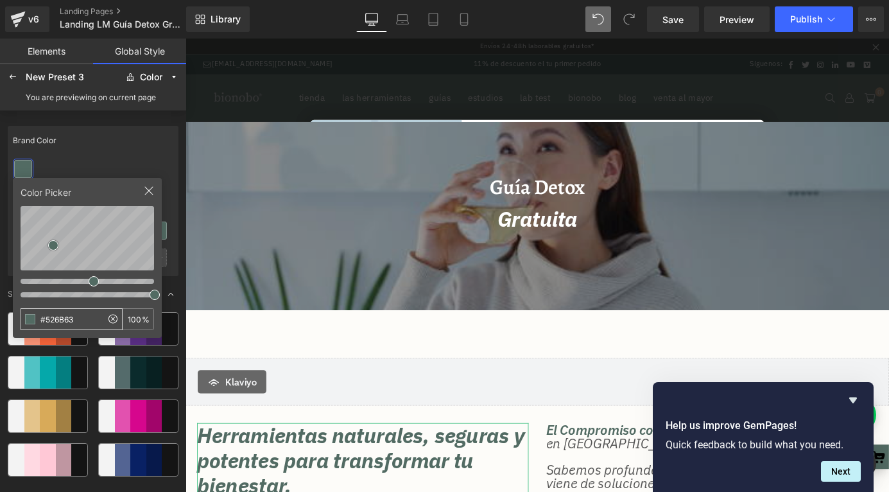
click at [83, 320] on input "#526B63" at bounding box center [61, 319] width 80 height 21
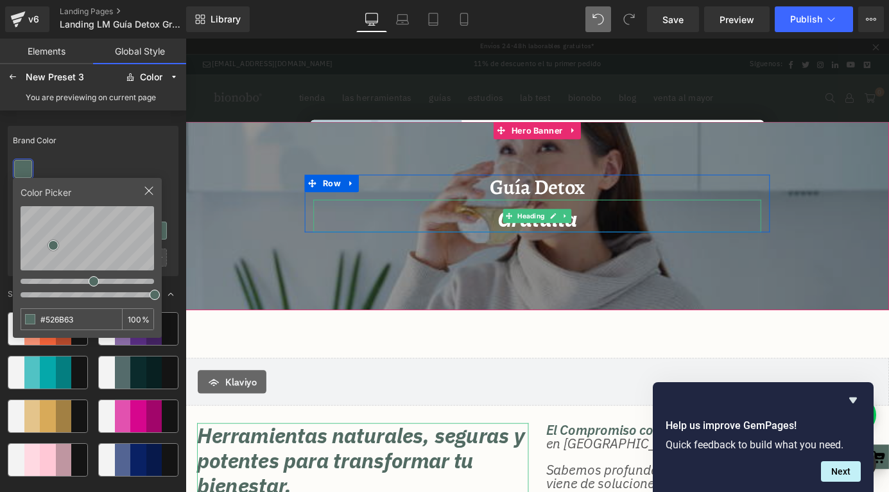
click at [459, 230] on h1 "Gratuita" at bounding box center [574, 238] width 494 height 28
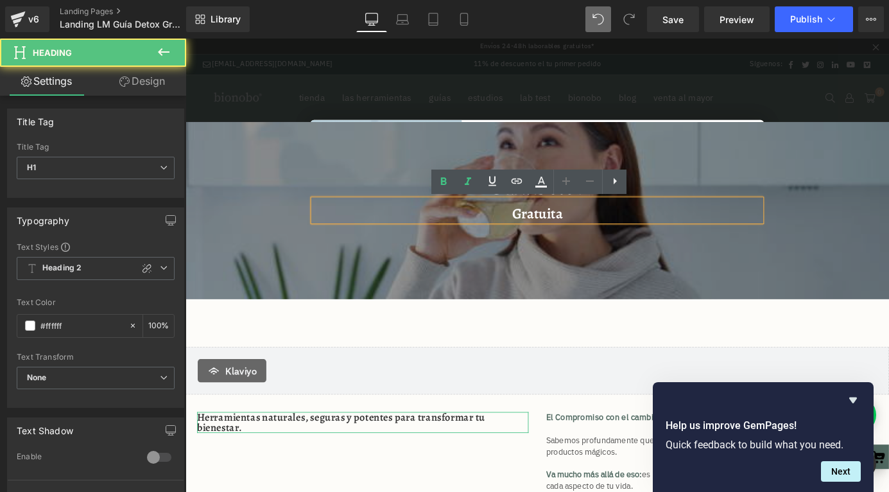
click at [343, 153] on div at bounding box center [574, 228] width 777 height 196
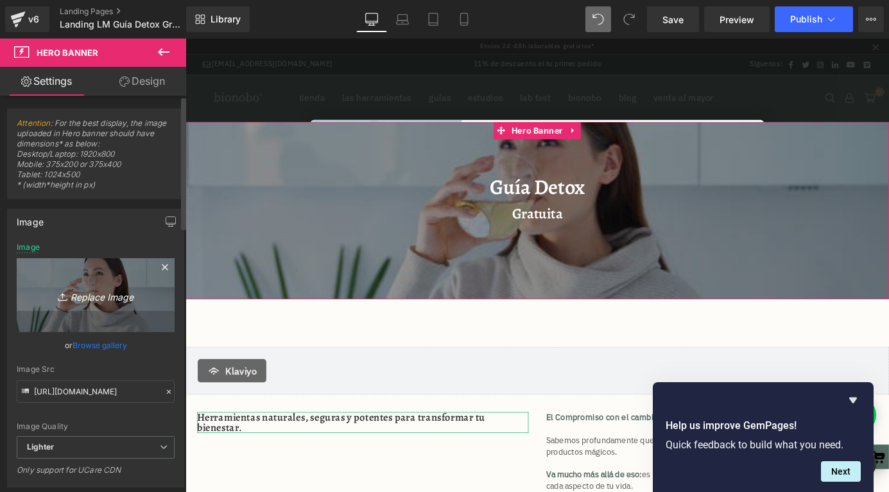
click at [79, 291] on icon "Replace Image" at bounding box center [95, 295] width 103 height 16
type input "C:\fakepath\guiadetox.jpeg"
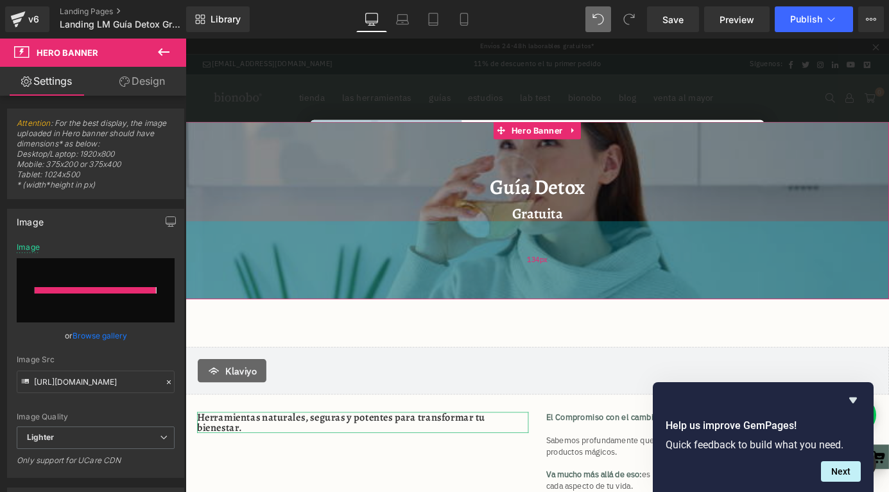
type input "https://ucarecdn.com/8b8b36b1-239e-4b32-8137-caf495babc11/-/format/auto/-/previ…"
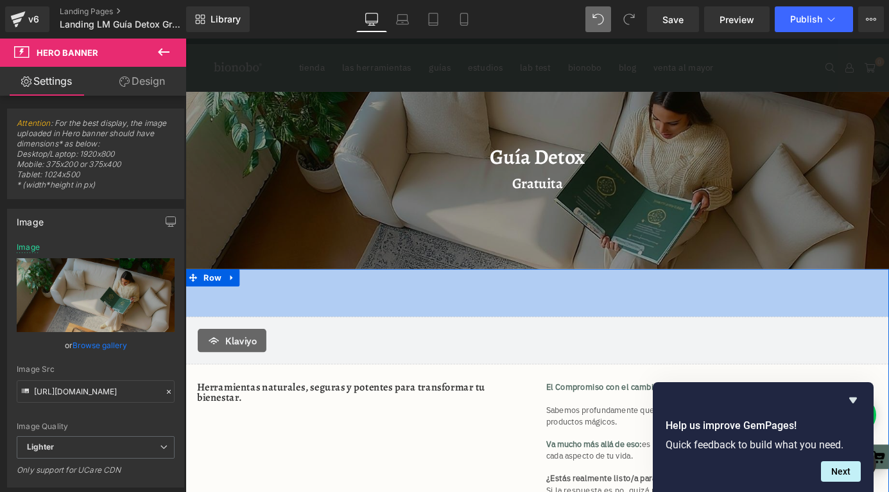
scroll to position [62, 0]
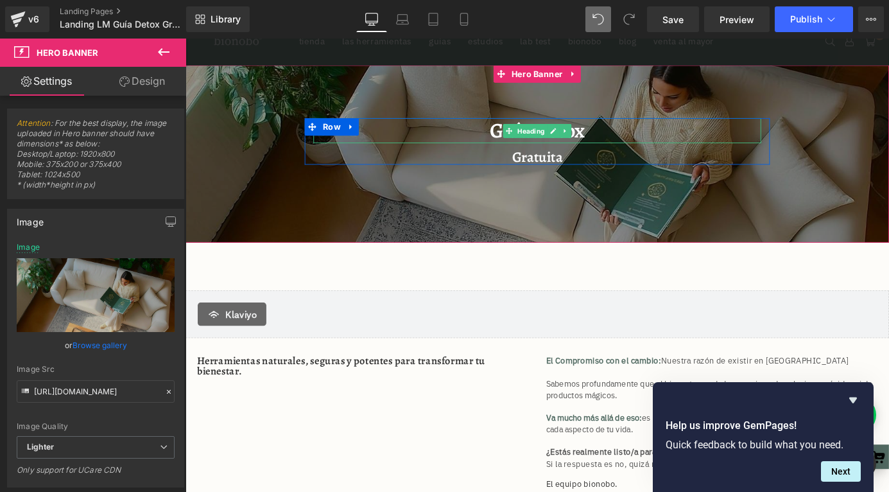
click at [630, 143] on h4 "guía detox" at bounding box center [574, 140] width 494 height 28
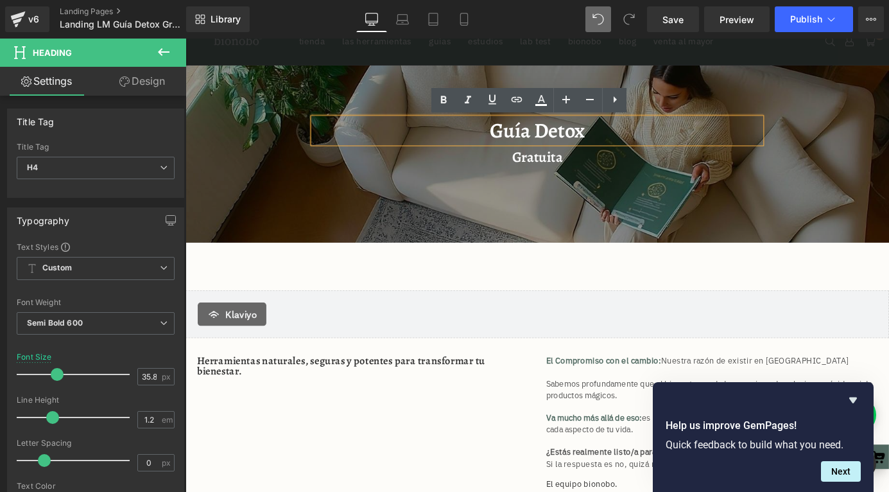
click at [638, 141] on h4 "guía detox" at bounding box center [574, 140] width 494 height 28
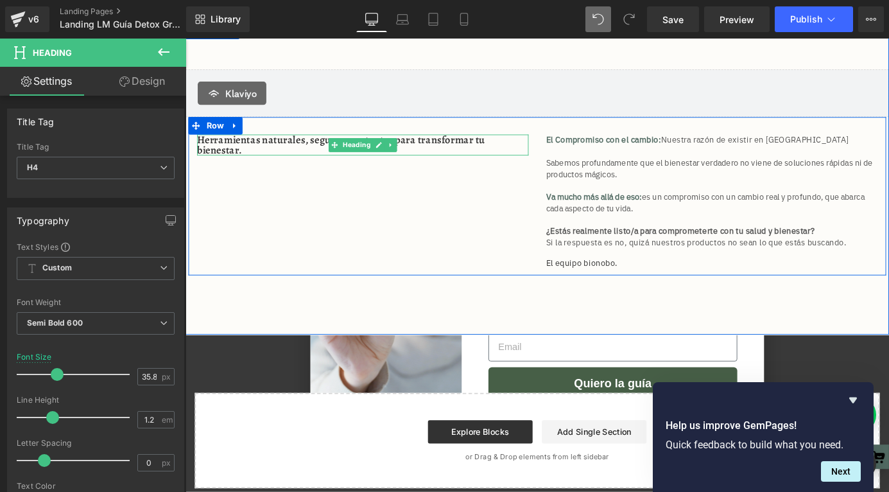
scroll to position [302, 0]
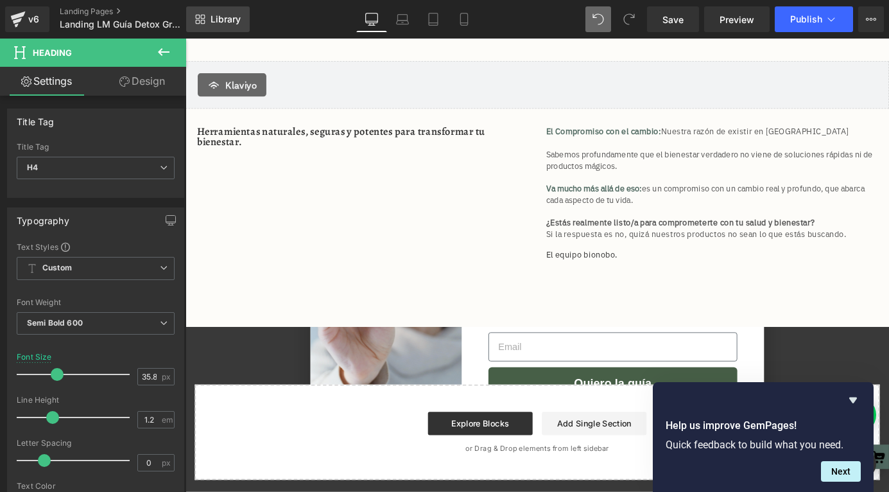
click at [223, 28] on link "Library" at bounding box center [218, 19] width 64 height 26
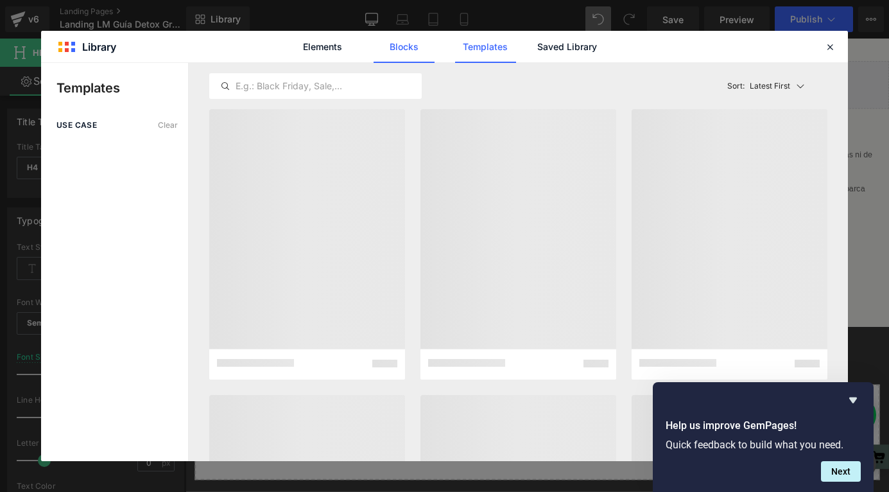
click at [402, 53] on link "Blocks" at bounding box center [404, 47] width 61 height 32
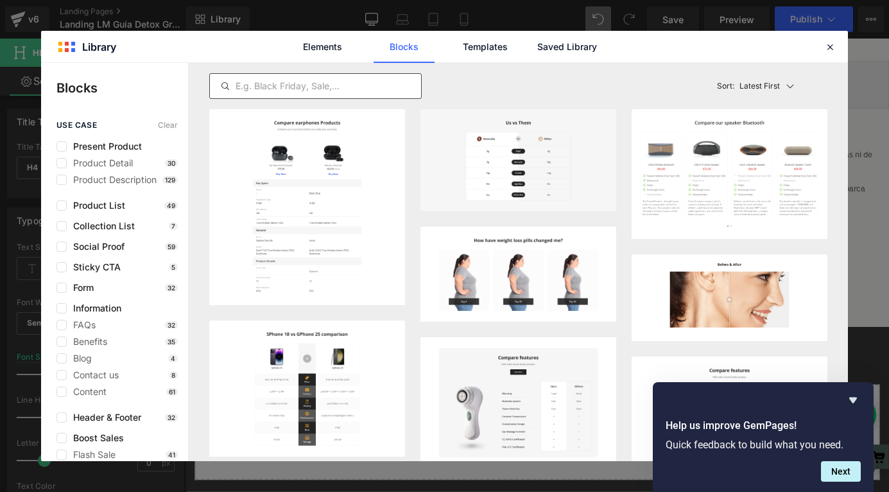
click at [370, 83] on input "text" at bounding box center [315, 85] width 211 height 15
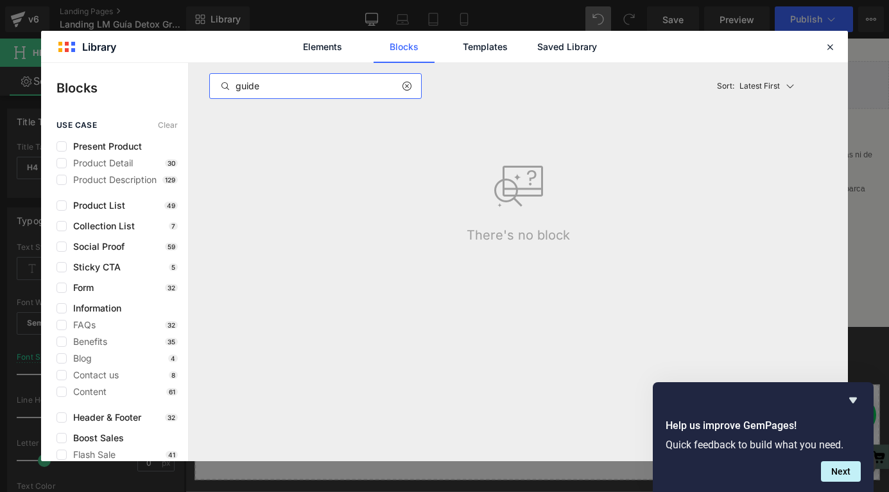
click at [328, 84] on input "guide" at bounding box center [315, 85] width 211 height 15
type input "brochure"
click at [340, 44] on link "Elements" at bounding box center [322, 47] width 61 height 32
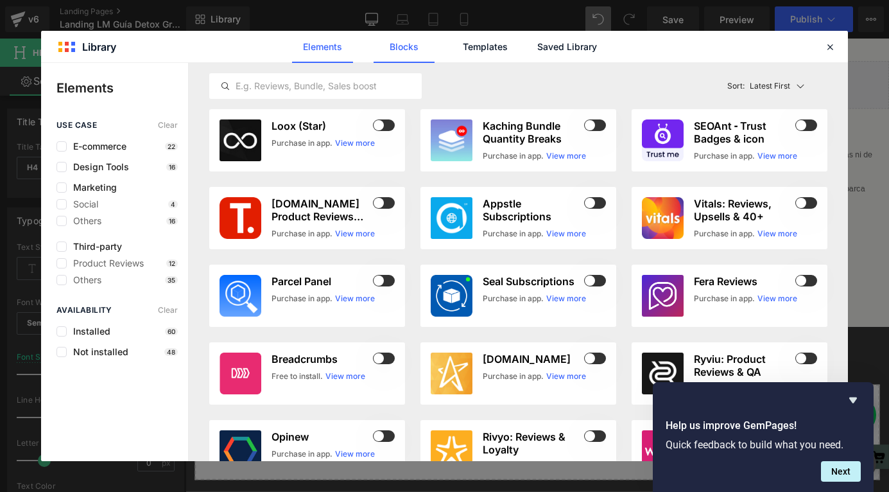
click at [394, 35] on link "Blocks" at bounding box center [404, 47] width 61 height 32
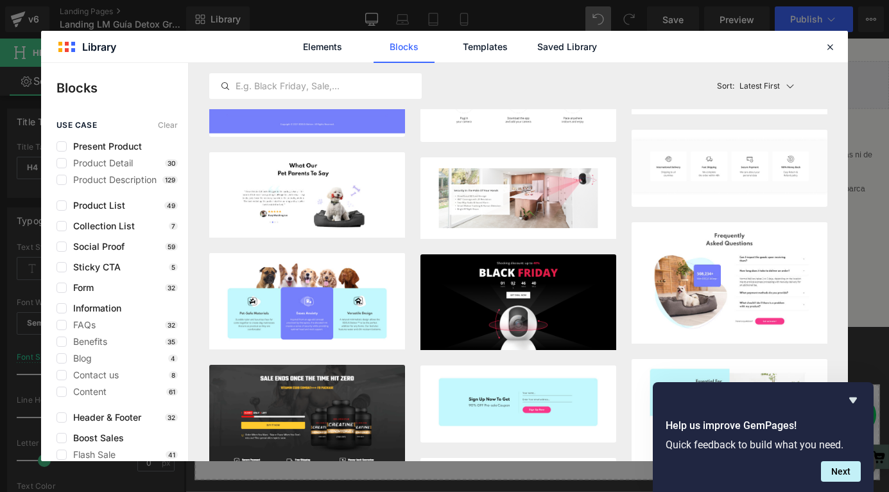
scroll to position [5871, 0]
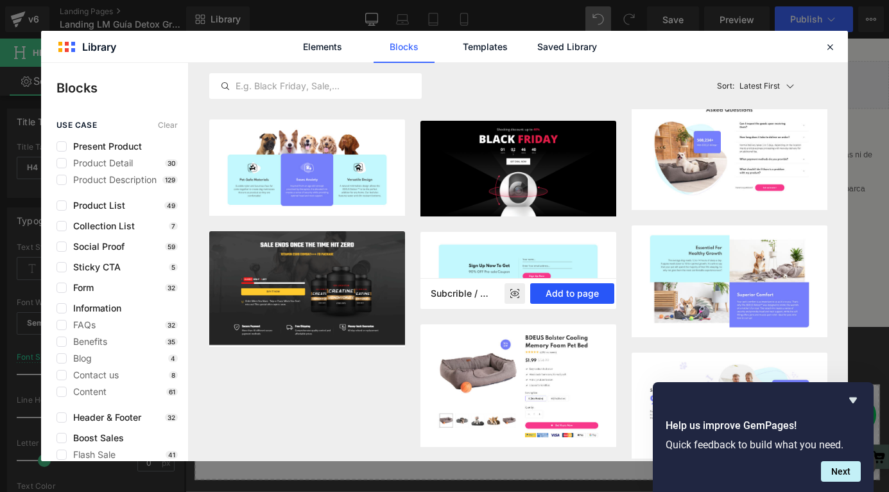
click at [570, 290] on button "Add to page" at bounding box center [572, 293] width 84 height 21
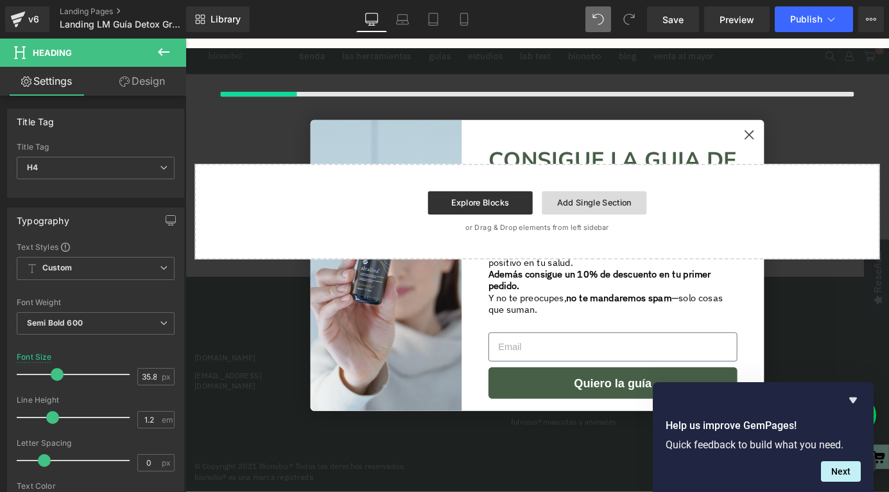
scroll to position [650, 0]
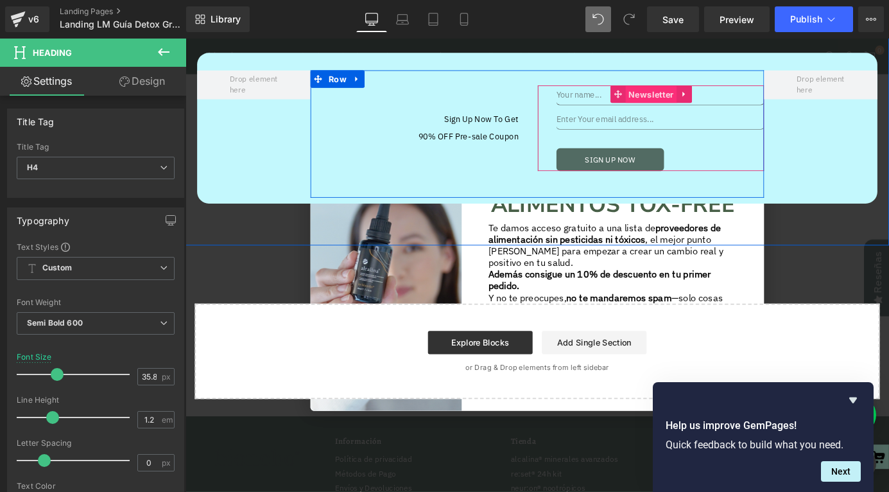
click at [688, 110] on span "Newsletter" at bounding box center [700, 100] width 56 height 19
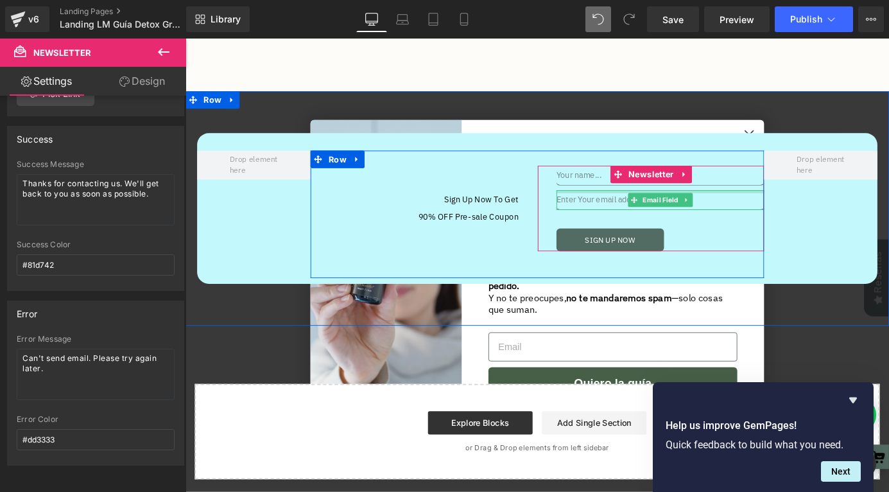
scroll to position [548, 0]
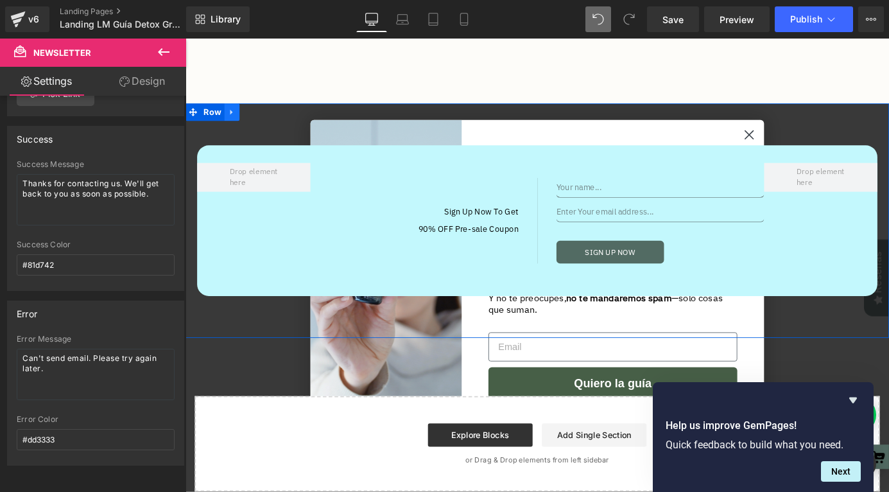
click at [238, 125] on icon at bounding box center [236, 120] width 9 height 10
click at [274, 130] on link at bounding box center [270, 119] width 17 height 19
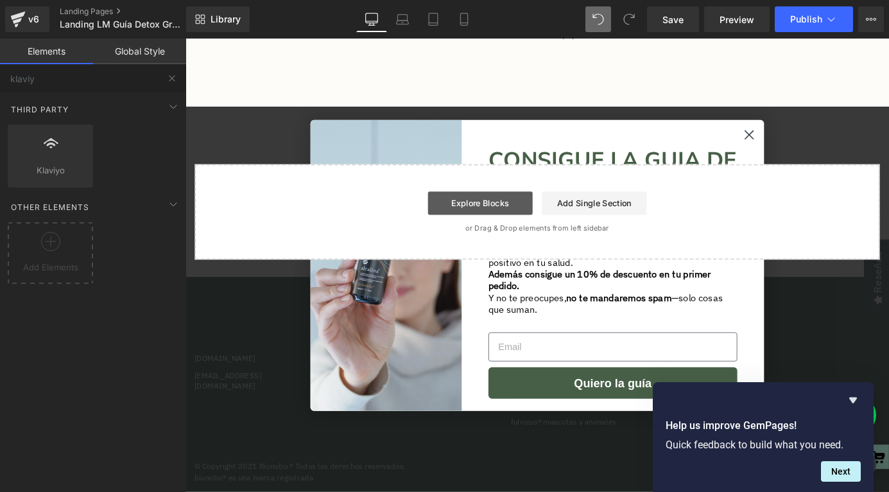
click at [505, 233] on link "Explore Blocks" at bounding box center [511, 220] width 116 height 26
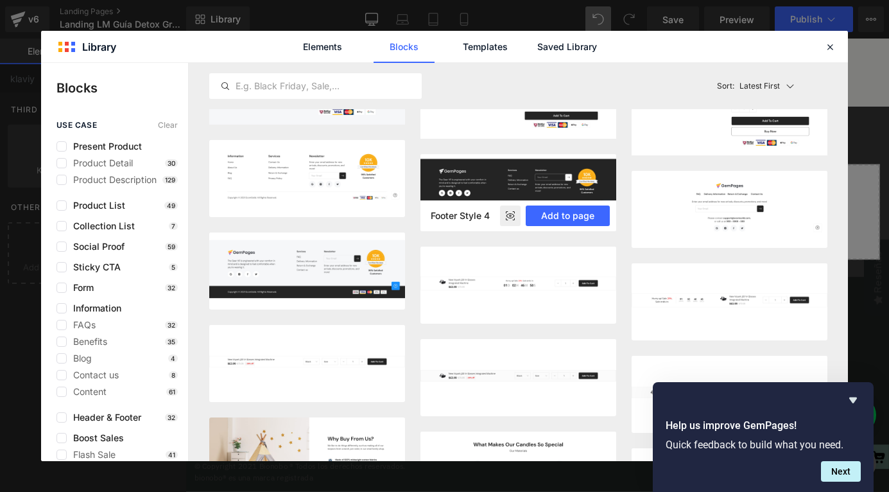
scroll to position [12546, 0]
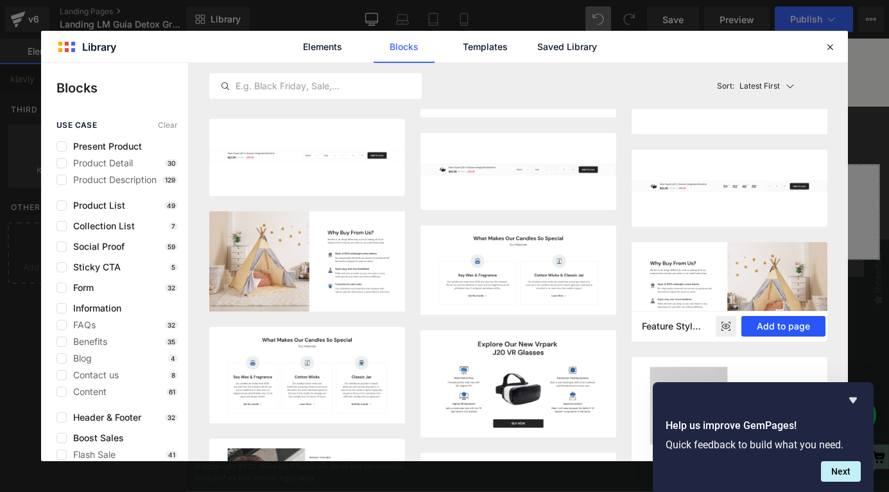
click at [777, 326] on button "Add to page" at bounding box center [784, 326] width 84 height 21
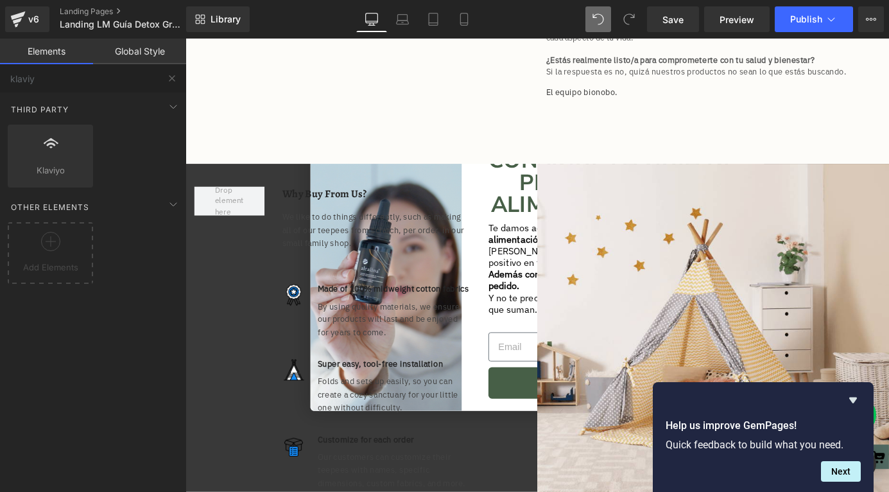
scroll to position [449, 0]
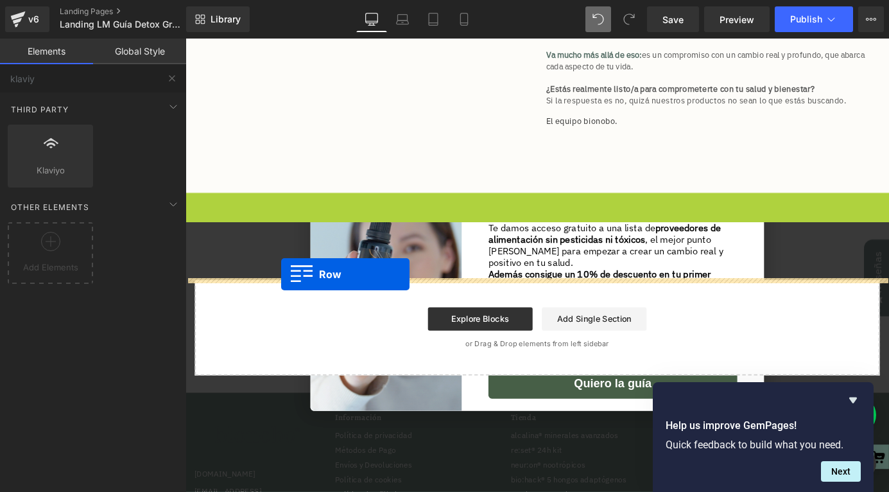
drag, startPoint x: 220, startPoint y: 314, endPoint x: 291, endPoint y: 299, distance: 73.5
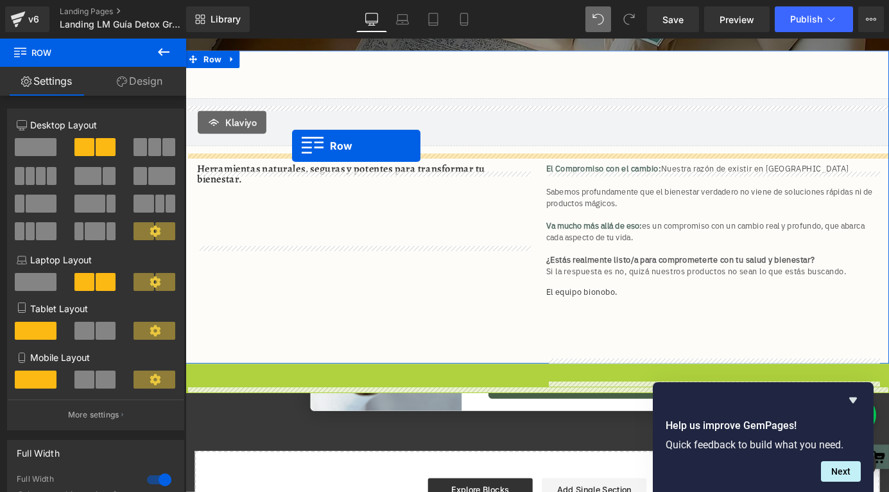
scroll to position [257, 0]
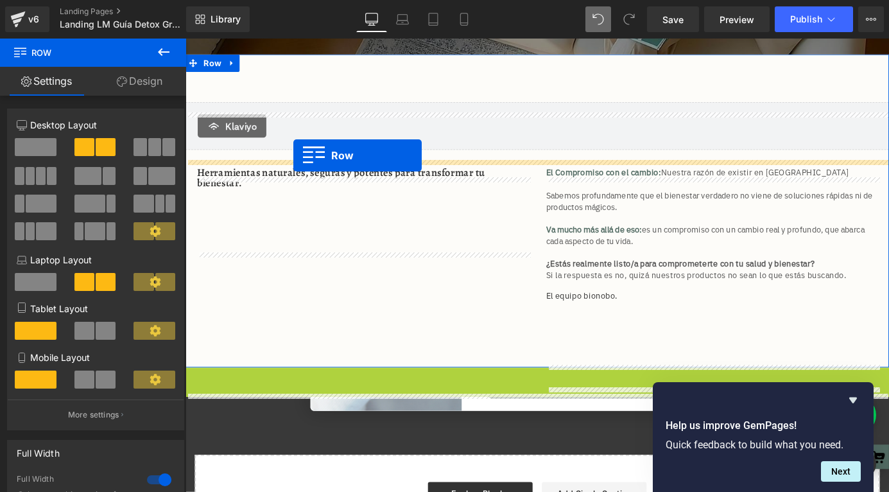
drag, startPoint x: 221, startPoint y: 314, endPoint x: 305, endPoint y: 168, distance: 168.5
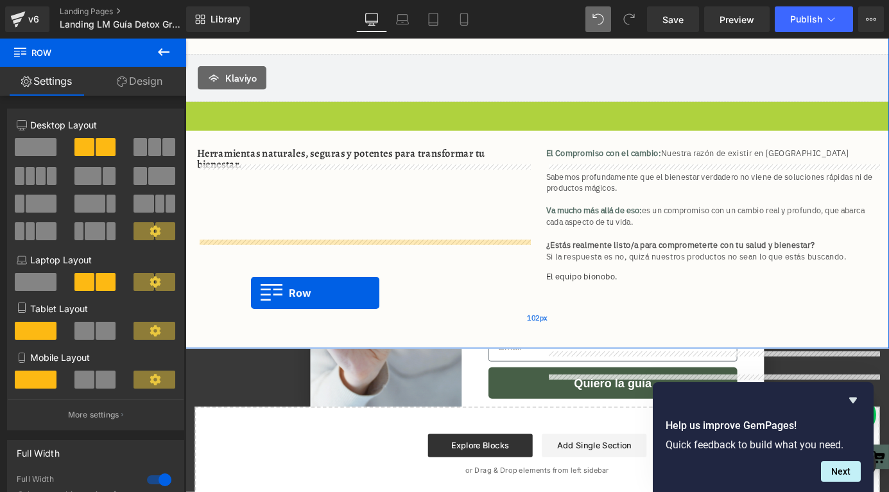
scroll to position [310, 0]
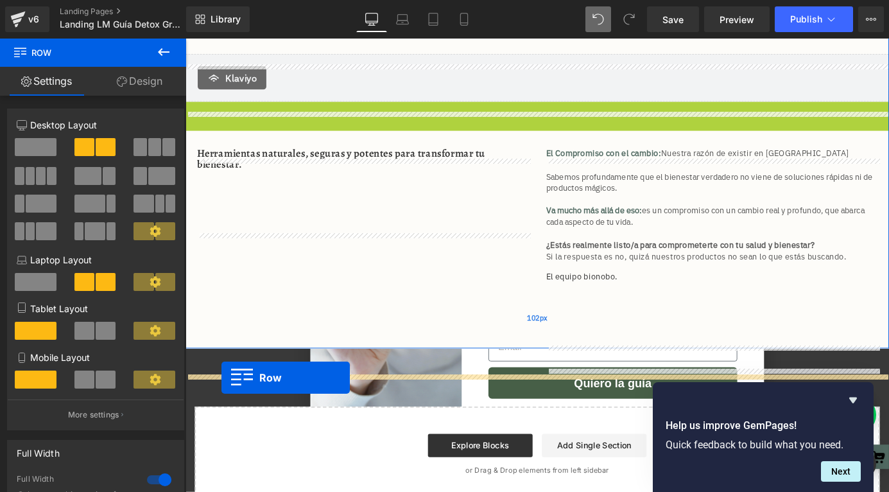
drag, startPoint x: 217, startPoint y: 283, endPoint x: 225, endPoint y: 413, distance: 130.0
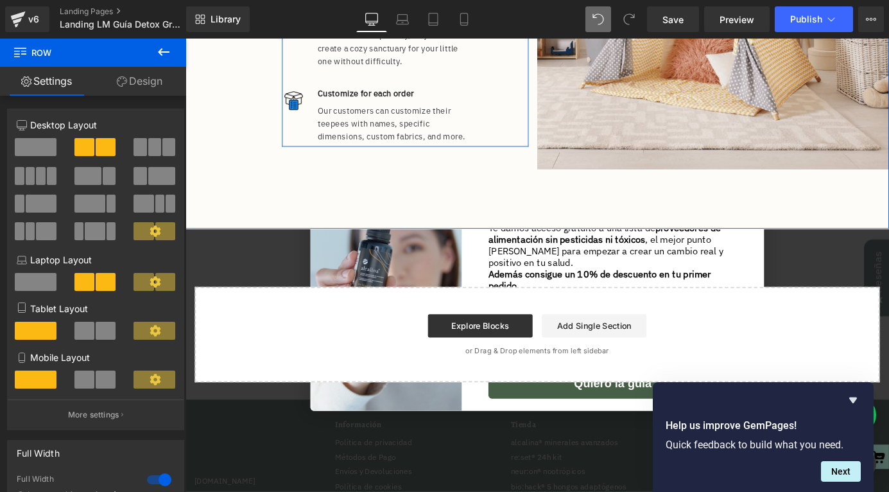
scroll to position [790, 0]
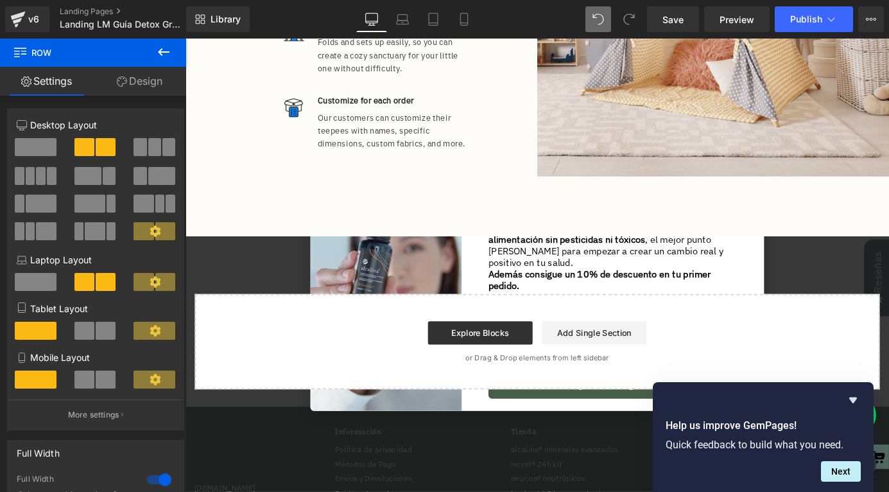
click at [168, 50] on icon at bounding box center [163, 51] width 15 height 15
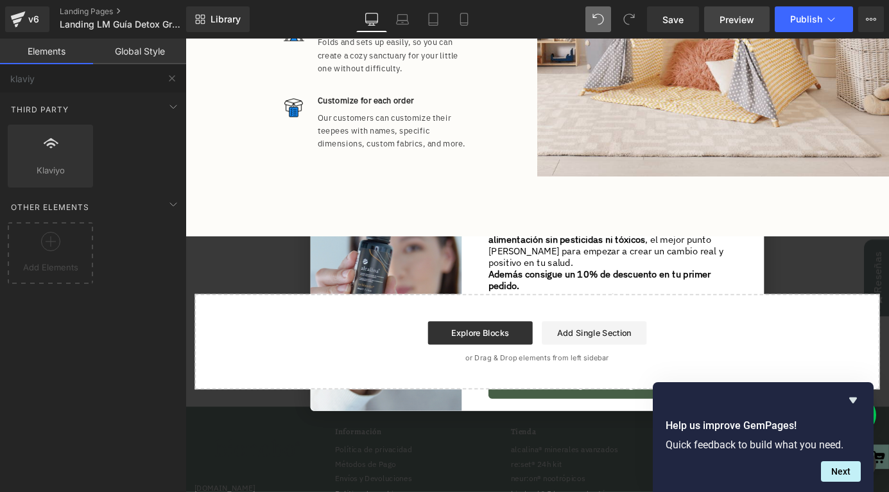
click at [739, 24] on span "Preview" at bounding box center [737, 19] width 35 height 13
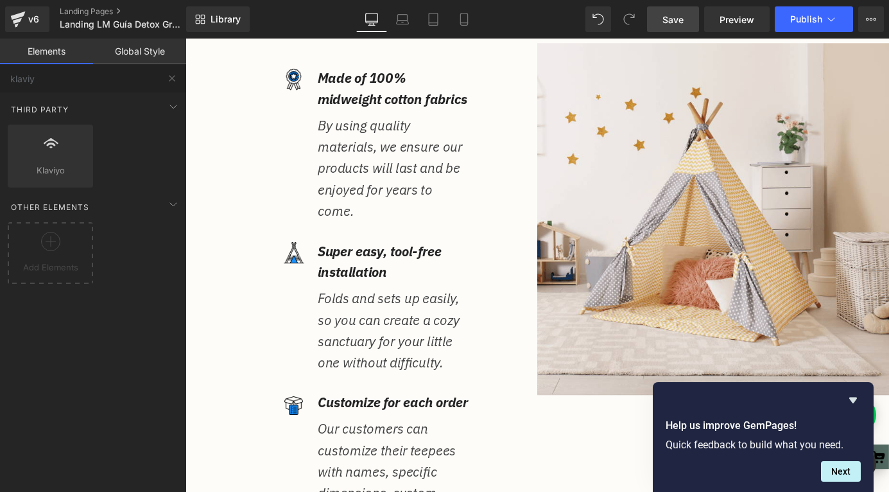
click at [679, 10] on link "Save" at bounding box center [673, 19] width 52 height 26
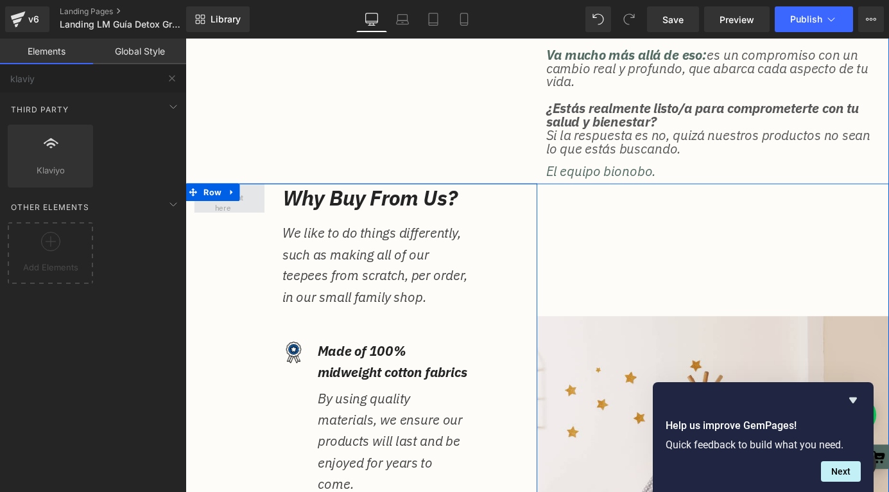
scroll to position [414, 0]
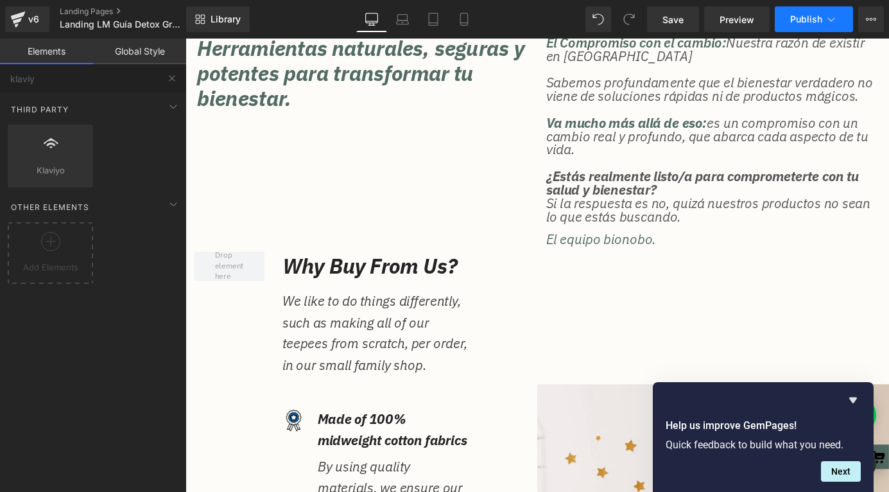
click at [794, 30] on button "Publish" at bounding box center [814, 19] width 78 height 26
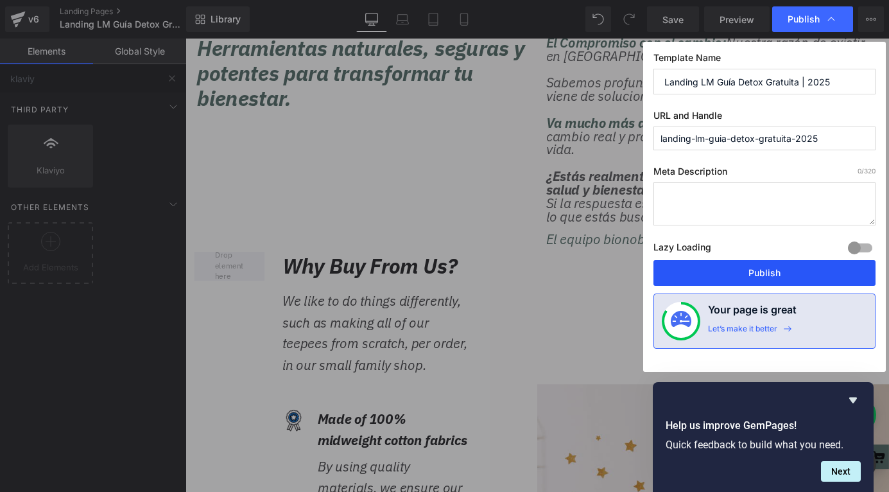
click at [708, 270] on button "Publish" at bounding box center [765, 273] width 222 height 26
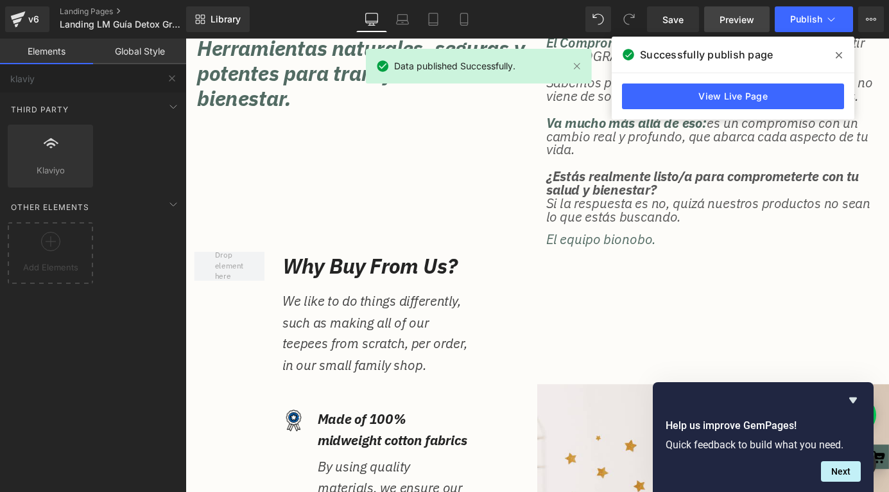
click at [727, 23] on span "Preview" at bounding box center [737, 19] width 35 height 13
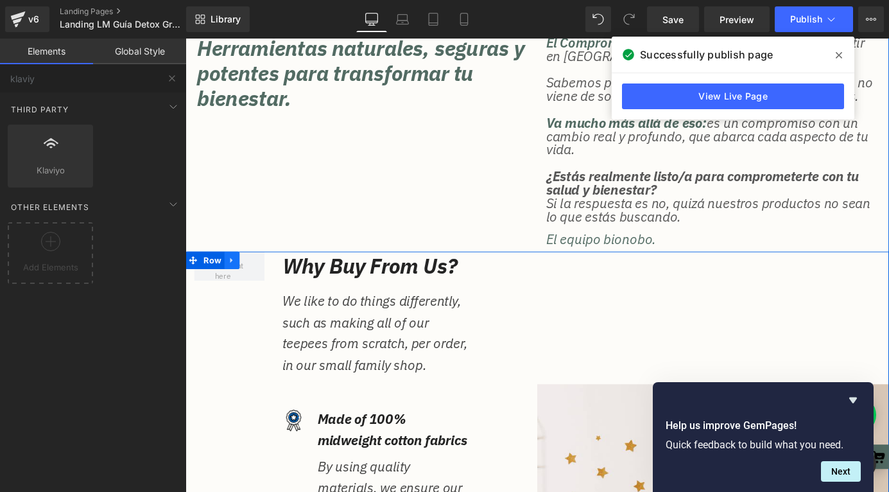
click at [239, 282] on icon at bounding box center [236, 283] width 9 height 10
click at [266, 286] on icon at bounding box center [270, 283] width 9 height 10
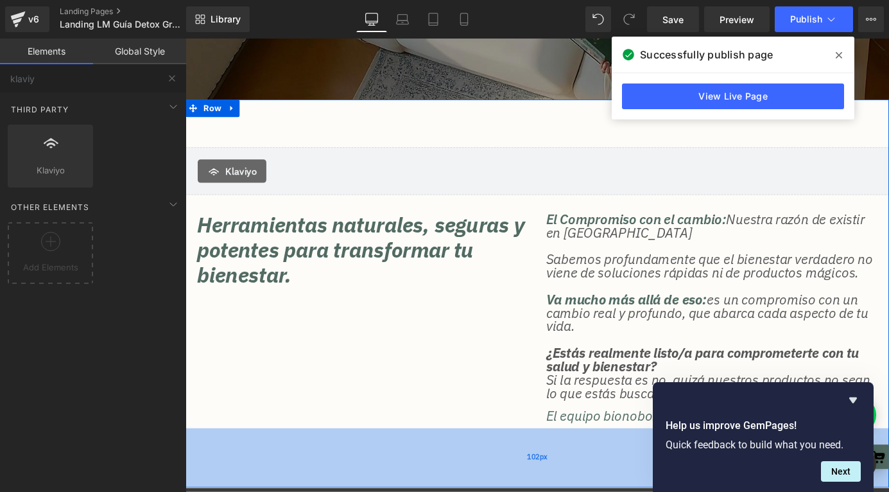
scroll to position [144, 0]
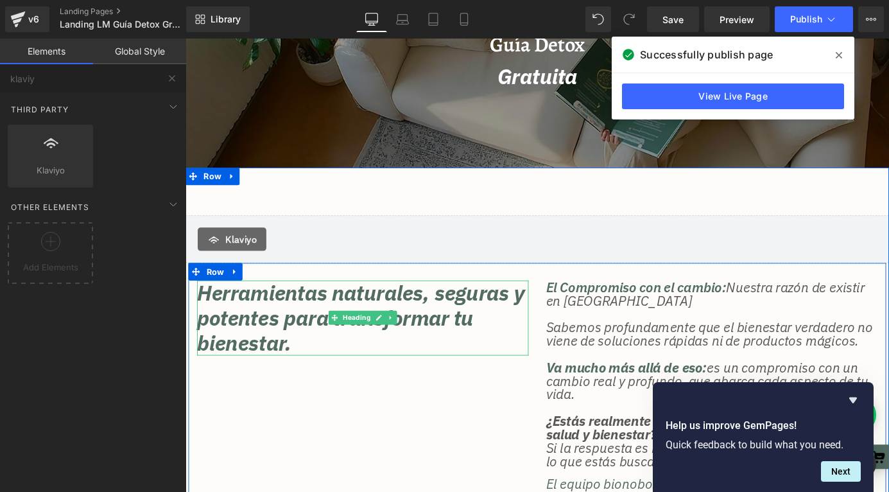
click at [308, 332] on h2 "Herramientas naturales, seguras y potentes para transformar tu bienestar." at bounding box center [381, 347] width 366 height 83
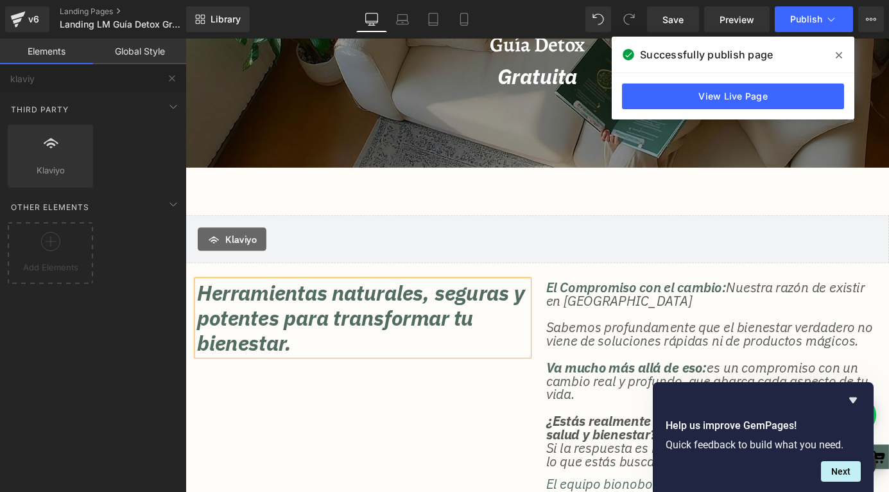
click at [308, 332] on h2 "Herramientas naturales, seguras y potentes para transformar tu bienestar." at bounding box center [381, 347] width 366 height 83
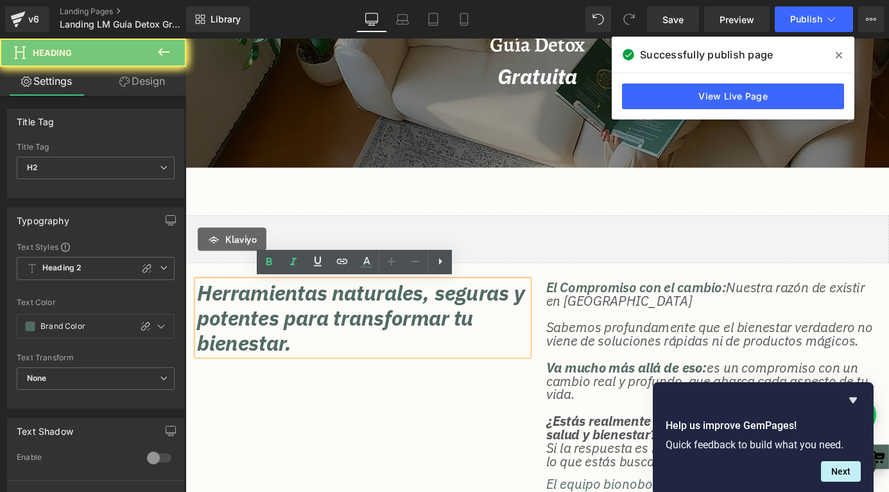
click at [308, 332] on h2 "Herramientas naturales, seguras y potentes para transformar tu bienestar." at bounding box center [381, 347] width 366 height 83
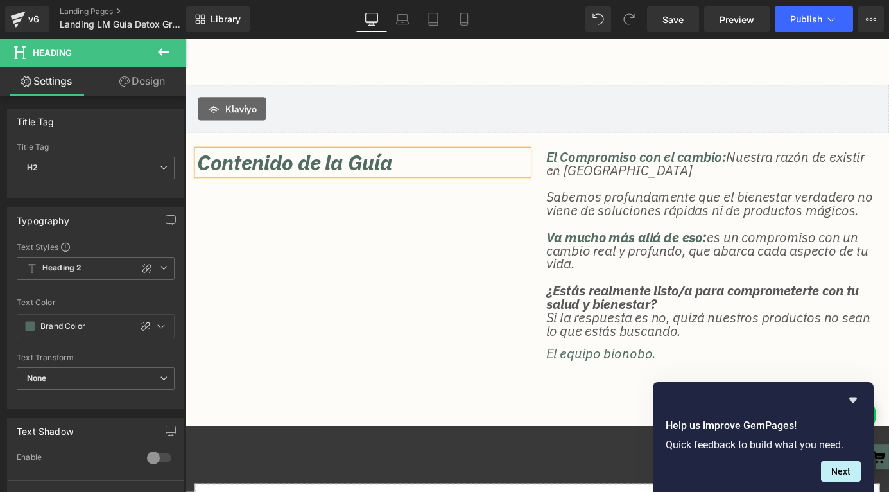
scroll to position [313, 0]
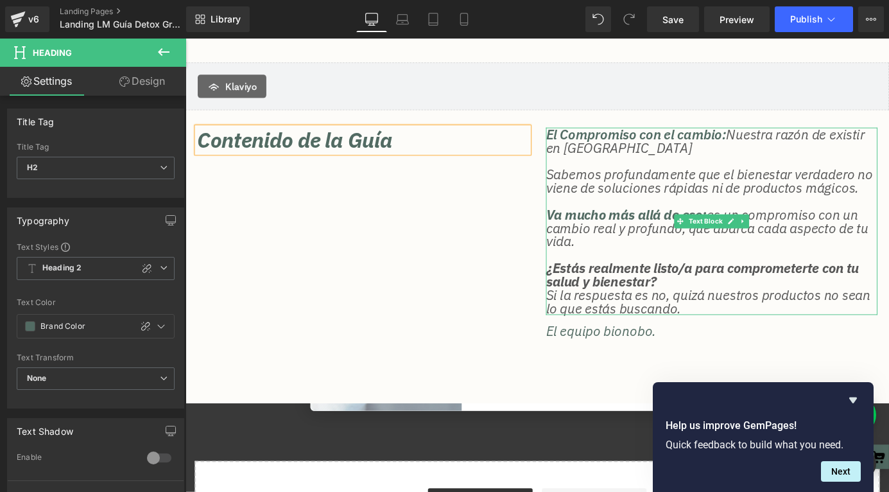
click at [555, 234] on div "Contenido de la Guía Heading El Compromiso con el cambio: Nuestra razón de exis…" at bounding box center [574, 245] width 770 height 257
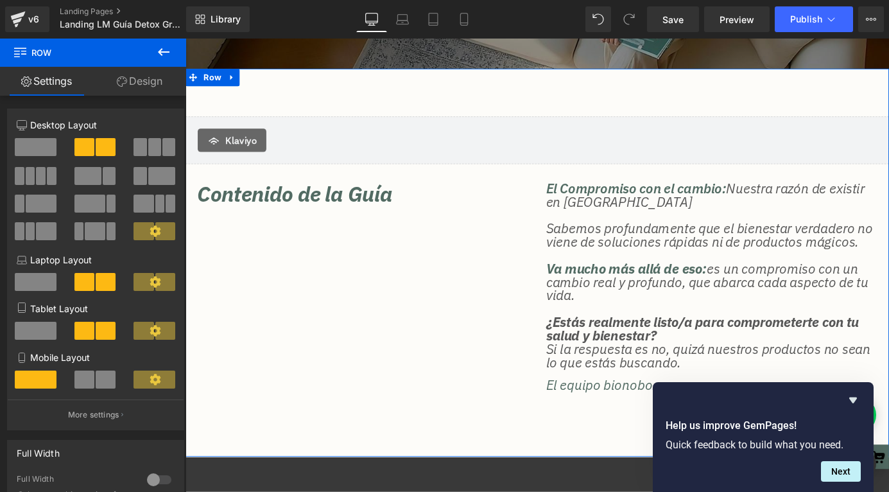
scroll to position [189, 0]
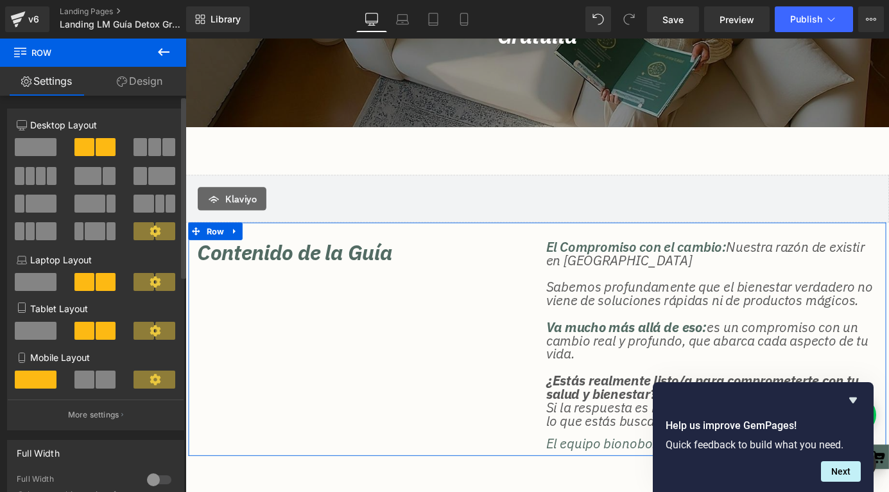
click at [35, 145] on span at bounding box center [36, 147] width 42 height 18
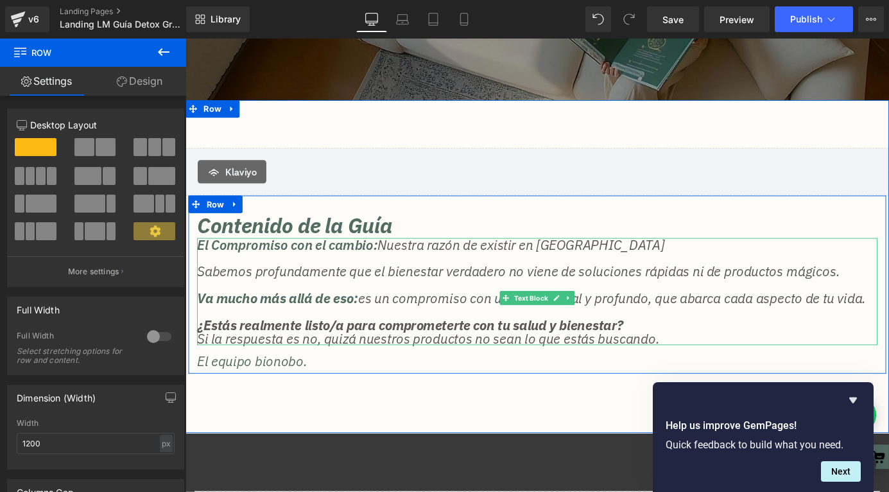
scroll to position [220, 0]
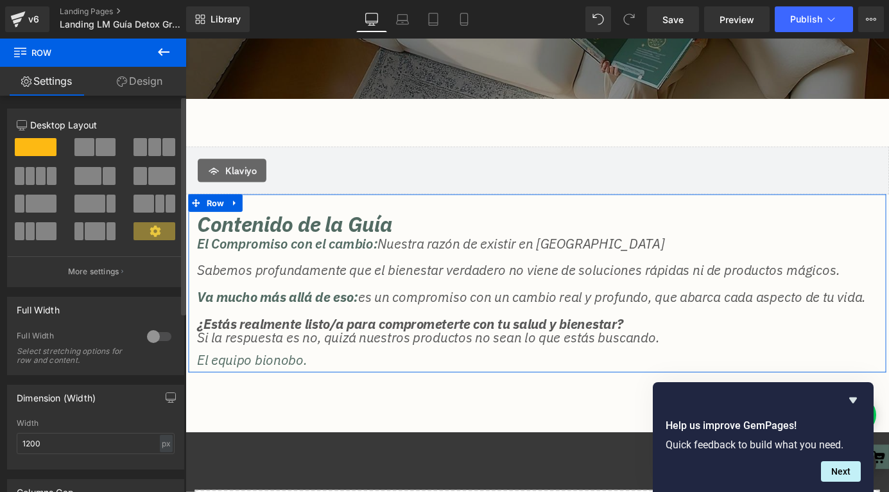
click at [86, 179] on span at bounding box center [87, 176] width 27 height 18
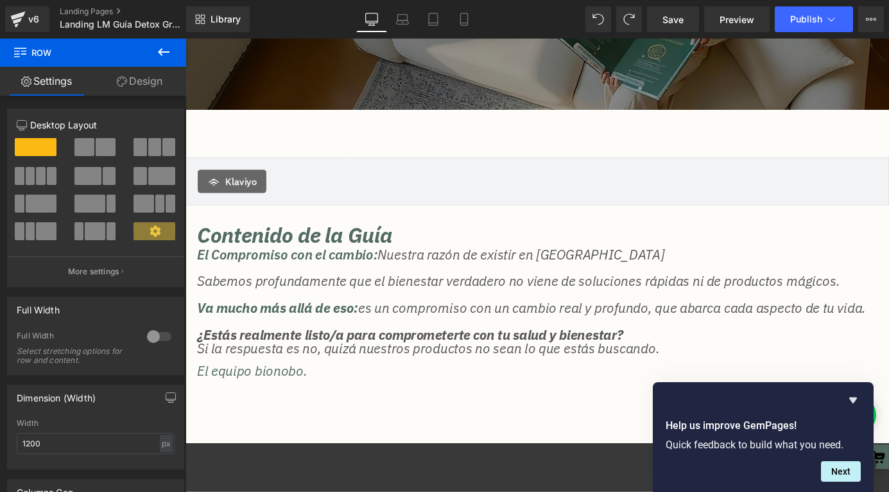
scroll to position [238, 0]
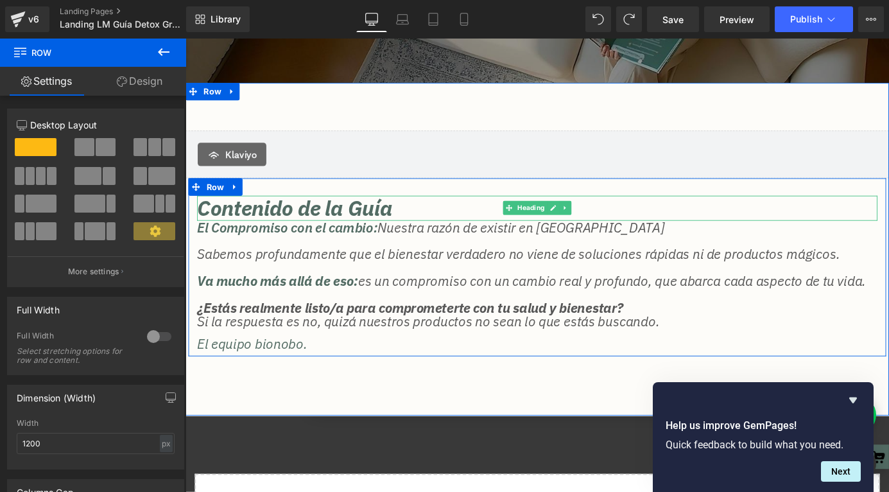
click at [345, 230] on h2 "Contenido de la Guía" at bounding box center [573, 226] width 751 height 28
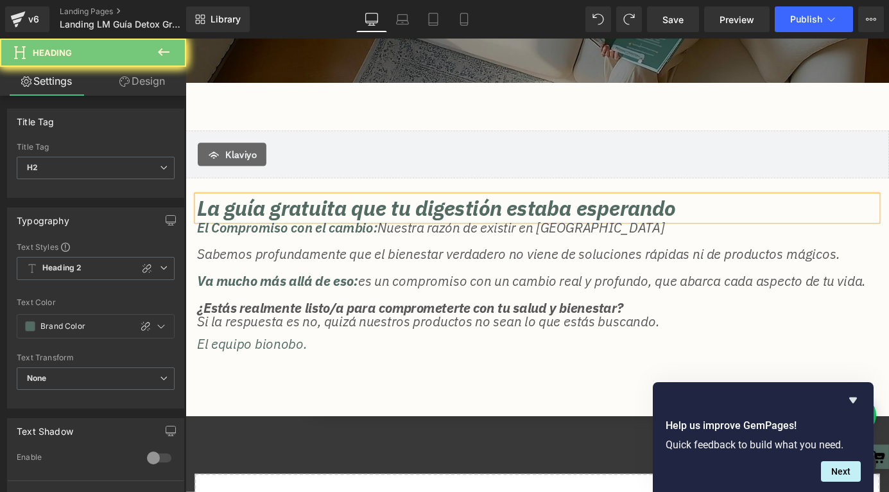
click at [457, 225] on h2 "La guía gratuita que tu digestión estaba esperando" at bounding box center [573, 226] width 751 height 28
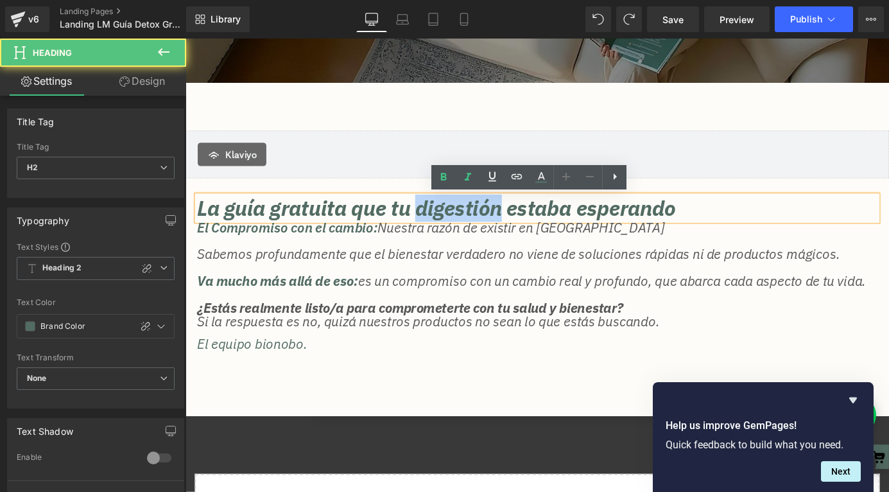
click at [457, 225] on h2 "La guía gratuita que tu digestión estaba esperando" at bounding box center [573, 226] width 751 height 28
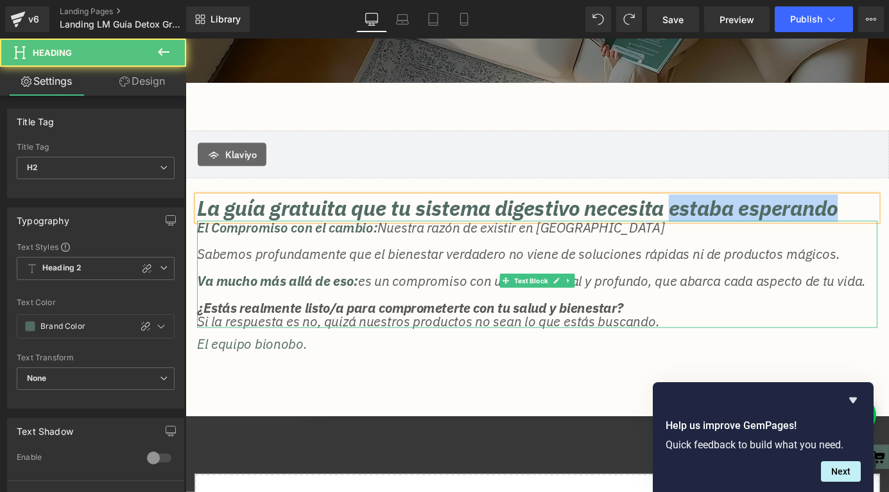
drag, startPoint x: 724, startPoint y: 227, endPoint x: 943, endPoint y: 247, distance: 220.4
click at [889, 247] on div "La guía gratuita que tu sistema digestivo necesita estaba esperando Heading El …" at bounding box center [574, 297] width 770 height 171
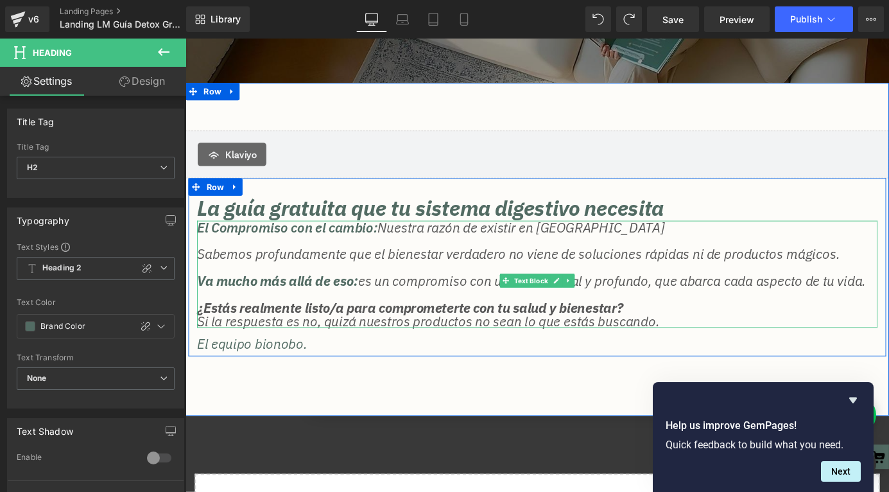
click at [348, 328] on p at bounding box center [573, 320] width 751 height 15
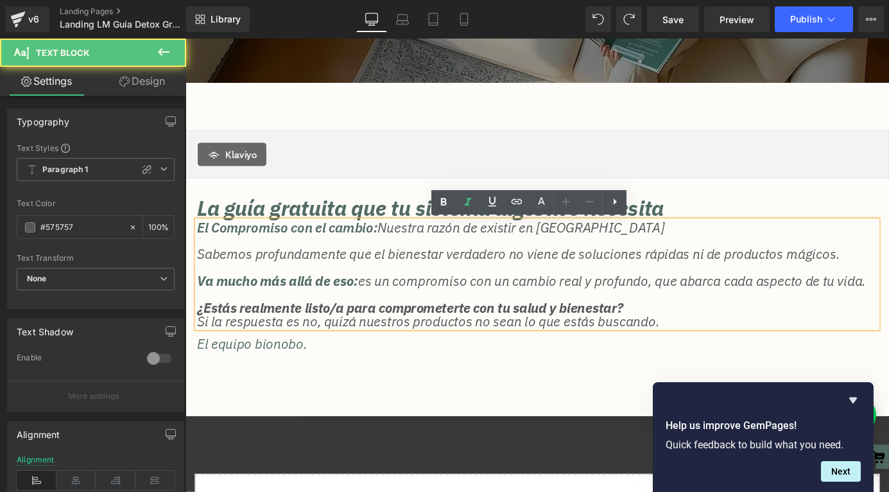
click at [345, 313] on span "Va mucho más allá de eso:" at bounding box center [287, 305] width 178 height 19
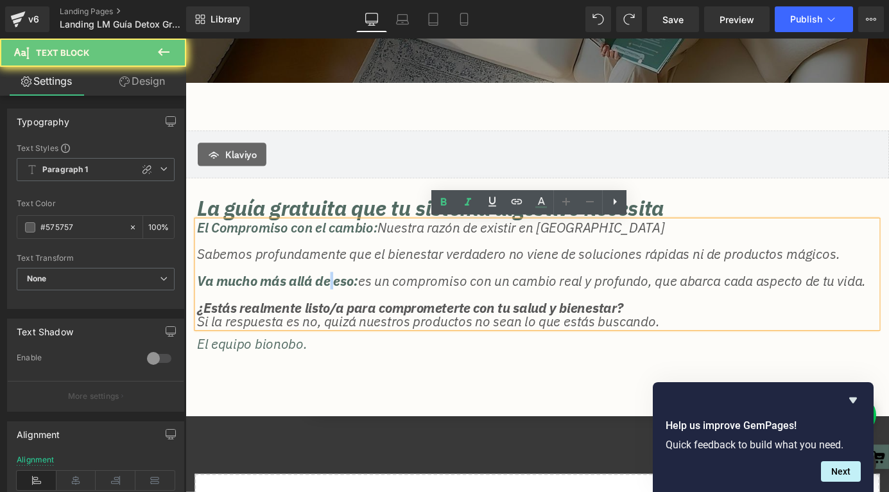
click at [345, 313] on span "Va mucho más allá de eso:" at bounding box center [287, 305] width 178 height 19
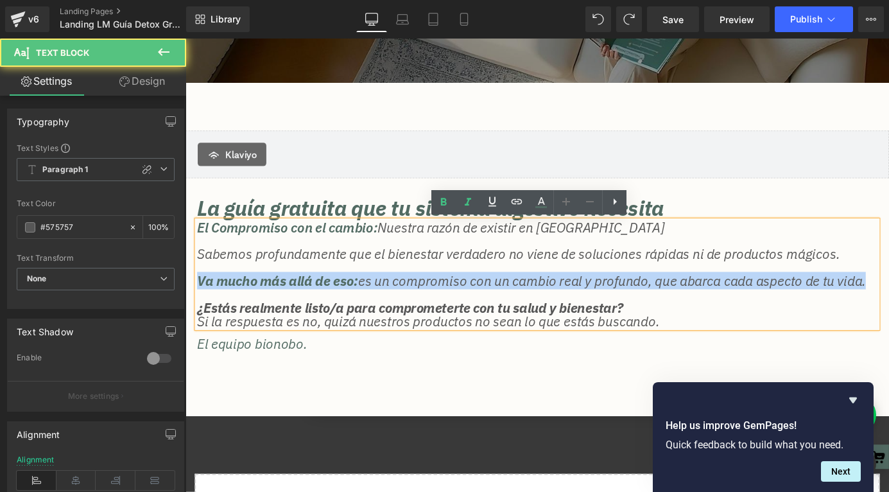
click at [345, 313] on span "Va mucho más allá de eso:" at bounding box center [287, 305] width 178 height 19
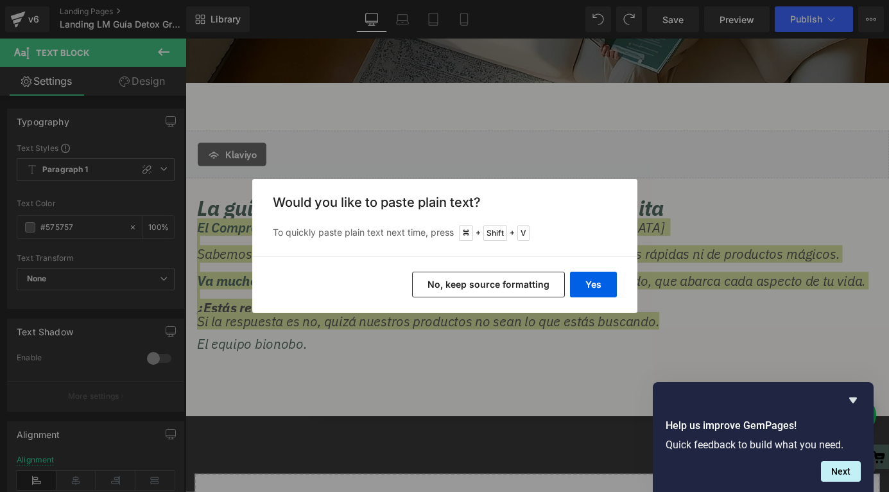
click at [530, 285] on button "No, keep source formatting" at bounding box center [488, 285] width 153 height 26
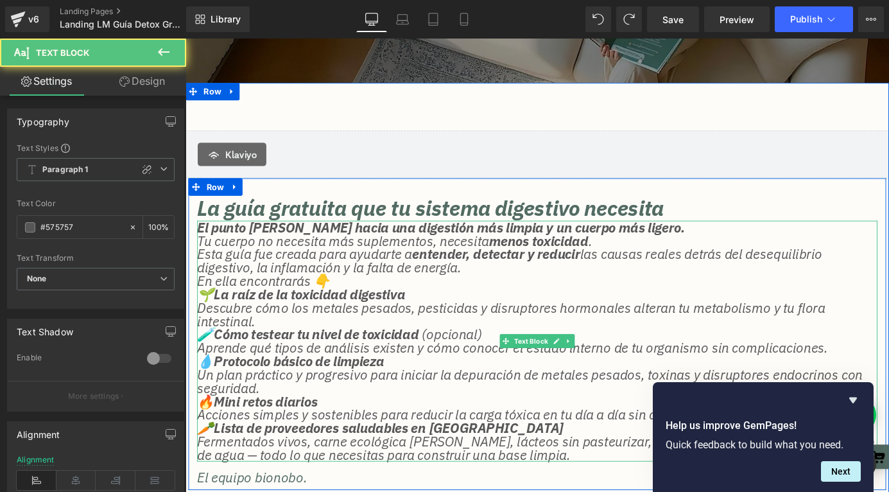
click at [707, 248] on p "El punto de partida hacia una digestión más limpia y un cuerpo más ligero." at bounding box center [573, 246] width 751 height 15
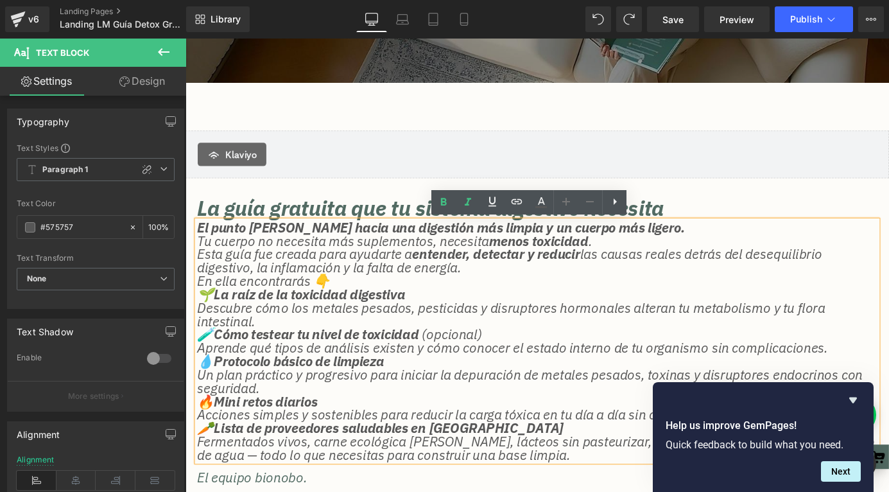
click at [715, 250] on p "El punto de partida hacia una digestión más limpia y un cuerpo más ligero." at bounding box center [573, 246] width 751 height 15
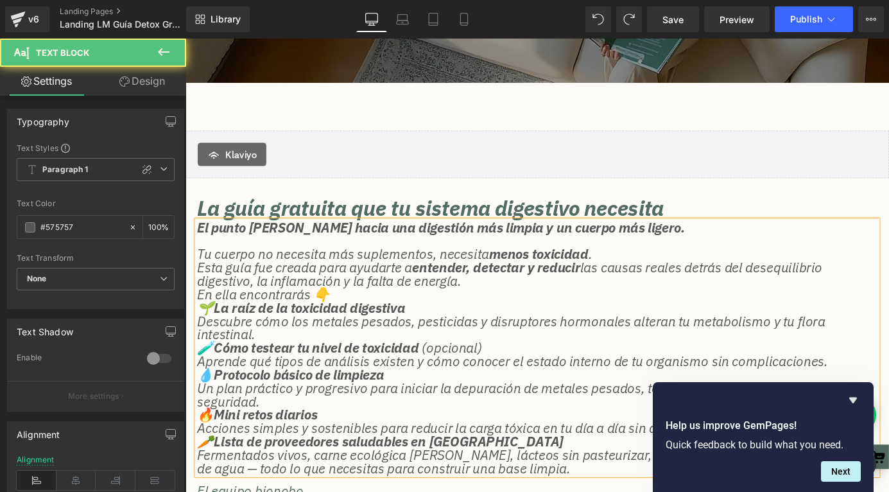
click at [621, 301] on p "Tu cuerpo no necesita más suplementos, necesita menos toxicidad . Esta guía fue…" at bounding box center [573, 291] width 751 height 44
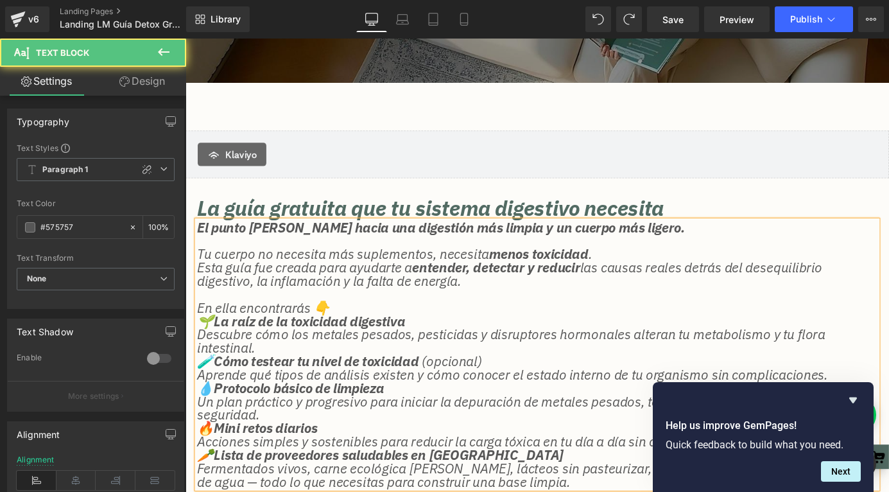
click at [482, 337] on p "En ella encontrarás 👇" at bounding box center [573, 335] width 751 height 15
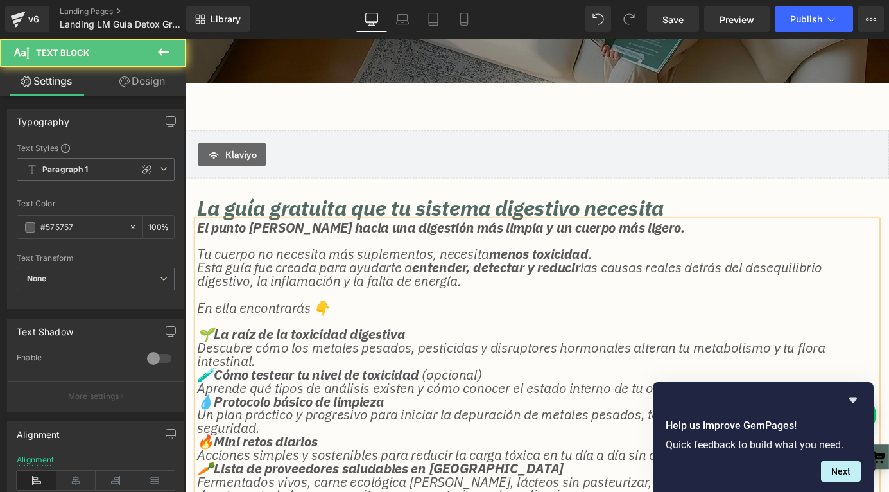
click at [317, 397] on p "🌱 La raíz de la toxicidad digestiva Descubre cómo los metales pesados, pesticid…" at bounding box center [573, 380] width 751 height 44
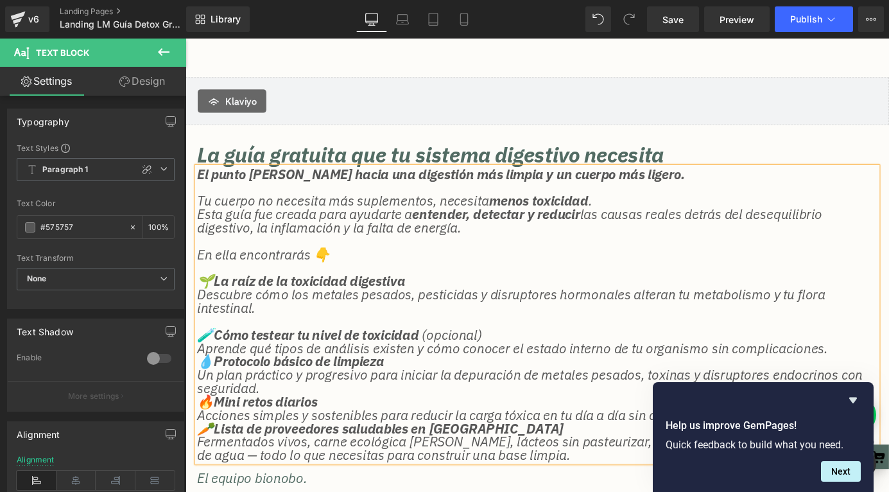
scroll to position [300, 0]
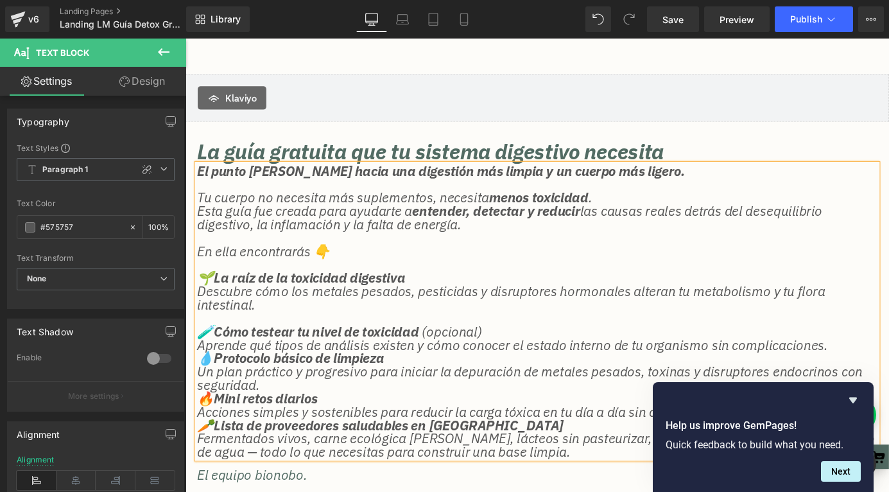
click at [889, 374] on p "🧪 Cómo testear tu nivel de toxicidad (opcional) Aprende qué tipos de análisis e…" at bounding box center [573, 369] width 751 height 30
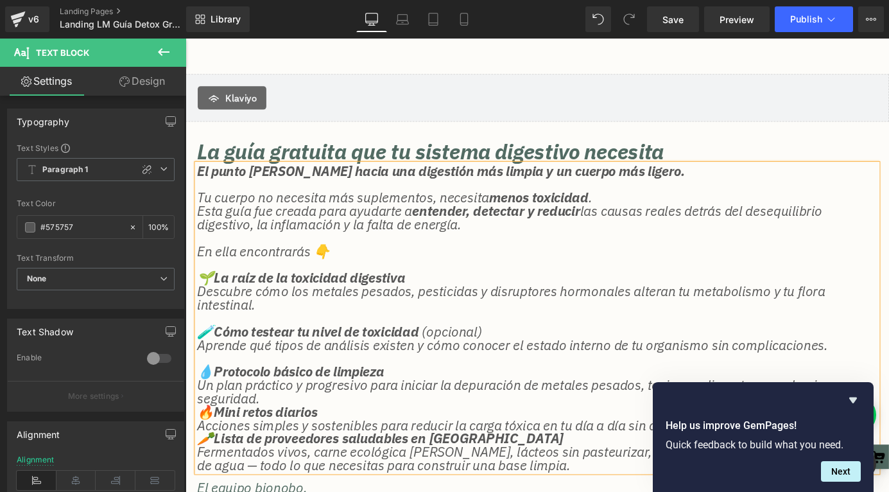
click at [446, 422] on p "💧 Protocolo básico de limpieza Un plan práctico y progresivo para iniciar la de…" at bounding box center [573, 421] width 751 height 44
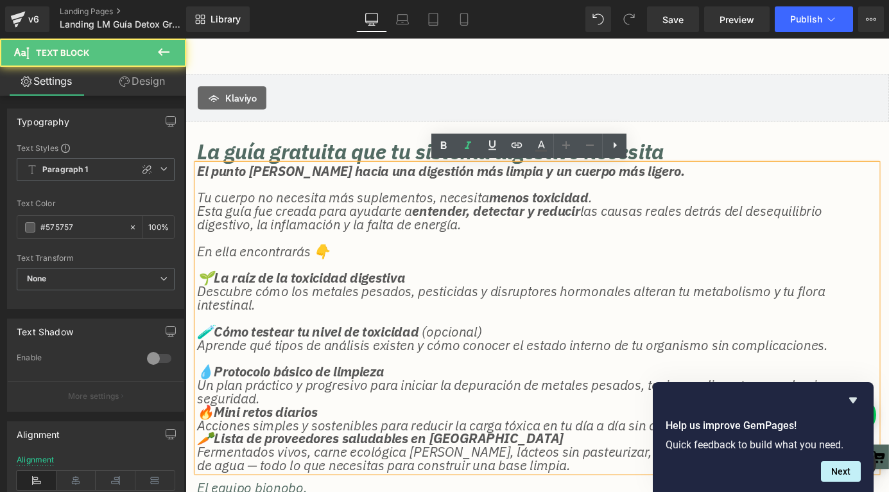
click at [422, 435] on p "💧 Protocolo básico de limpieza Un plan práctico y progresivo para iniciar la de…" at bounding box center [573, 421] width 751 height 44
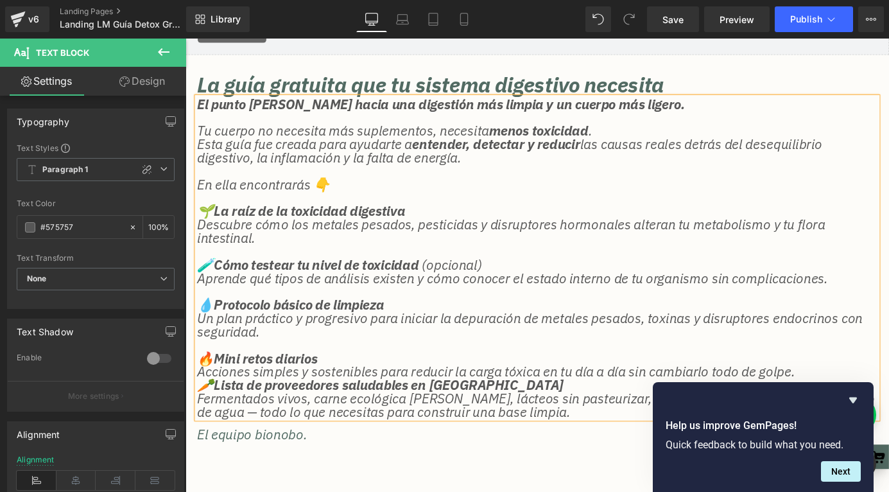
scroll to position [386, 0]
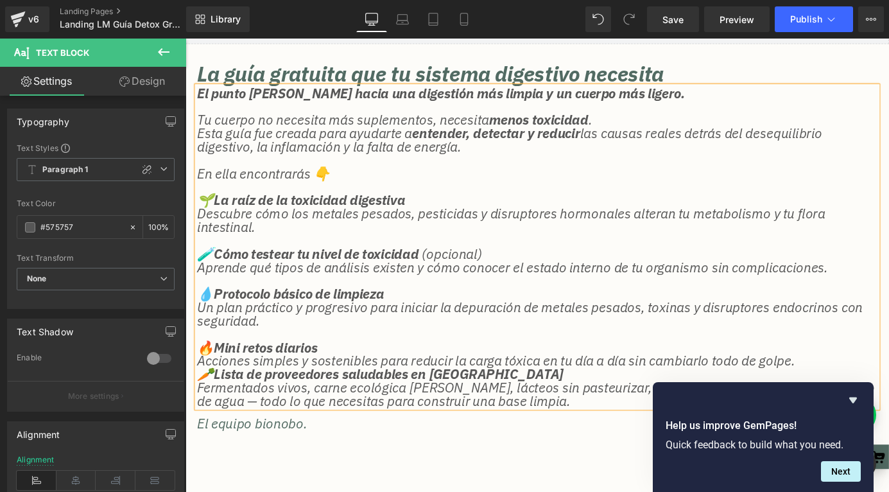
click at [880, 392] on p "🔥 Mini retos diarios Acciones simples y sostenibles para reducir la carga tóxic…" at bounding box center [573, 387] width 751 height 30
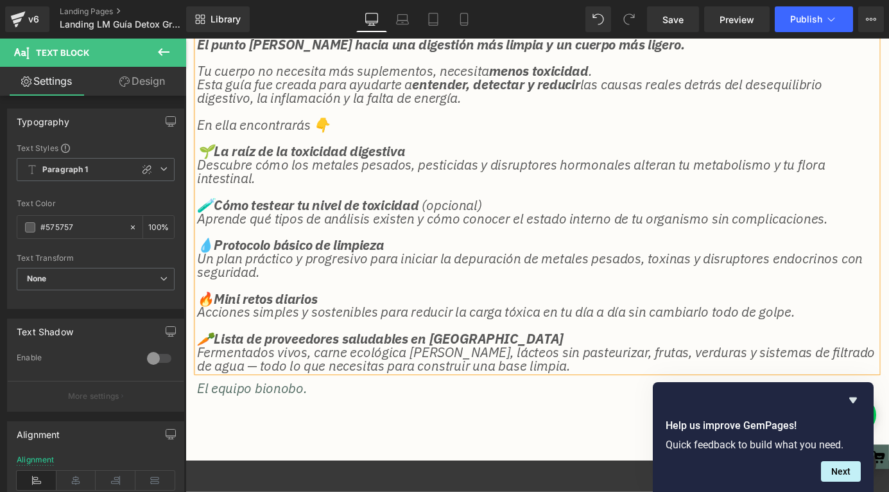
scroll to position [441, 0]
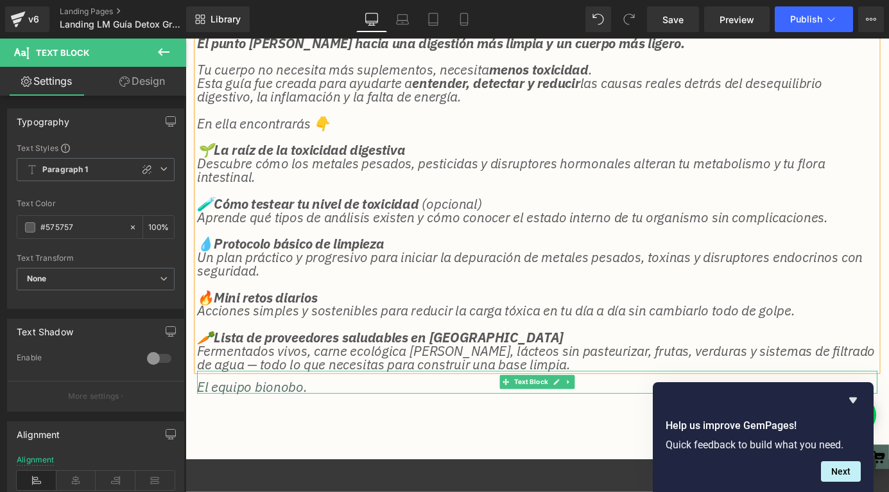
click at [304, 419] on p "El equipo bionobo." at bounding box center [573, 422] width 751 height 15
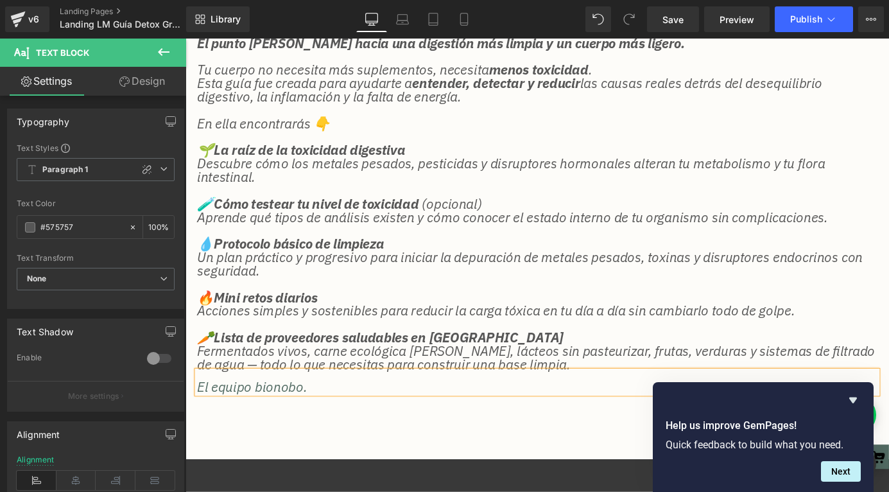
click at [304, 419] on p "El equipo bionobo." at bounding box center [573, 422] width 751 height 15
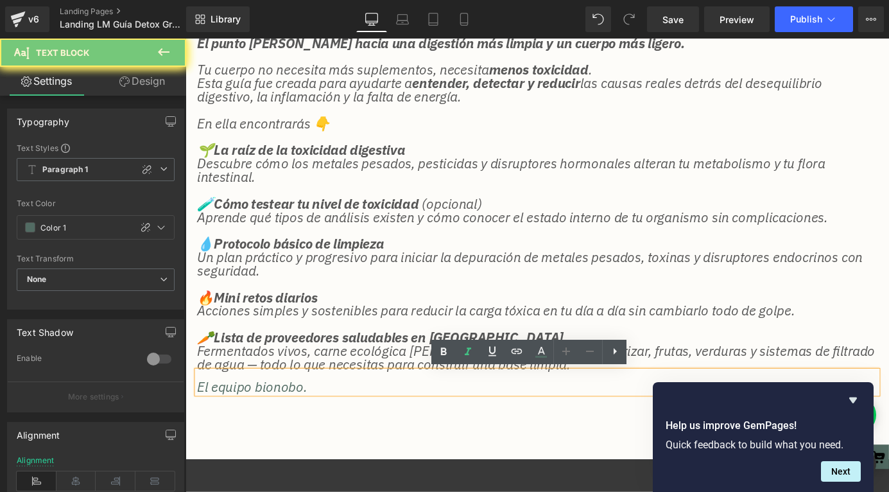
click at [351, 455] on div "Klaviyo Klaviyo La guía gratuita que tu sistema digestivo necesita Heading El p…" at bounding box center [574, 193] width 777 height 618
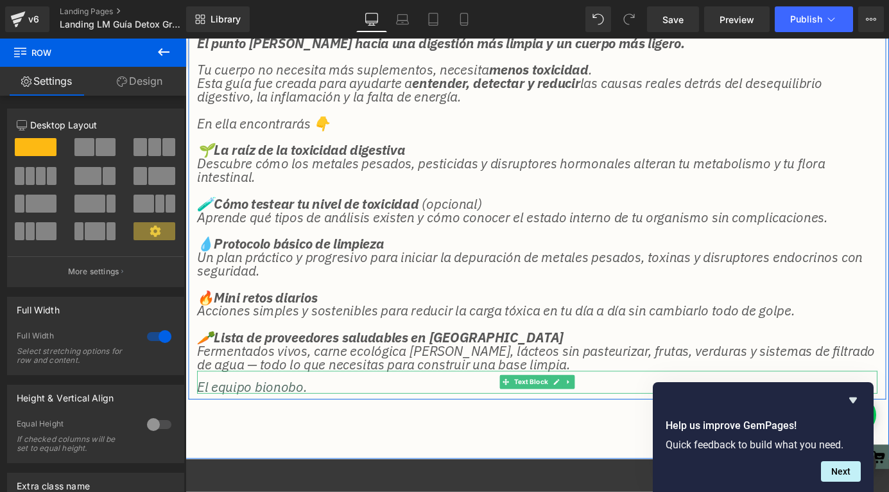
click at [455, 446] on div "Rendering Content" at bounding box center [444, 441] width 79 height 14
click at [609, 420] on icon at bounding box center [608, 417] width 7 height 8
click at [615, 416] on icon at bounding box center [615, 416] width 7 height 7
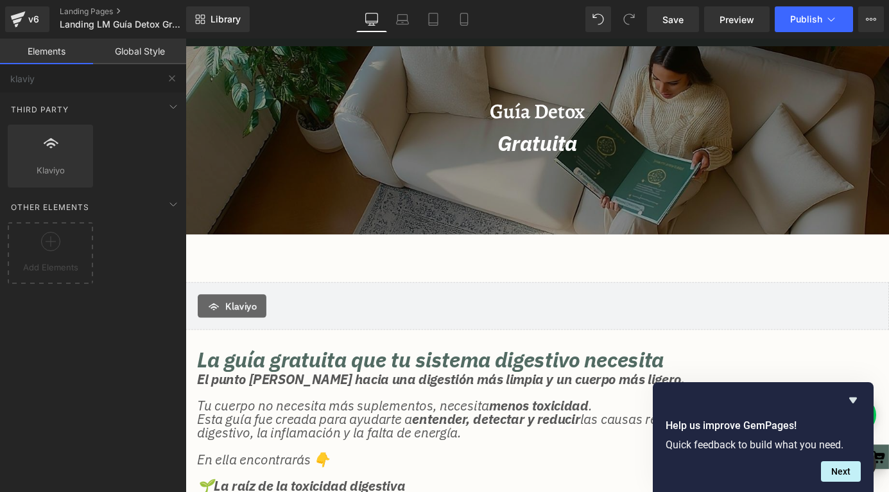
scroll to position [164, 0]
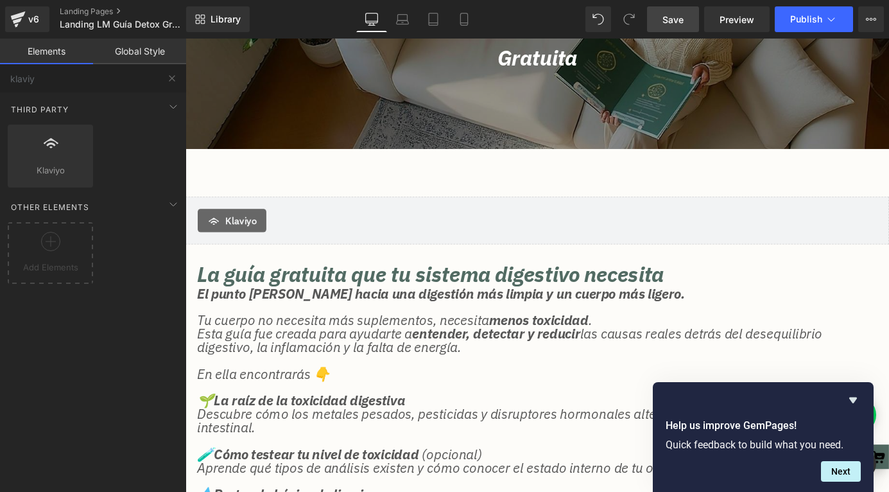
click at [668, 15] on span "Save" at bounding box center [673, 19] width 21 height 13
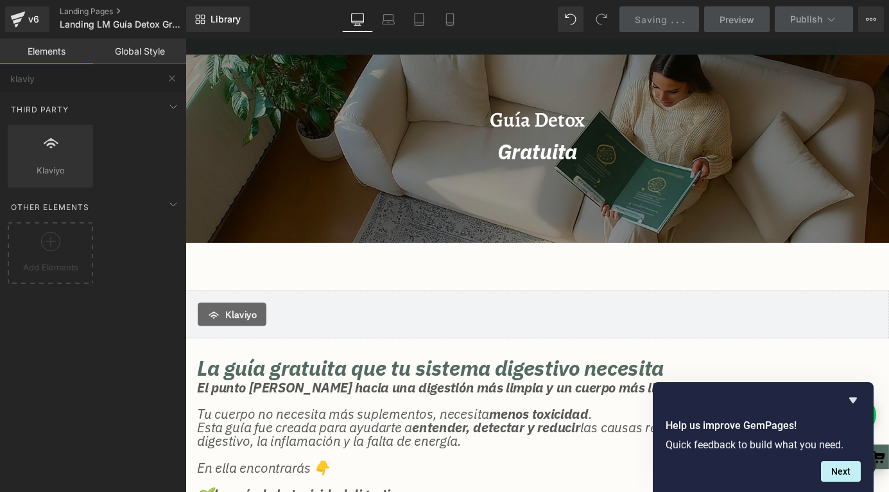
scroll to position [4, 0]
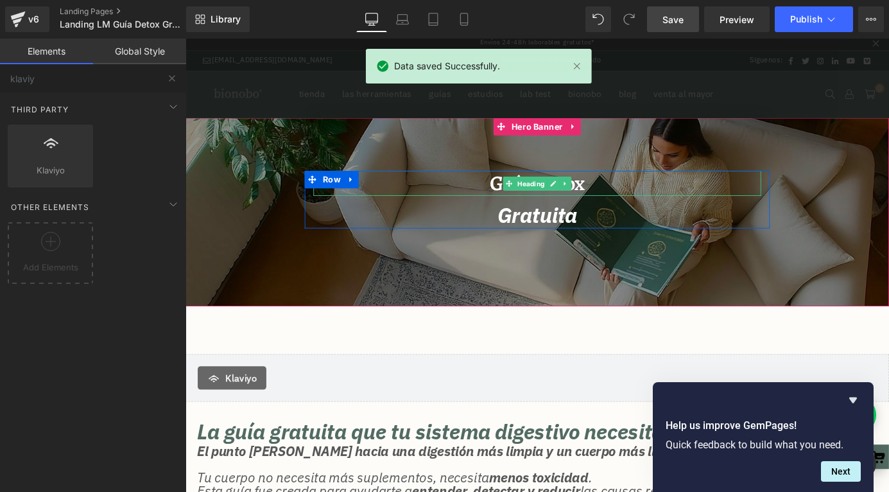
click at [517, 196] on h4 "guía detox" at bounding box center [574, 198] width 494 height 28
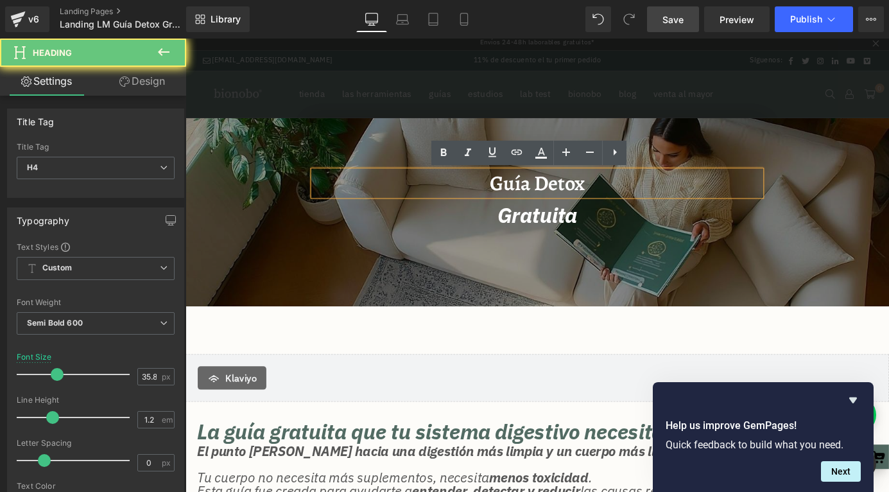
click at [517, 196] on h4 "guía detox" at bounding box center [574, 198] width 494 height 28
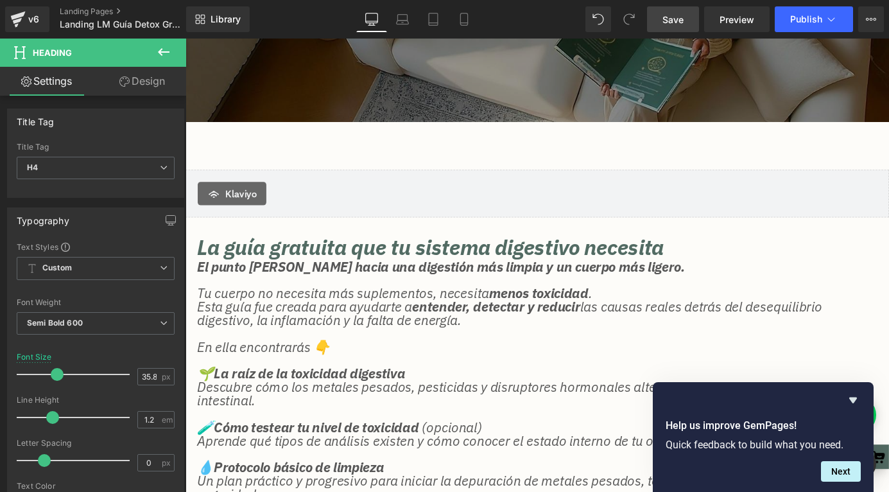
scroll to position [200, 0]
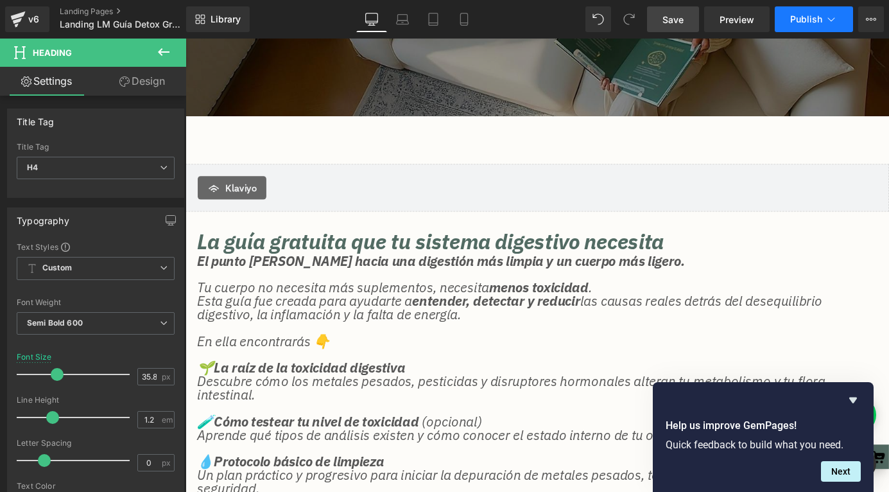
click at [792, 22] on span "Publish" at bounding box center [806, 19] width 32 height 10
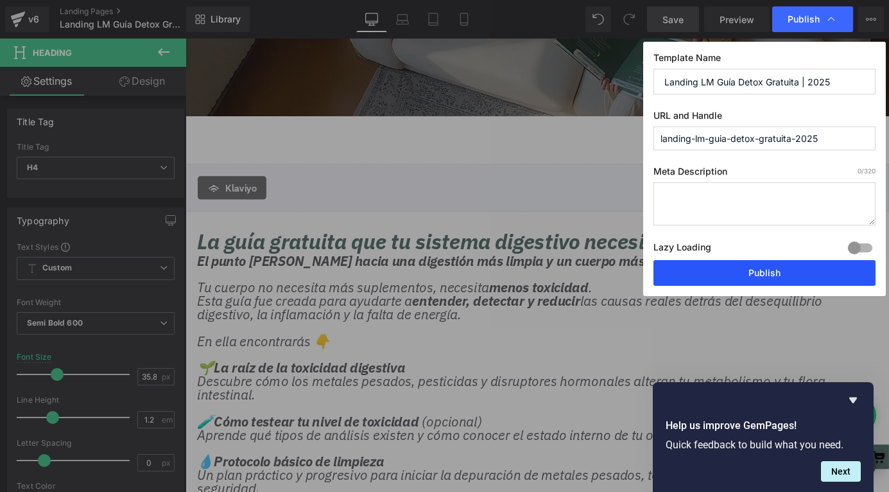
click at [707, 270] on button "Publish" at bounding box center [765, 273] width 222 height 26
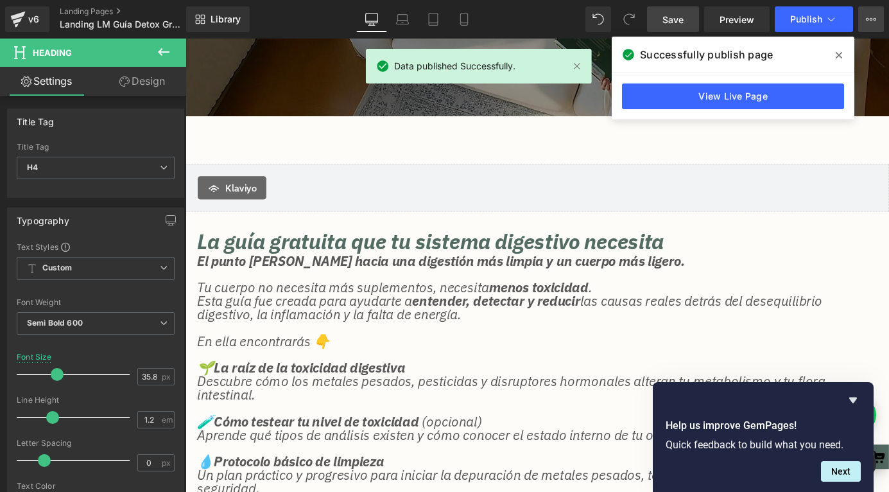
click at [877, 20] on button "View Live Page View with current Template Save Template to Library Schedule Pub…" at bounding box center [871, 19] width 26 height 26
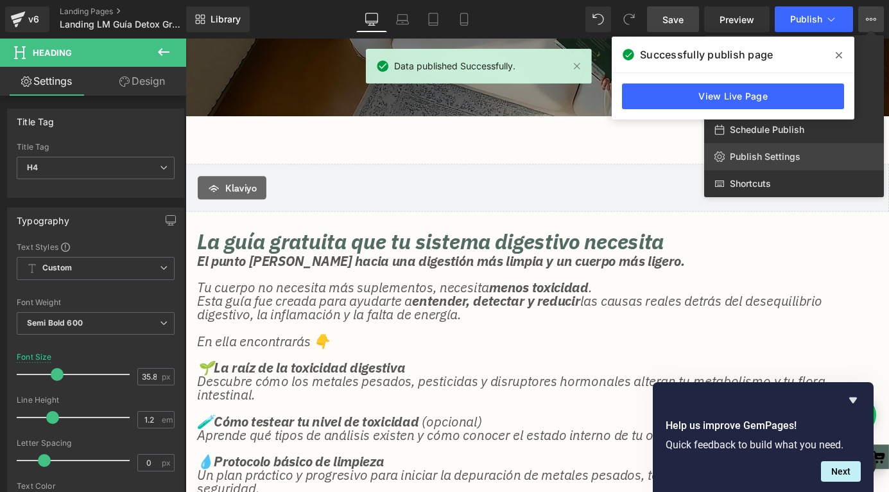
click at [760, 157] on span "Publish Settings" at bounding box center [765, 157] width 71 height 12
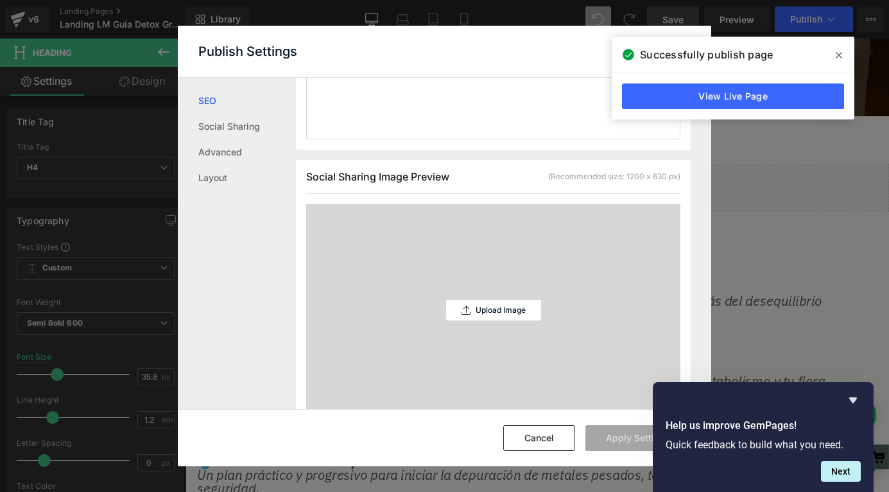
scroll to position [0, 0]
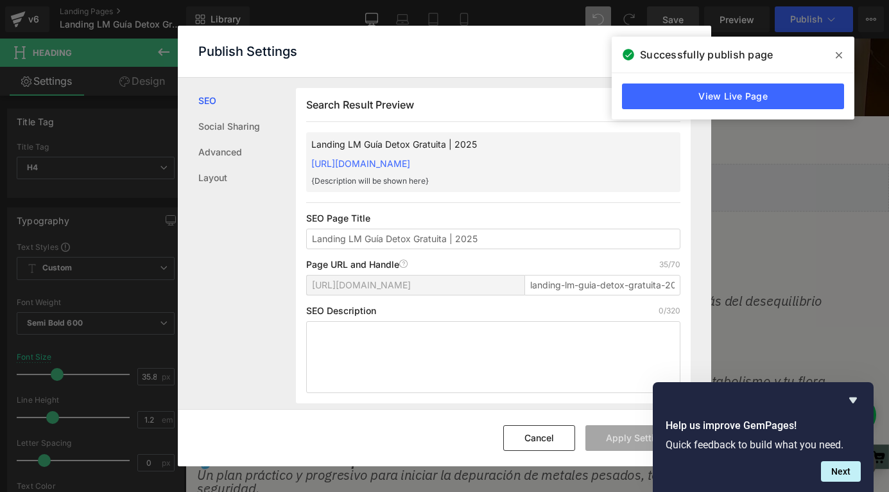
click at [837, 56] on icon at bounding box center [839, 55] width 6 height 10
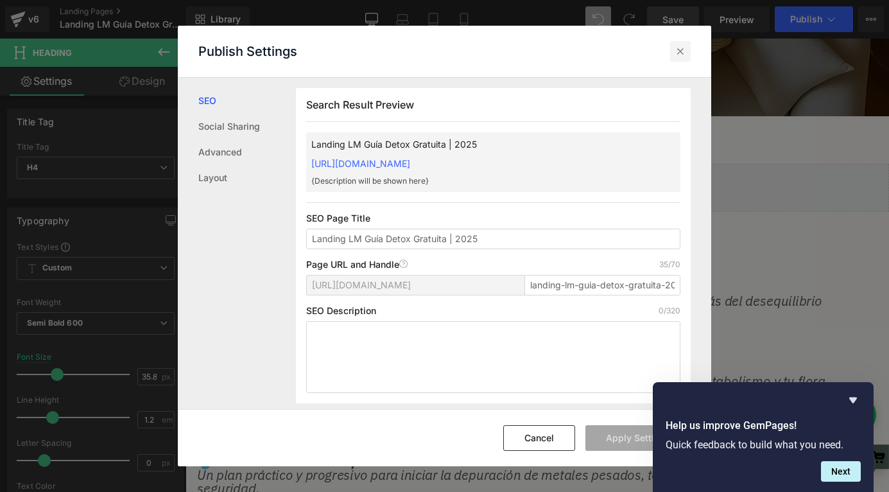
click at [687, 51] on div at bounding box center [680, 51] width 21 height 21
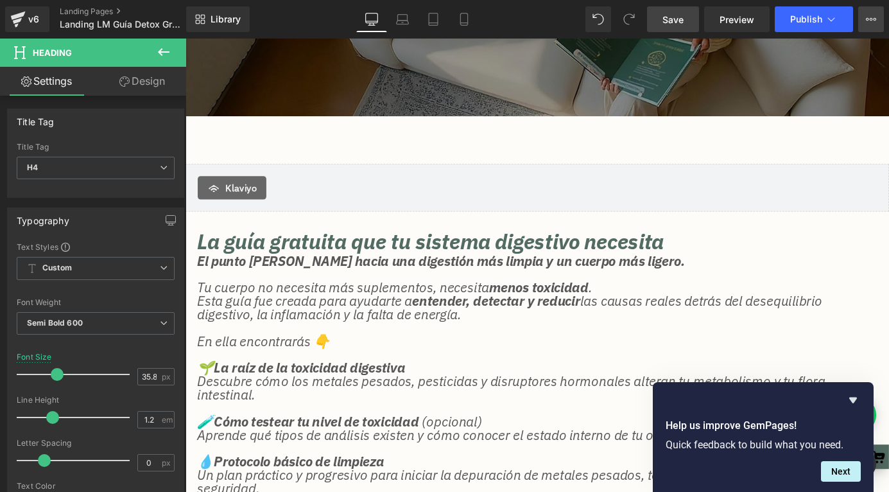
click at [876, 18] on button "View Live Page View with current Template Save Template to Library Schedule Pub…" at bounding box center [871, 19] width 26 height 26
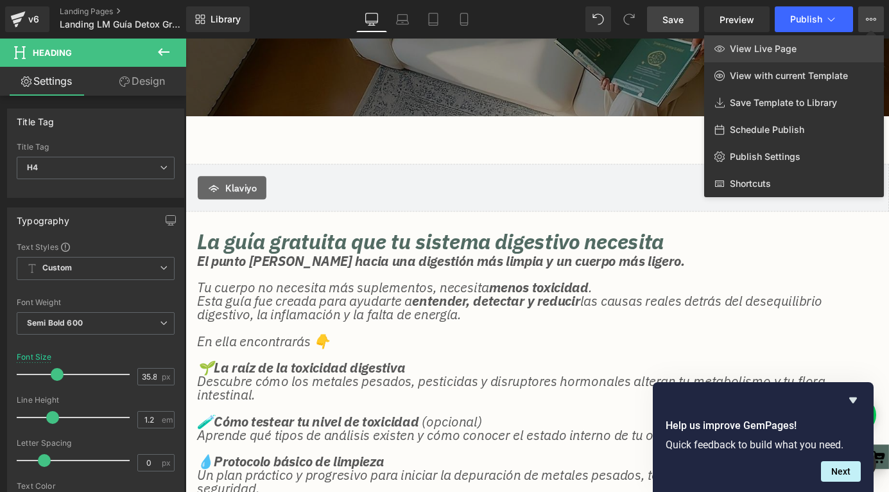
click at [810, 40] on link "View Live Page" at bounding box center [794, 48] width 180 height 27
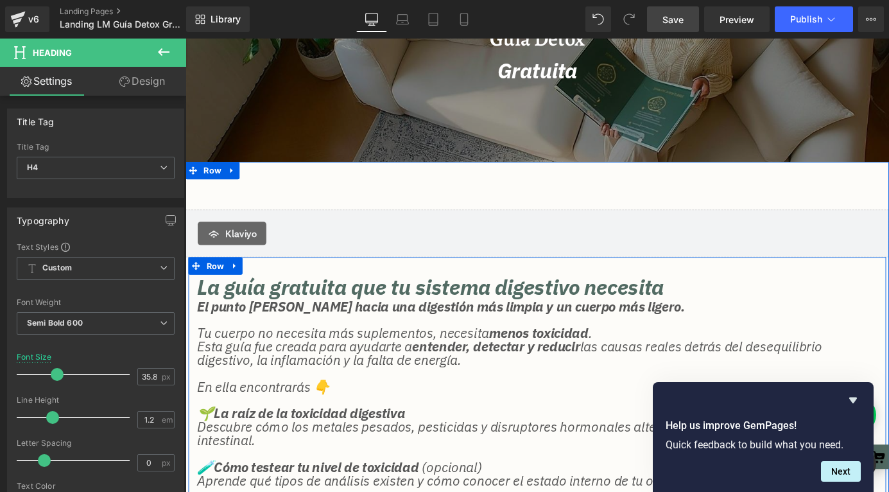
scroll to position [75, 0]
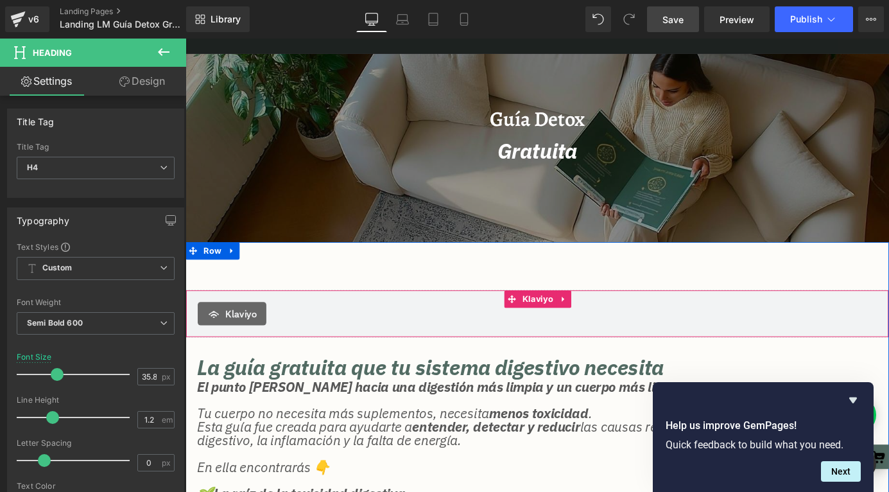
click at [604, 328] on icon at bounding box center [603, 326] width 9 height 10
click at [594, 326] on icon at bounding box center [595, 326] width 9 height 9
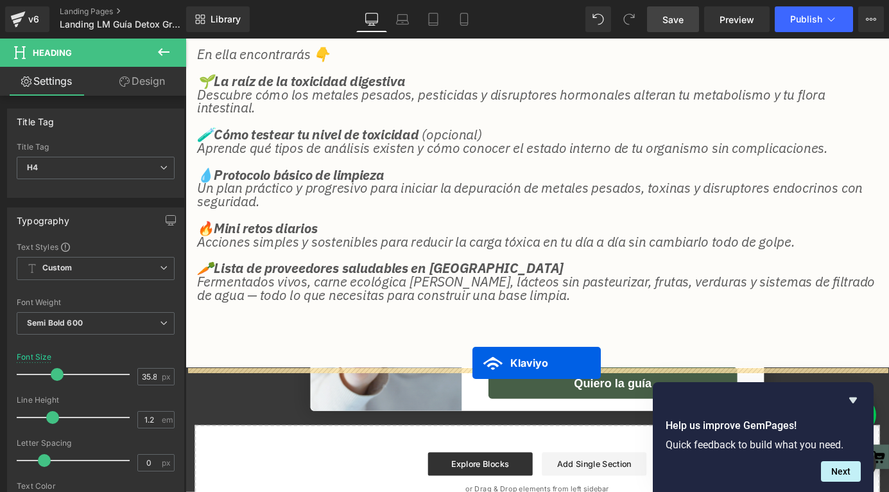
scroll to position [555, 0]
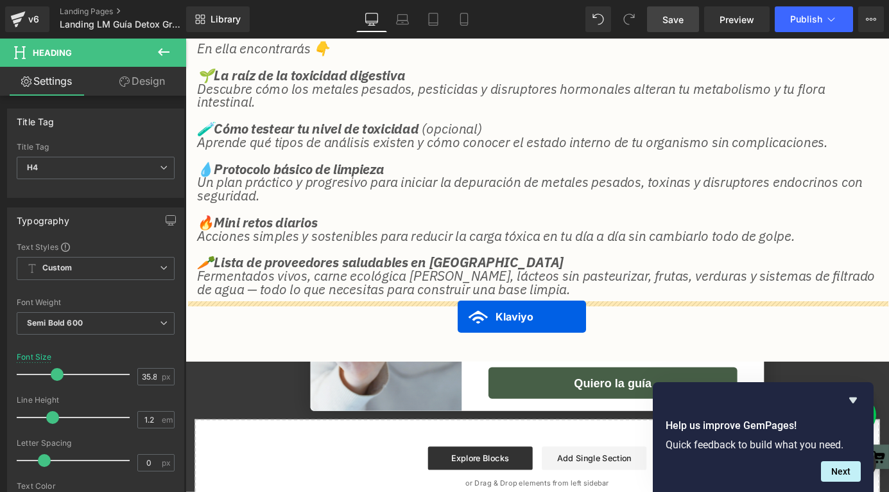
drag, startPoint x: 546, startPoint y: 87, endPoint x: 486, endPoint y: 345, distance: 265.5
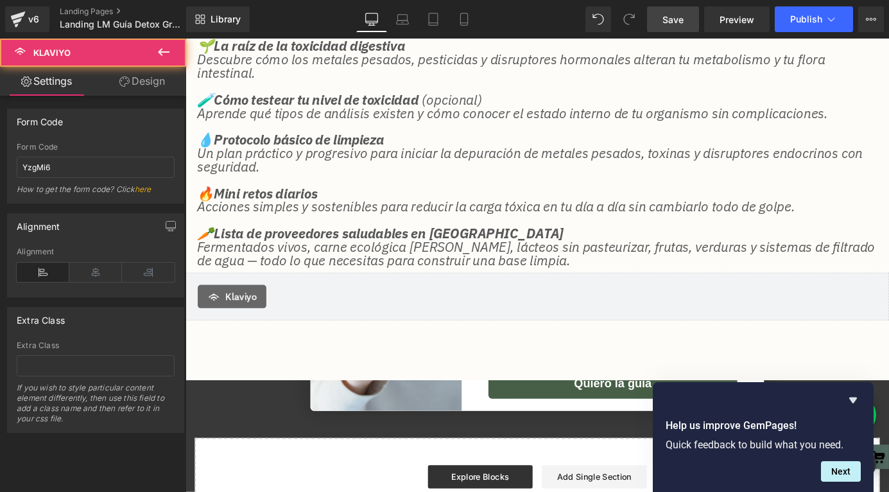
scroll to position [523, 0]
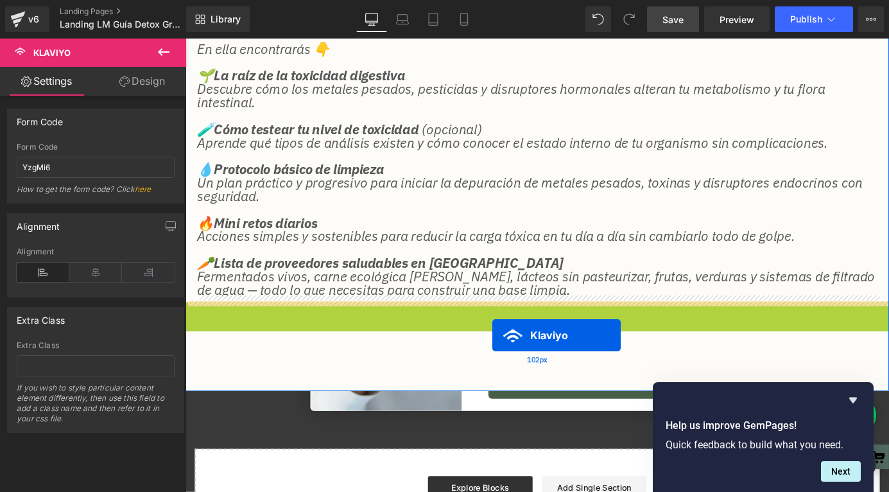
drag, startPoint x: 548, startPoint y: 340, endPoint x: 525, endPoint y: 366, distance: 35.0
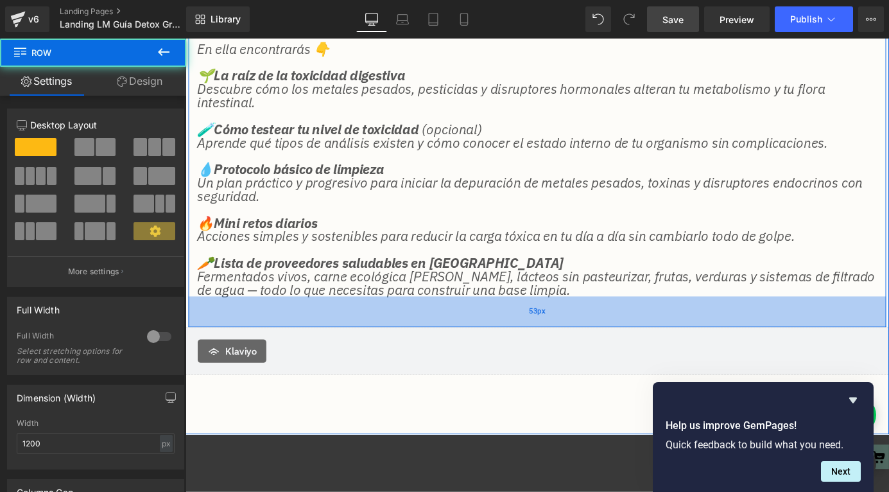
drag, startPoint x: 527, startPoint y: 328, endPoint x: 525, endPoint y: 356, distance: 27.7
click at [525, 356] on div "53px" at bounding box center [574, 340] width 770 height 34
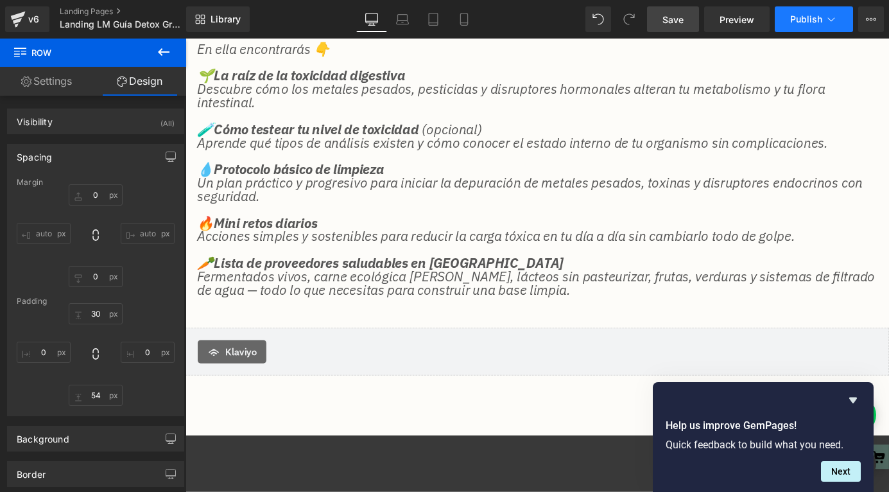
click at [801, 18] on span "Publish" at bounding box center [806, 19] width 32 height 10
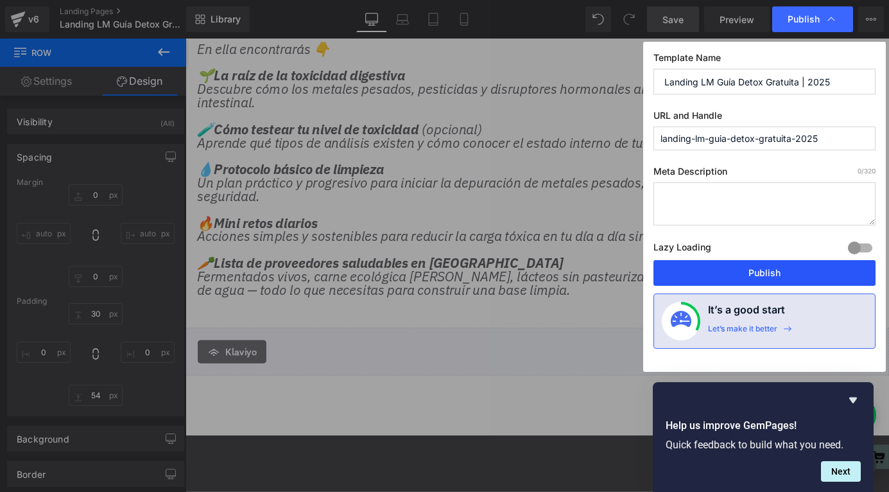
click at [708, 273] on button "Publish" at bounding box center [765, 273] width 222 height 26
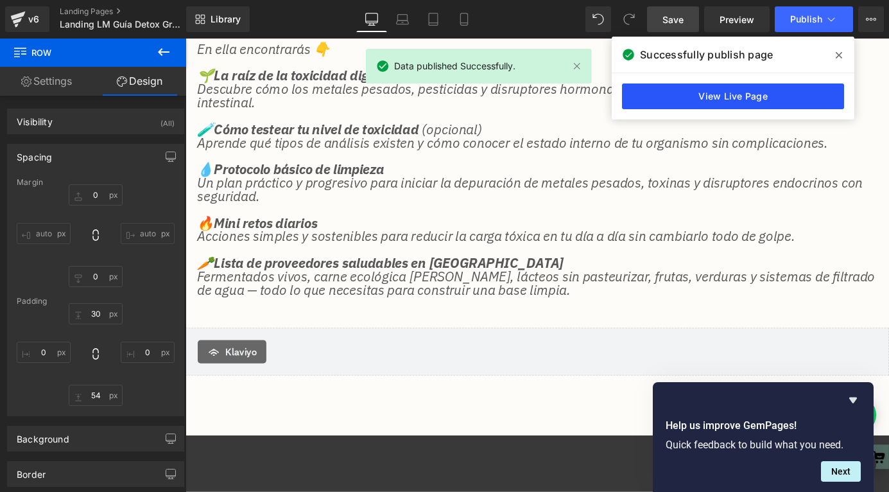
click at [705, 95] on link "View Live Page" at bounding box center [733, 96] width 222 height 26
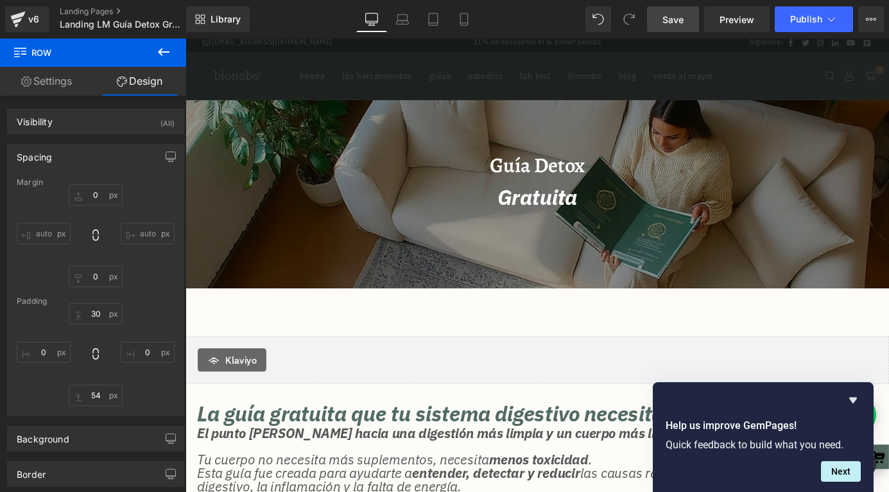
scroll to position [0, 0]
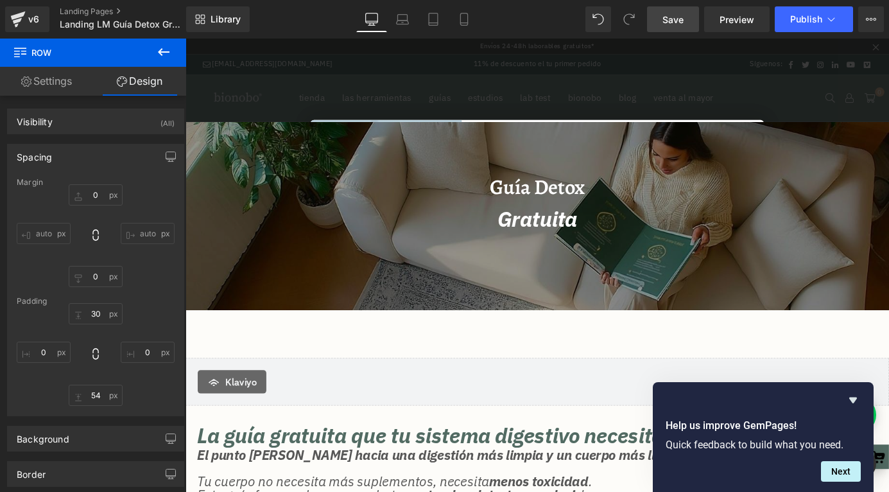
click at [579, 129] on form "CONSIGUE LA GUIA DE PROVEEDORES Y ALIMENTOS TOX-FREE Te damos acceso gratuito a…" at bounding box center [574, 288] width 501 height 321
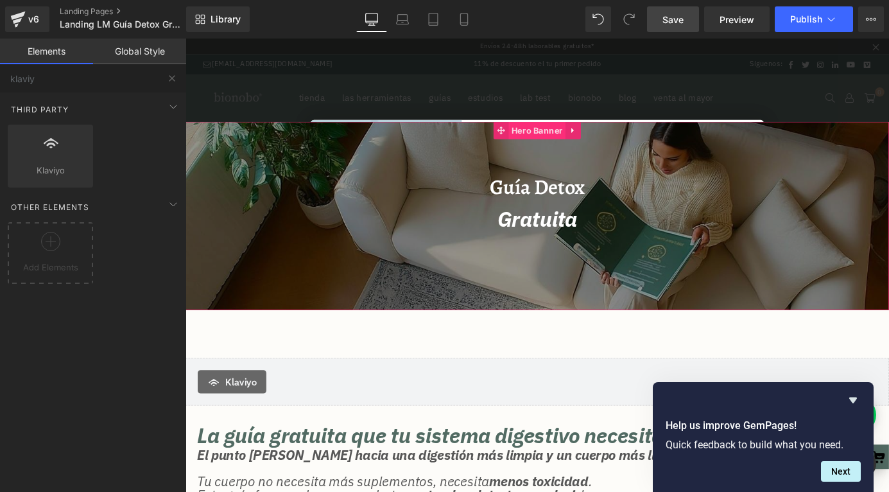
click at [576, 141] on span "Hero Banner" at bounding box center [574, 139] width 63 height 19
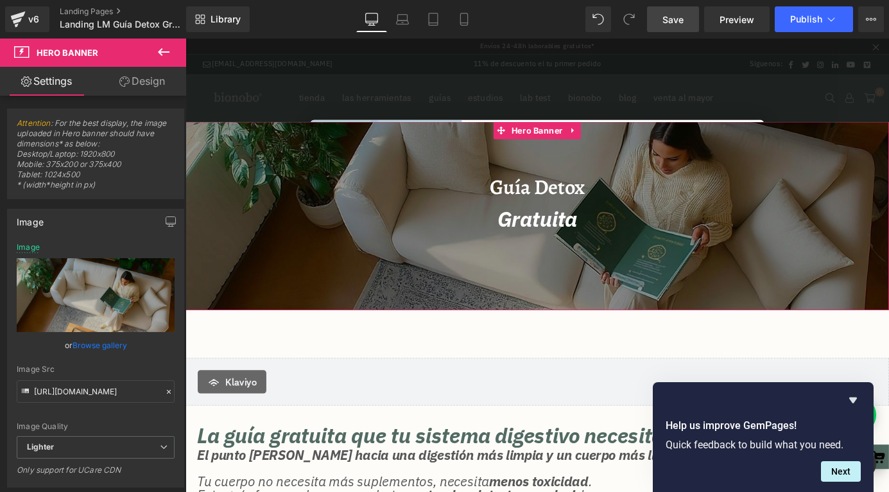
click at [130, 82] on link "Design" at bounding box center [142, 81] width 93 height 29
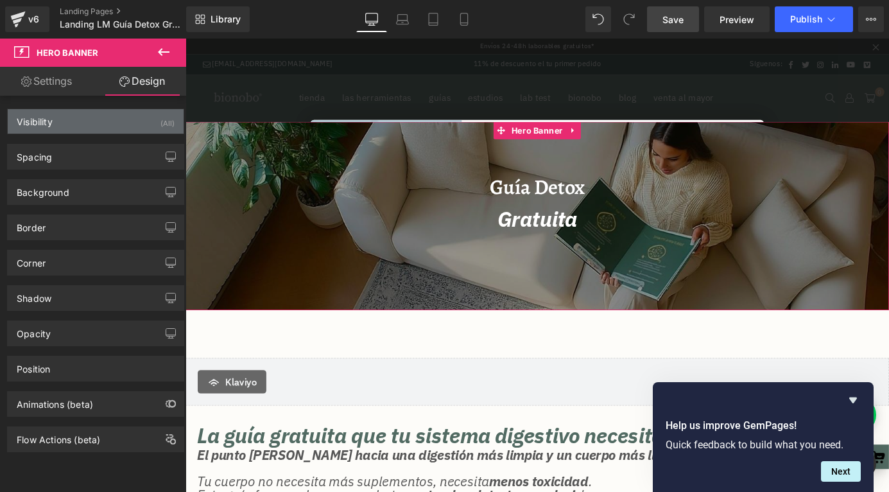
click at [98, 114] on div "Visibility (All)" at bounding box center [96, 121] width 176 height 24
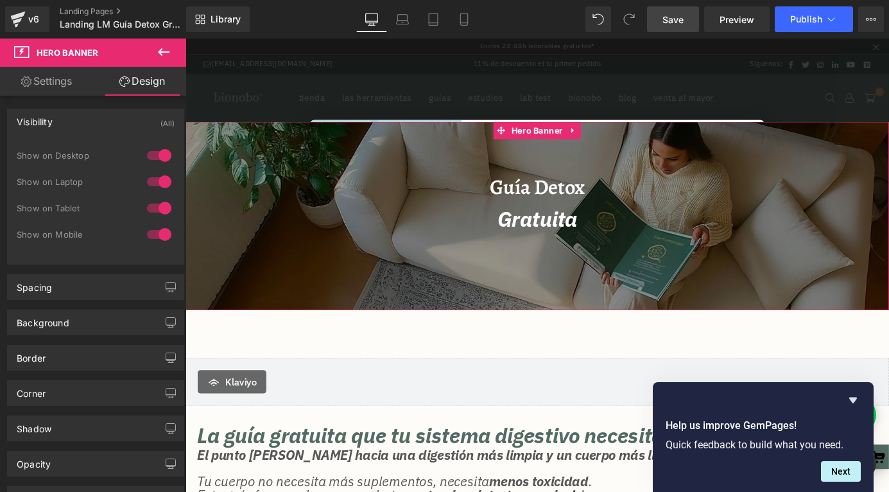
click at [48, 85] on link "Settings" at bounding box center [46, 81] width 93 height 29
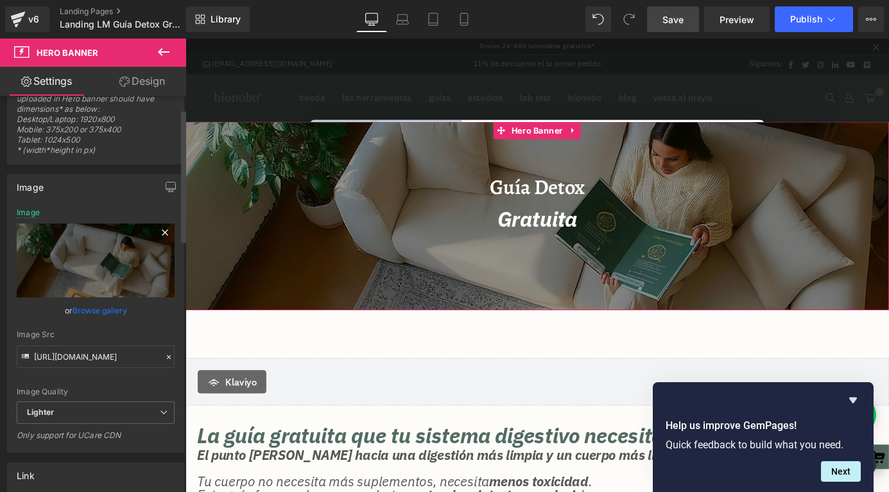
scroll to position [40, 0]
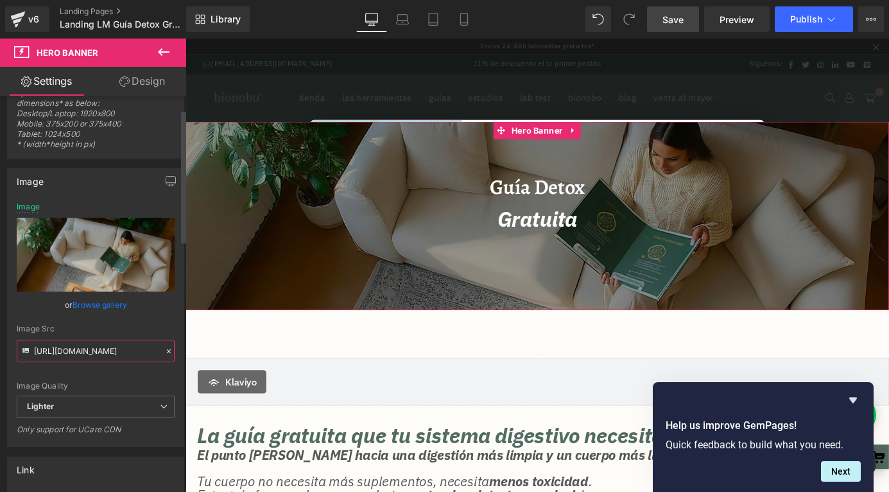
click at [118, 353] on input "https://ucarecdn.com/8b8b36b1-239e-4b32-8137-caf495babc11/-/format/auto/-/previ…" at bounding box center [96, 351] width 158 height 22
click at [164, 352] on icon at bounding box center [168, 351] width 9 height 9
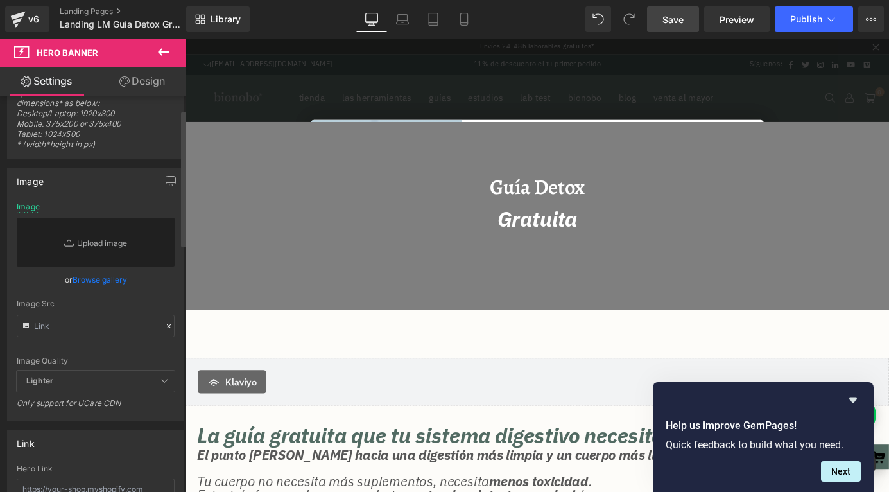
click at [84, 283] on link "Browse gallery" at bounding box center [100, 279] width 55 height 22
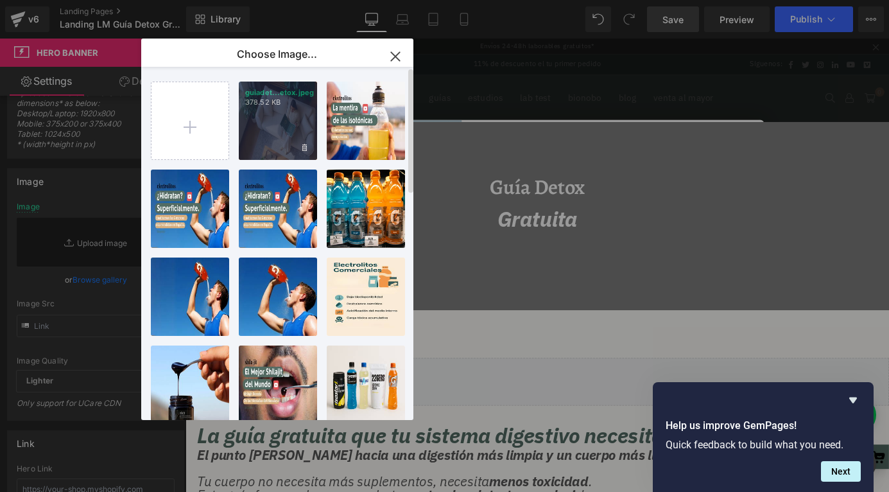
click at [279, 125] on div "guiadet...etox.jpeg 378.52 KB" at bounding box center [278, 121] width 78 height 78
type input "https://ucarecdn.com/8b8b36b1-239e-4b32-8137-caf495babc11/-/format/auto/-/previ…"
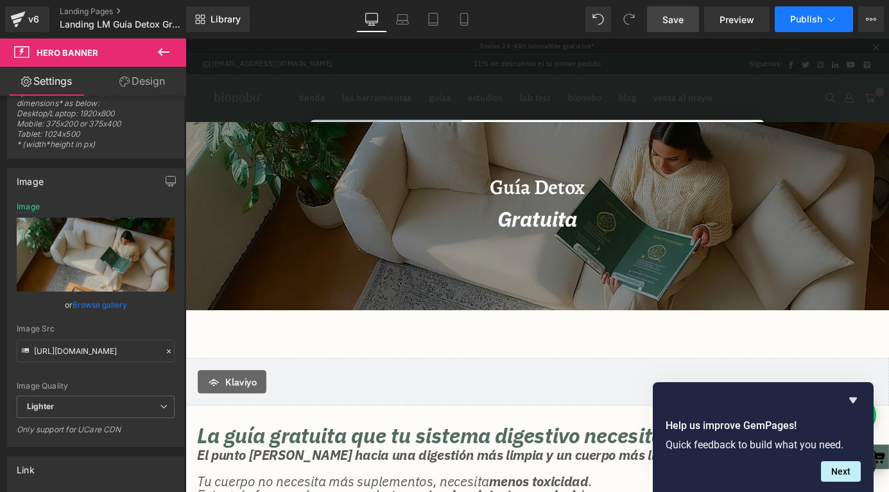
click at [794, 15] on span "Publish" at bounding box center [806, 19] width 32 height 10
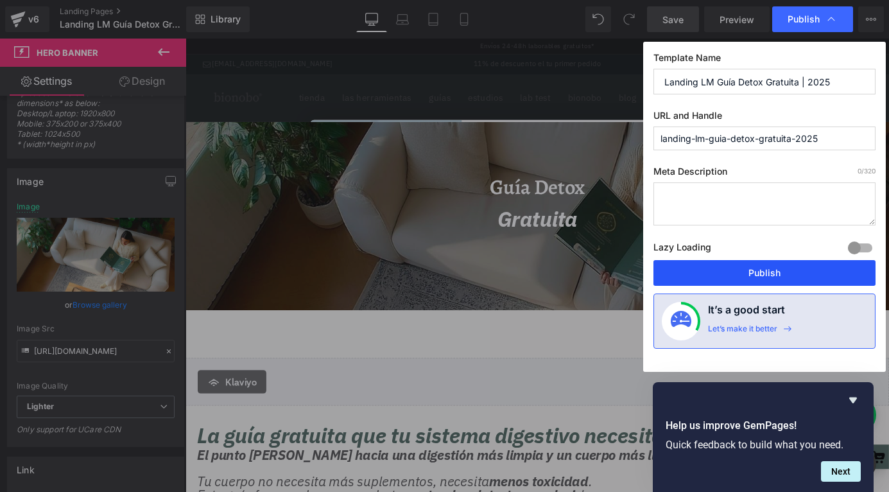
click at [705, 274] on button "Publish" at bounding box center [765, 273] width 222 height 26
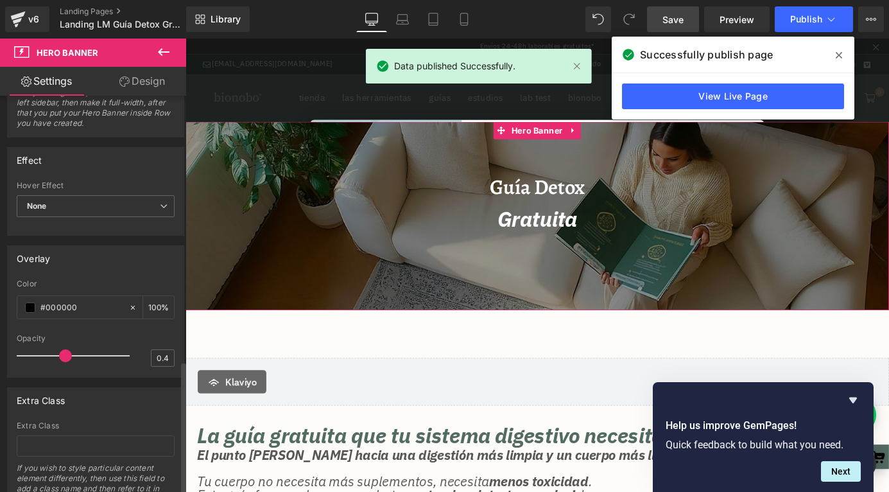
scroll to position [790, 0]
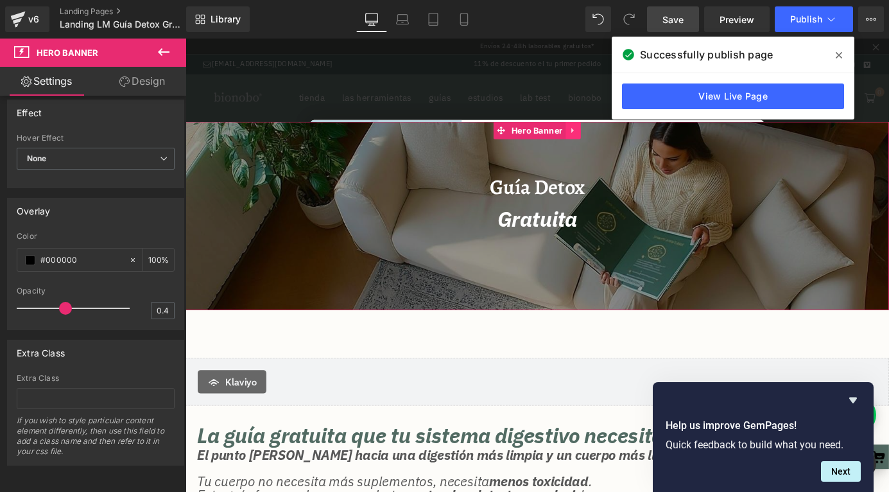
click at [615, 141] on icon at bounding box center [613, 140] width 9 height 10
click at [623, 141] on icon at bounding box center [622, 140] width 9 height 10
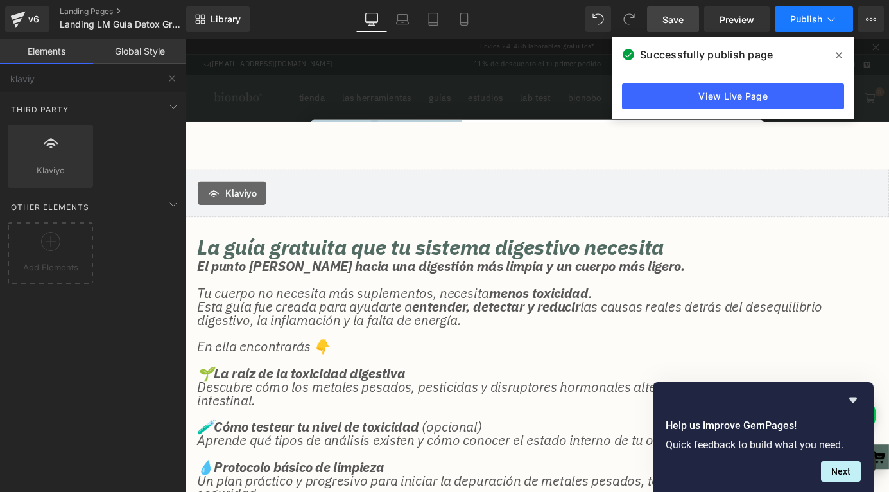
click at [803, 24] on button "Publish" at bounding box center [814, 19] width 78 height 26
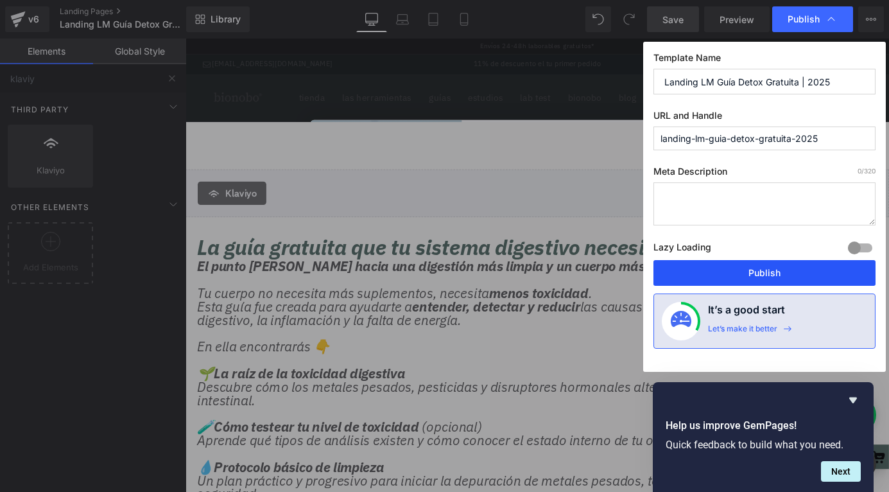
click at [723, 277] on button "Publish" at bounding box center [765, 273] width 222 height 26
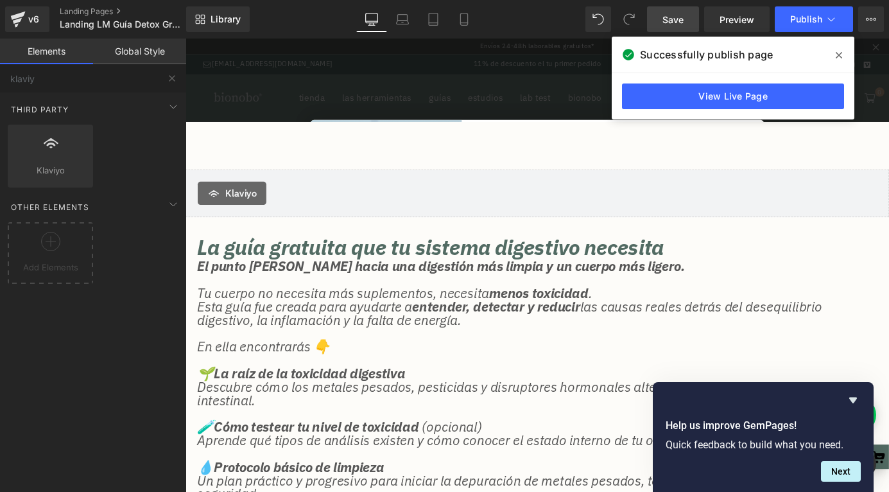
click at [842, 56] on icon at bounding box center [839, 55] width 6 height 10
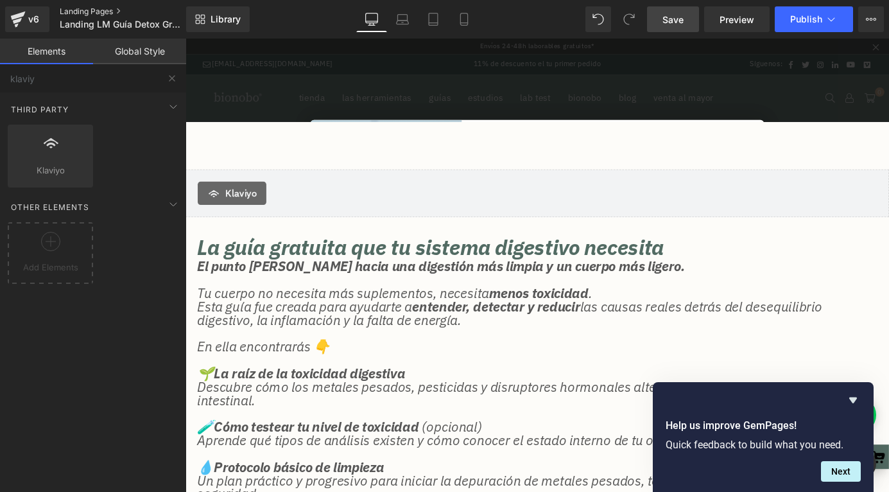
click at [94, 10] on link "Landing Pages" at bounding box center [134, 11] width 148 height 10
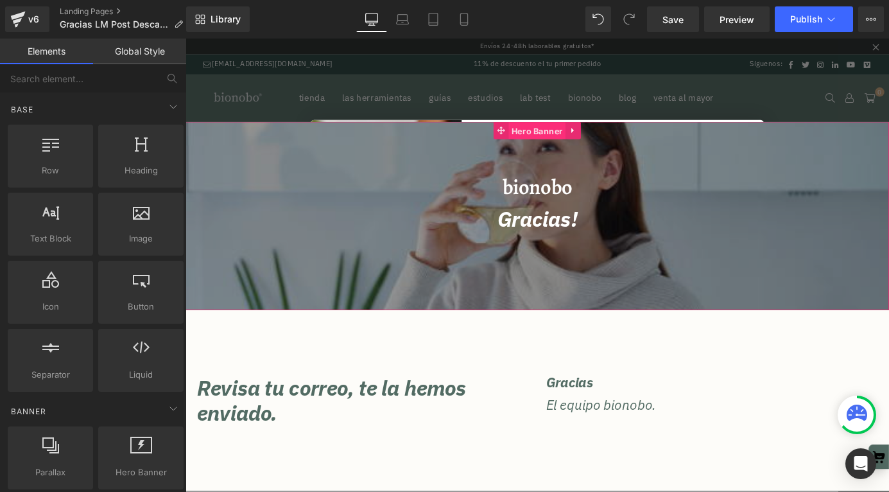
click at [566, 145] on span "Hero Banner" at bounding box center [574, 140] width 63 height 19
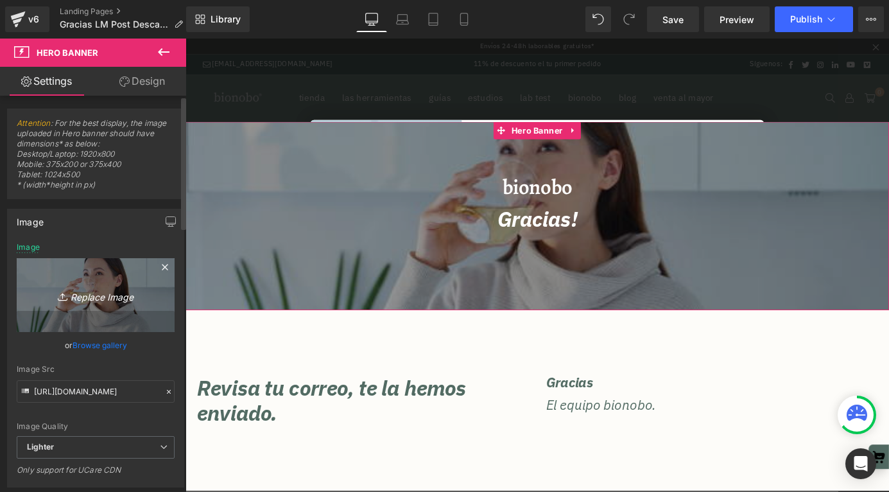
click at [109, 290] on icon "Replace Image" at bounding box center [95, 295] width 103 height 16
type input "C:\fakepath\guiadetox.jpeg"
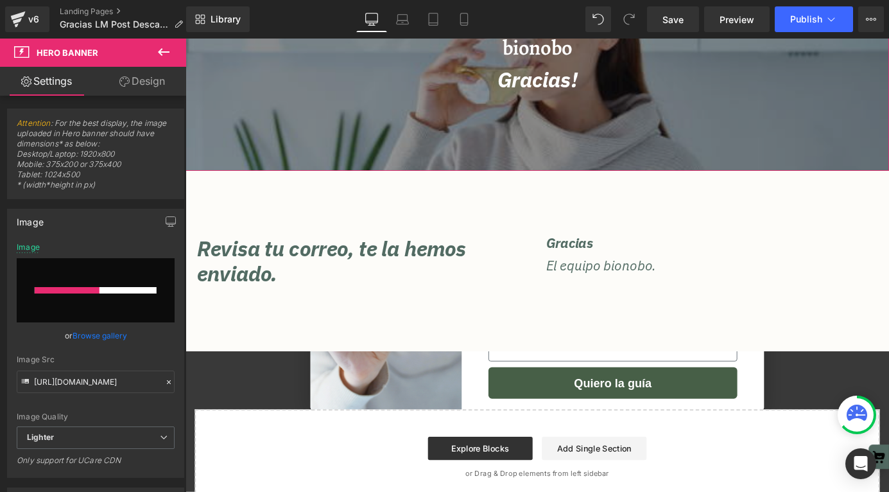
scroll to position [204, 0]
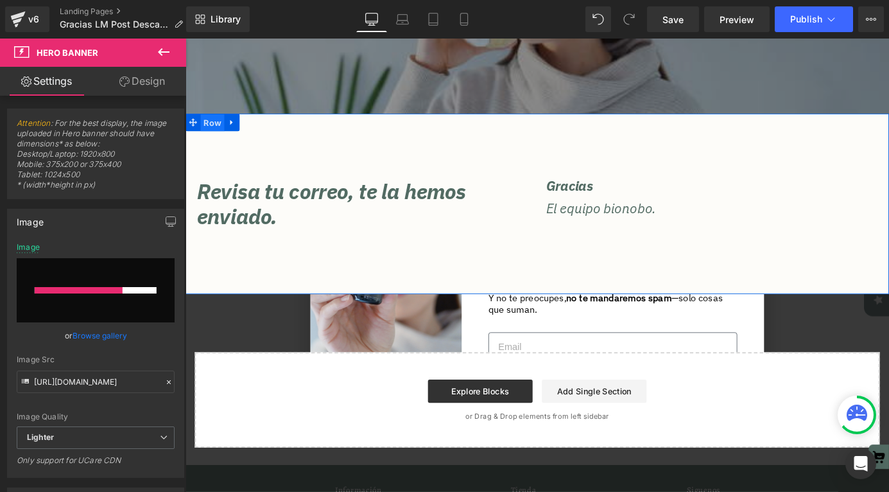
click at [216, 137] on span "Row" at bounding box center [215, 131] width 26 height 19
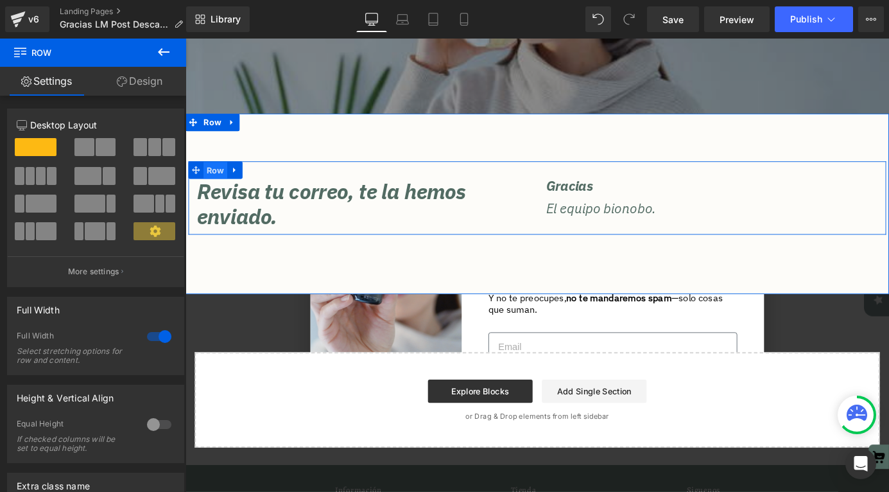
click at [207, 192] on span "Row" at bounding box center [218, 184] width 26 height 19
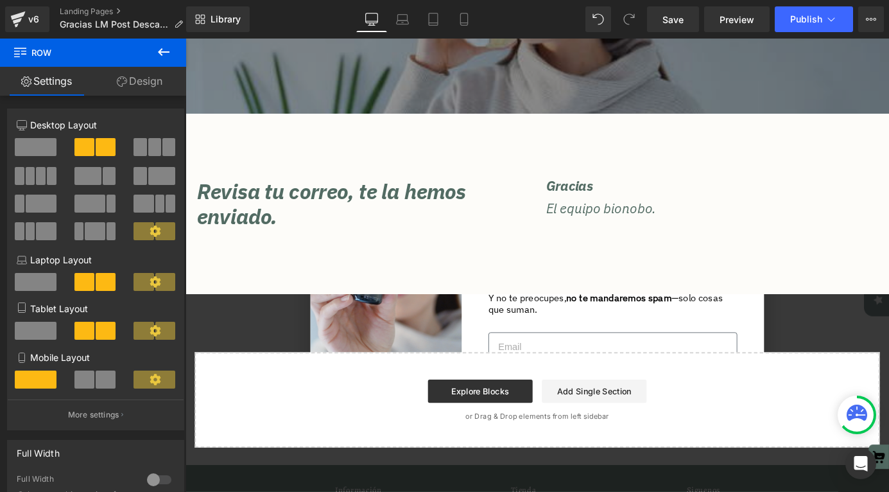
click at [153, 53] on button at bounding box center [163, 53] width 45 height 28
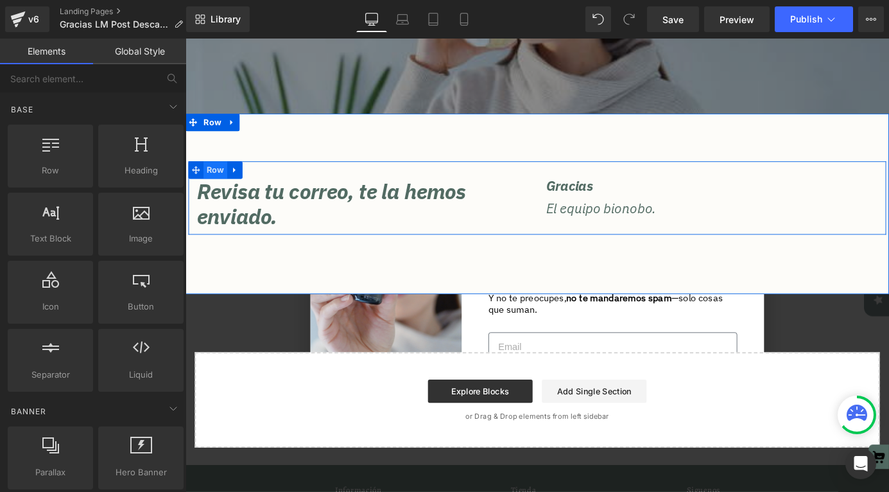
click at [225, 185] on span "Row" at bounding box center [218, 183] width 26 height 19
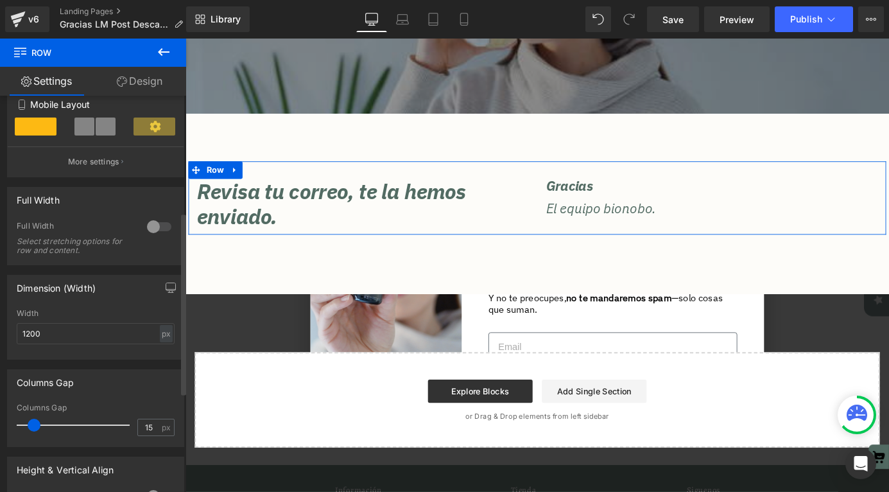
scroll to position [263, 0]
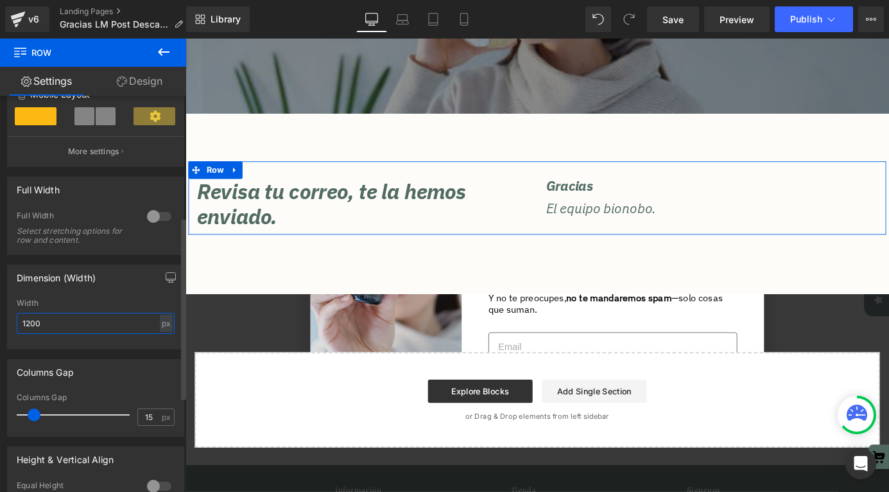
click at [55, 329] on input "1200" at bounding box center [96, 323] width 158 height 21
type input "900"
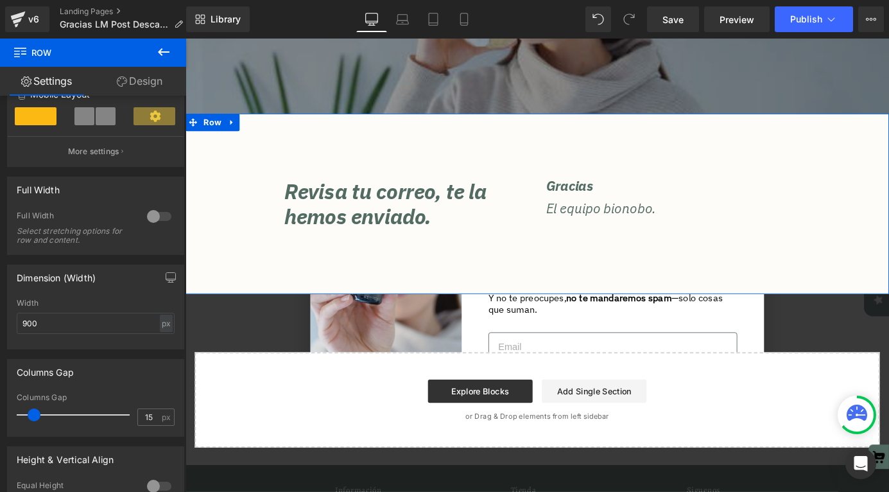
click at [878, 231] on div "Revisa tu correo, te la hemos enviado. Heading Gracias Text Block El equipo bio…" at bounding box center [574, 214] width 777 height 81
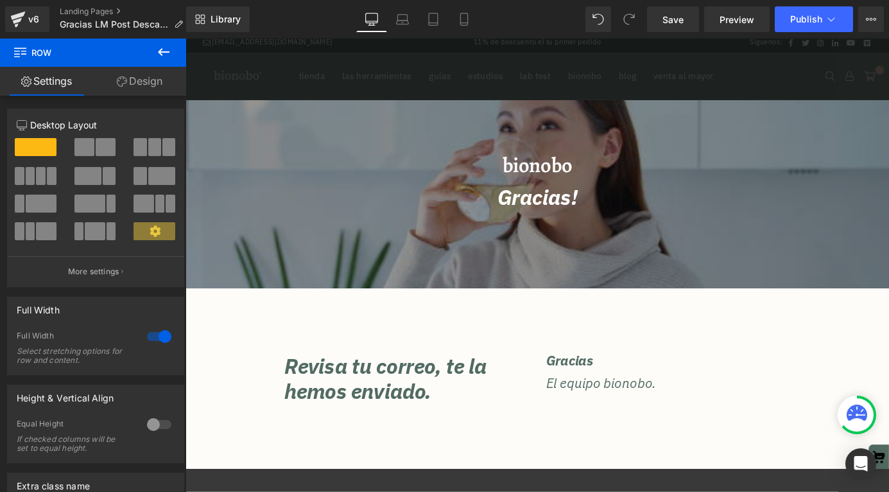
scroll to position [0, 0]
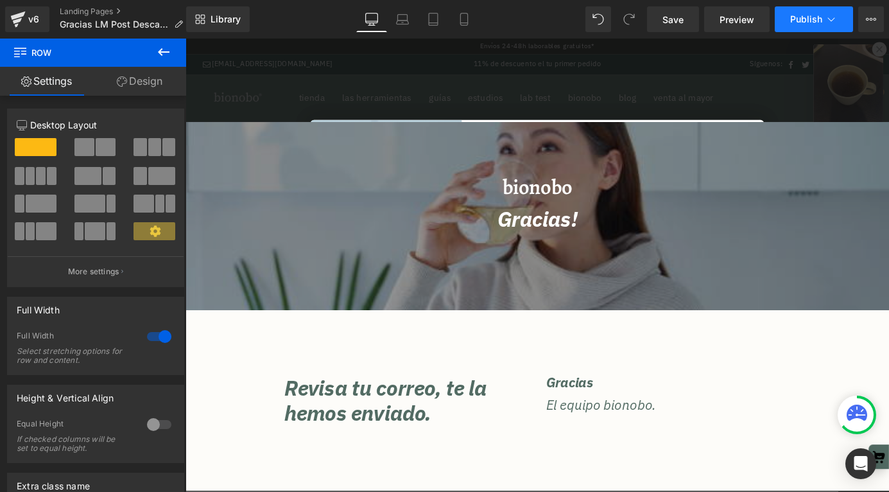
click at [803, 20] on span "Publish" at bounding box center [806, 19] width 32 height 10
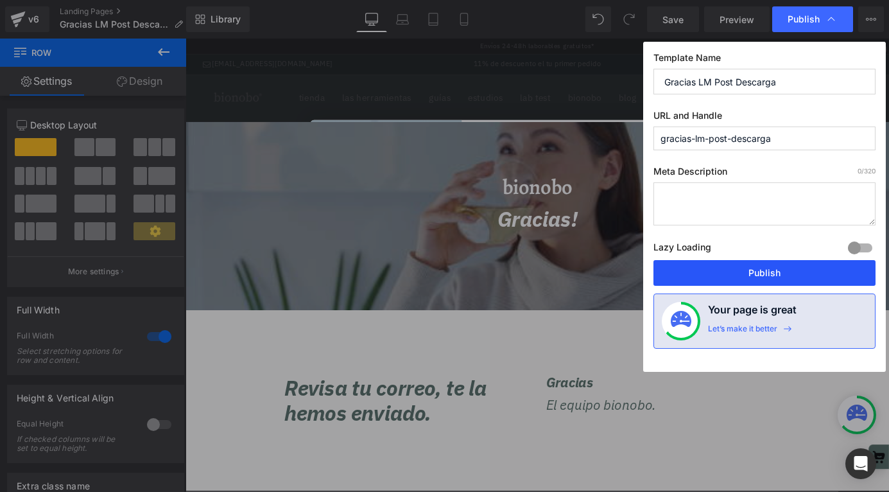
click at [733, 282] on button "Publish" at bounding box center [765, 273] width 222 height 26
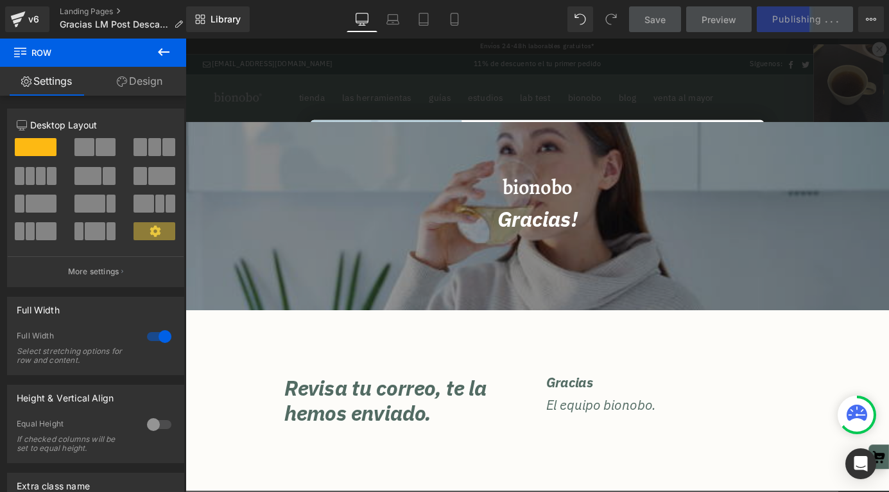
click at [163, 48] on icon at bounding box center [163, 51] width 15 height 15
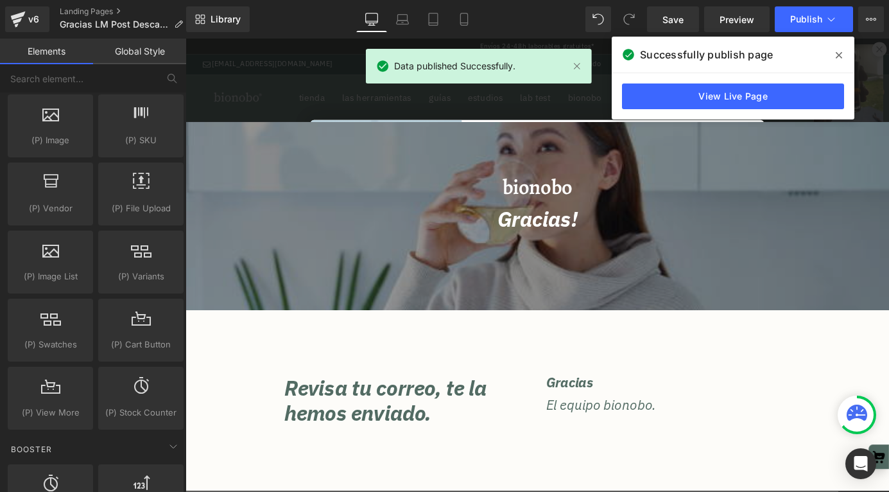
scroll to position [1355, 0]
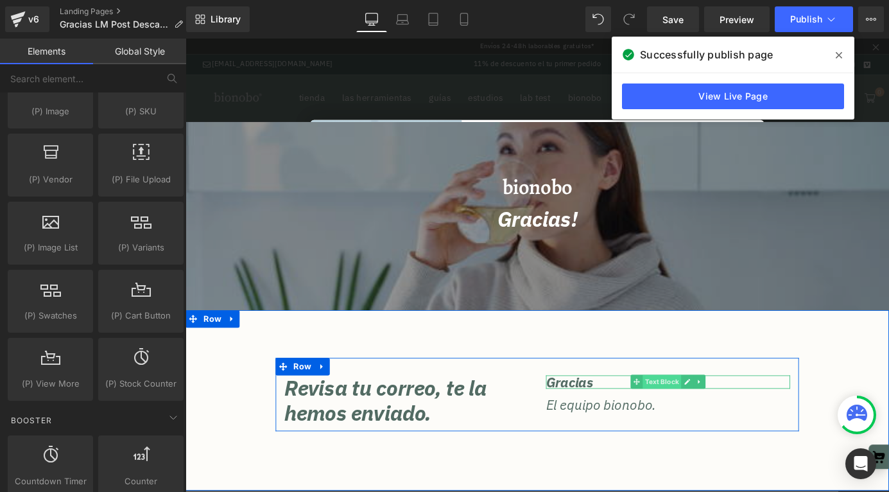
click at [706, 414] on span "Text Block" at bounding box center [711, 417] width 42 height 15
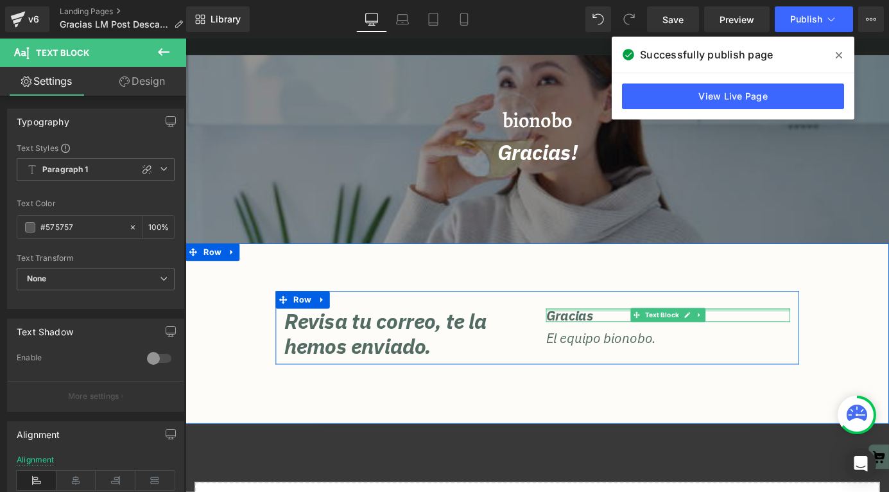
scroll to position [76, 0]
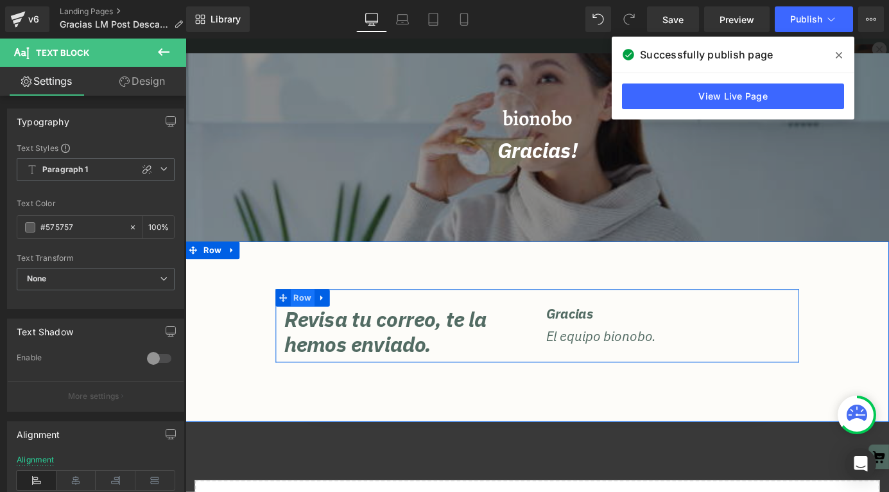
click at [313, 326] on span "Row" at bounding box center [315, 324] width 26 height 19
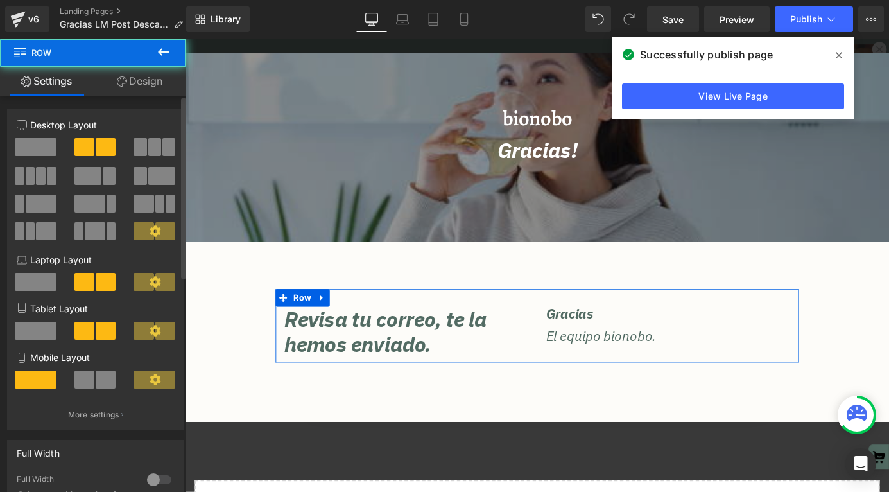
click at [33, 141] on span at bounding box center [36, 147] width 42 height 18
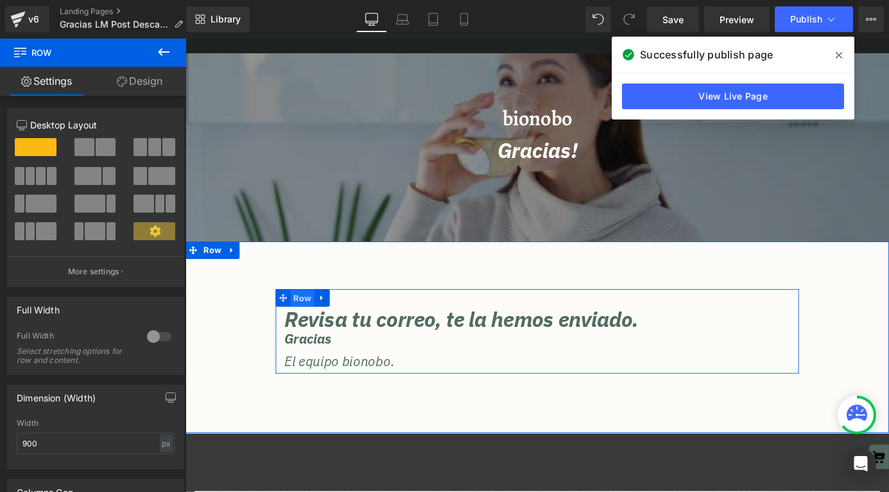
click at [314, 319] on span "Row" at bounding box center [315, 325] width 26 height 19
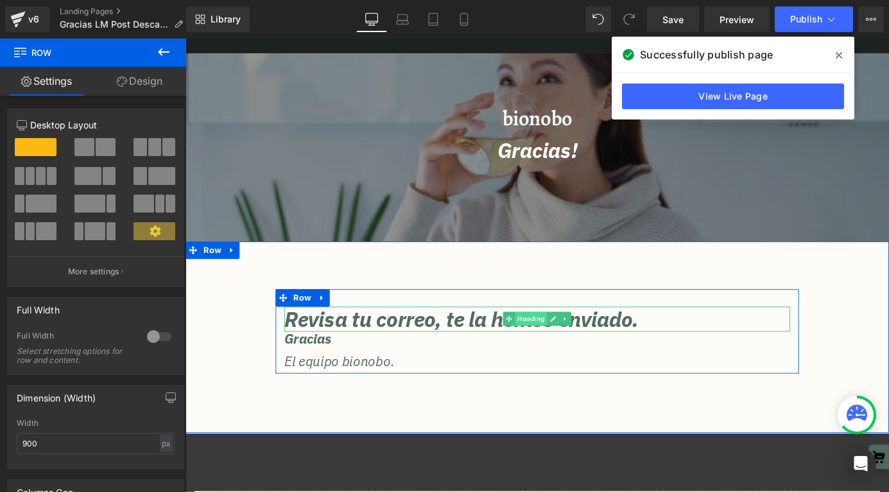
click at [555, 348] on span "Heading" at bounding box center [567, 347] width 35 height 15
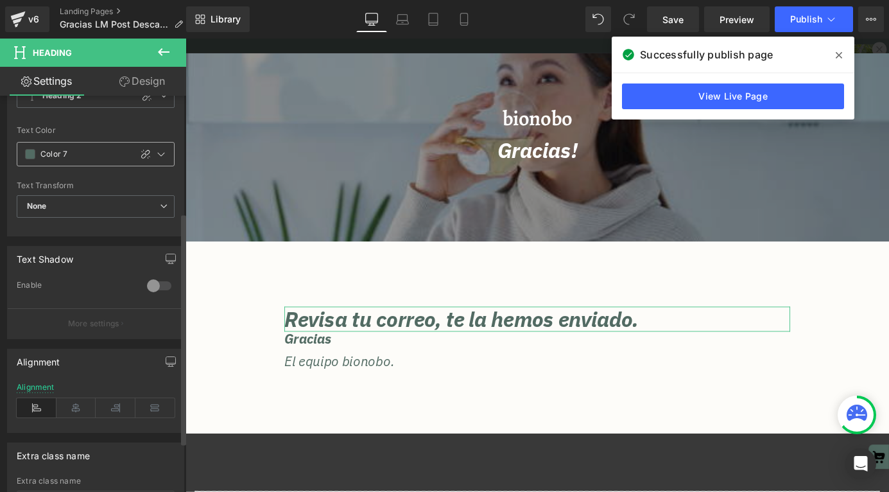
scroll to position [251, 0]
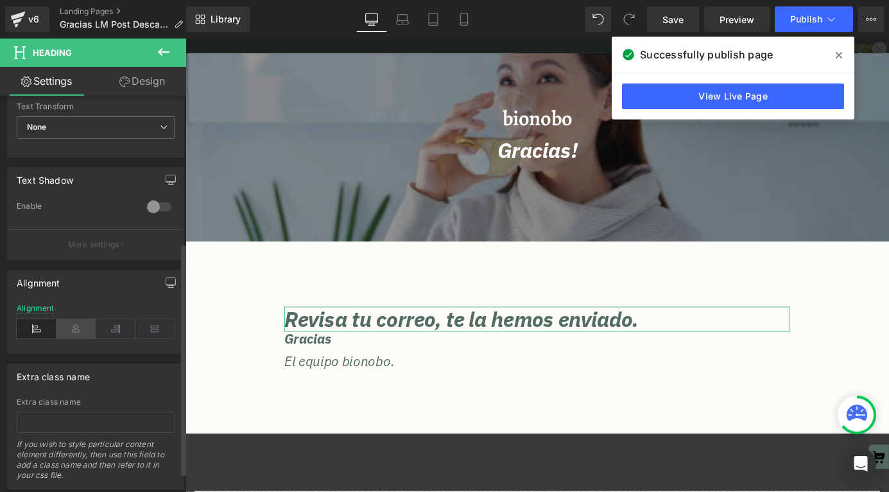
click at [73, 335] on icon at bounding box center [76, 328] width 40 height 19
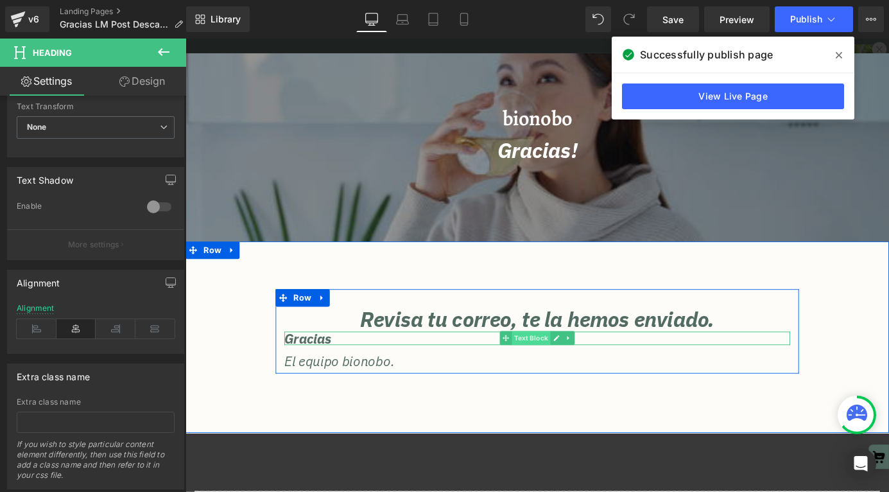
click at [568, 367] on span "Text Block" at bounding box center [567, 368] width 42 height 15
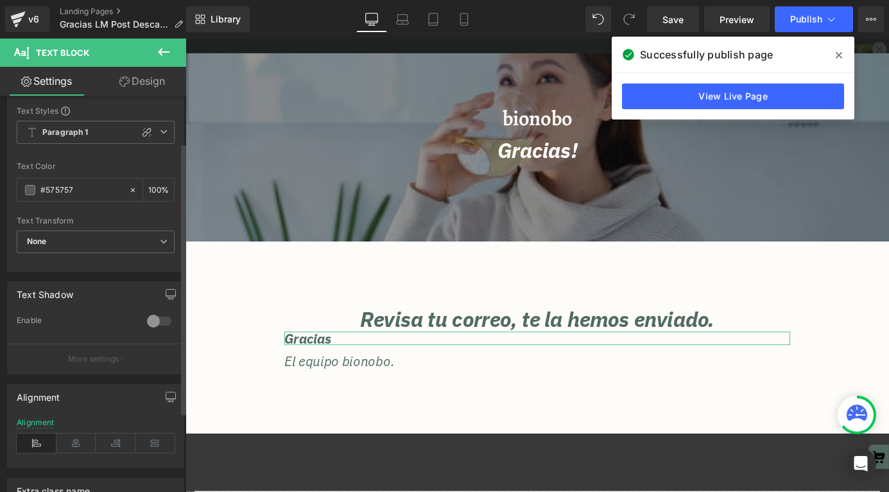
scroll to position [69, 0]
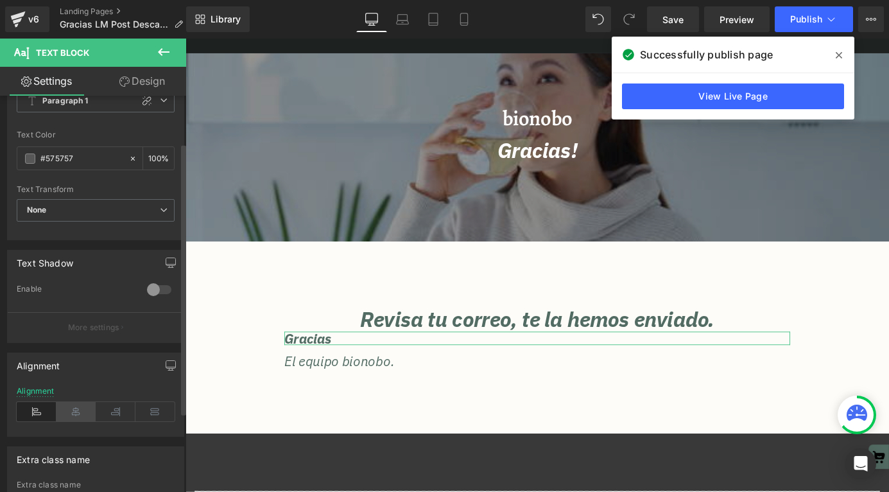
click at [73, 410] on icon at bounding box center [76, 411] width 40 height 19
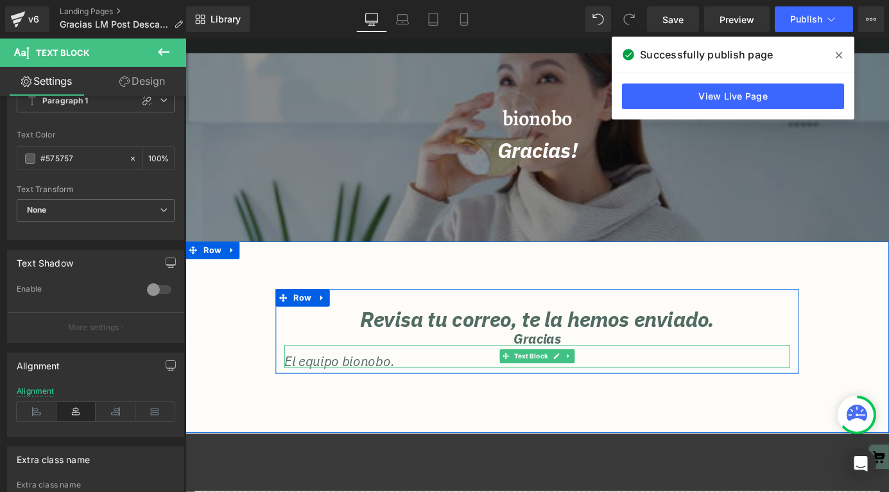
click at [389, 397] on p "El equipo bionobo." at bounding box center [574, 394] width 559 height 15
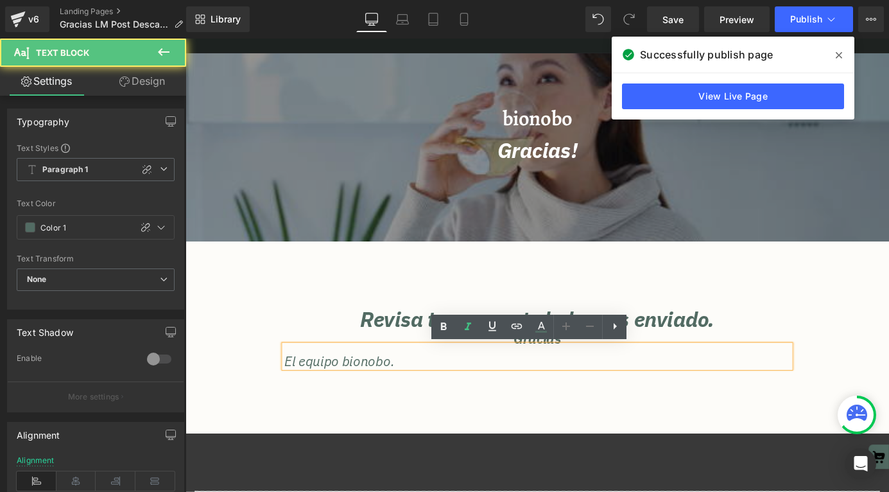
click at [573, 394] on p "El equipo bionobo." at bounding box center [574, 394] width 559 height 15
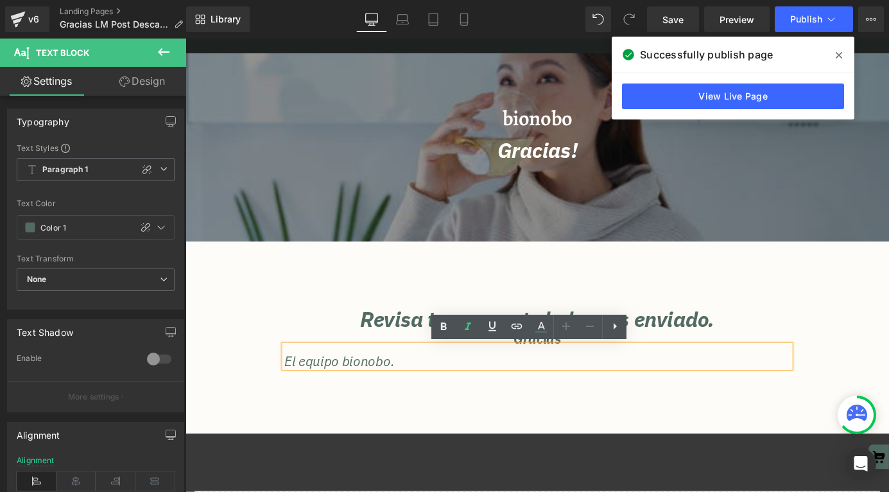
click at [562, 416] on div "Revisa tu correo, te la hemos enviado. Heading Gracias Text Block El equipo bio…" at bounding box center [574, 368] width 777 height 211
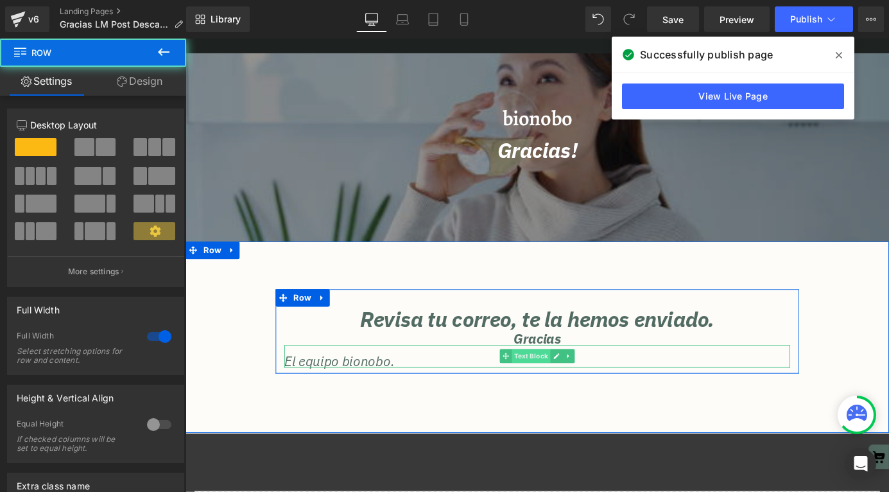
click at [563, 386] on span "Text Block" at bounding box center [567, 388] width 42 height 15
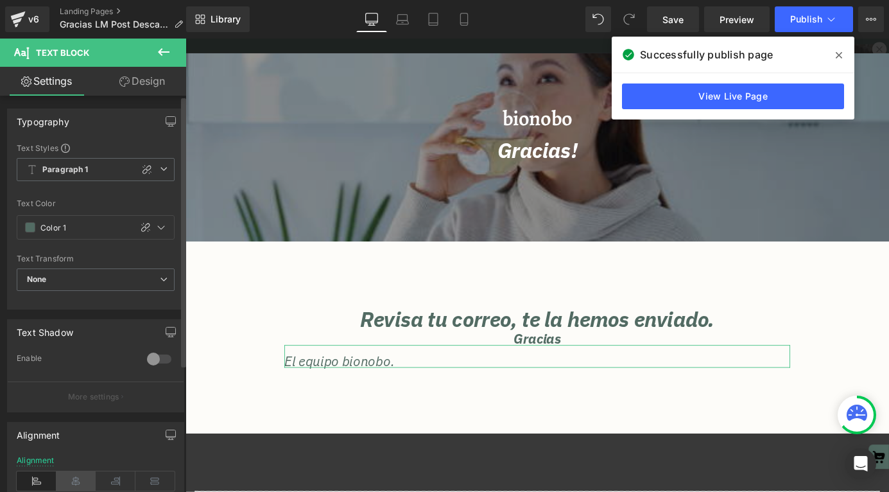
click at [74, 480] on icon at bounding box center [76, 480] width 40 height 19
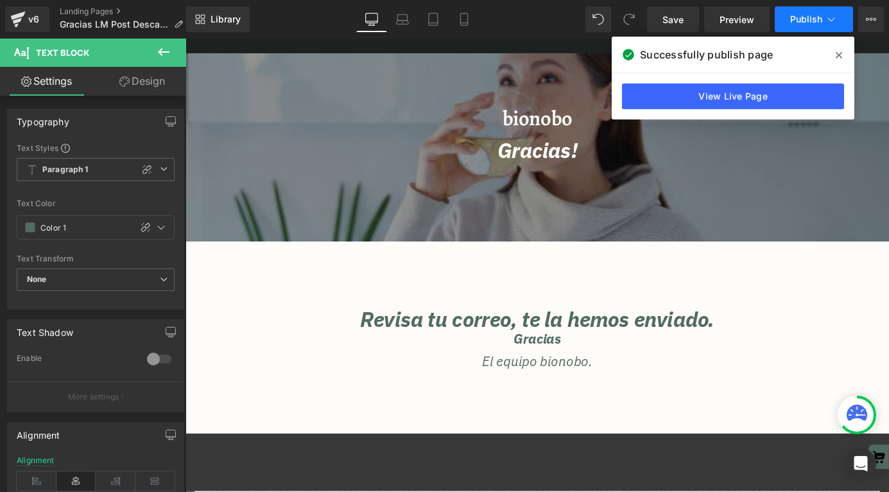
click at [799, 18] on span "Publish" at bounding box center [806, 19] width 32 height 10
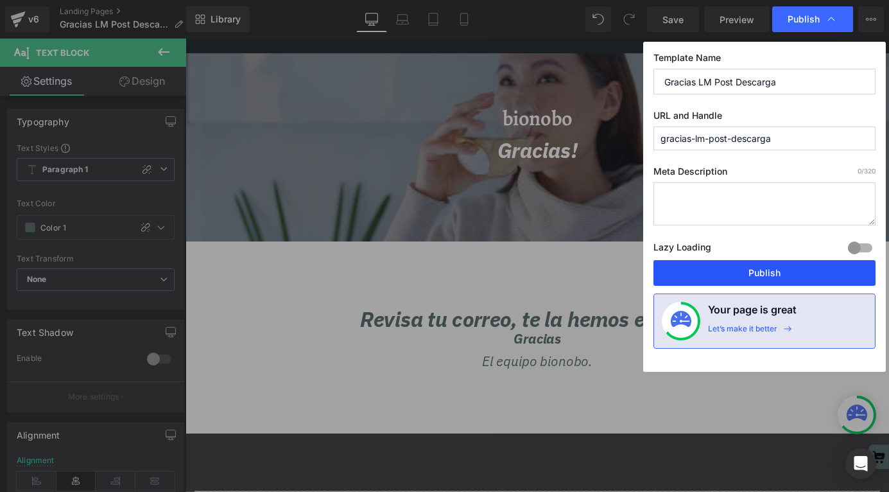
click at [690, 277] on button "Publish" at bounding box center [765, 273] width 222 height 26
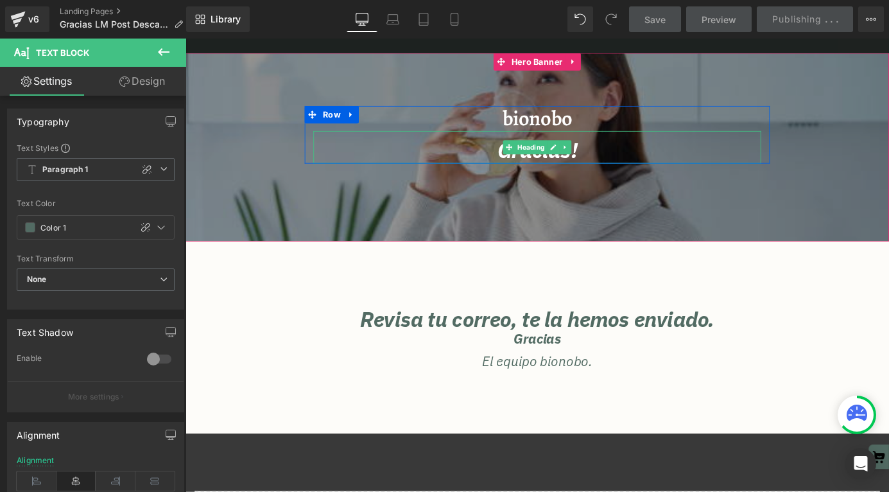
scroll to position [0, 0]
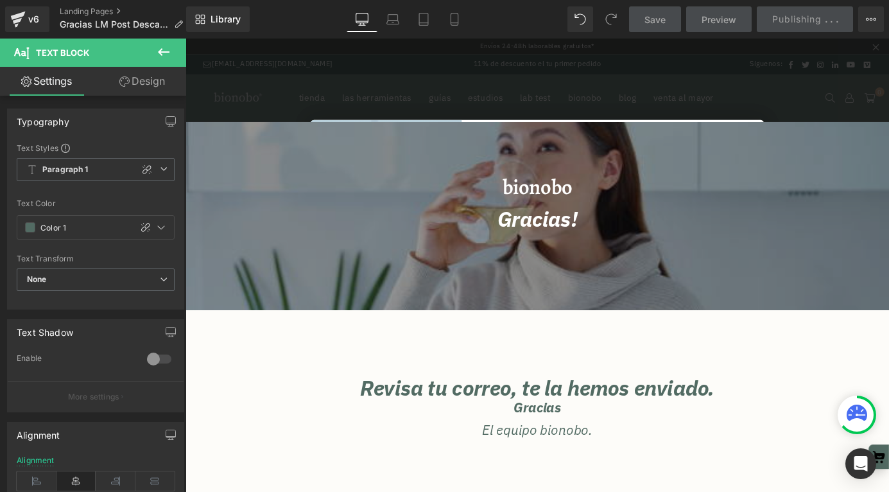
click at [584, 146] on span "Hero Banner" at bounding box center [574, 139] width 51 height 15
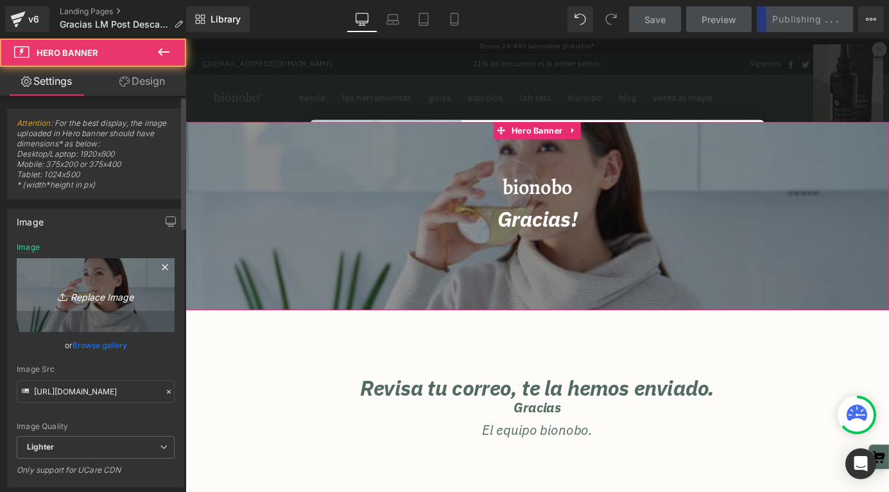
click at [89, 291] on icon "Replace Image" at bounding box center [95, 295] width 103 height 16
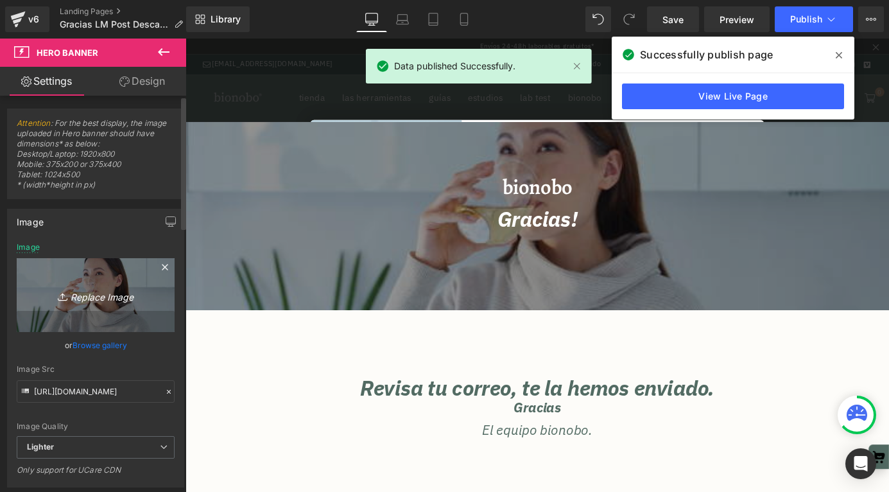
type input "C:\fakepath\guiadetox.jpeg"
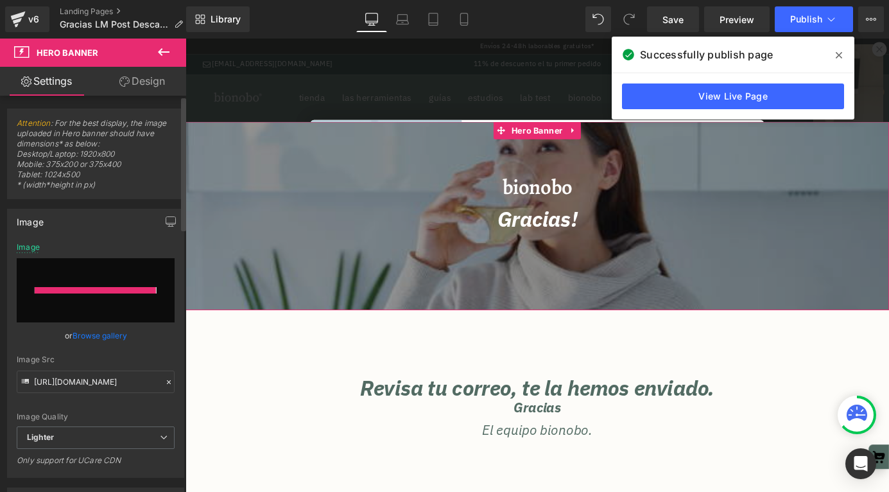
type input "[URL][DOMAIN_NAME]"
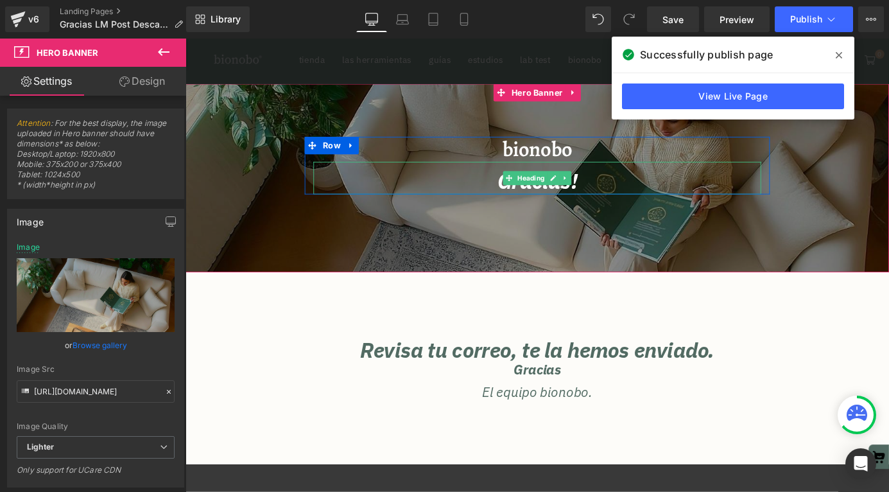
scroll to position [85, 0]
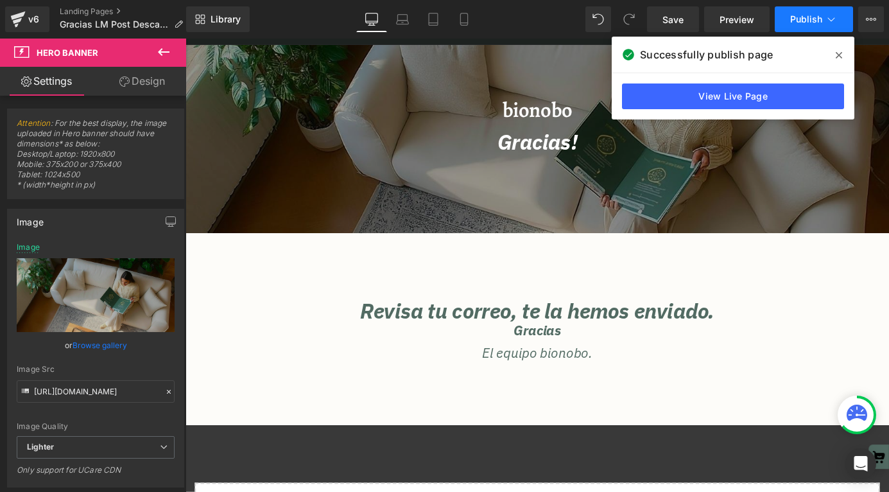
click at [792, 26] on button "Publish" at bounding box center [814, 19] width 78 height 26
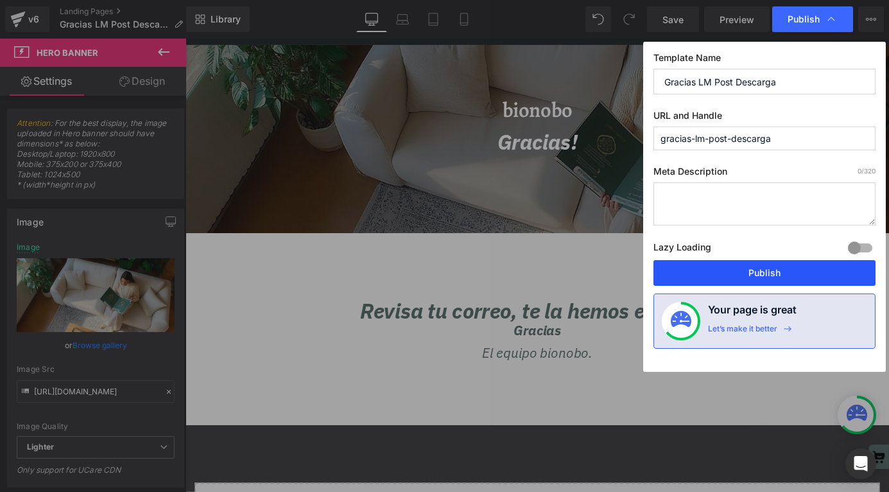
click at [722, 268] on button "Publish" at bounding box center [765, 273] width 222 height 26
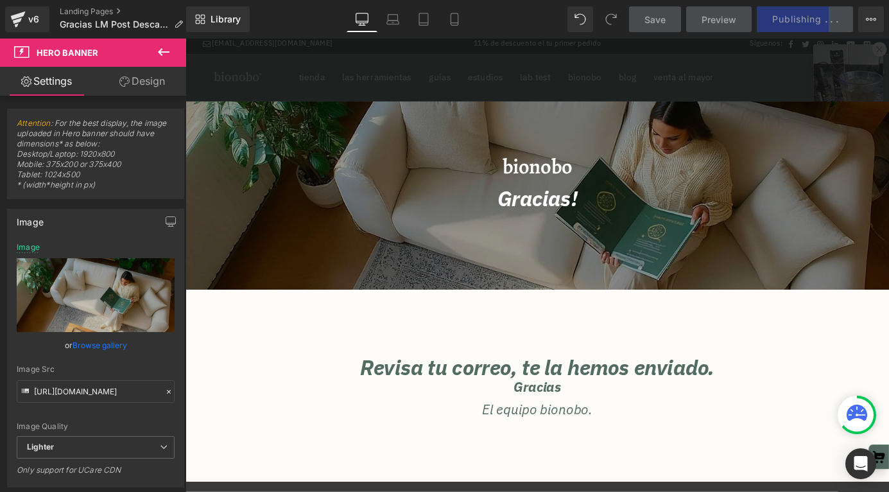
scroll to position [21, 0]
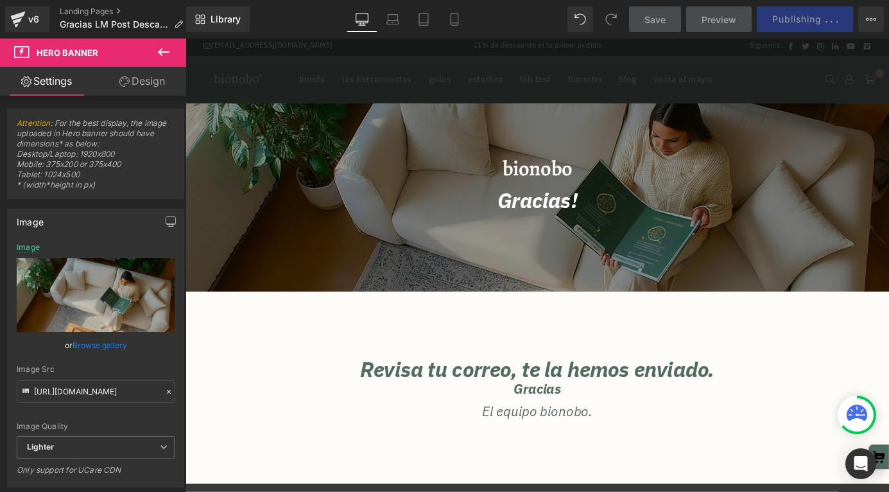
click at [162, 57] on icon at bounding box center [163, 51] width 15 height 15
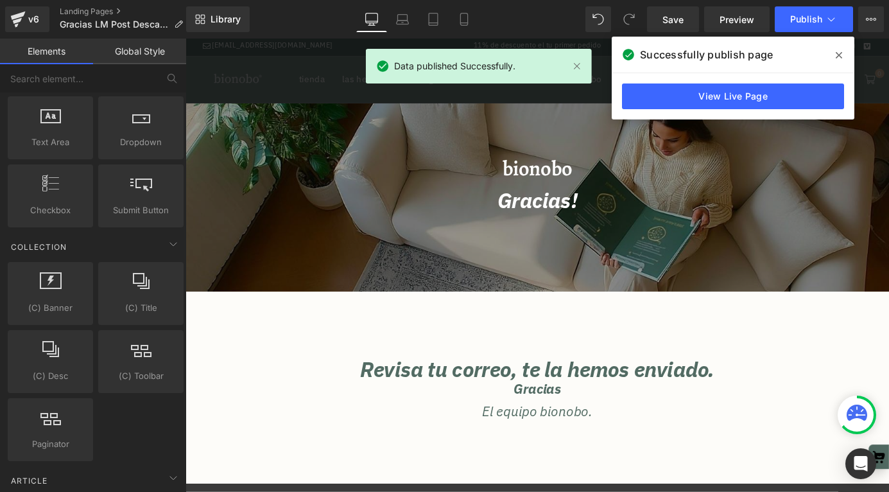
scroll to position [2069, 0]
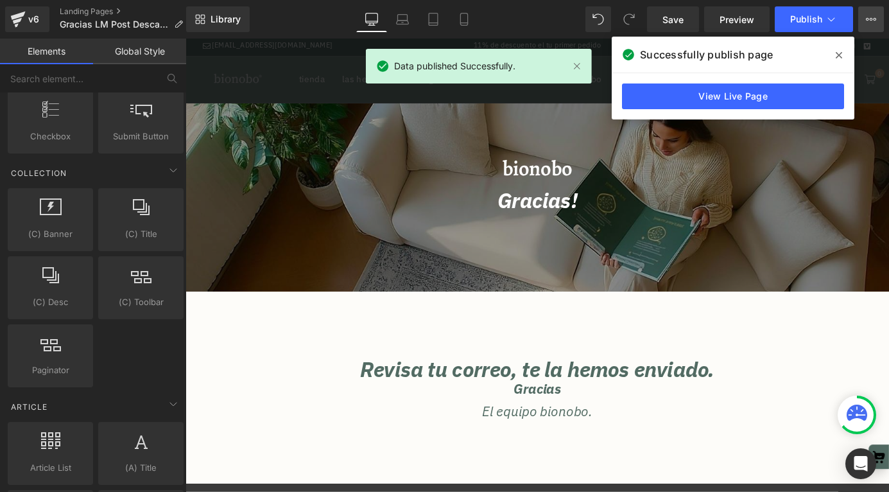
click at [868, 19] on icon at bounding box center [867, 19] width 3 height 3
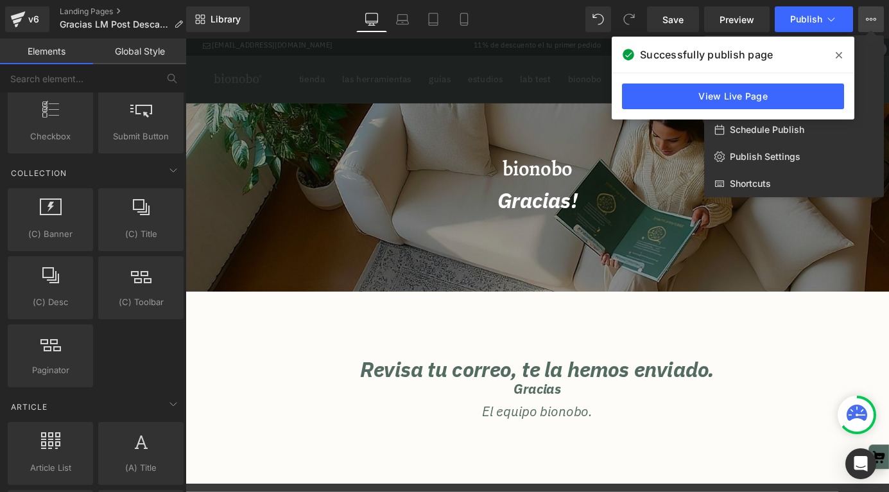
click at [837, 54] on icon at bounding box center [839, 55] width 6 height 6
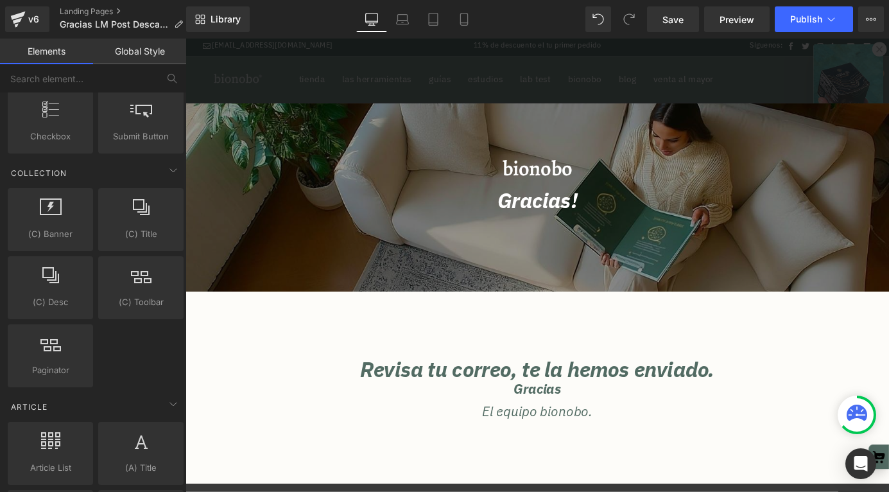
click at [885, 17] on div "Save Preview Publish Scheduled View Live Page View with current Template Save T…" at bounding box center [765, 19] width 247 height 26
click at [877, 18] on button "View Live Page View with current Template Save Template to Library Schedule Pub…" at bounding box center [871, 19] width 26 height 26
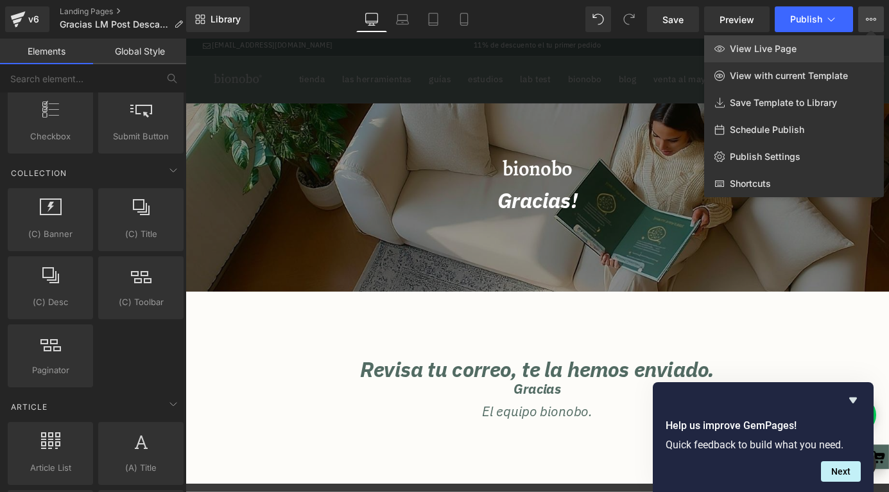
click at [793, 49] on span "View Live Page" at bounding box center [763, 49] width 67 height 12
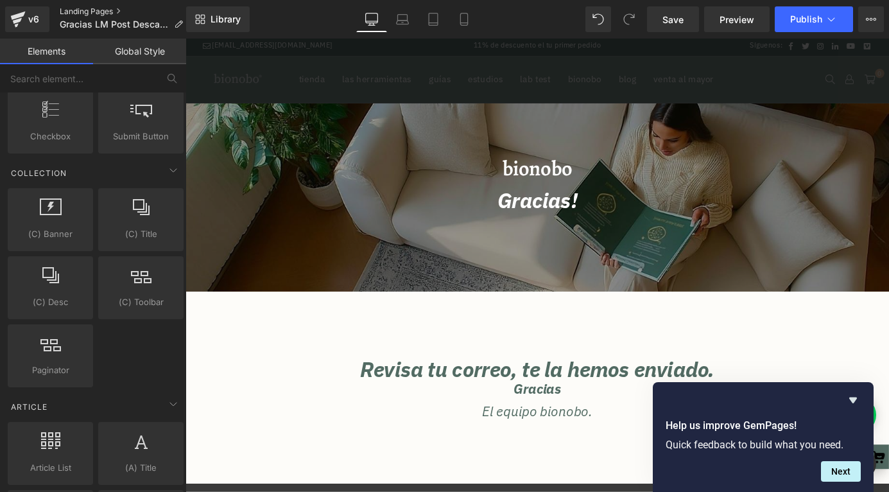
click at [91, 9] on link "Landing Pages" at bounding box center [127, 11] width 134 height 10
